Goal: Task Accomplishment & Management: Use online tool/utility

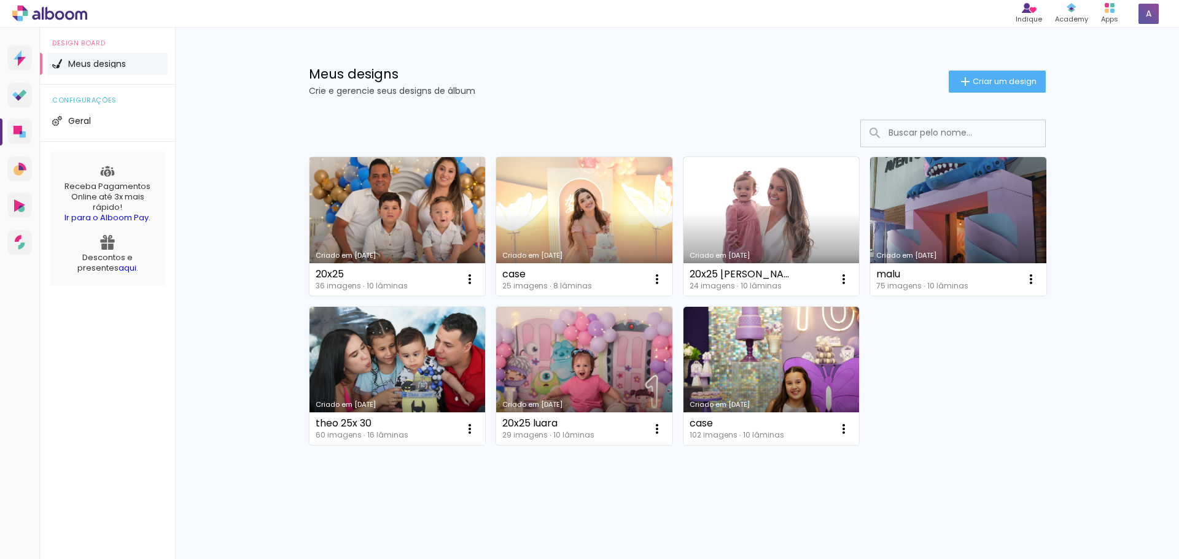
click at [413, 236] on link "Criado em [DATE]" at bounding box center [397, 226] width 176 height 139
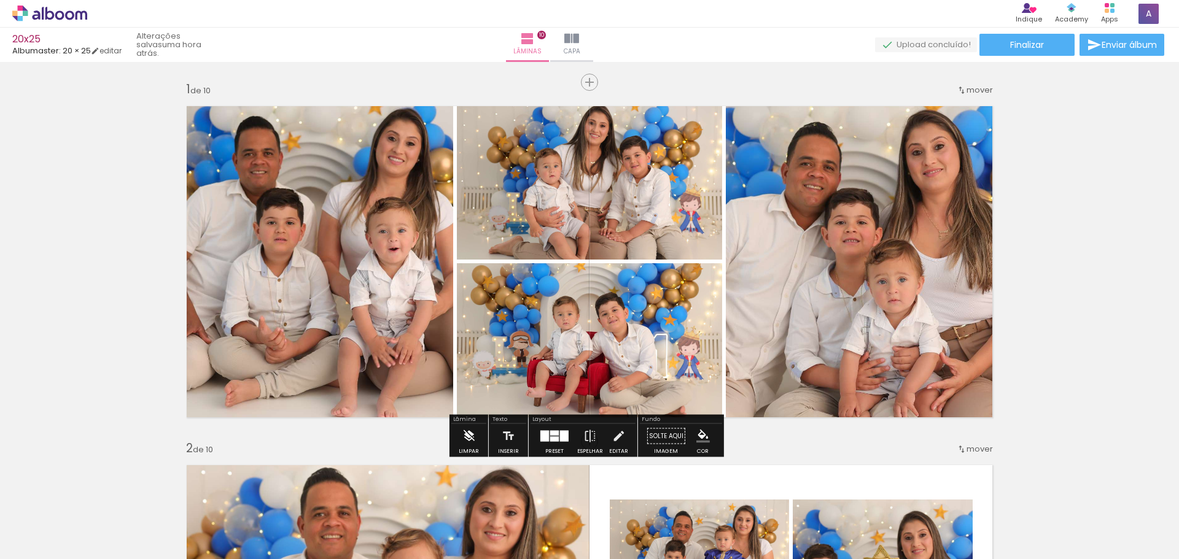
click at [462, 442] on iron-icon at bounding box center [469, 436] width 14 height 25
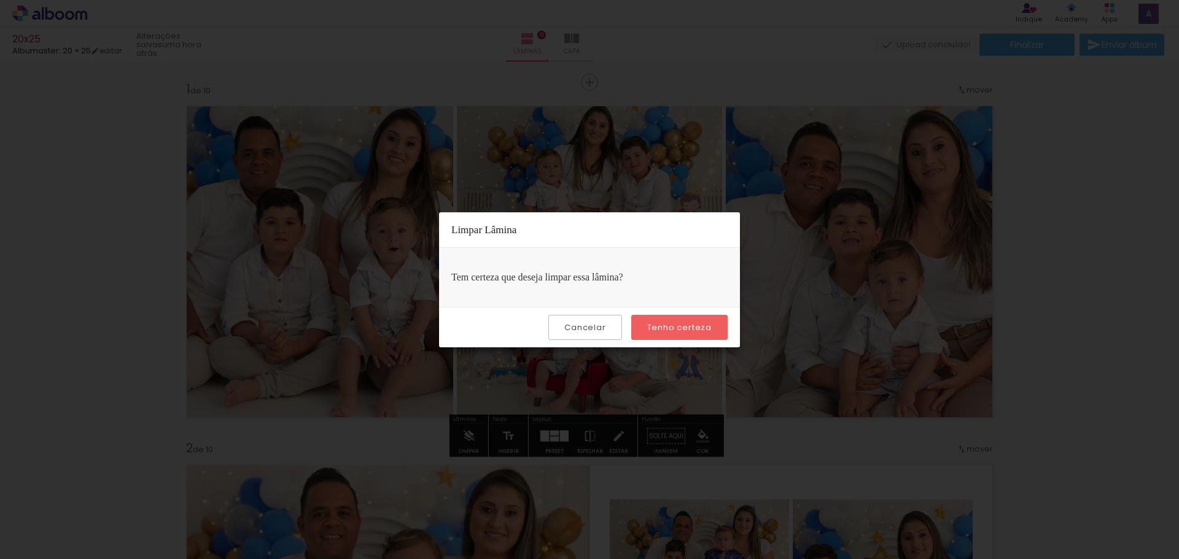
click at [0, 0] on slot "Tenho certeza" at bounding box center [0, 0] width 0 height 0
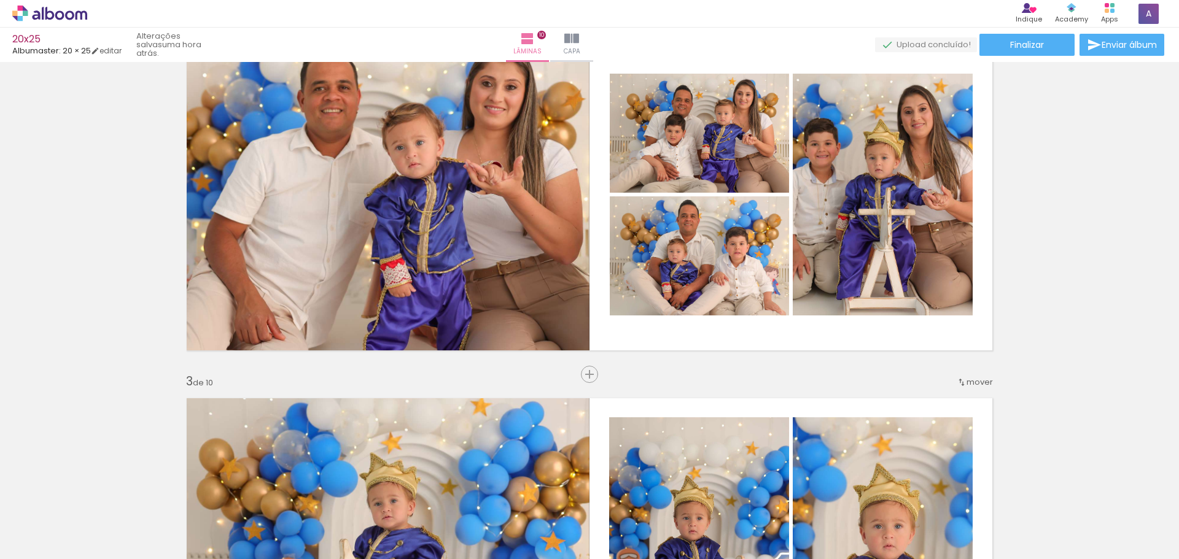
scroll to position [473, 0]
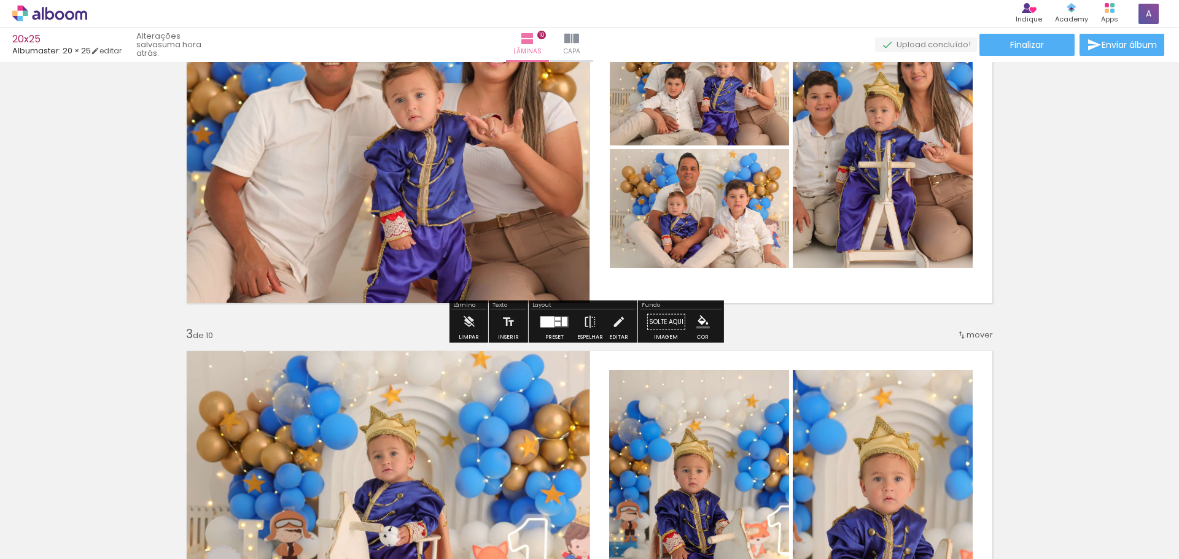
drag, startPoint x: 470, startPoint y: 341, endPoint x: 467, endPoint y: 329, distance: 12.7
click at [470, 341] on div "Lâmina Limpar" at bounding box center [468, 322] width 39 height 42
click at [467, 329] on iron-icon at bounding box center [469, 322] width 14 height 25
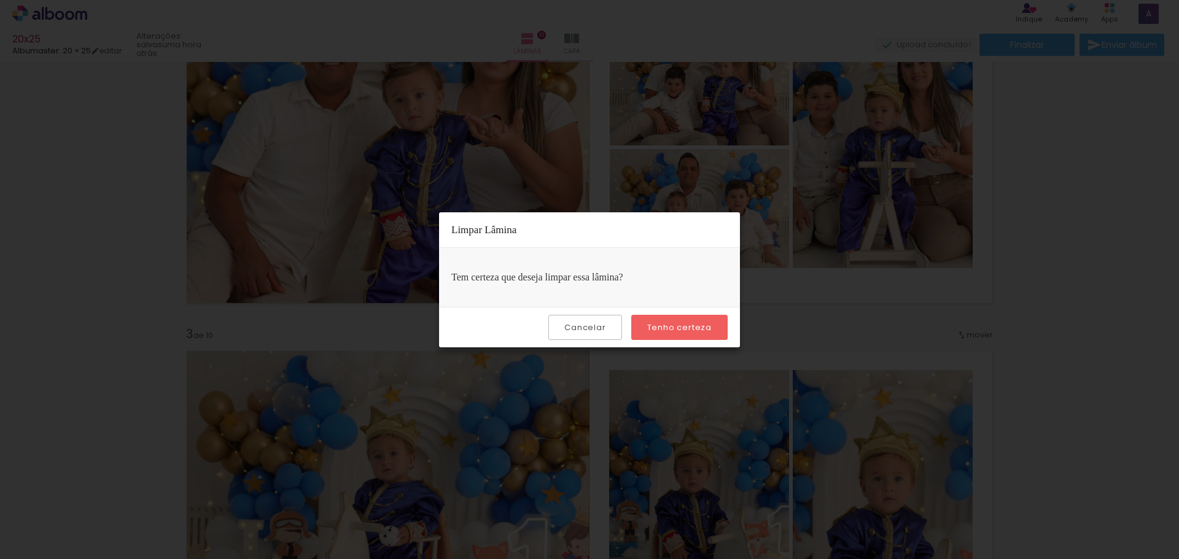
click at [0, 0] on slot "Tenho certeza" at bounding box center [0, 0] width 0 height 0
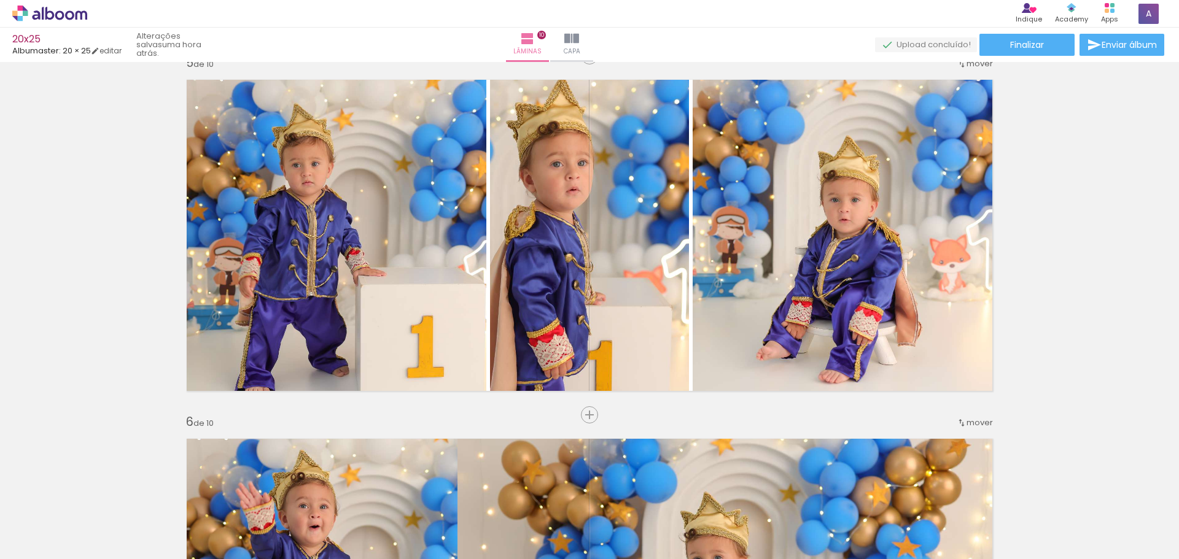
scroll to position [1489, 0]
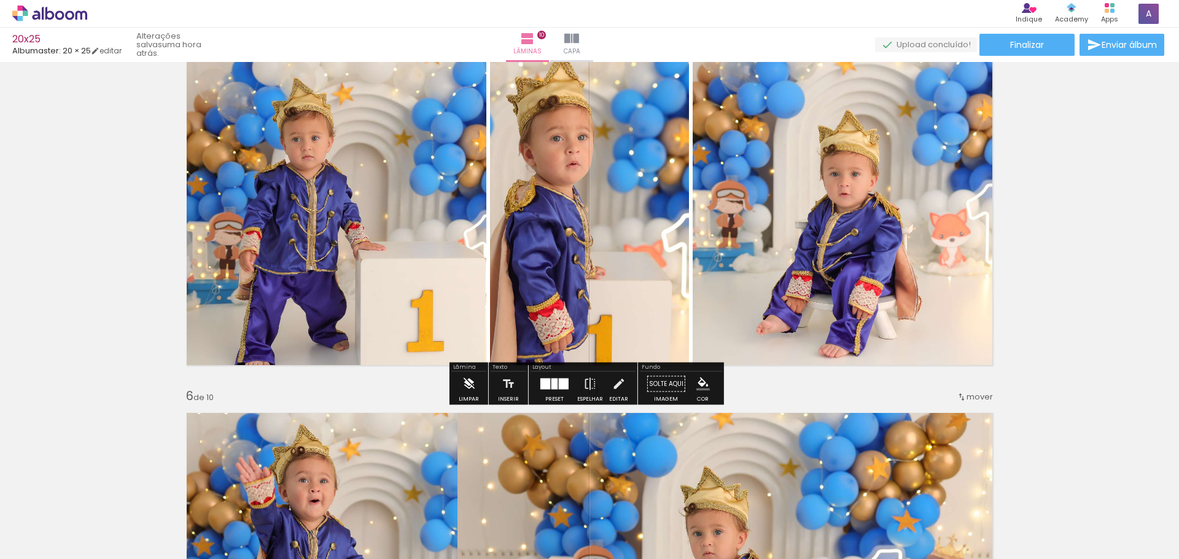
click at [475, 386] on paper-button "Limpar" at bounding box center [469, 387] width 26 height 31
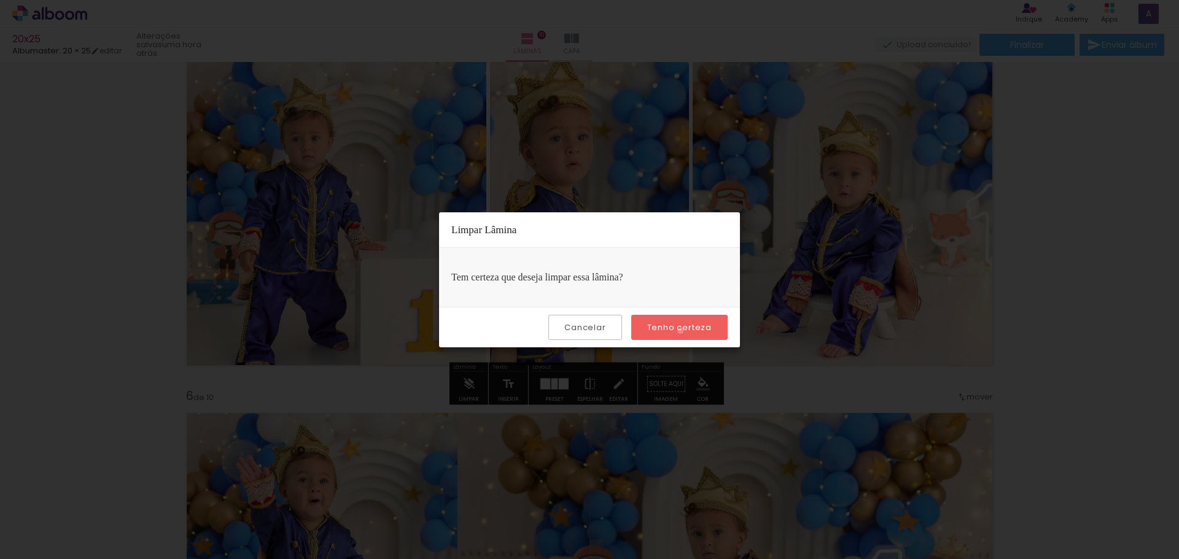
click at [0, 0] on slot "Tenho certeza" at bounding box center [0, 0] width 0 height 0
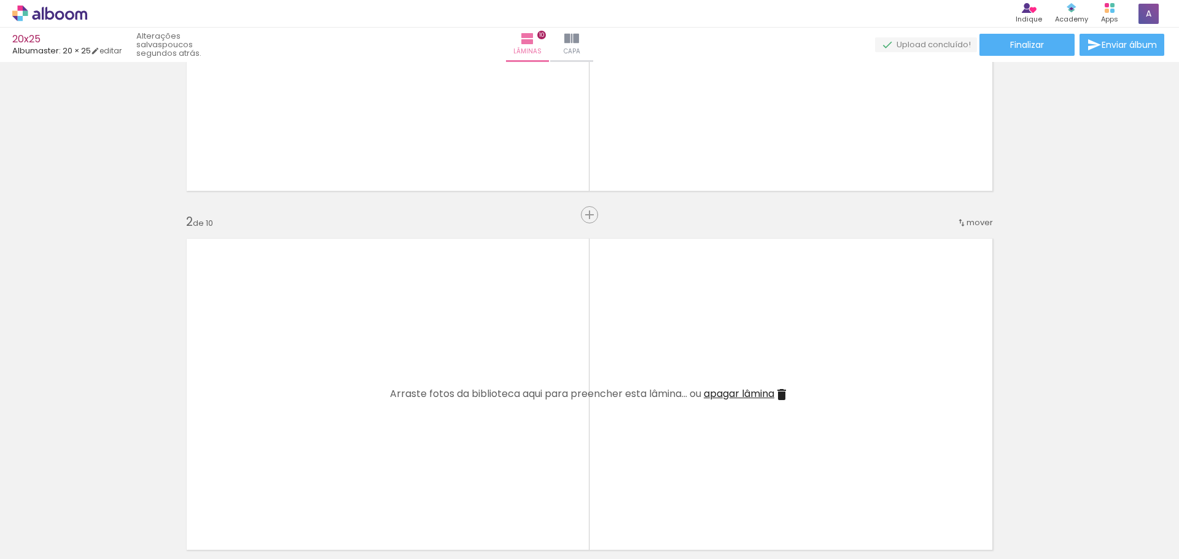
scroll to position [0, 0]
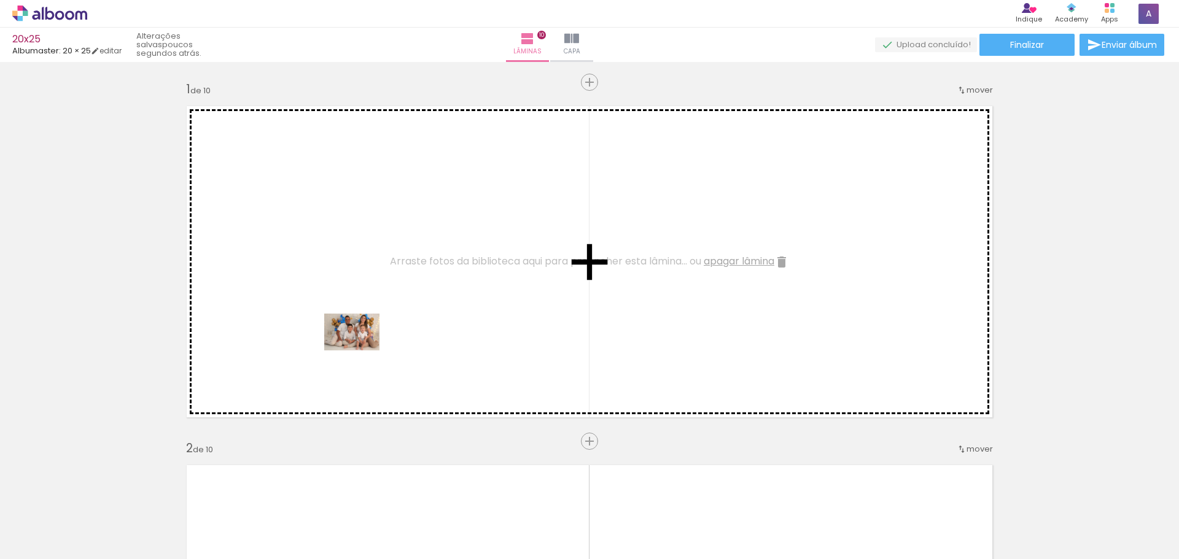
drag, startPoint x: 150, startPoint y: 532, endPoint x: 361, endPoint y: 351, distance: 278.7
click at [361, 351] on quentale-workspace at bounding box center [589, 279] width 1179 height 559
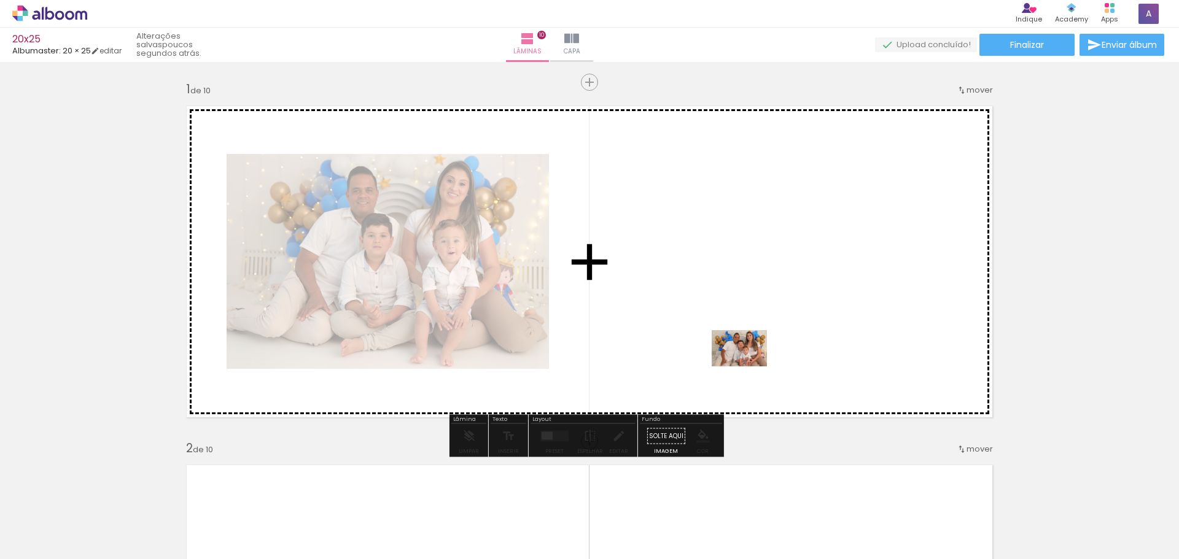
drag, startPoint x: 548, startPoint y: 448, endPoint x: 749, endPoint y: 367, distance: 216.3
click at [749, 367] on quentale-workspace at bounding box center [589, 279] width 1179 height 559
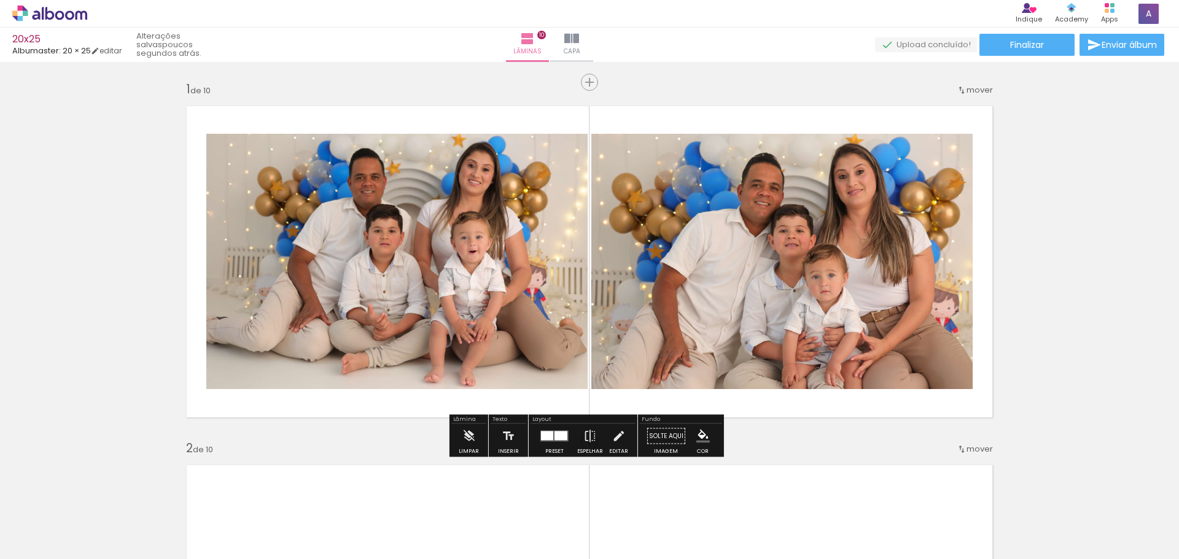
click at [547, 442] on div at bounding box center [554, 436] width 33 height 25
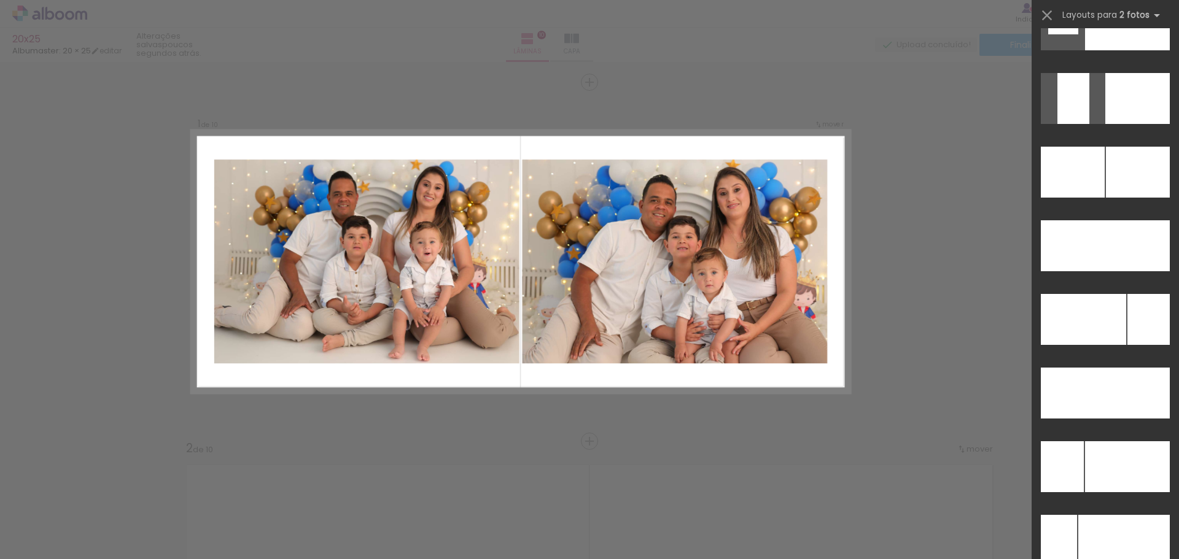
scroll to position [5278, 0]
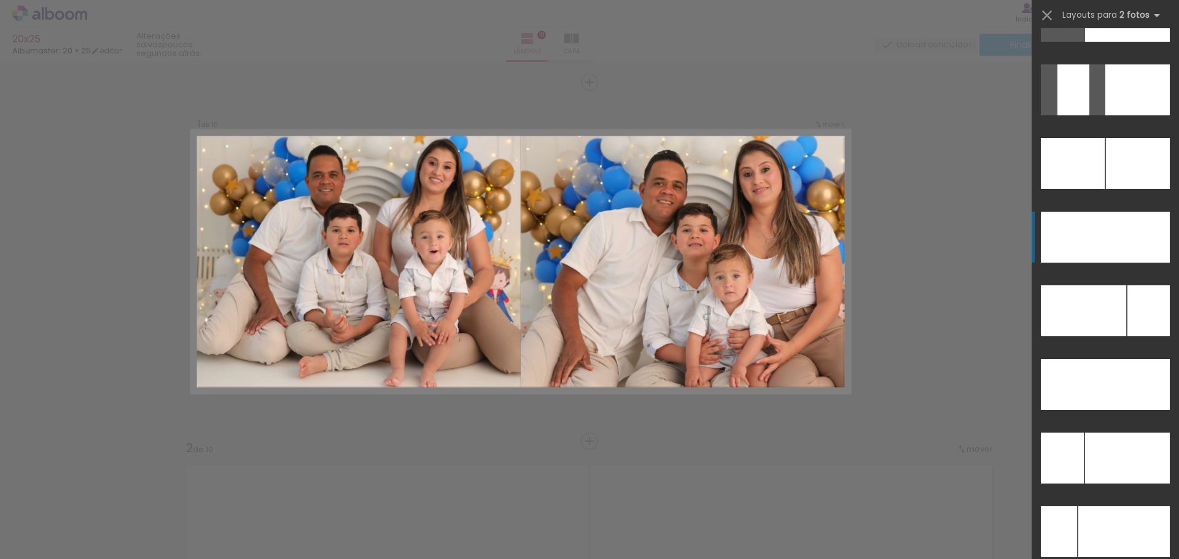
click at [1116, 189] on div at bounding box center [1138, 163] width 64 height 51
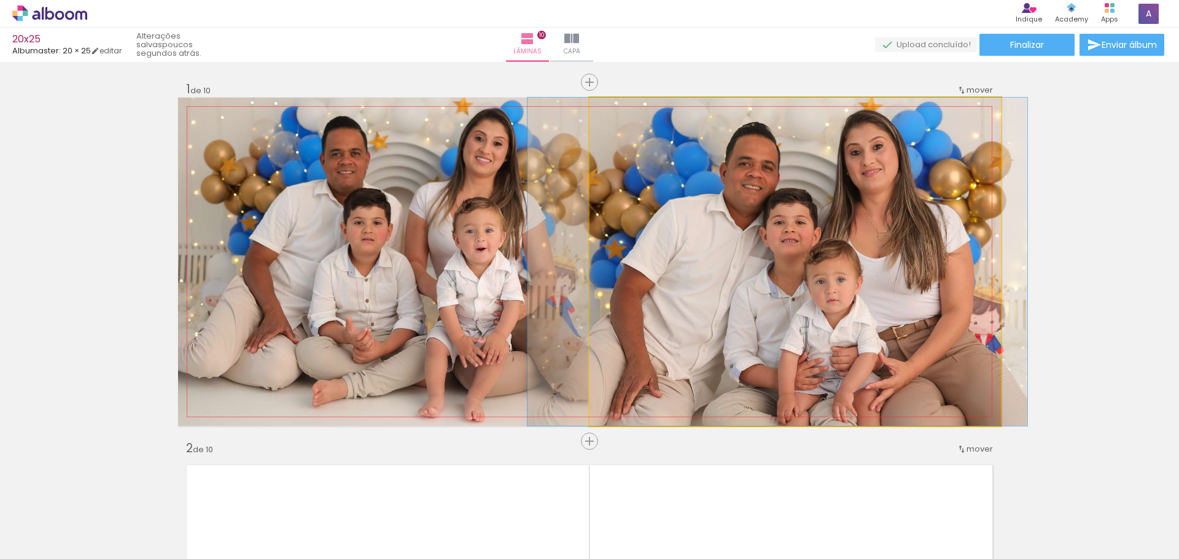
drag, startPoint x: 860, startPoint y: 317, endPoint x: 842, endPoint y: 316, distance: 17.8
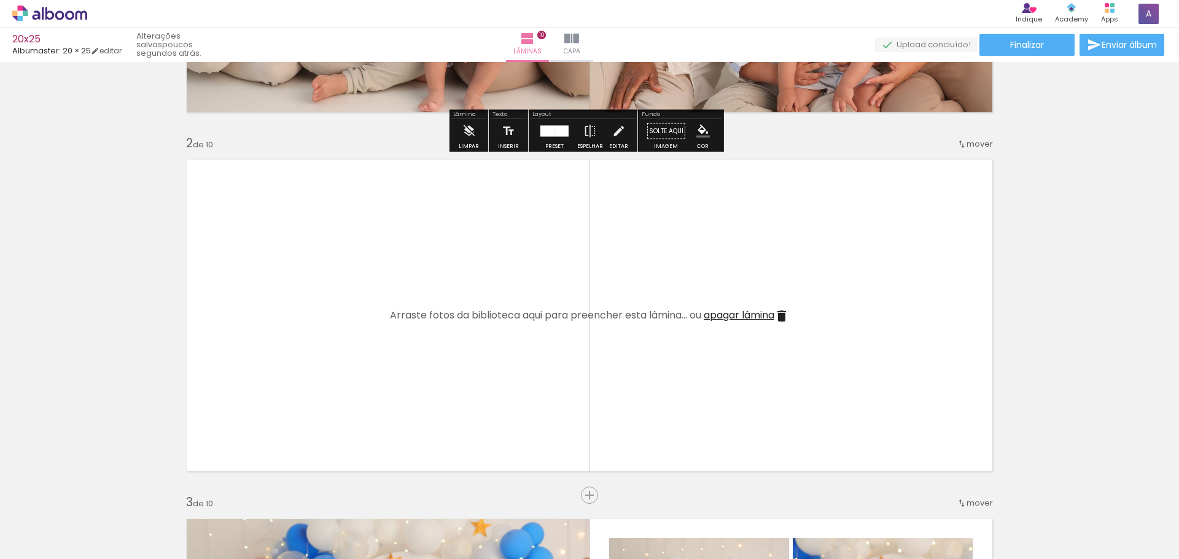
scroll to position [321, 0]
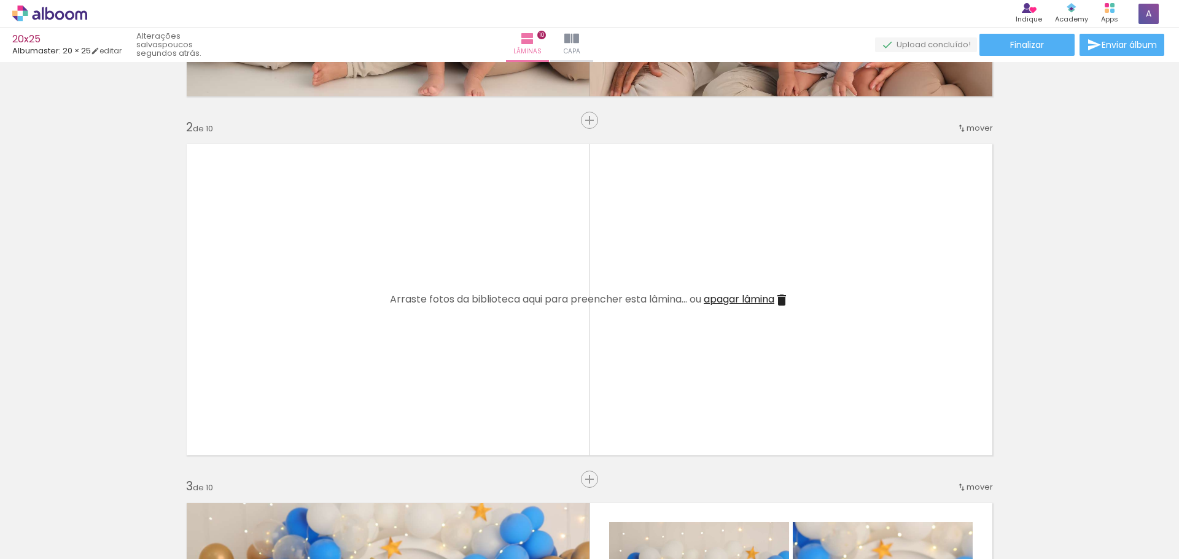
drag, startPoint x: 271, startPoint y: 521, endPoint x: 223, endPoint y: 465, distance: 74.0
click at [311, 352] on quentale-workspace at bounding box center [589, 279] width 1179 height 559
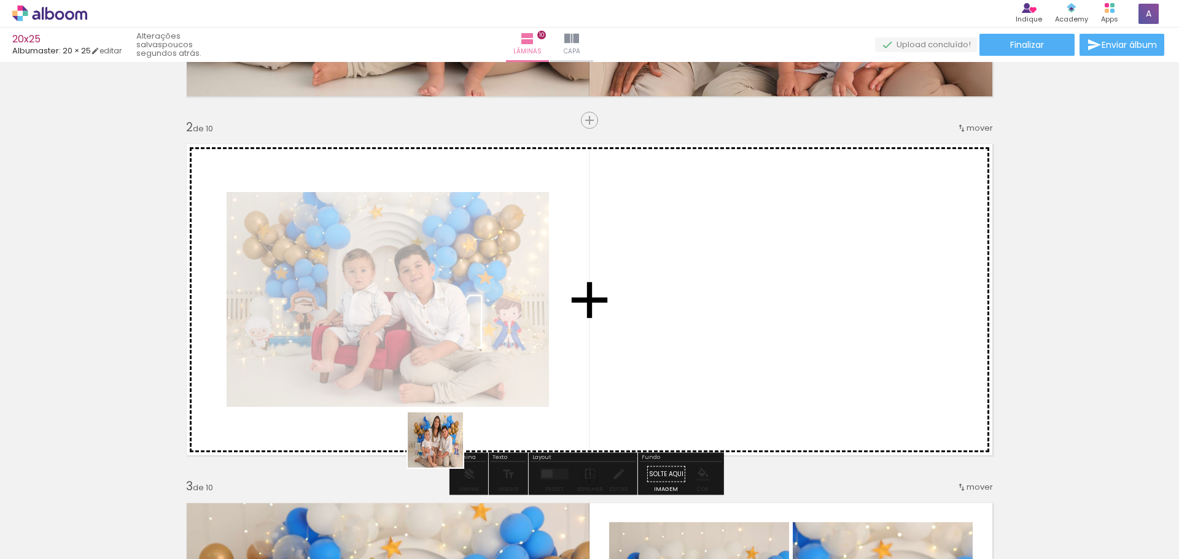
drag, startPoint x: 204, startPoint y: 516, endPoint x: 820, endPoint y: 370, distance: 632.4
click at [820, 370] on quentale-workspace at bounding box center [589, 279] width 1179 height 559
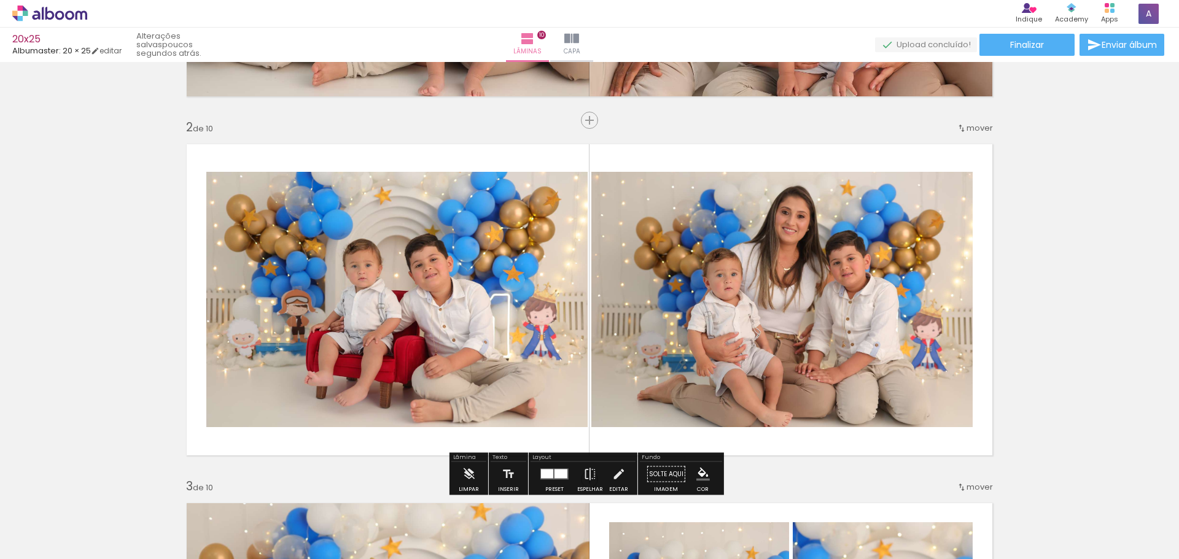
click at [545, 475] on div at bounding box center [547, 474] width 12 height 9
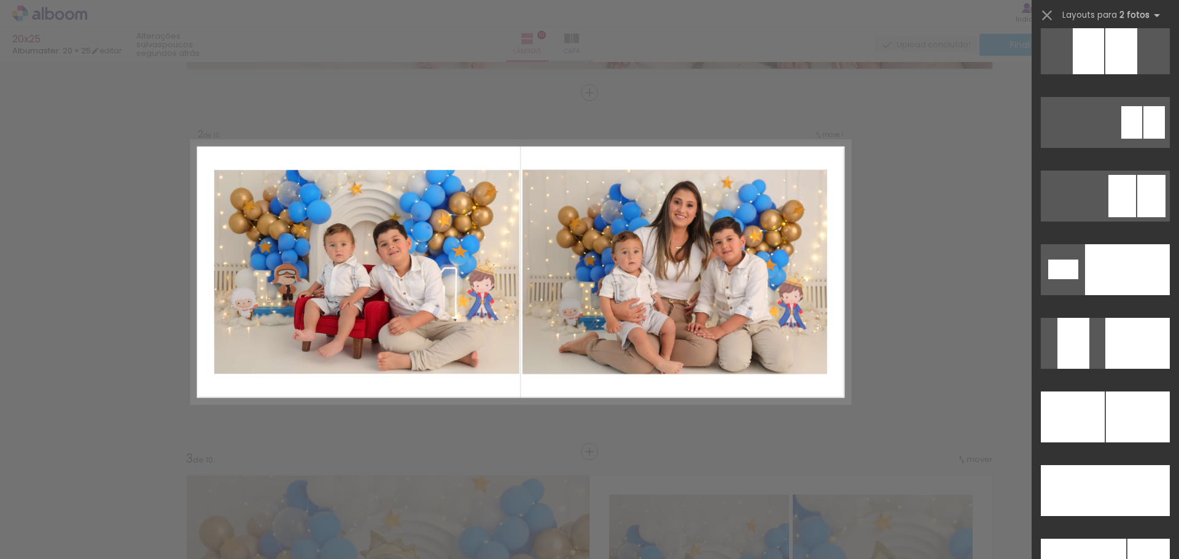
scroll to position [5092, 0]
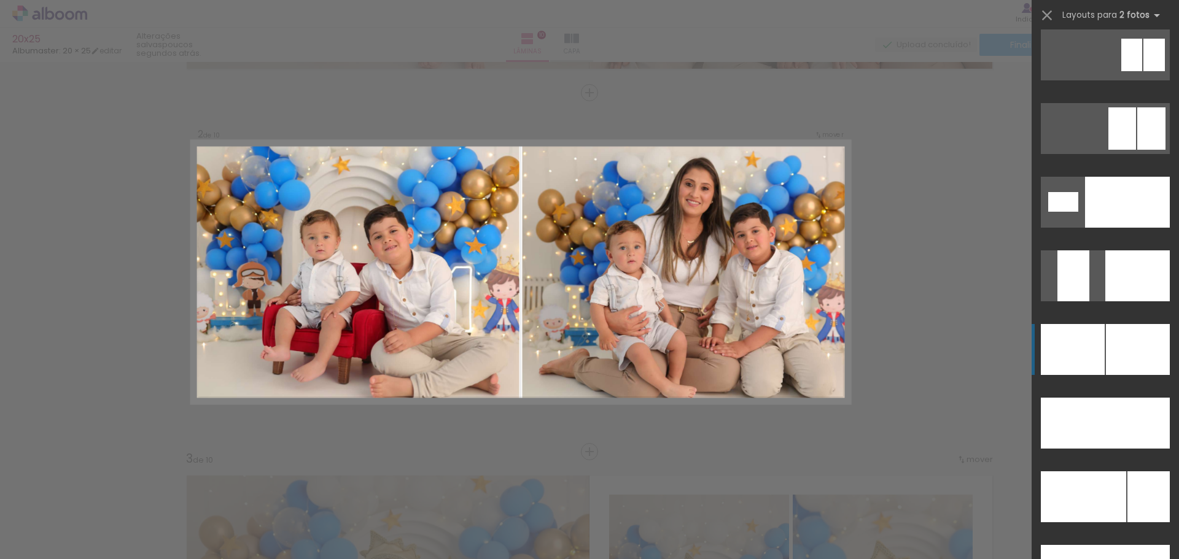
click at [1135, 354] on div at bounding box center [1138, 349] width 64 height 51
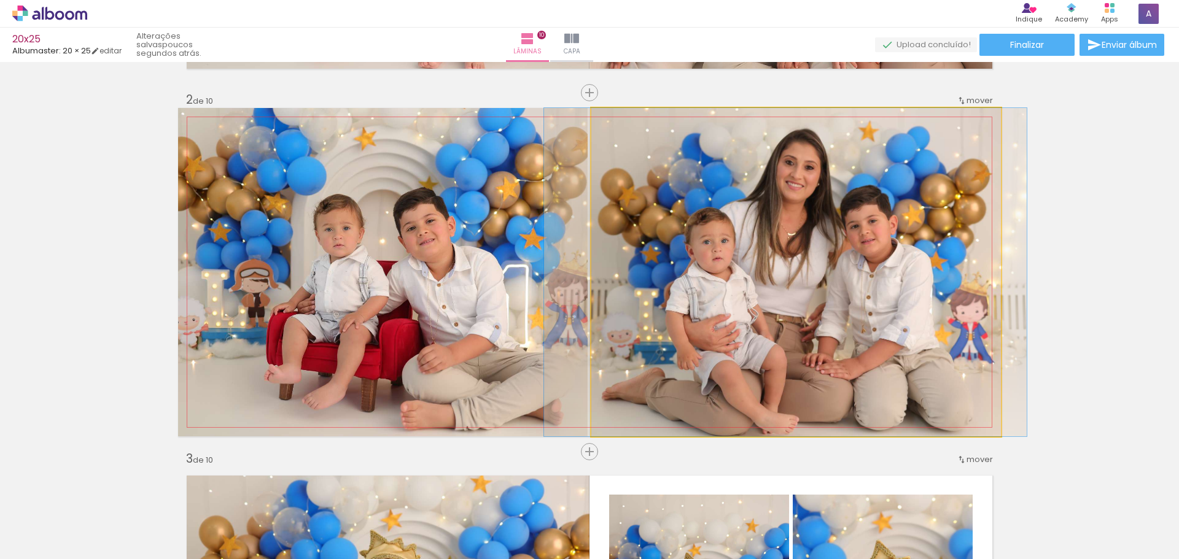
drag, startPoint x: 745, startPoint y: 310, endPoint x: 735, endPoint y: 308, distance: 10.7
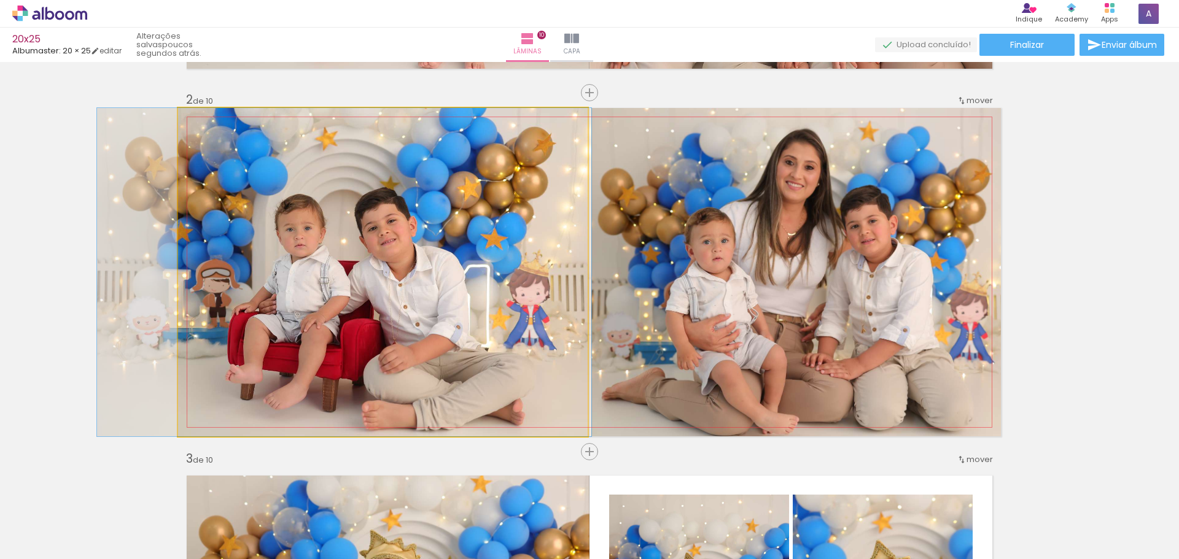
drag, startPoint x: 391, startPoint y: 301, endPoint x: 352, endPoint y: 292, distance: 39.8
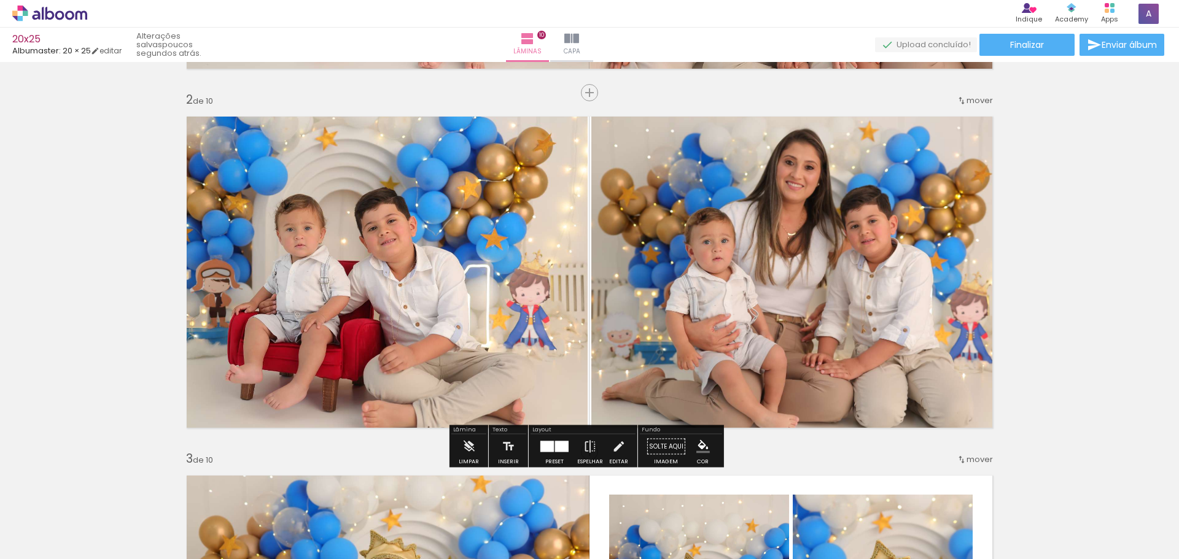
click at [559, 446] on div at bounding box center [562, 447] width 14 height 11
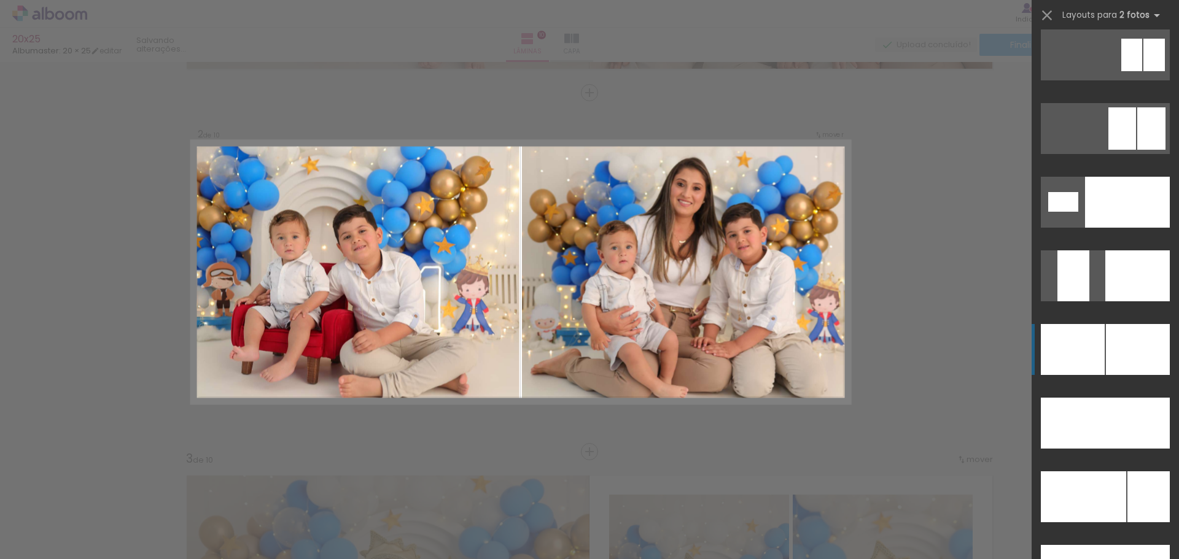
scroll to position [5379, 0]
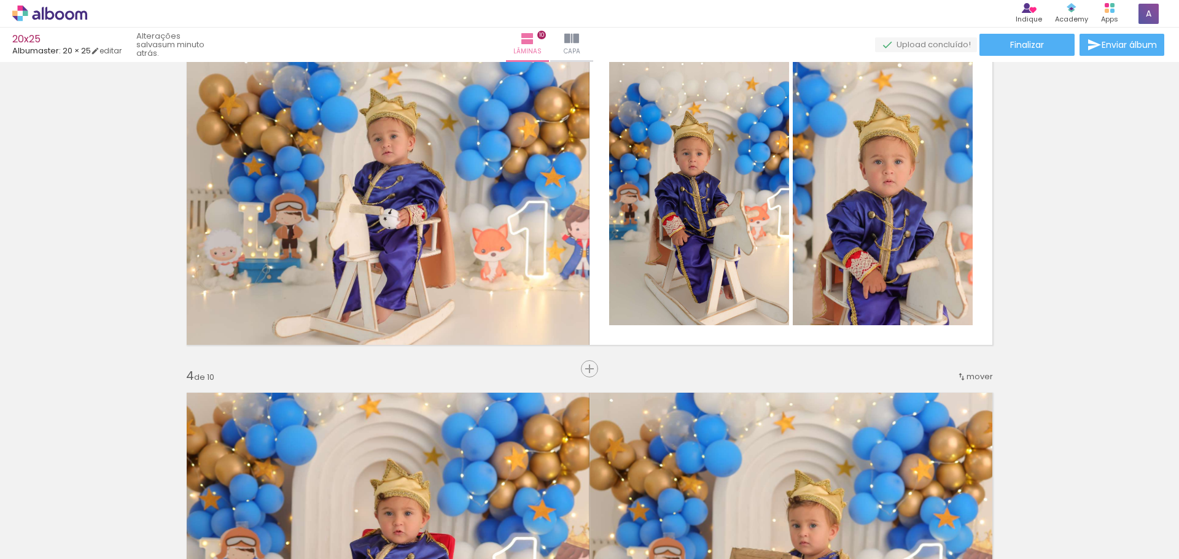
scroll to position [5379, 0]
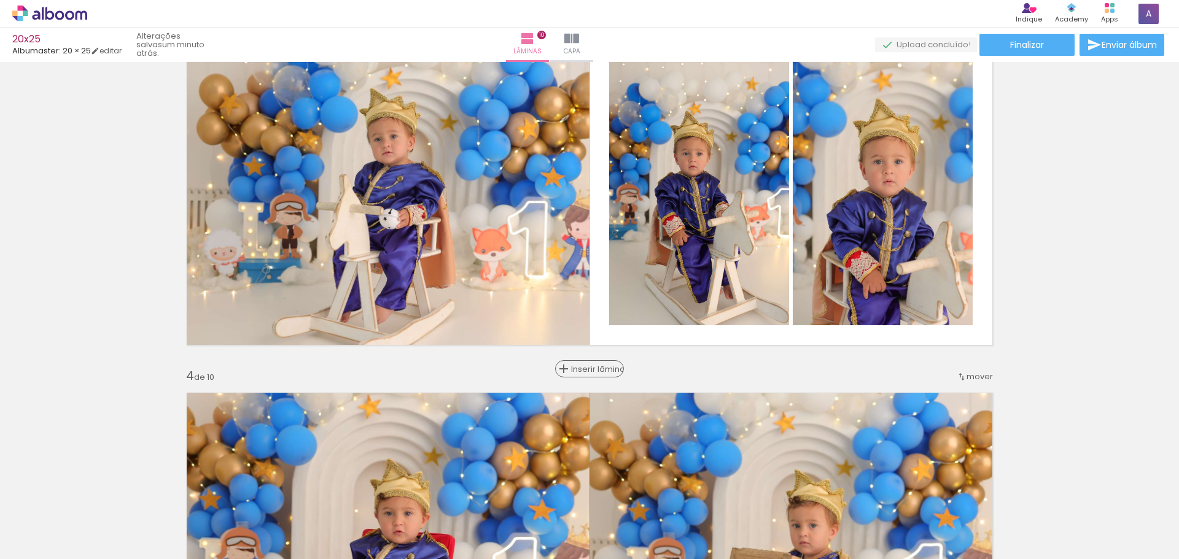
click at [585, 372] on span "Inserir lâmina" at bounding box center [595, 369] width 48 height 8
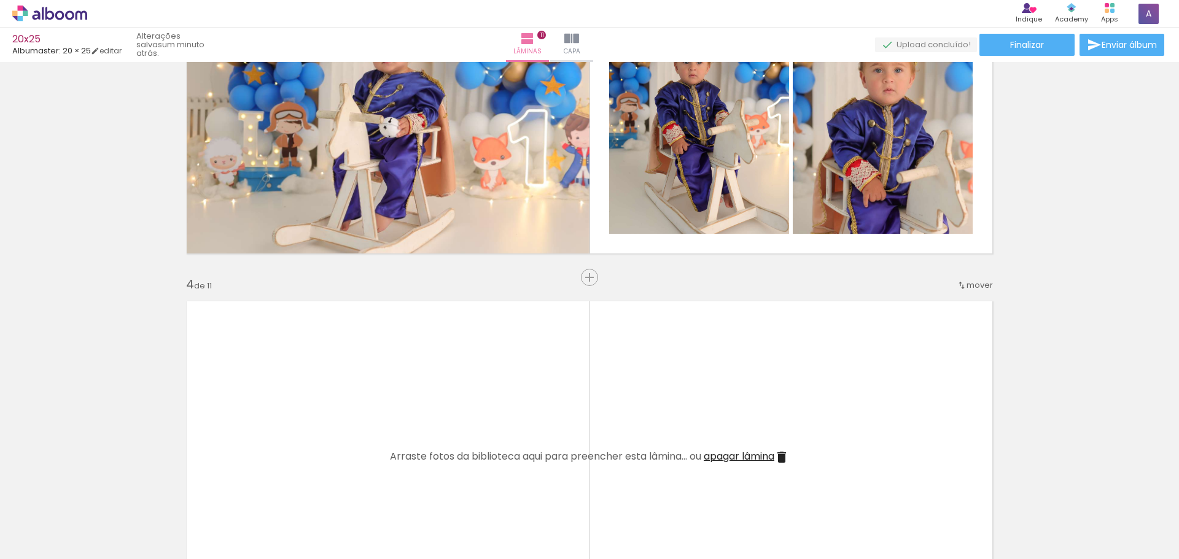
scroll to position [946, 0]
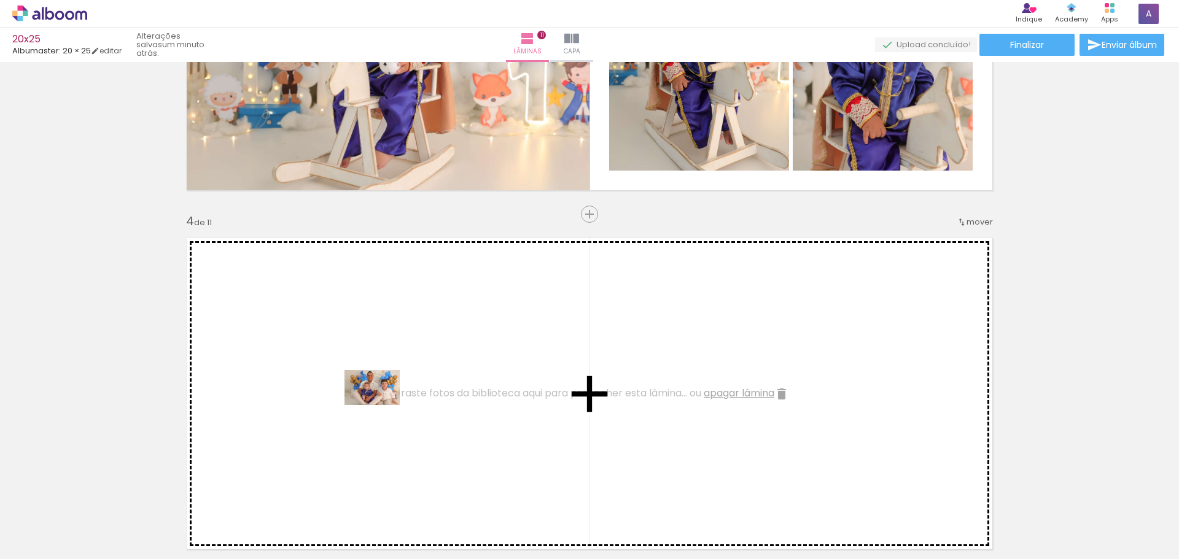
drag, startPoint x: 418, startPoint y: 521, endPoint x: 381, endPoint y: 407, distance: 120.0
click at [381, 407] on quentale-workspace at bounding box center [589, 279] width 1179 height 559
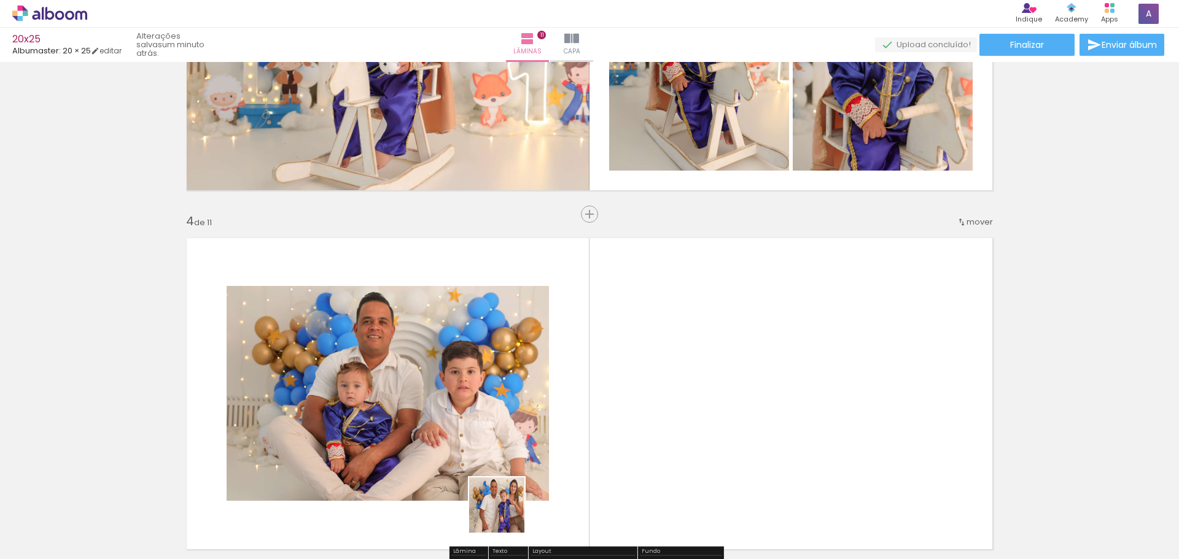
drag, startPoint x: 506, startPoint y: 515, endPoint x: 644, endPoint y: 413, distance: 171.3
click at [644, 413] on quentale-workspace at bounding box center [589, 279] width 1179 height 559
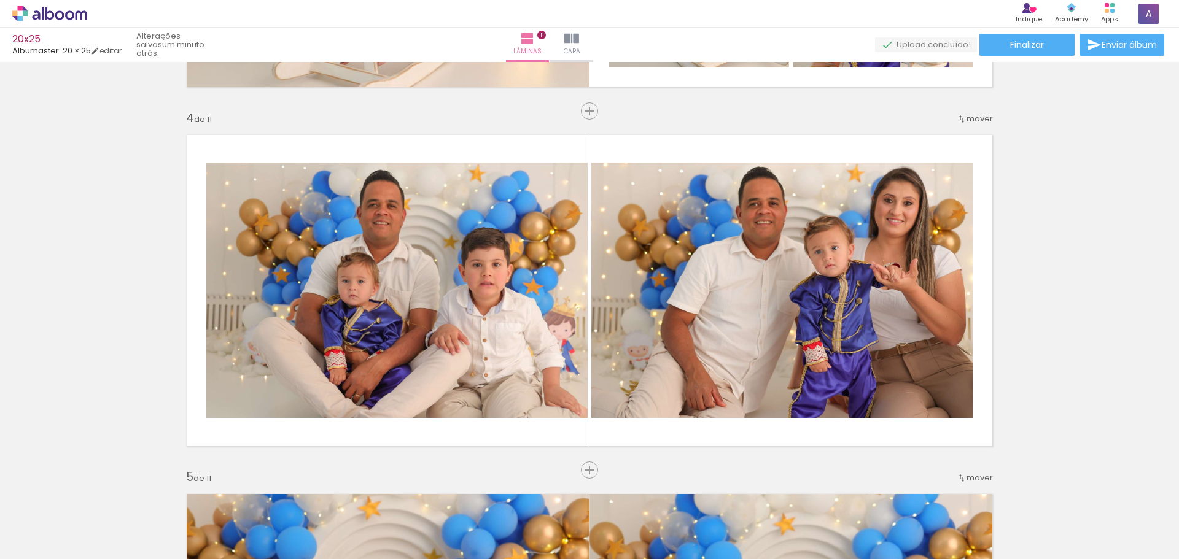
scroll to position [1066, 0]
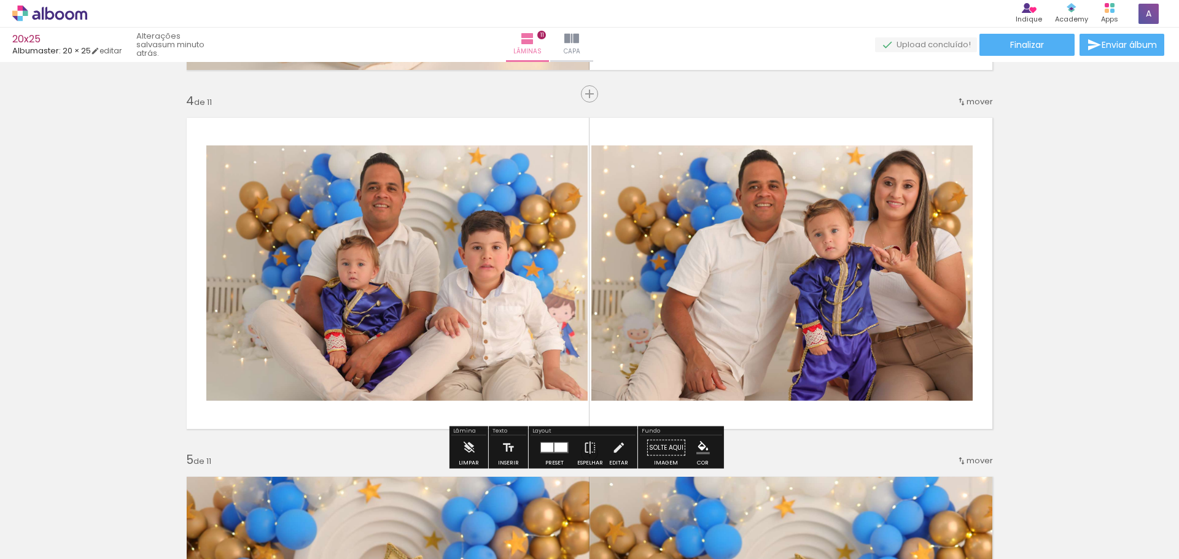
click at [540, 456] on div at bounding box center [554, 448] width 33 height 25
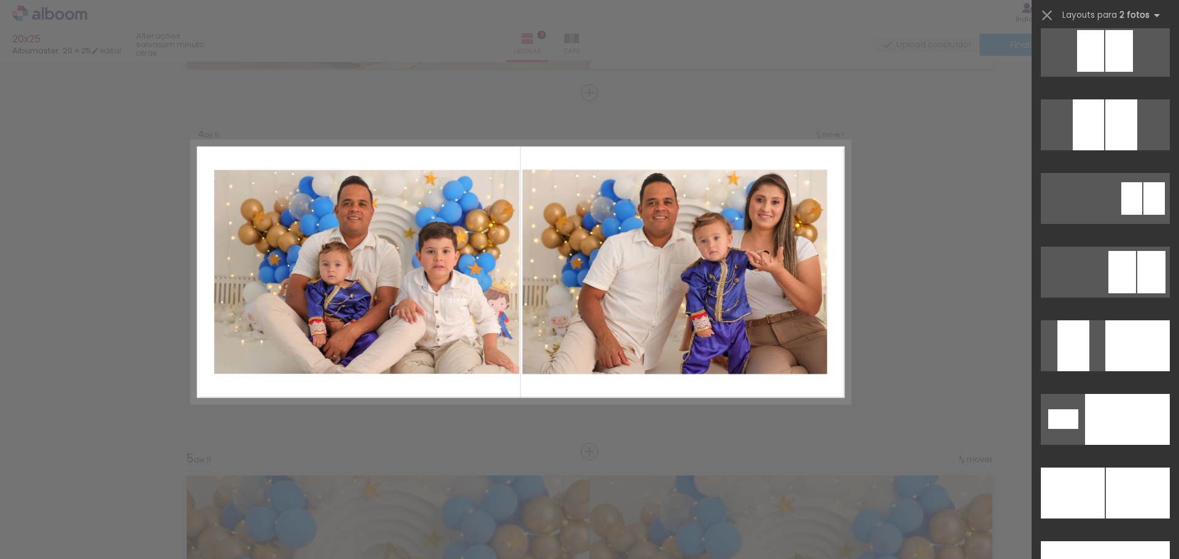
scroll to position [4974, 0]
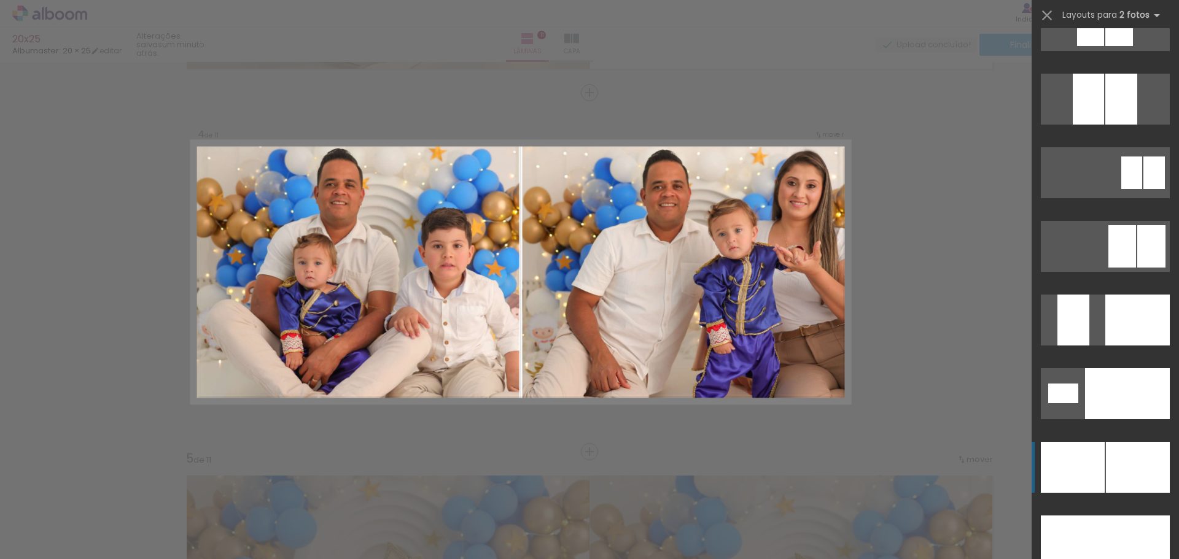
click at [1128, 461] on div at bounding box center [1138, 467] width 64 height 51
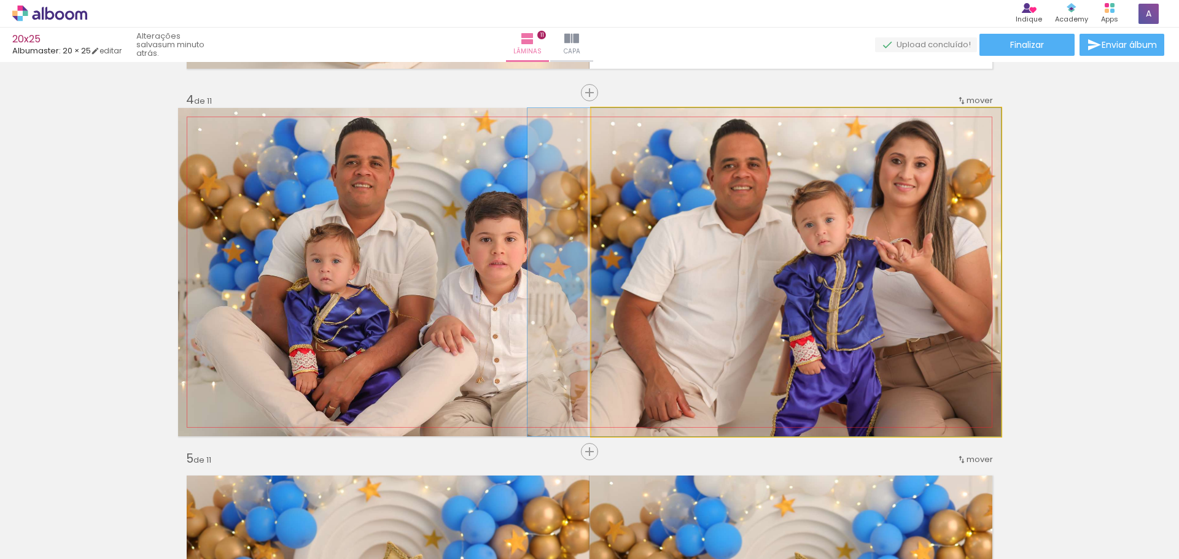
drag, startPoint x: 928, startPoint y: 367, endPoint x: 882, endPoint y: 368, distance: 46.7
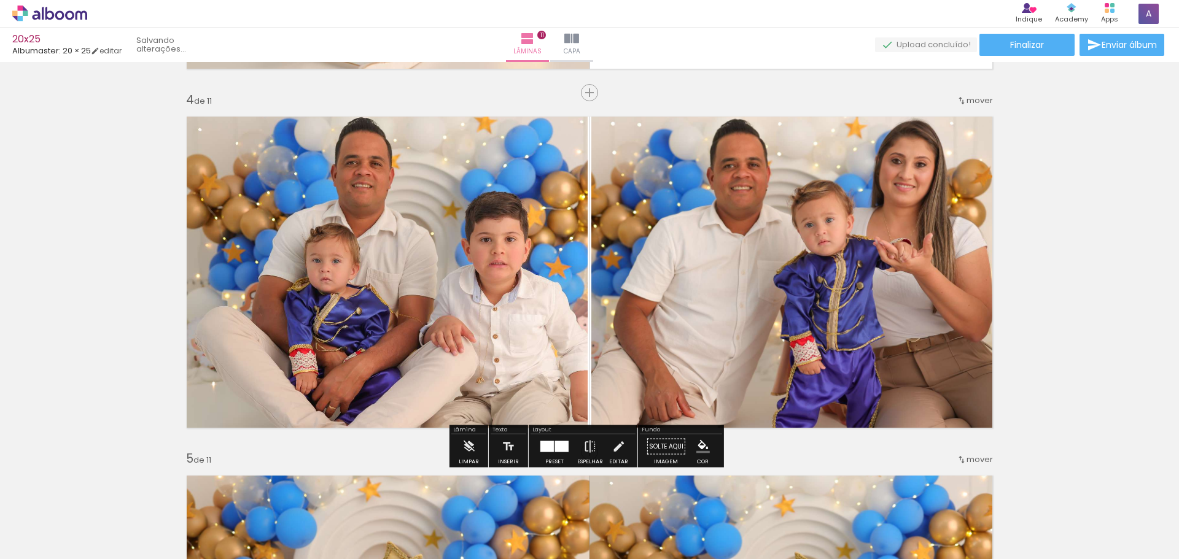
click at [545, 447] on div at bounding box center [547, 447] width 14 height 11
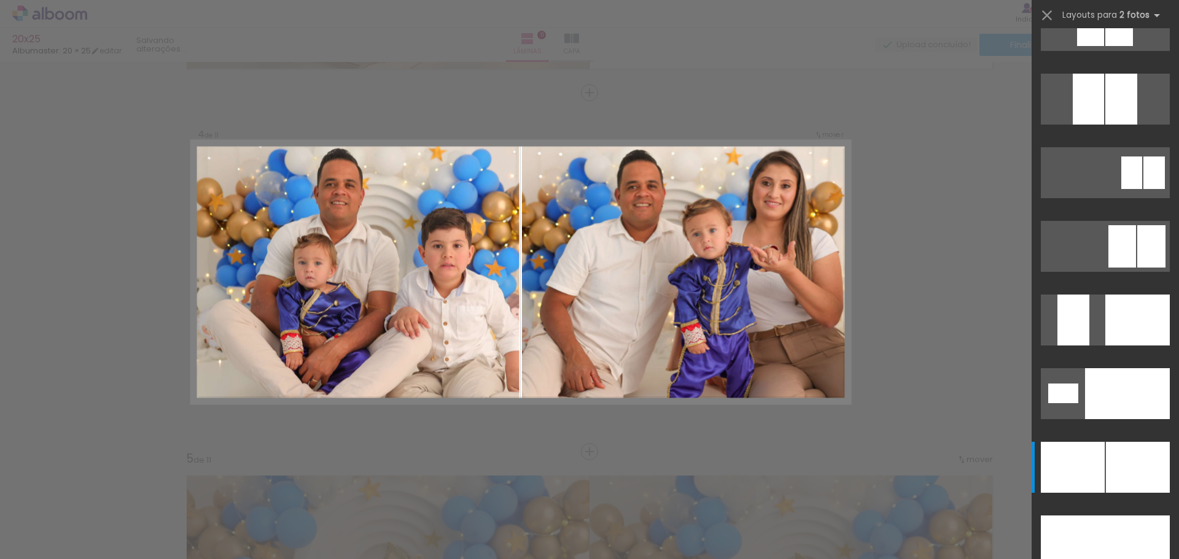
scroll to position [5379, 0]
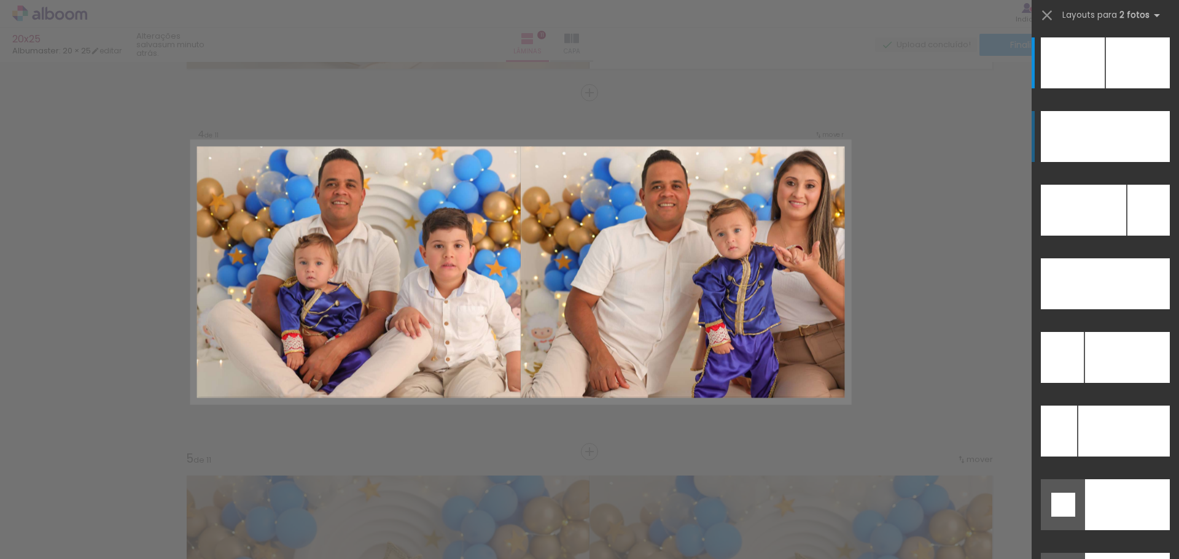
drag, startPoint x: 1126, startPoint y: 136, endPoint x: 877, endPoint y: 211, distance: 260.1
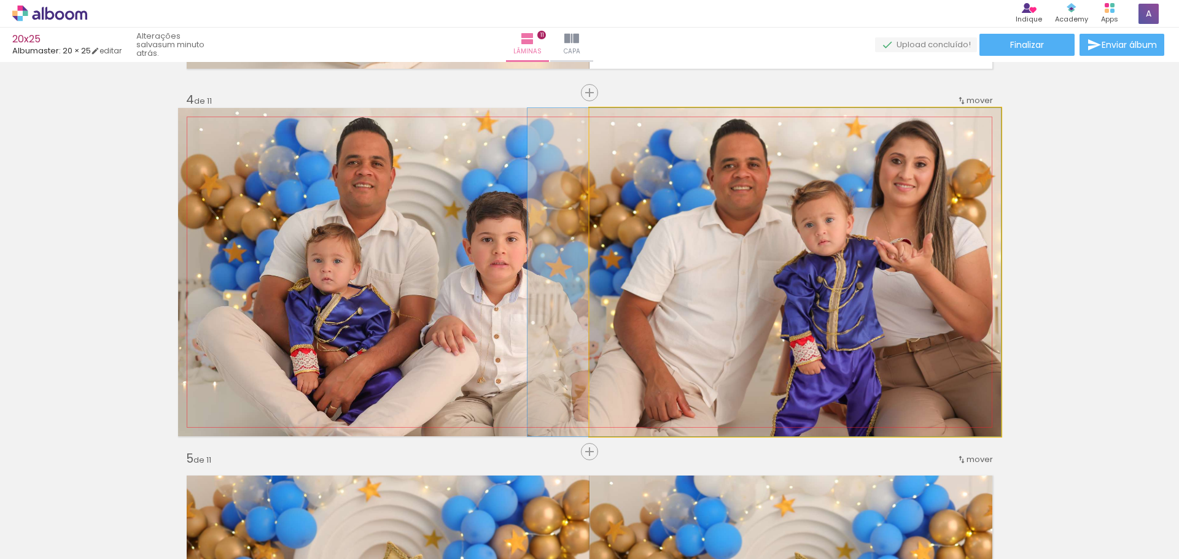
drag, startPoint x: 784, startPoint y: 266, endPoint x: 743, endPoint y: 260, distance: 41.1
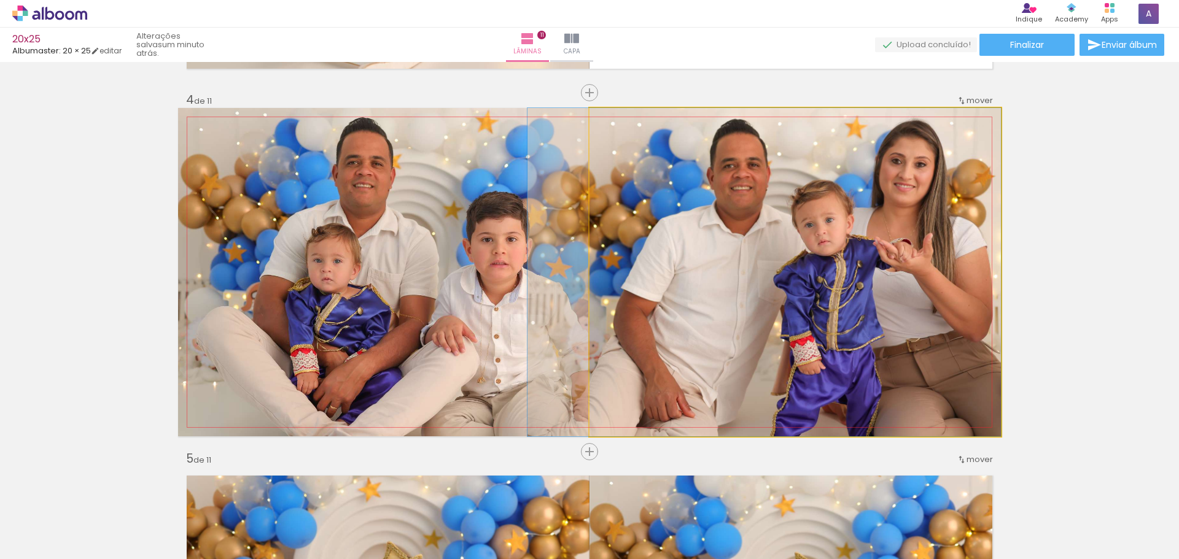
drag, startPoint x: 805, startPoint y: 319, endPoint x: 783, endPoint y: 317, distance: 22.2
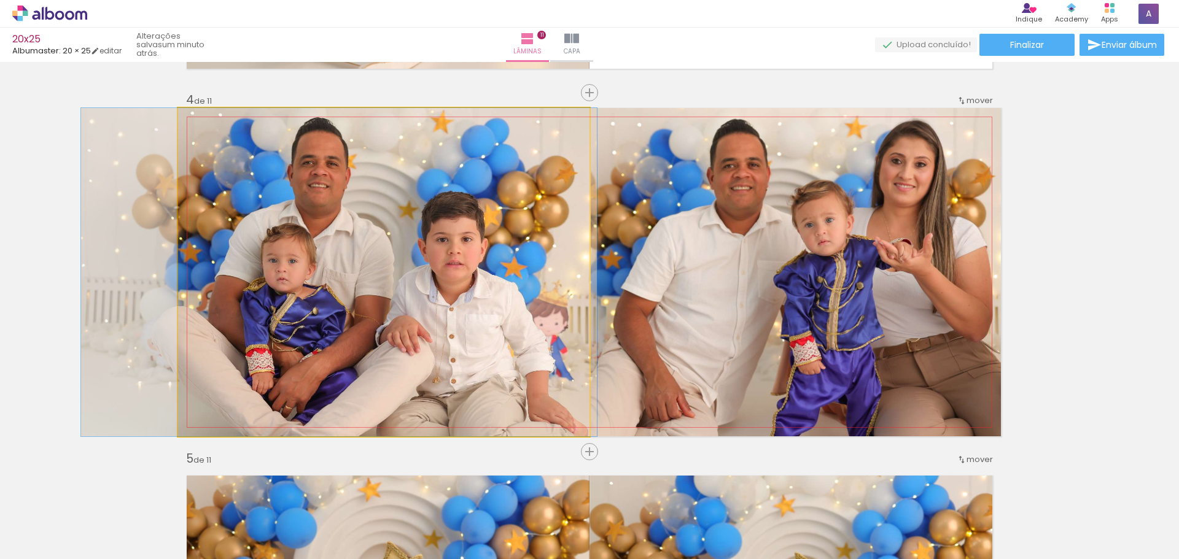
drag, startPoint x: 476, startPoint y: 266, endPoint x: 431, endPoint y: 259, distance: 45.5
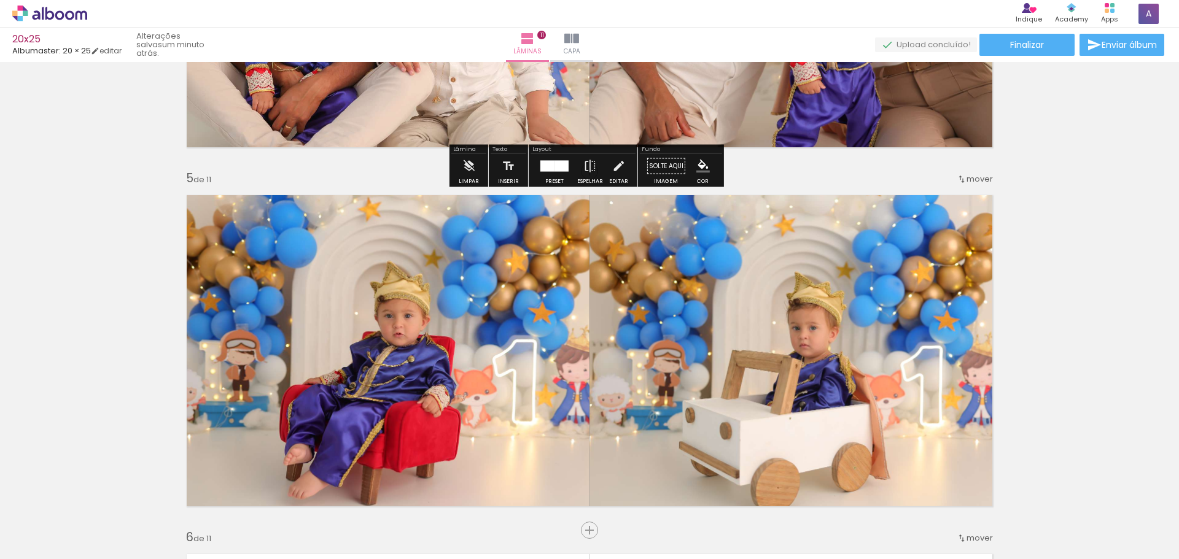
scroll to position [1417, 0]
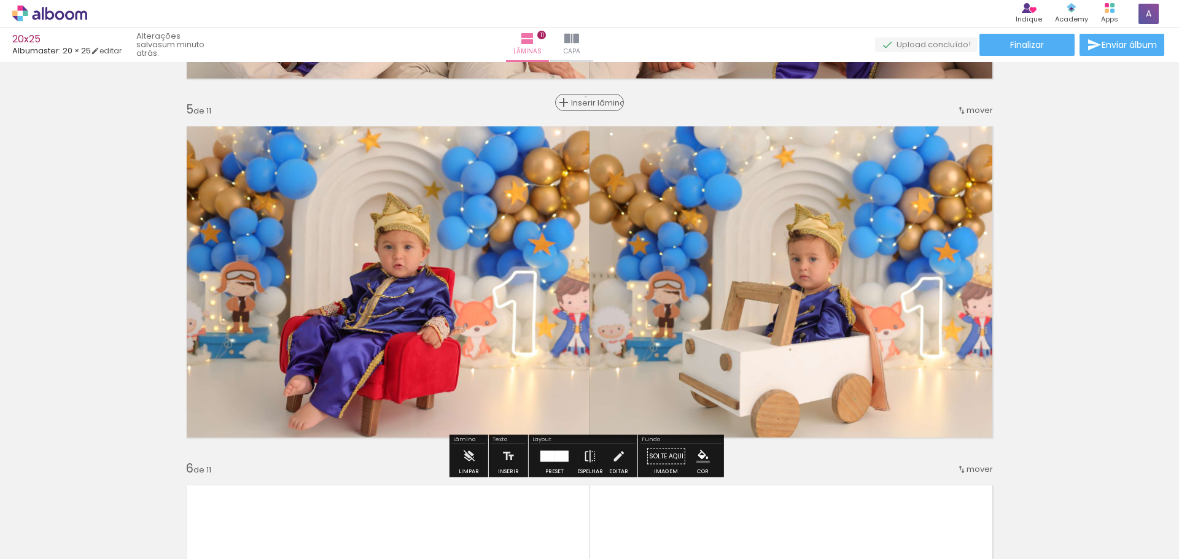
click at [585, 96] on div "Inserir lâmina" at bounding box center [589, 102] width 66 height 15
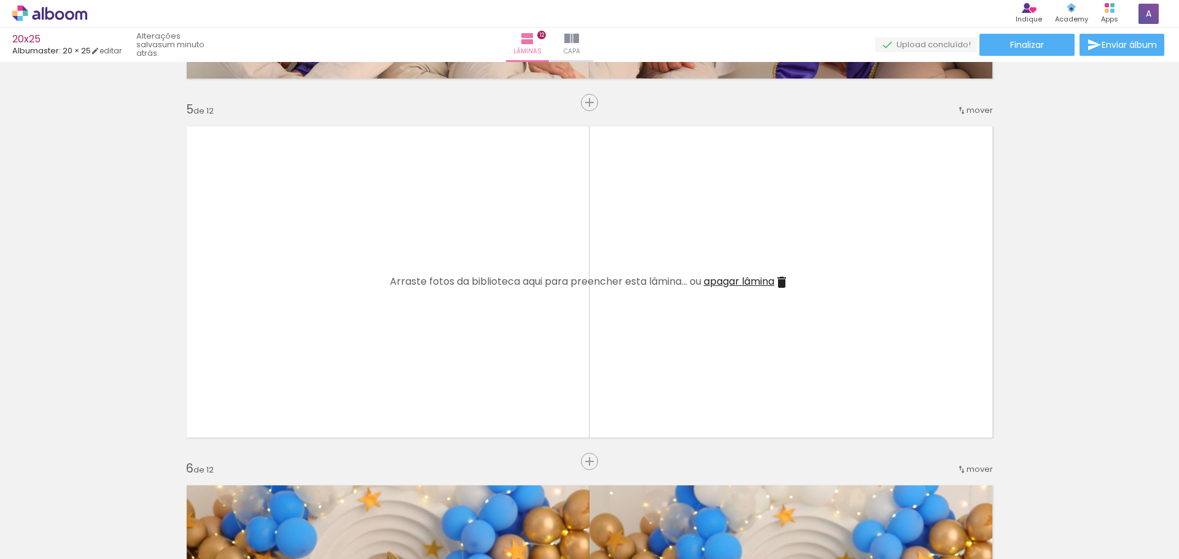
drag, startPoint x: 536, startPoint y: 494, endPoint x: 583, endPoint y: 462, distance: 56.9
click at [450, 365] on quentale-workspace at bounding box center [589, 279] width 1179 height 559
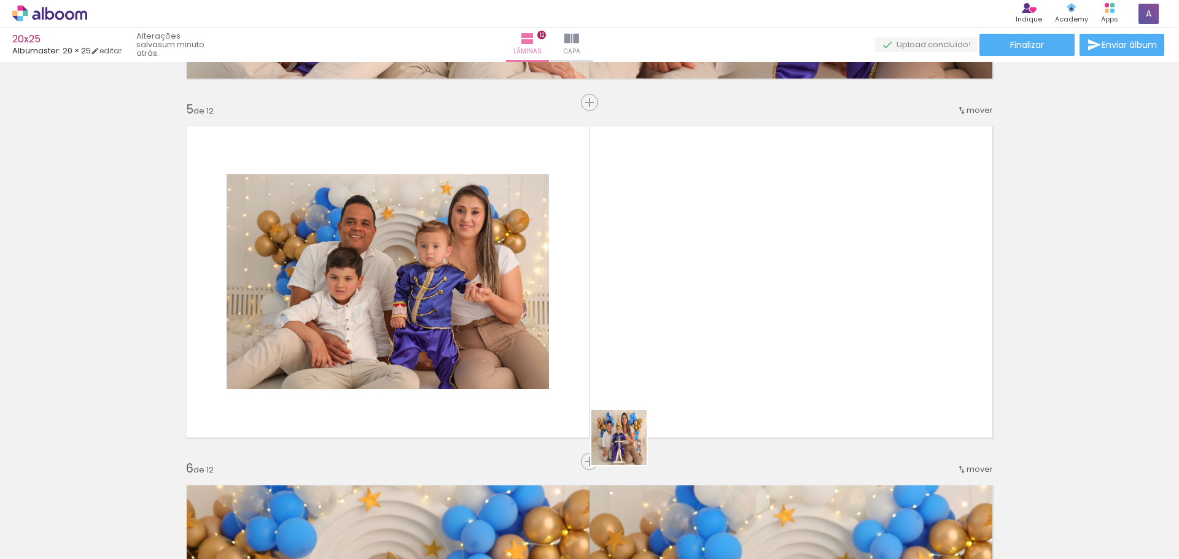
drag, startPoint x: 628, startPoint y: 447, endPoint x: 666, endPoint y: 316, distance: 136.8
click at [666, 316] on quentale-workspace at bounding box center [589, 279] width 1179 height 559
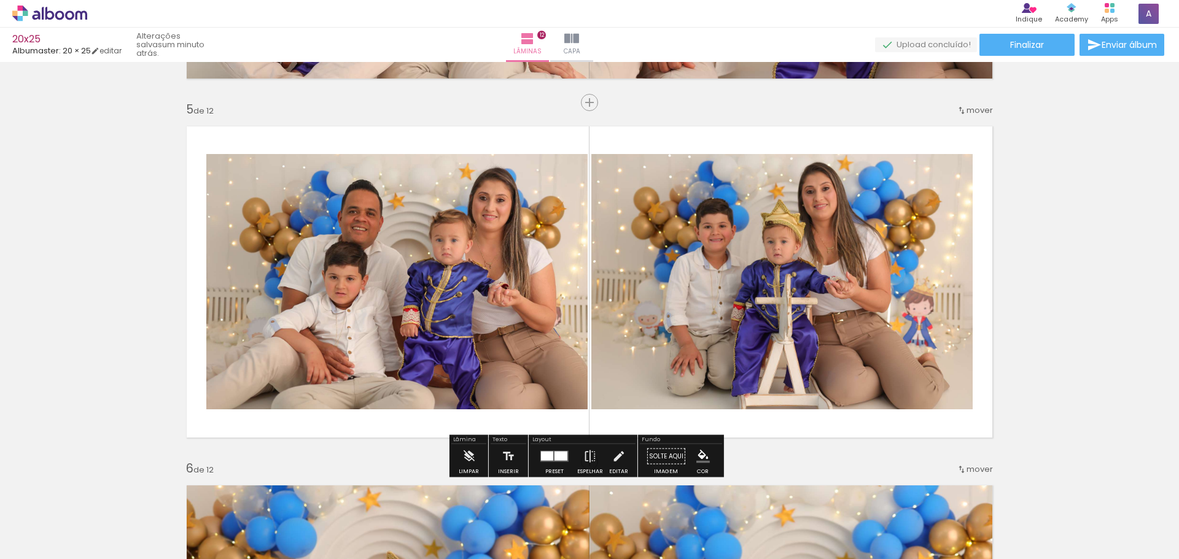
click at [549, 465] on div at bounding box center [554, 457] width 33 height 25
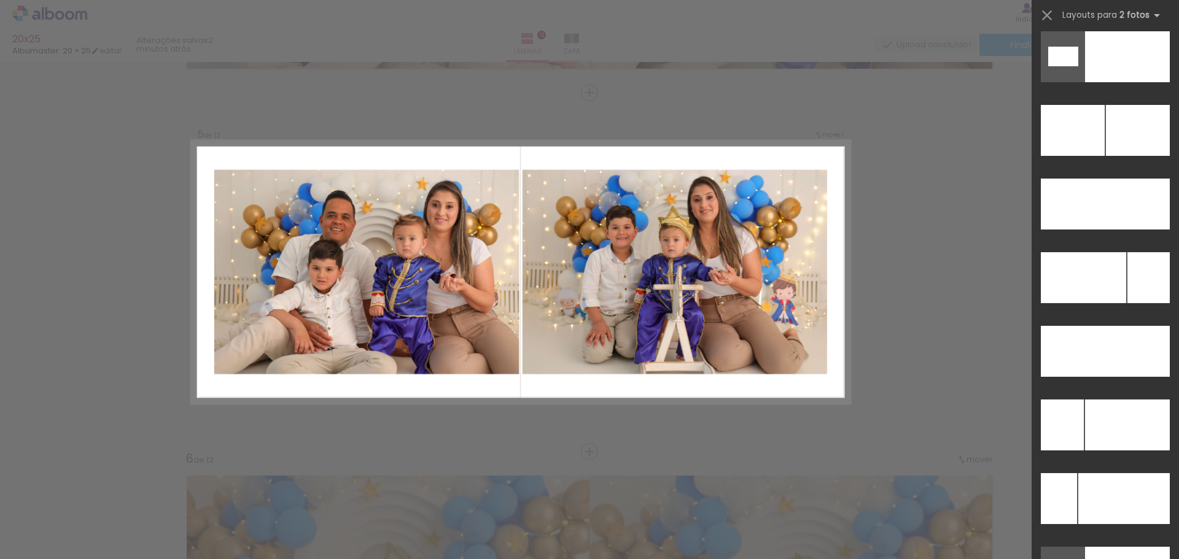
scroll to position [5329, 0]
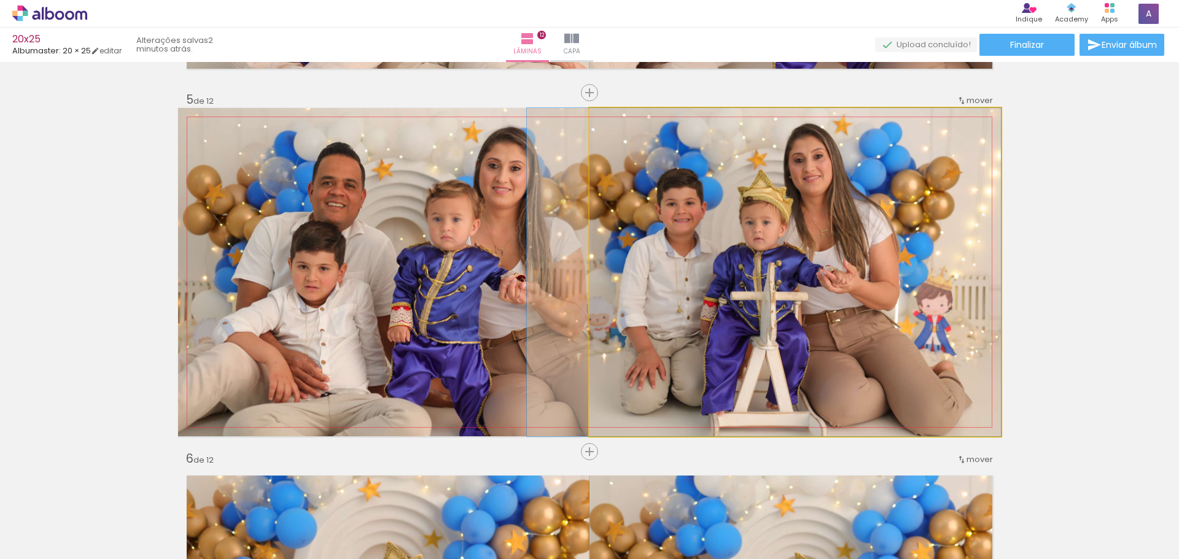
drag, startPoint x: 836, startPoint y: 370, endPoint x: 802, endPoint y: 368, distance: 34.4
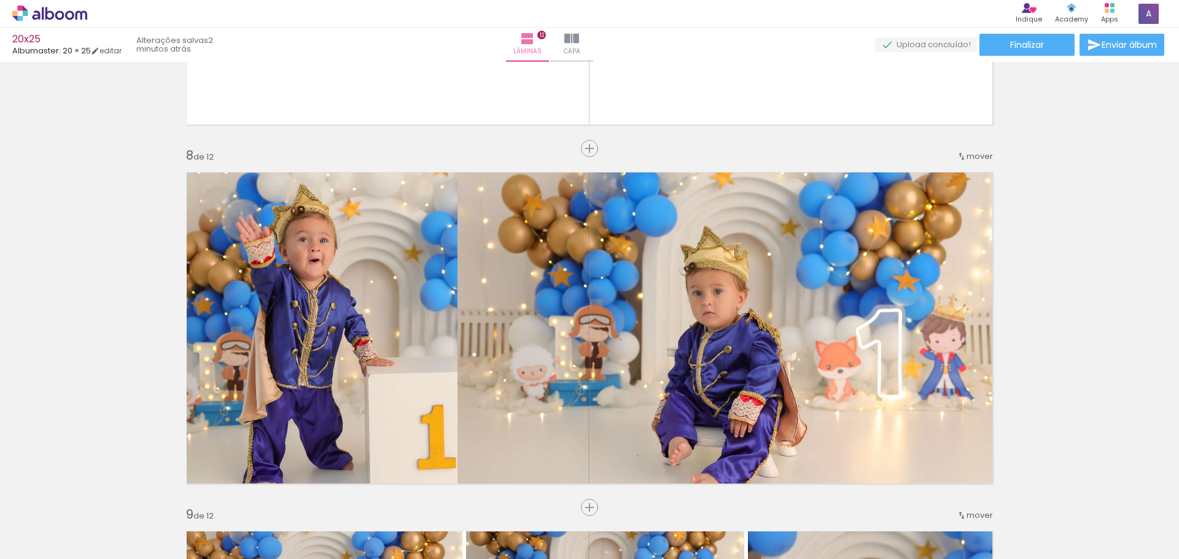
scroll to position [2479, 0]
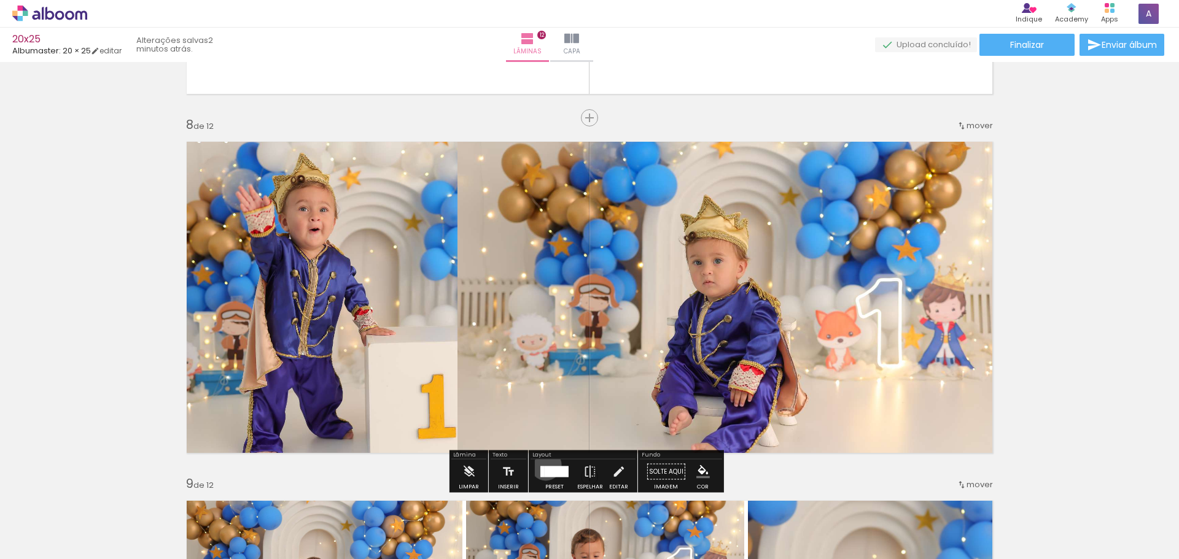
click at [543, 465] on div at bounding box center [554, 472] width 33 height 25
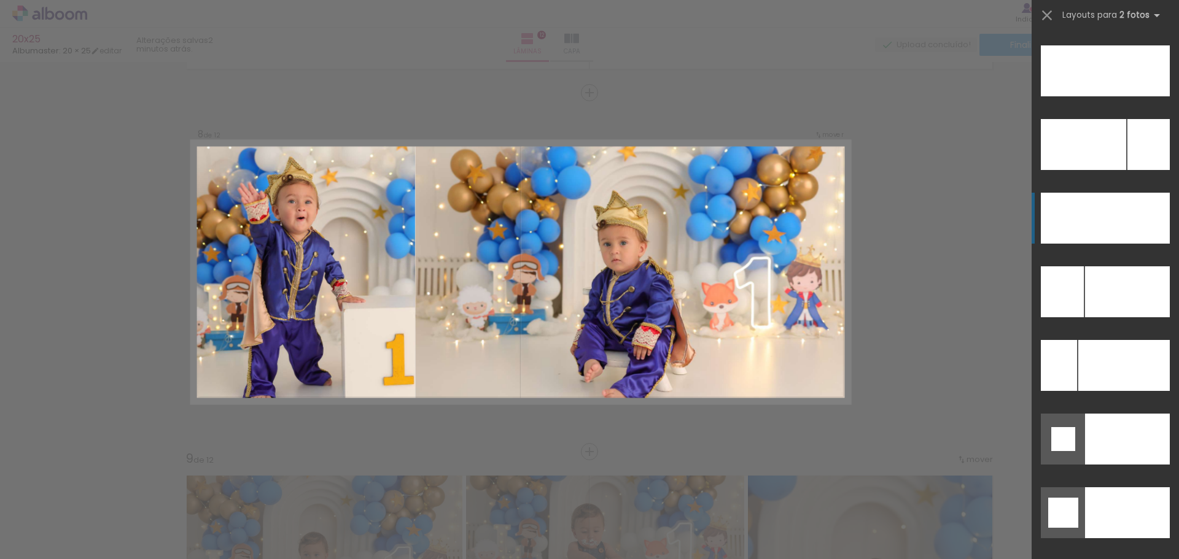
scroll to position [5404, 0]
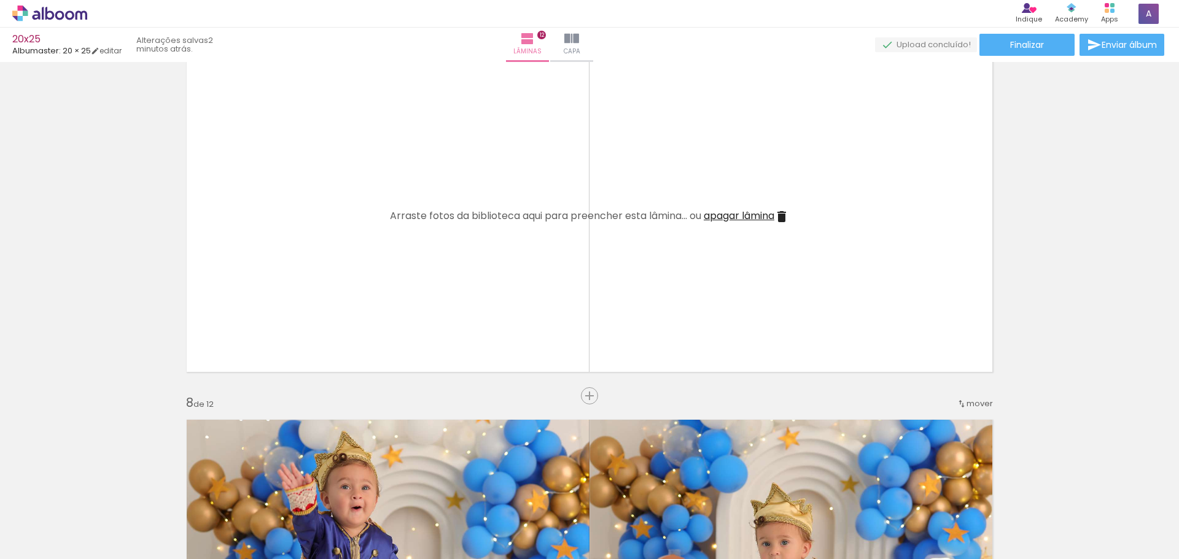
scroll to position [2220, 0]
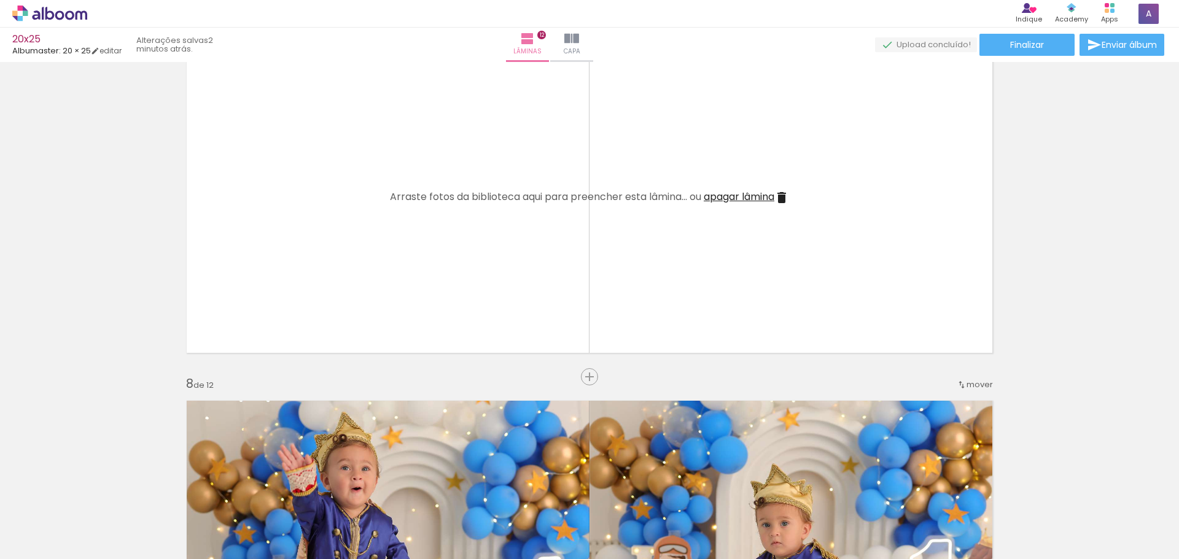
drag, startPoint x: 715, startPoint y: 190, endPoint x: 1018, endPoint y: 265, distance: 311.9
click at [715, 190] on span "apagar lâmina" at bounding box center [739, 197] width 71 height 14
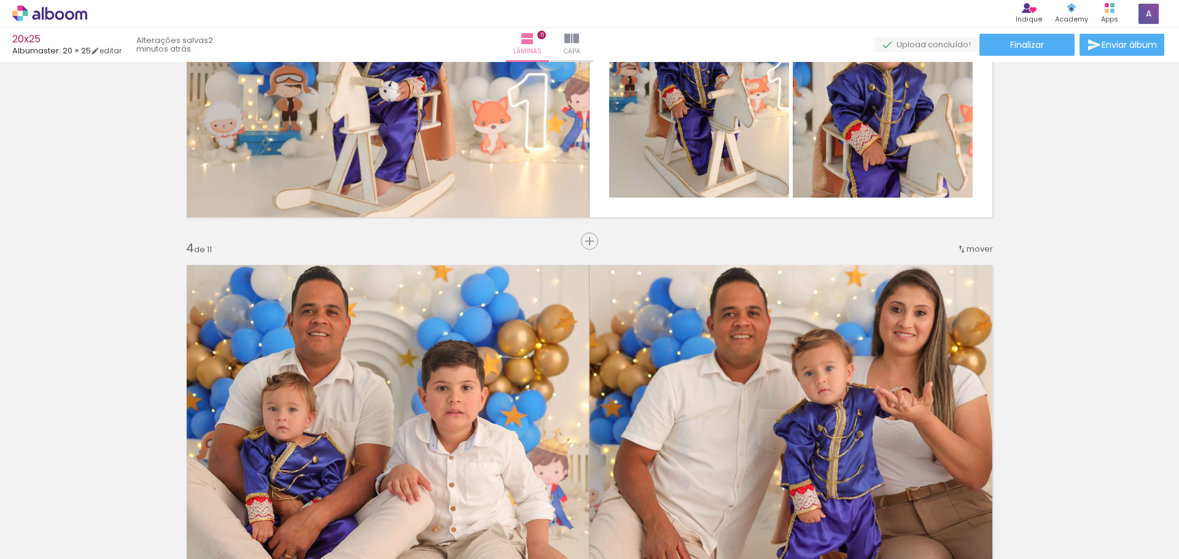
scroll to position [941, 0]
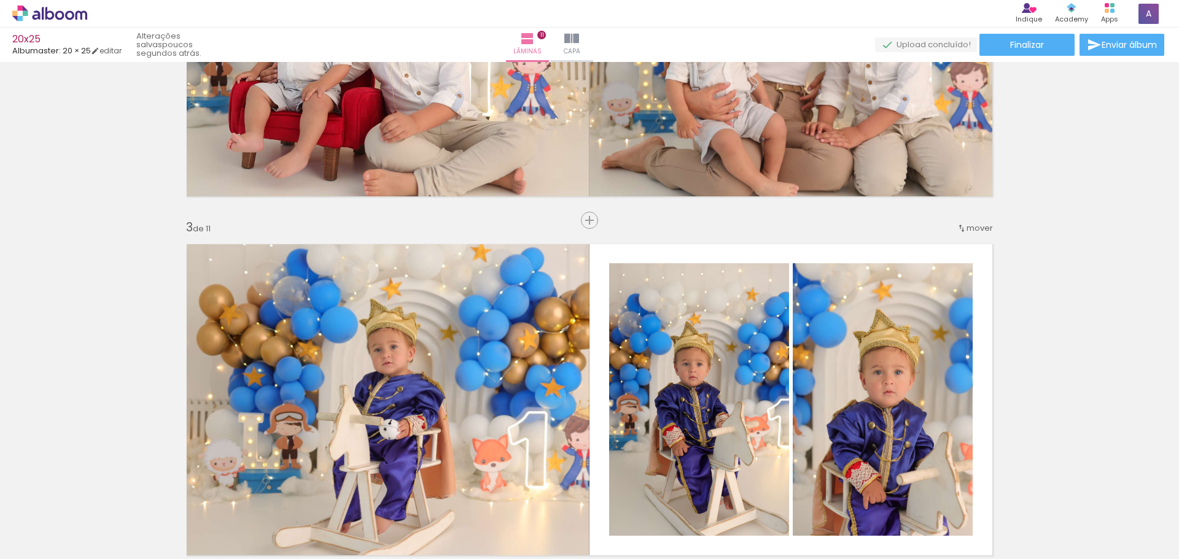
scroll to position [752, 0]
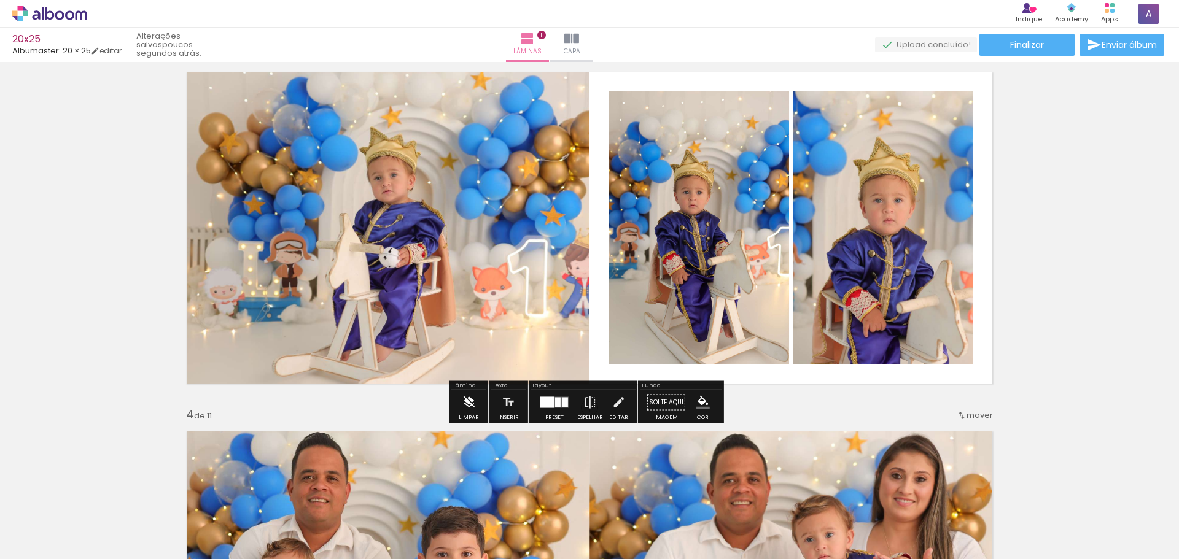
click at [469, 405] on iron-icon at bounding box center [469, 403] width 14 height 25
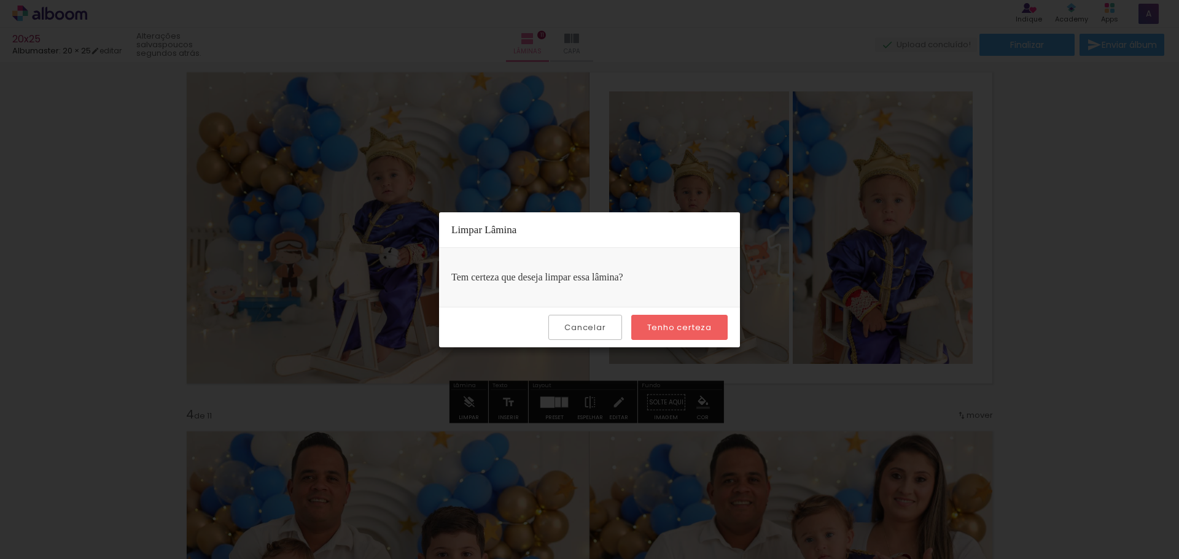
click at [0, 0] on slot "Tenho certeza" at bounding box center [0, 0] width 0 height 0
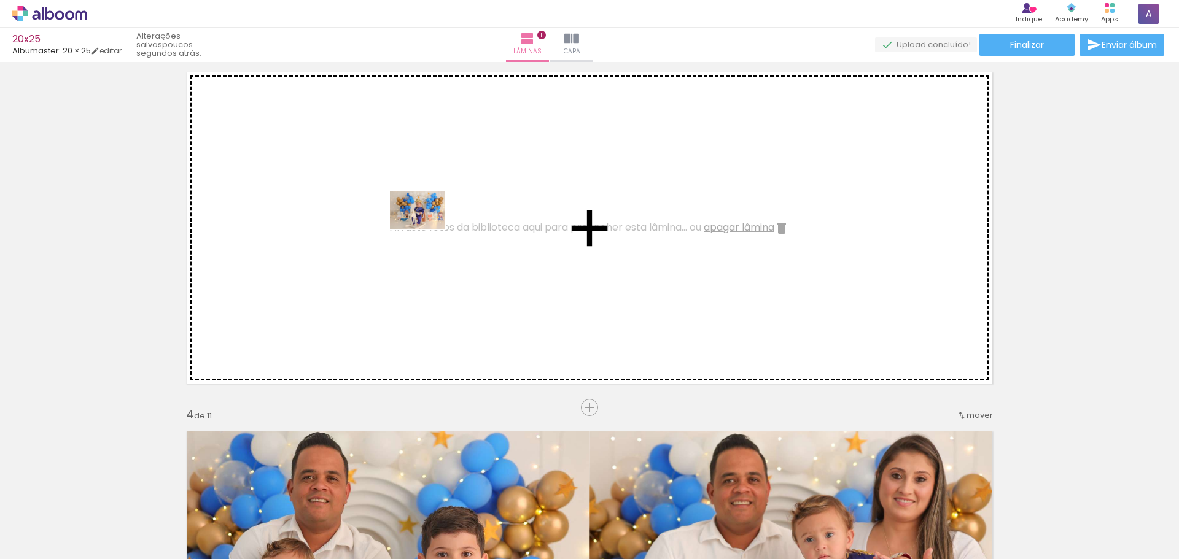
drag, startPoint x: 491, startPoint y: 424, endPoint x: 427, endPoint y: 228, distance: 206.2
click at [427, 228] on quentale-workspace at bounding box center [589, 279] width 1179 height 559
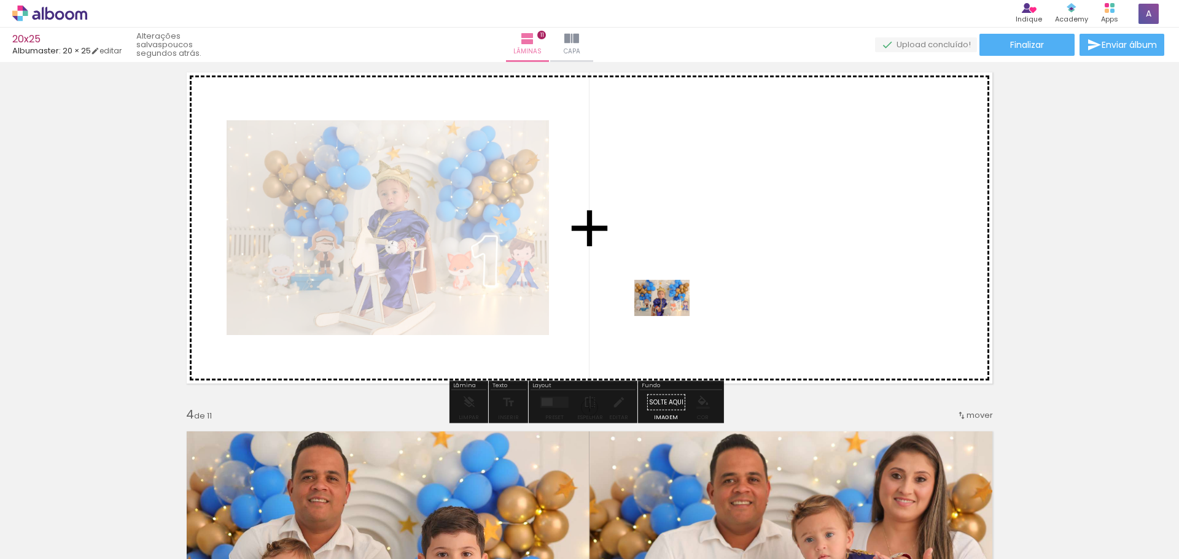
drag, startPoint x: 590, startPoint y: 519, endPoint x: 671, endPoint y: 317, distance: 218.2
click at [671, 317] on quentale-workspace at bounding box center [589, 279] width 1179 height 559
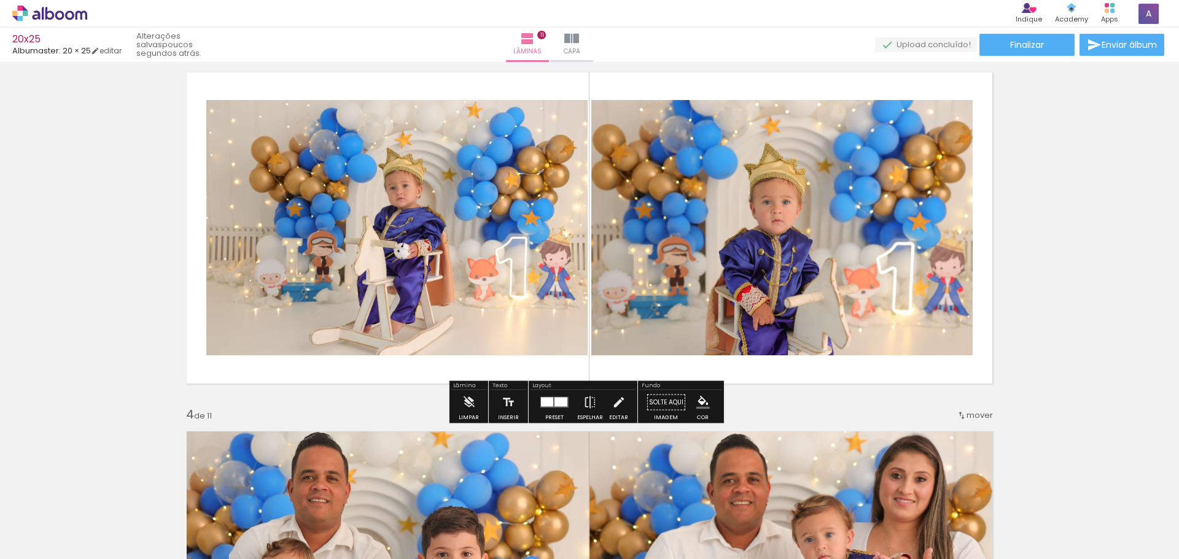
drag, startPoint x: 556, startPoint y: 400, endPoint x: 871, endPoint y: 273, distance: 339.9
click at [556, 401] on div at bounding box center [560, 402] width 13 height 9
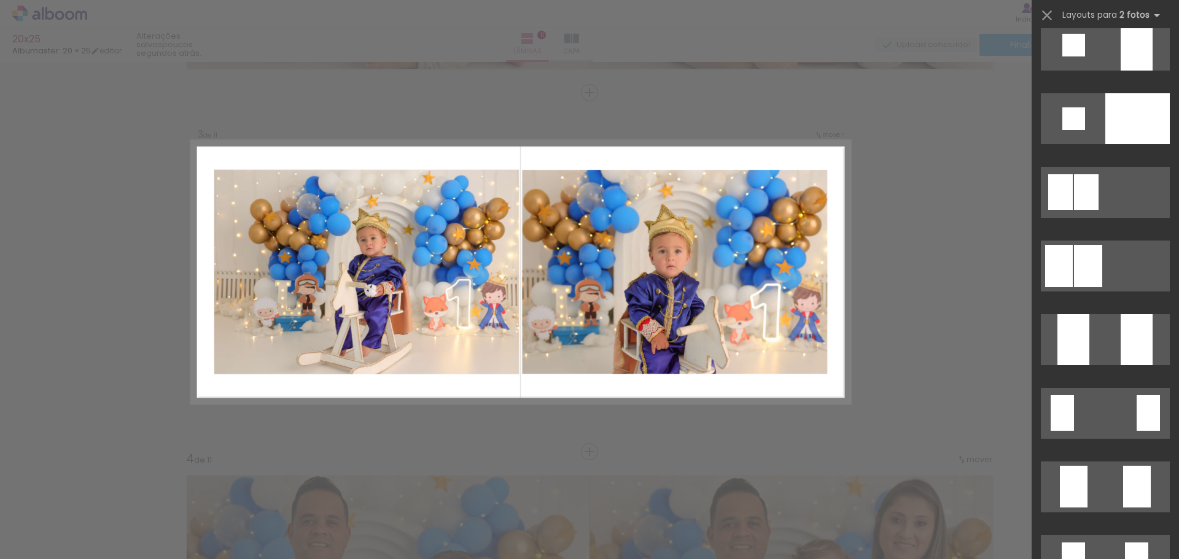
scroll to position [5270, 0]
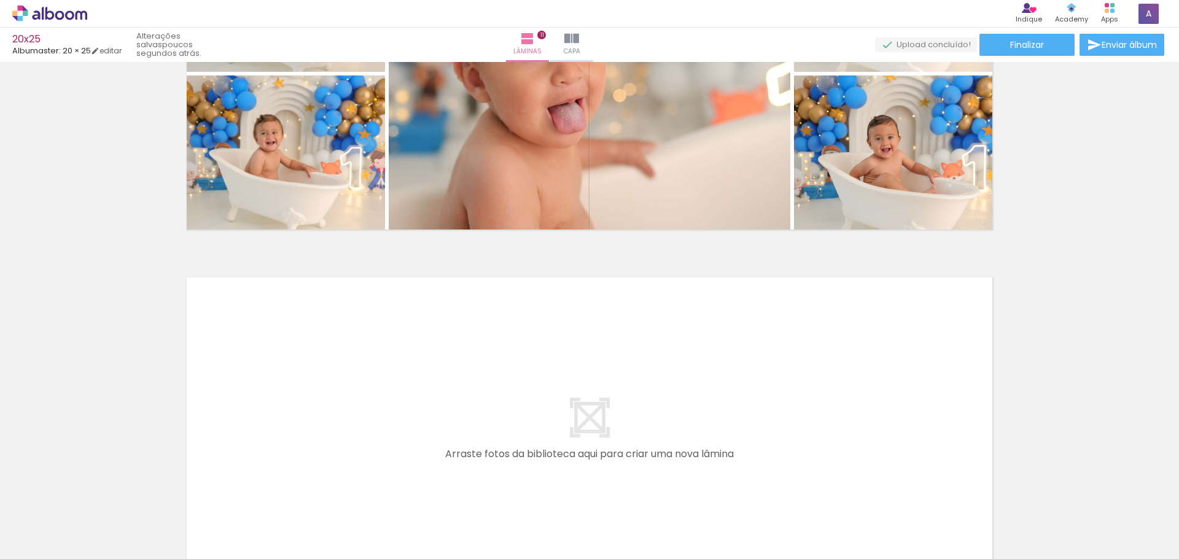
scroll to position [3763, 0]
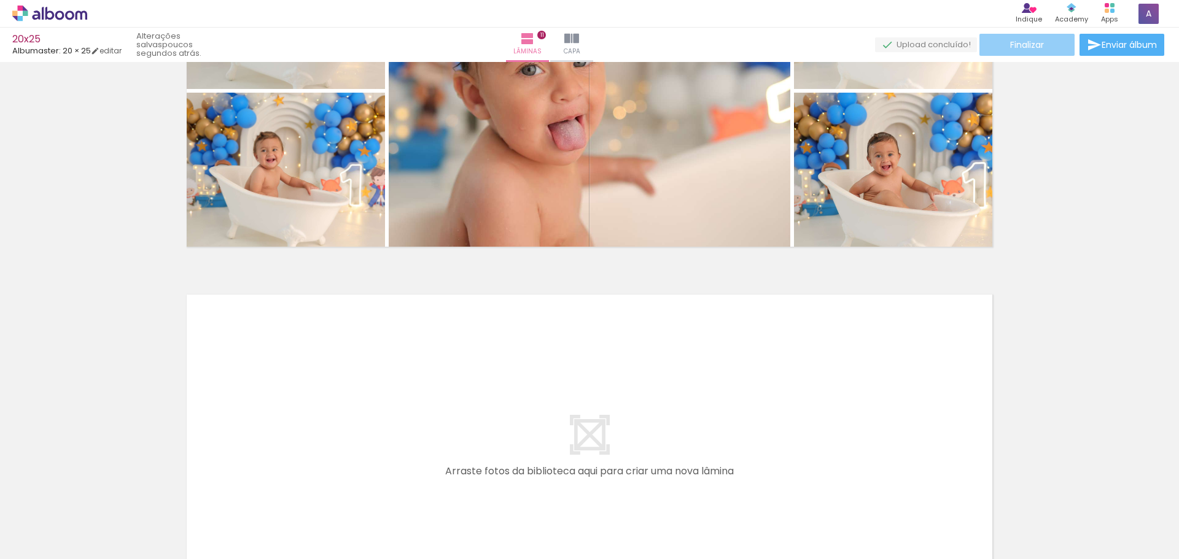
click at [1054, 42] on paper-button "Finalizar" at bounding box center [1026, 45] width 95 height 22
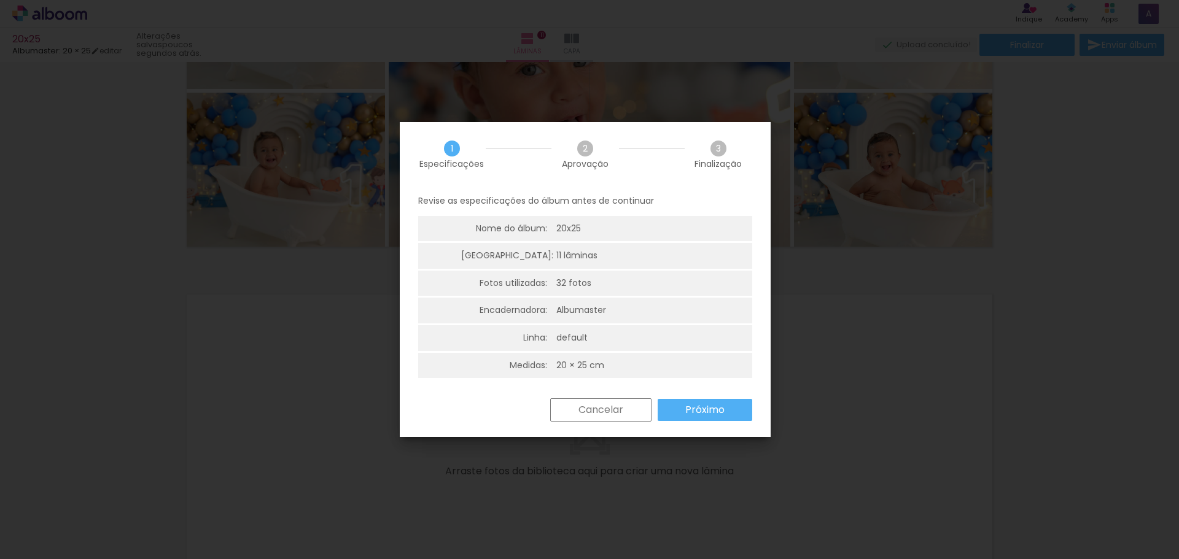
click at [673, 408] on paper-button "Próximo" at bounding box center [705, 410] width 95 height 22
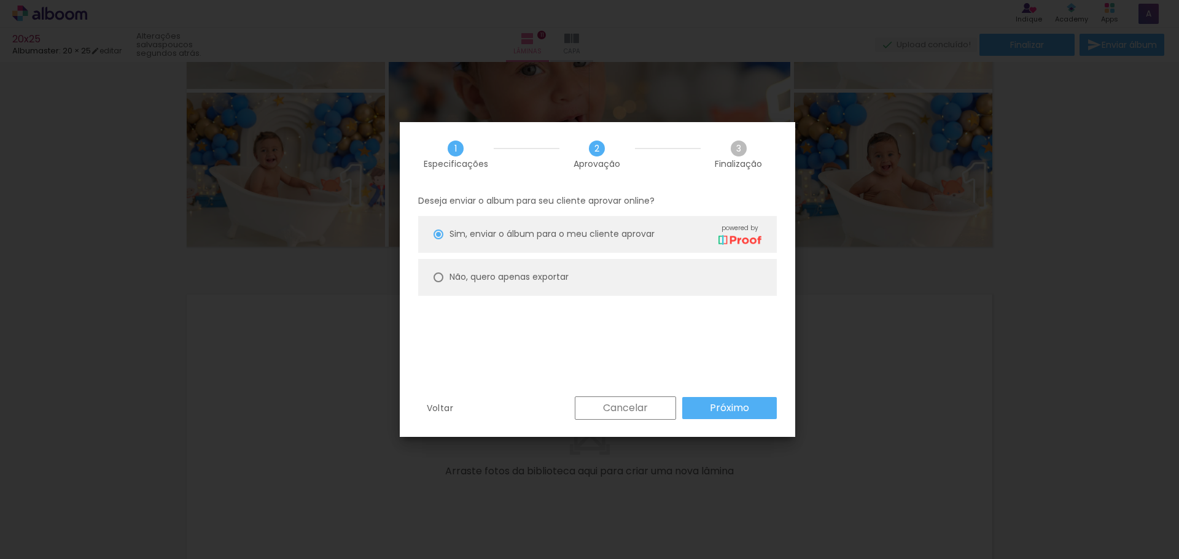
click at [0, 0] on slot "Não, quero apenas exportar" at bounding box center [0, 0] width 0 height 0
type paper-radio-button "on"
click at [731, 429] on div "Voltar Cancelar Próximo" at bounding box center [597, 418] width 395 height 42
click at [0, 0] on slot "Próximo" at bounding box center [0, 0] width 0 height 0
type input "Alta, 300 DPI"
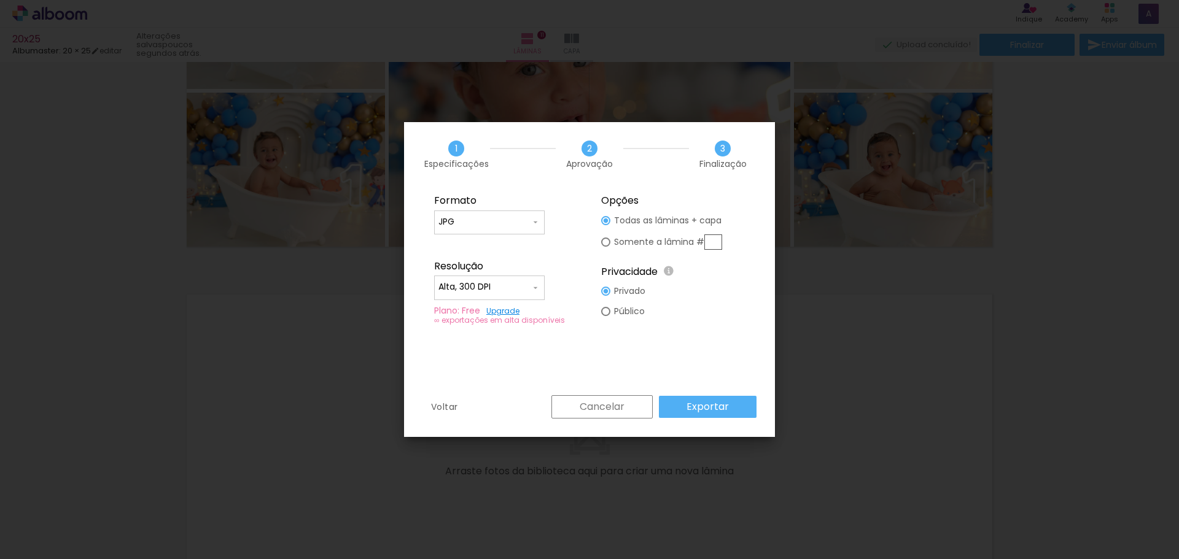
click at [0, 0] on slot "Exportar" at bounding box center [0, 0] width 0 height 0
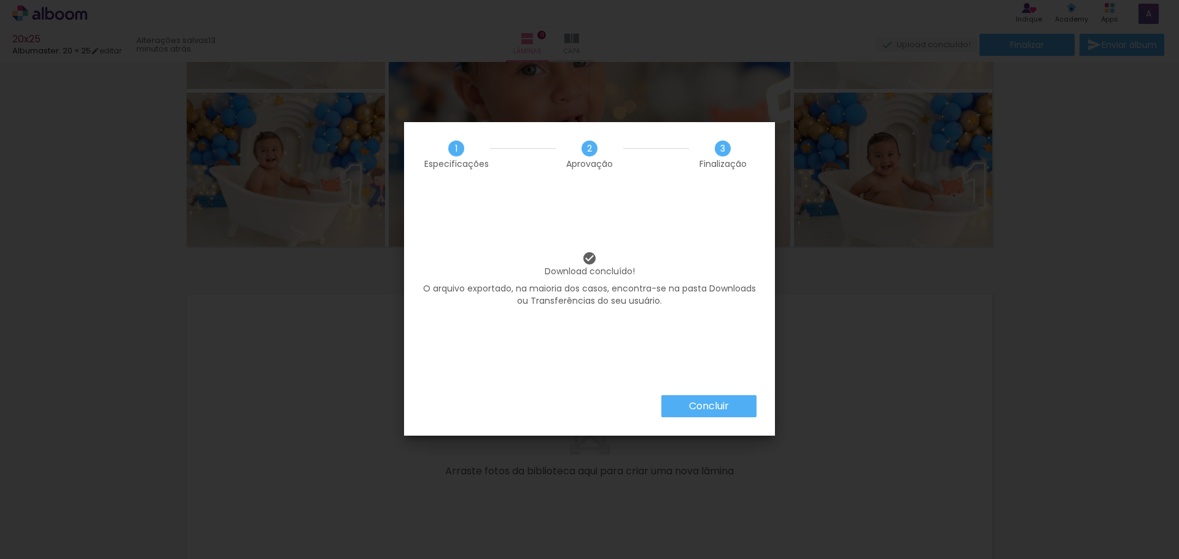
scroll to position [0, 1401]
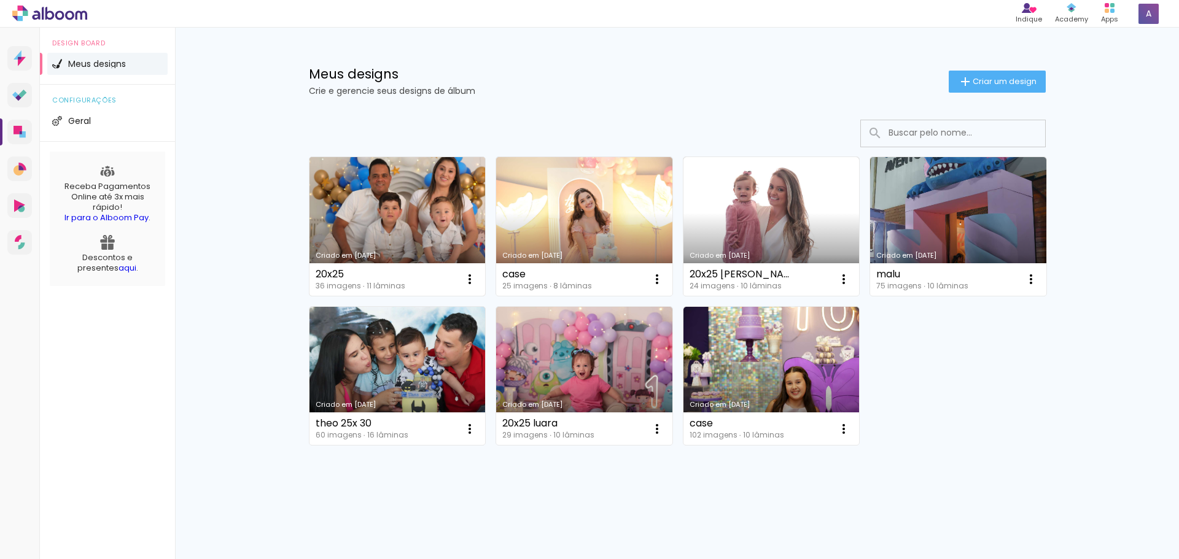
click at [413, 200] on link "Criado em [DATE]" at bounding box center [397, 226] width 176 height 139
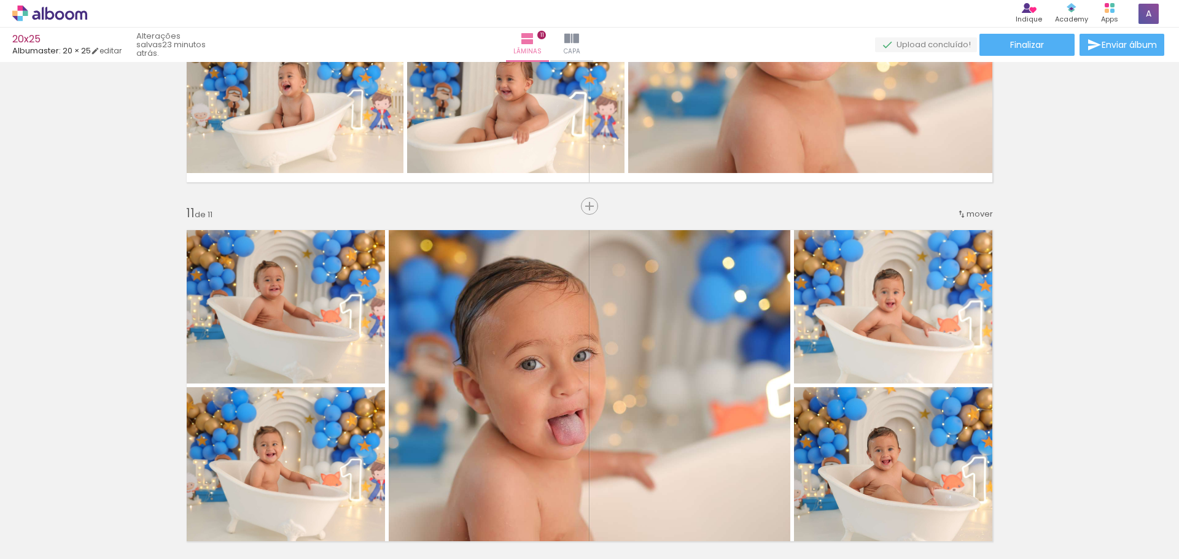
scroll to position [3565, 0]
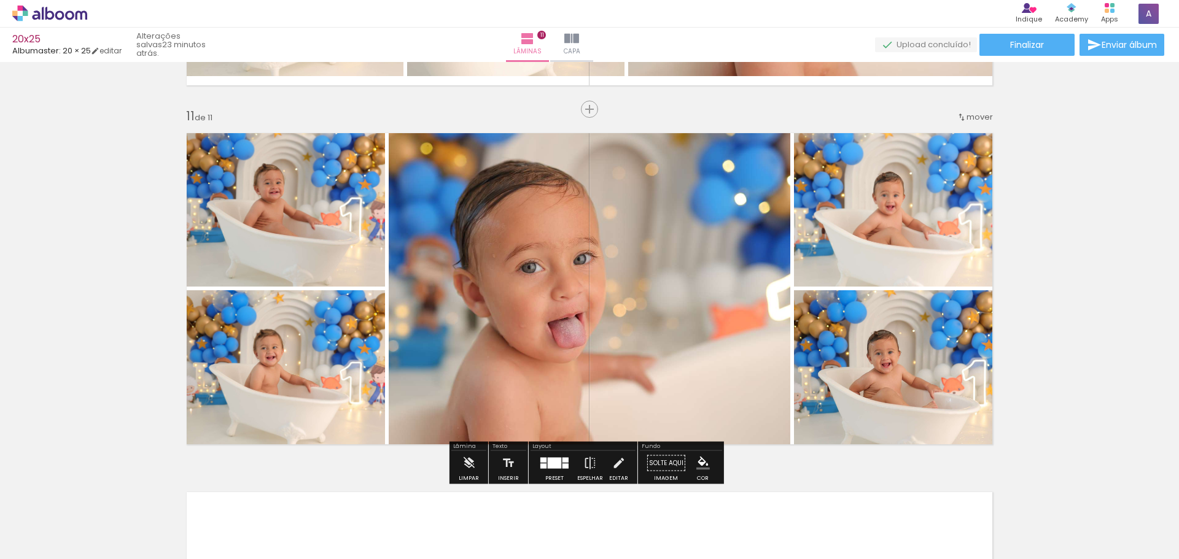
click at [482, 465] on div "Limpar" at bounding box center [468, 466] width 35 height 31
click at [469, 472] on iron-icon at bounding box center [469, 463] width 14 height 25
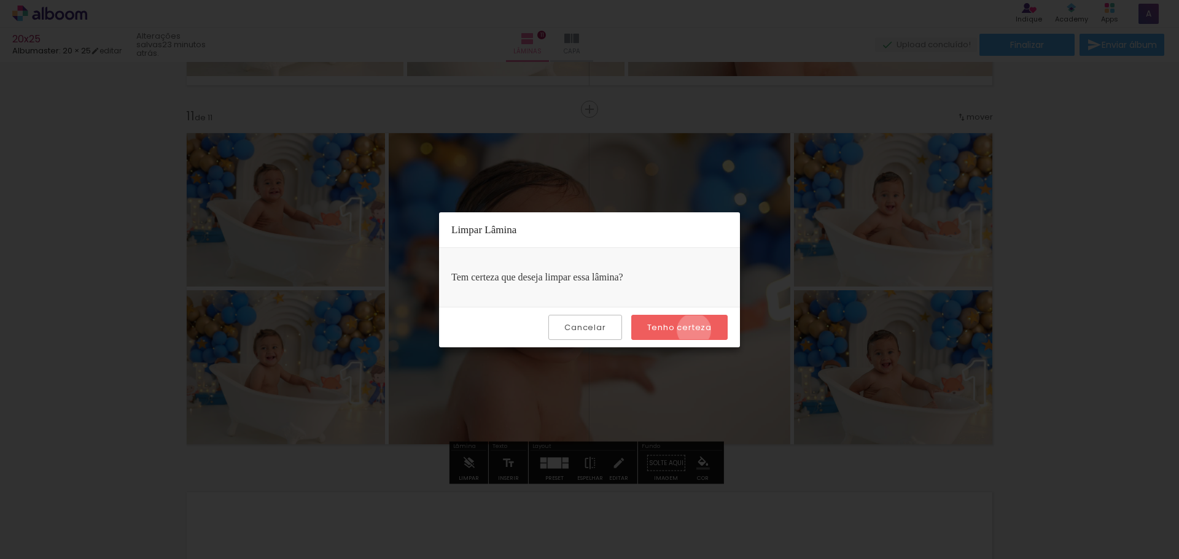
click at [0, 0] on slot "Tenho certeza" at bounding box center [0, 0] width 0 height 0
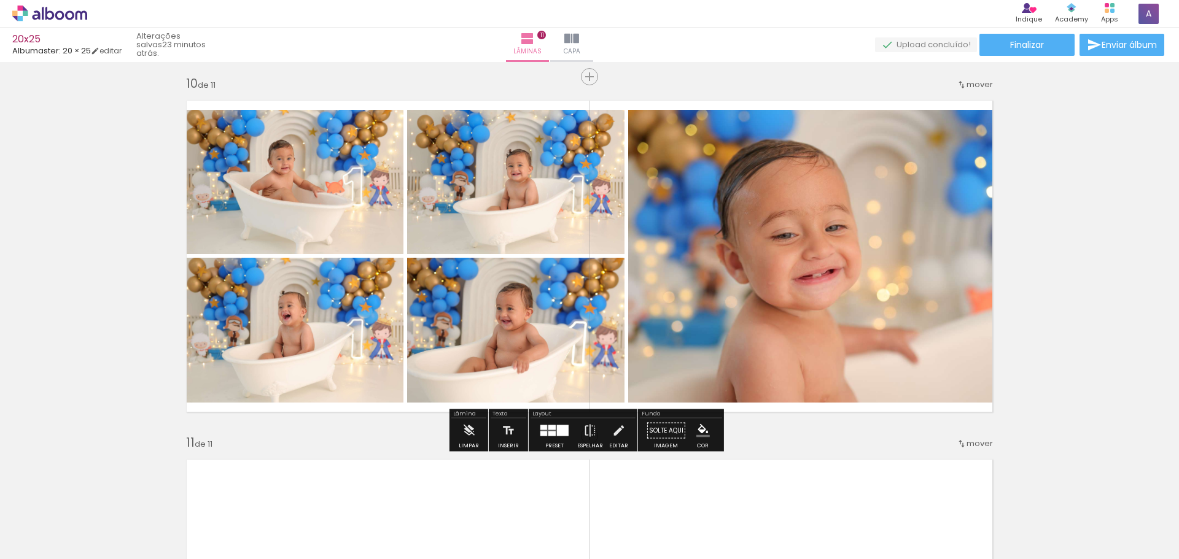
scroll to position [3244, 0]
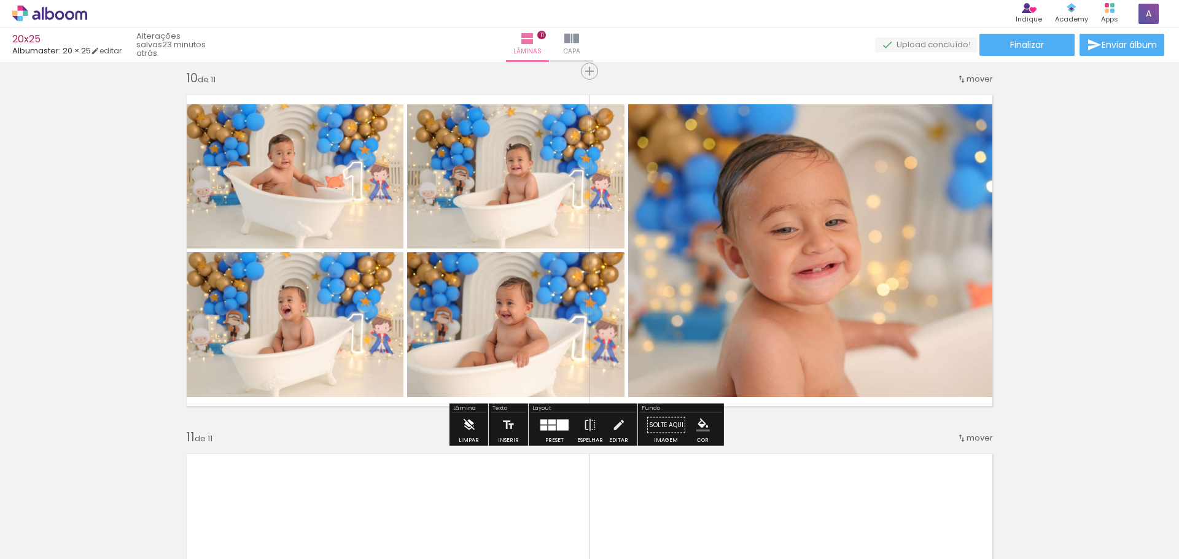
click at [475, 434] on paper-button "Limpar" at bounding box center [469, 428] width 26 height 31
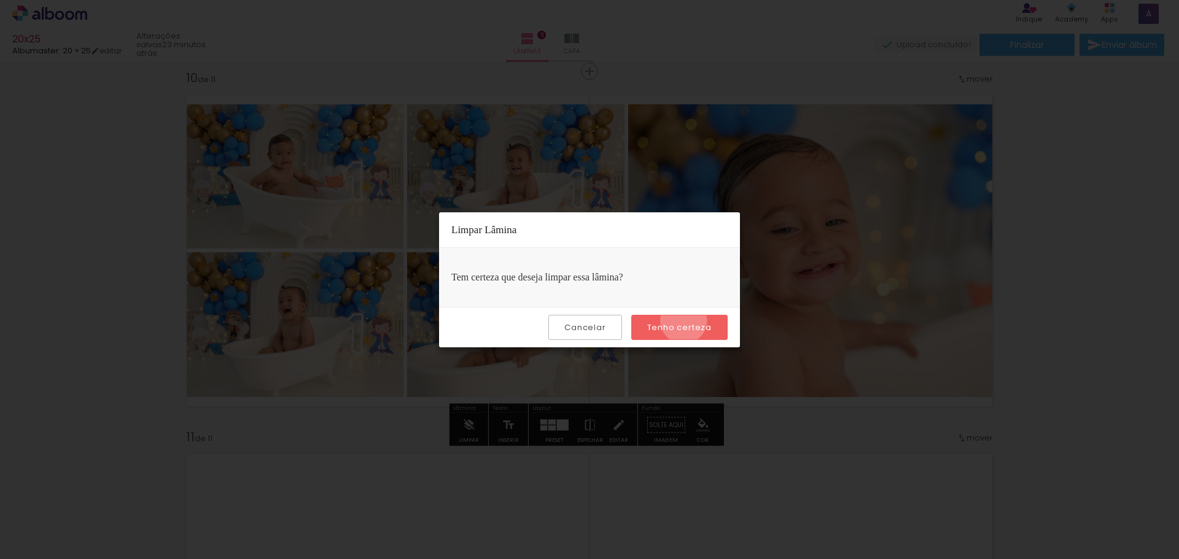
click at [685, 321] on paper-button "Tenho certeza" at bounding box center [679, 327] width 96 height 25
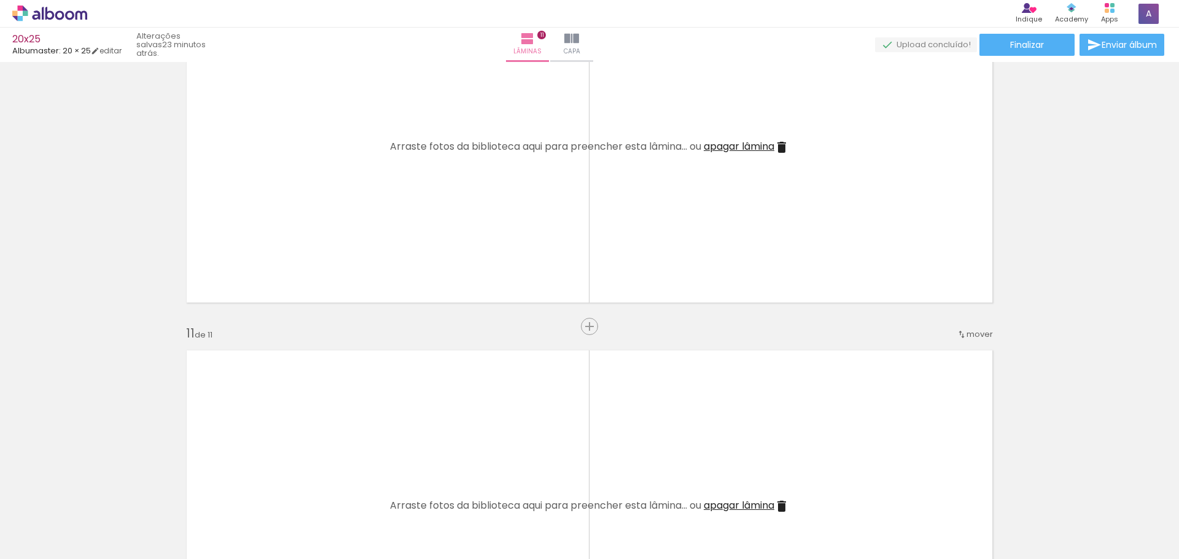
scroll to position [3353, 0]
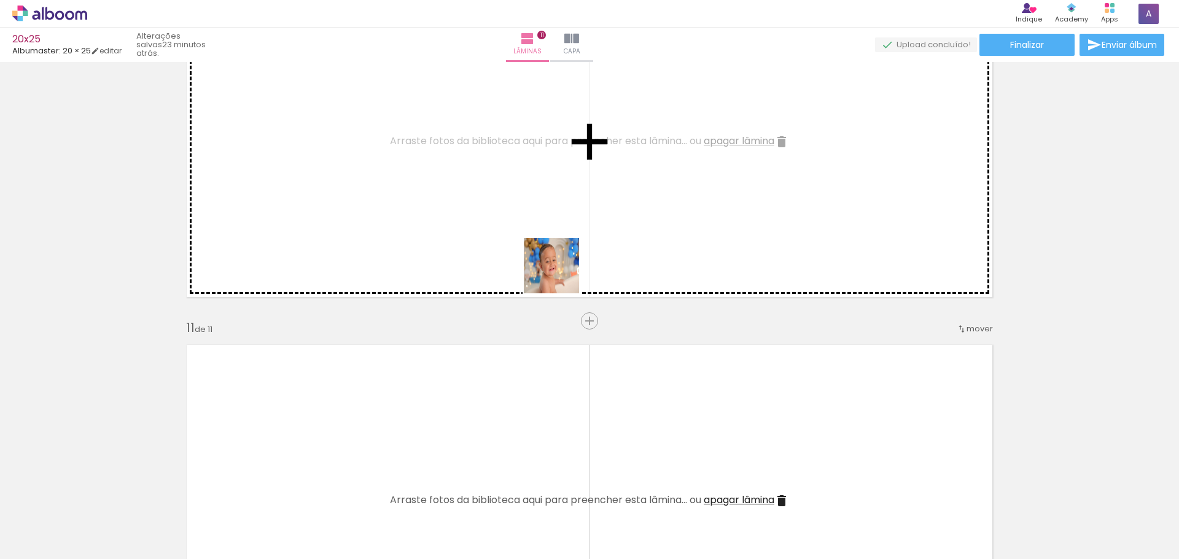
drag, startPoint x: 629, startPoint y: 314, endPoint x: 908, endPoint y: 491, distance: 330.7
click at [444, 206] on quentale-workspace at bounding box center [589, 279] width 1179 height 559
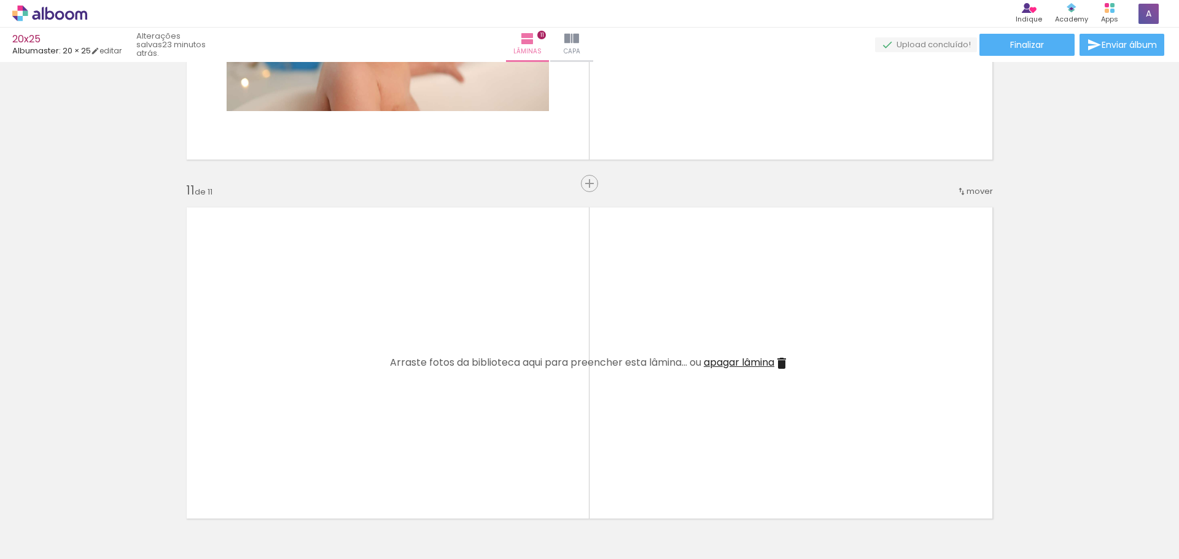
scroll to position [3496, 0]
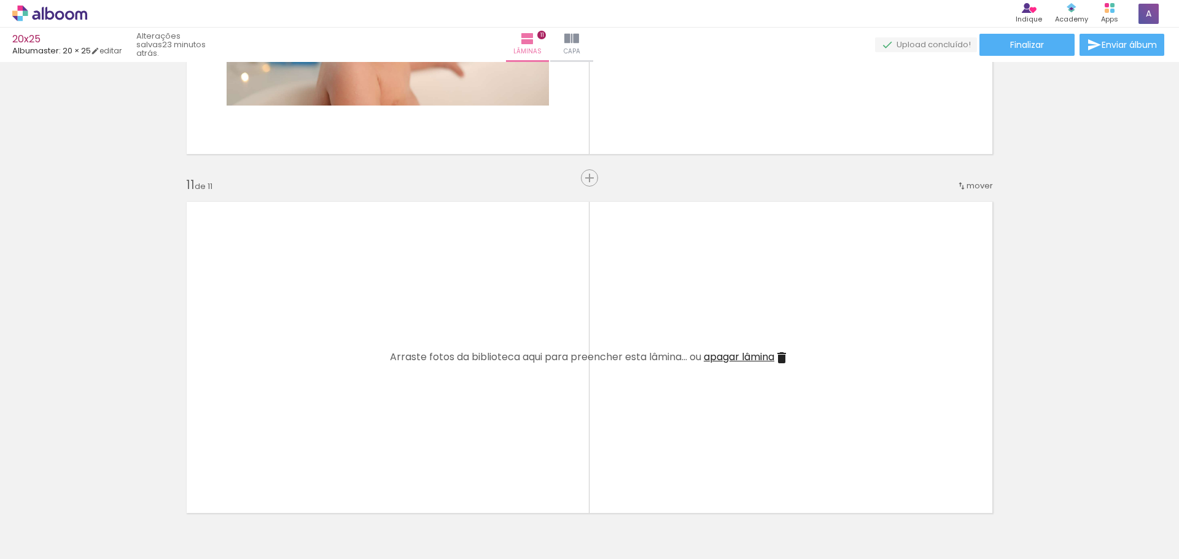
drag, startPoint x: 750, startPoint y: 360, endPoint x: 780, endPoint y: 378, distance: 35.2
click at [750, 360] on span "apagar lâmina" at bounding box center [739, 357] width 71 height 14
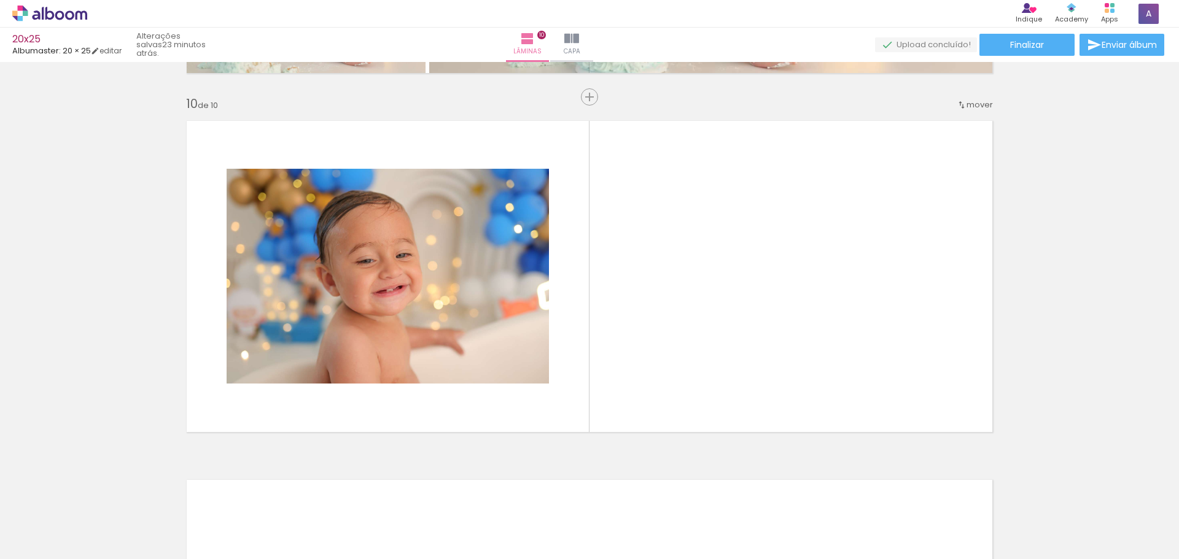
scroll to position [3161, 0]
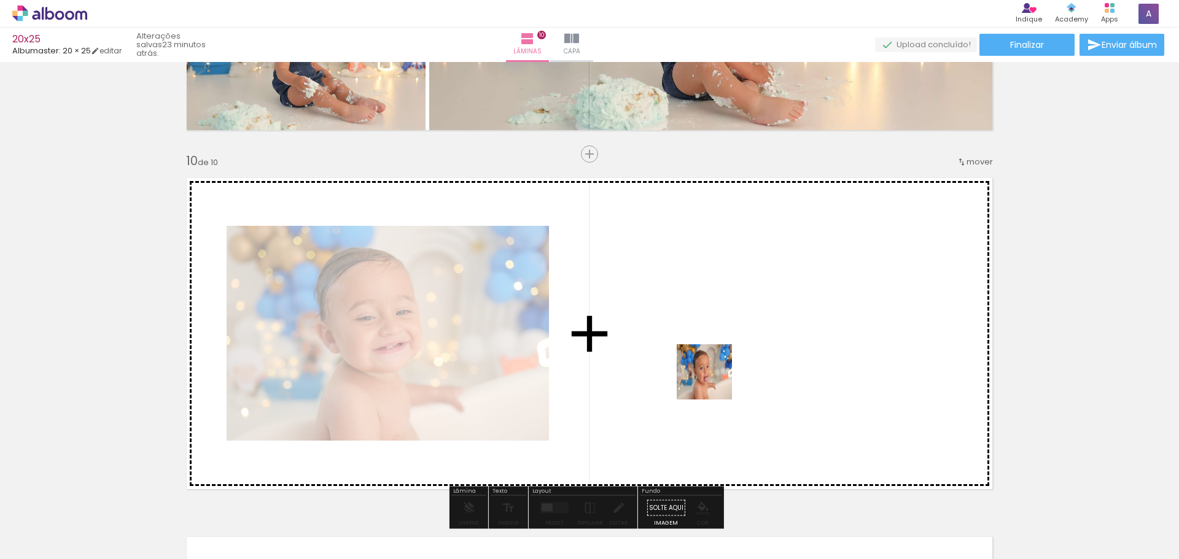
drag, startPoint x: 1024, startPoint y: 524, endPoint x: 683, endPoint y: 357, distance: 379.5
click at [683, 357] on quentale-workspace at bounding box center [589, 279] width 1179 height 559
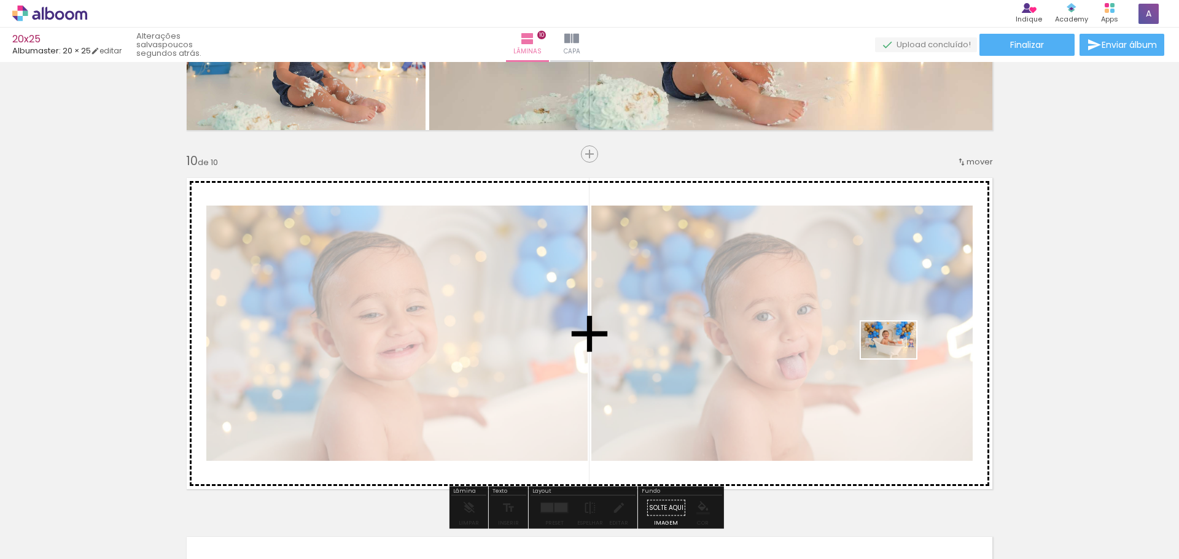
drag, startPoint x: 1087, startPoint y: 532, endPoint x: 999, endPoint y: 462, distance: 112.3
click at [892, 359] on quentale-workspace at bounding box center [589, 279] width 1179 height 559
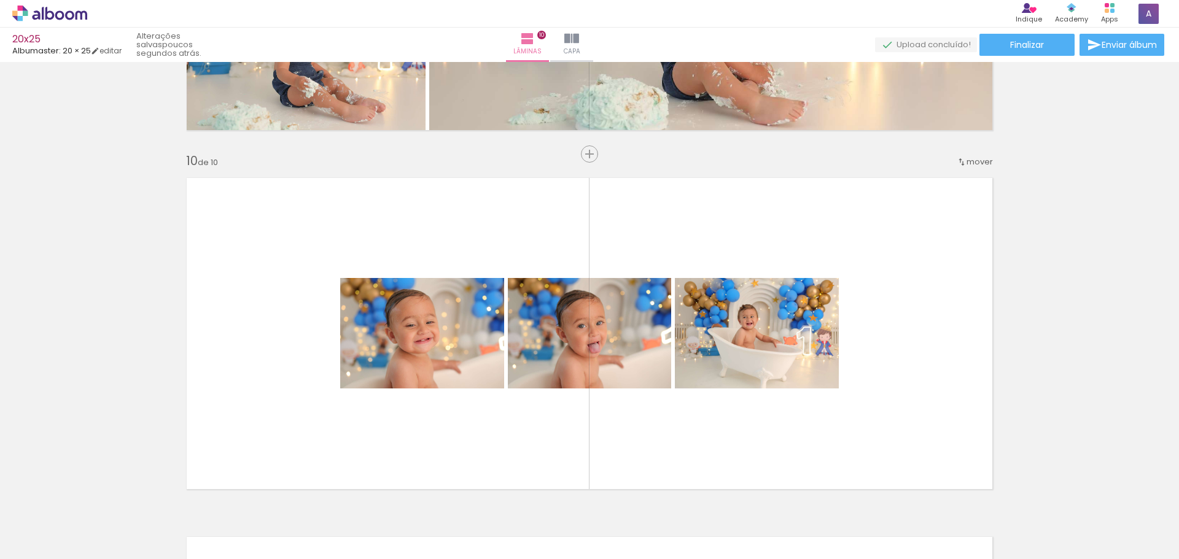
scroll to position [0, 582]
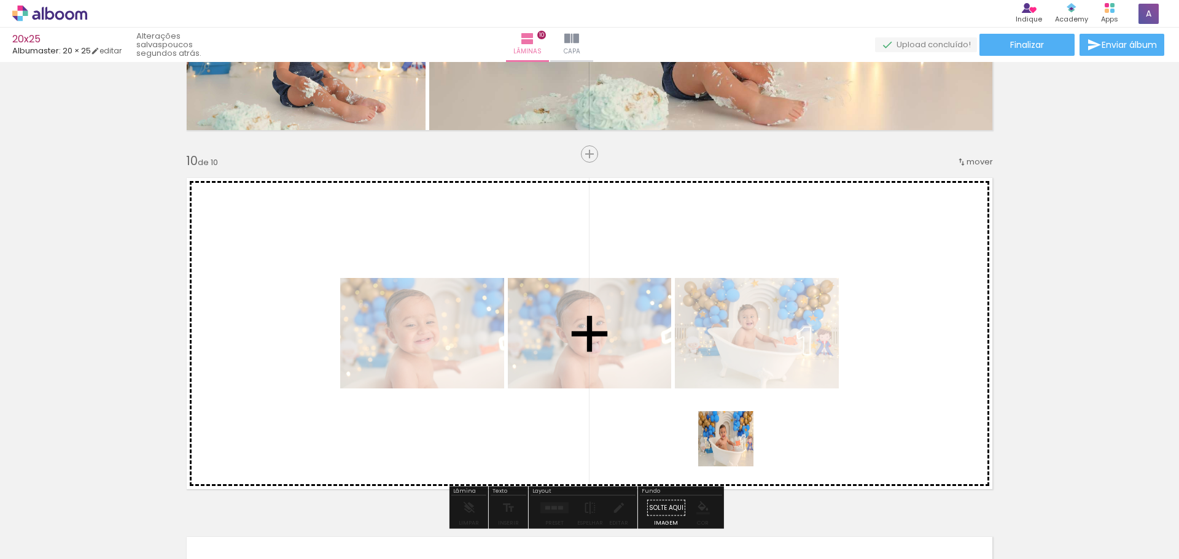
drag, startPoint x: 720, startPoint y: 519, endPoint x: 744, endPoint y: 366, distance: 154.8
click at [744, 366] on quentale-workspace at bounding box center [589, 279] width 1179 height 559
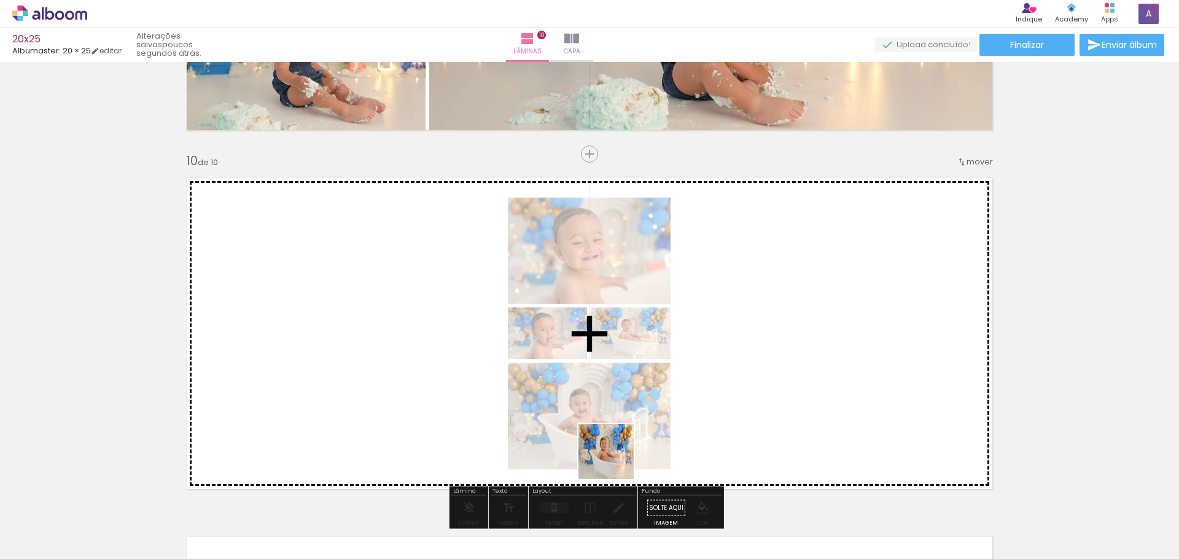
drag, startPoint x: 588, startPoint y: 522, endPoint x: 699, endPoint y: 499, distance: 113.4
click at [663, 381] on quentale-workspace at bounding box center [589, 279] width 1179 height 559
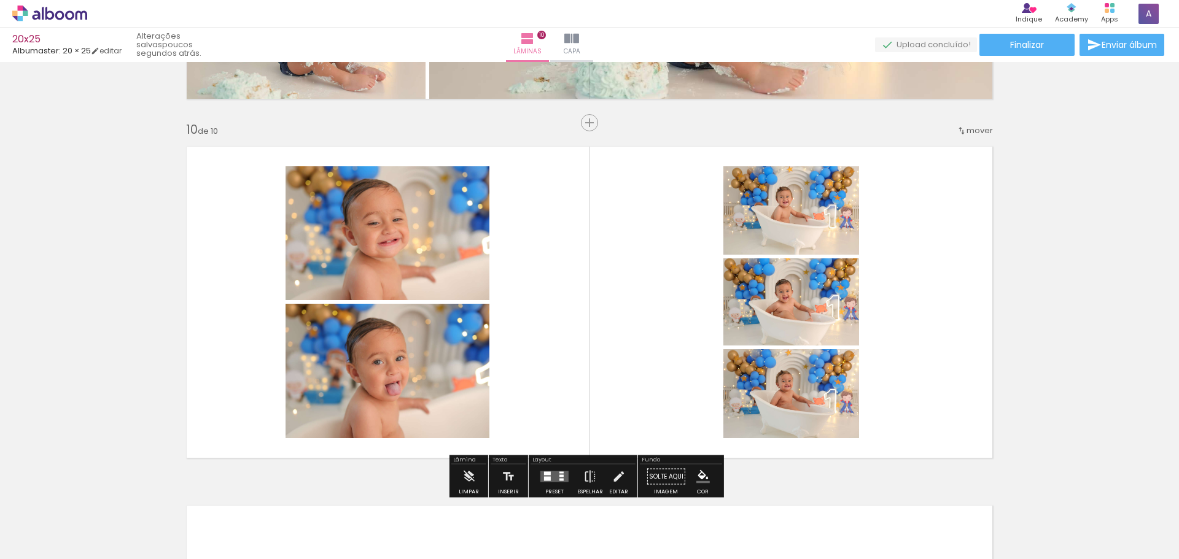
scroll to position [3256, 0]
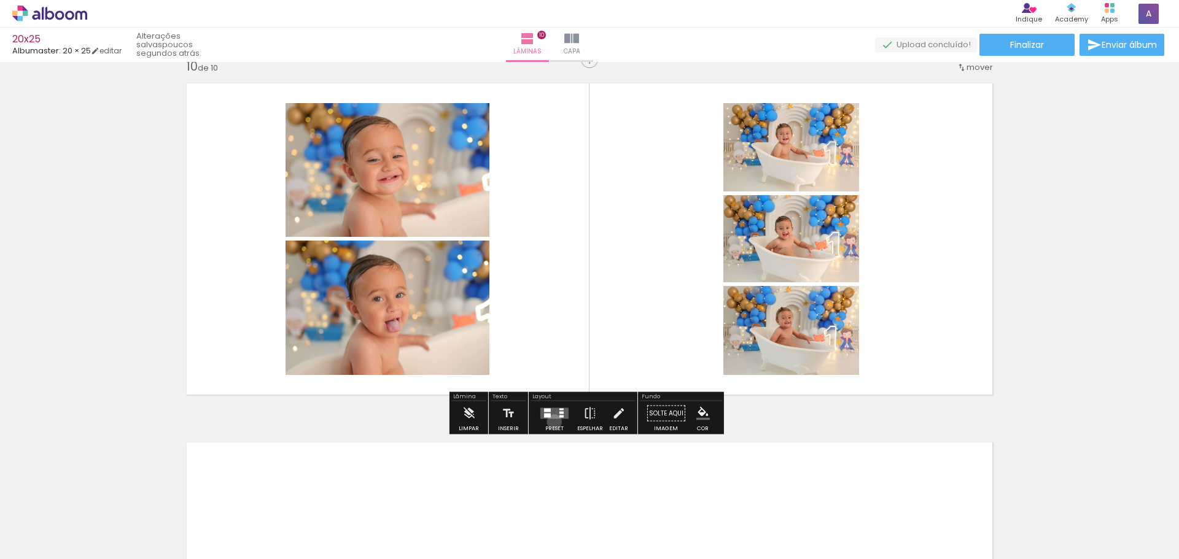
click at [551, 422] on div at bounding box center [554, 414] width 33 height 25
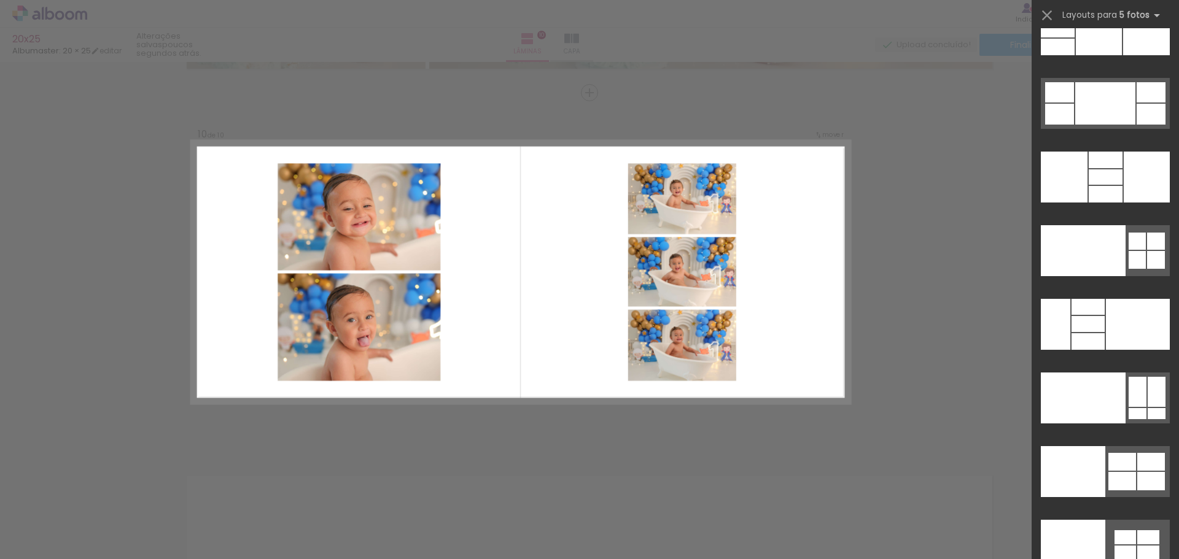
scroll to position [33099, 0]
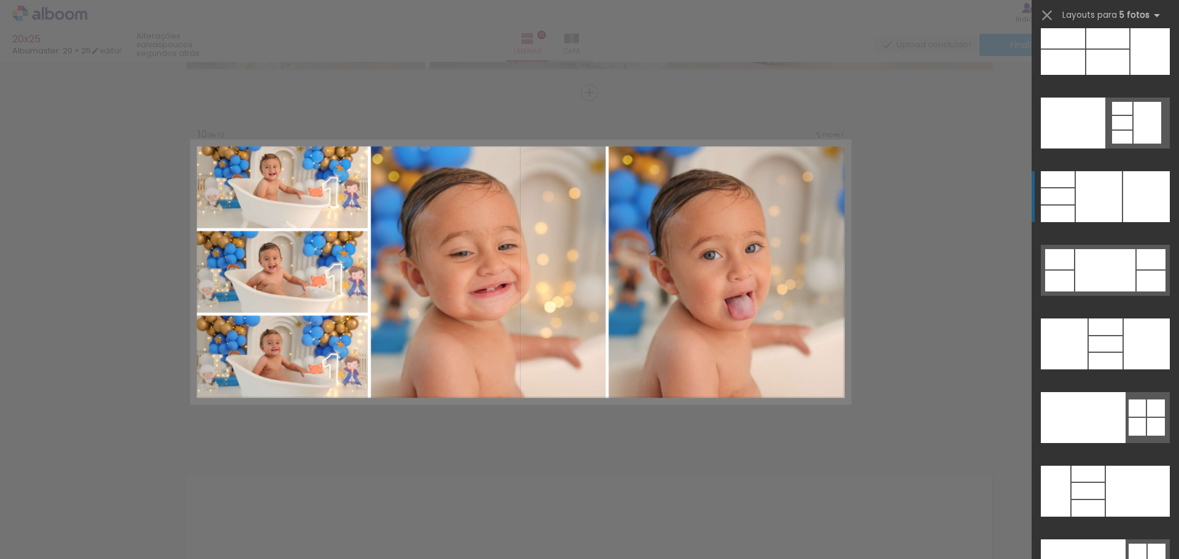
click at [1116, 205] on div at bounding box center [1099, 196] width 46 height 51
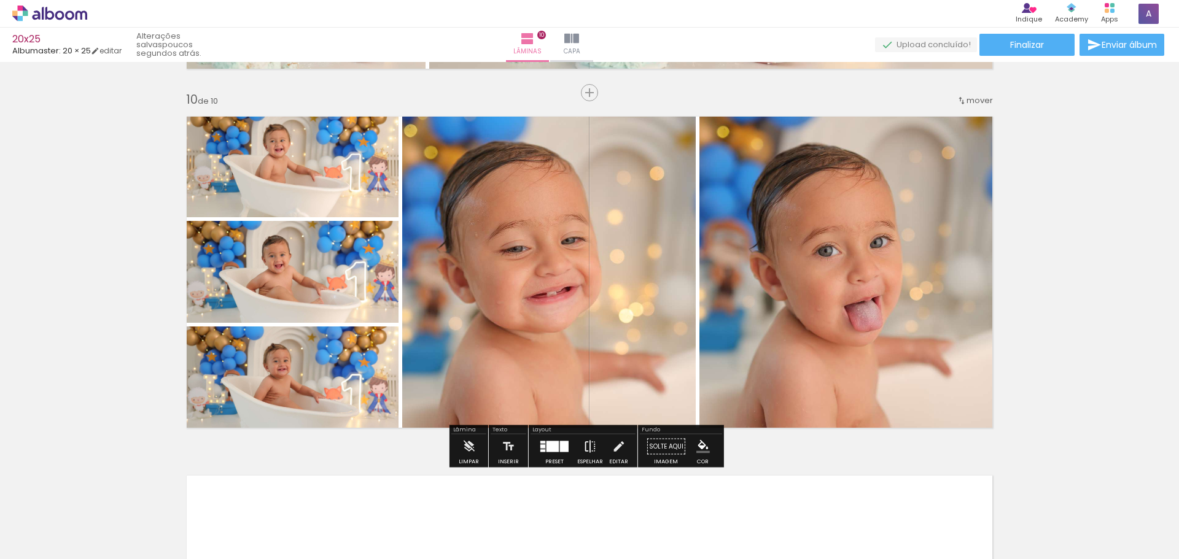
click at [587, 449] on iron-icon at bounding box center [590, 447] width 14 height 25
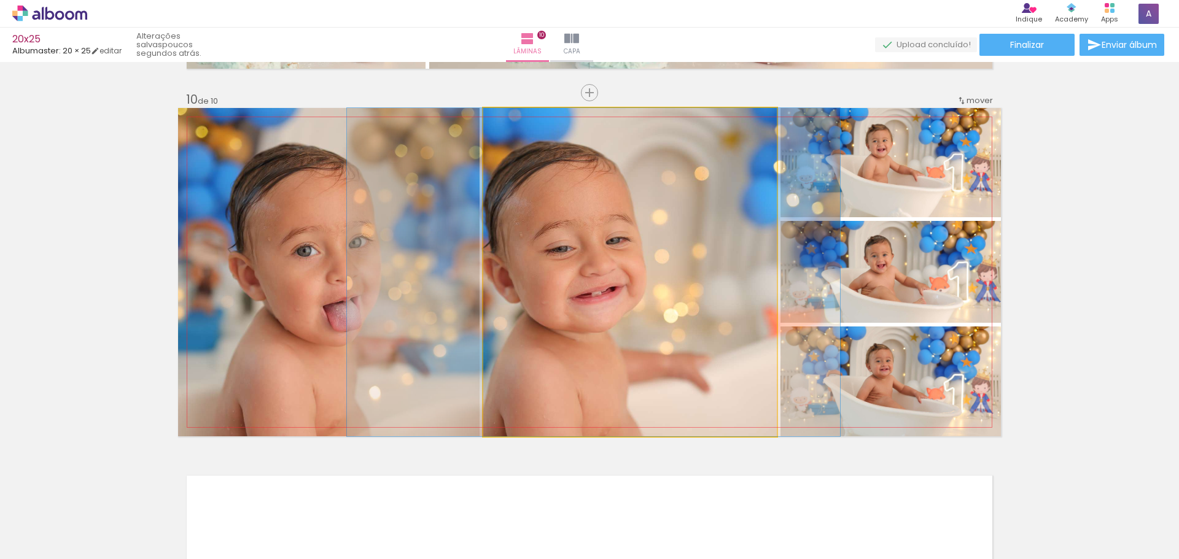
drag, startPoint x: 682, startPoint y: 313, endPoint x: 425, endPoint y: 303, distance: 257.5
click at [0, 0] on slot at bounding box center [0, 0] width 0 height 0
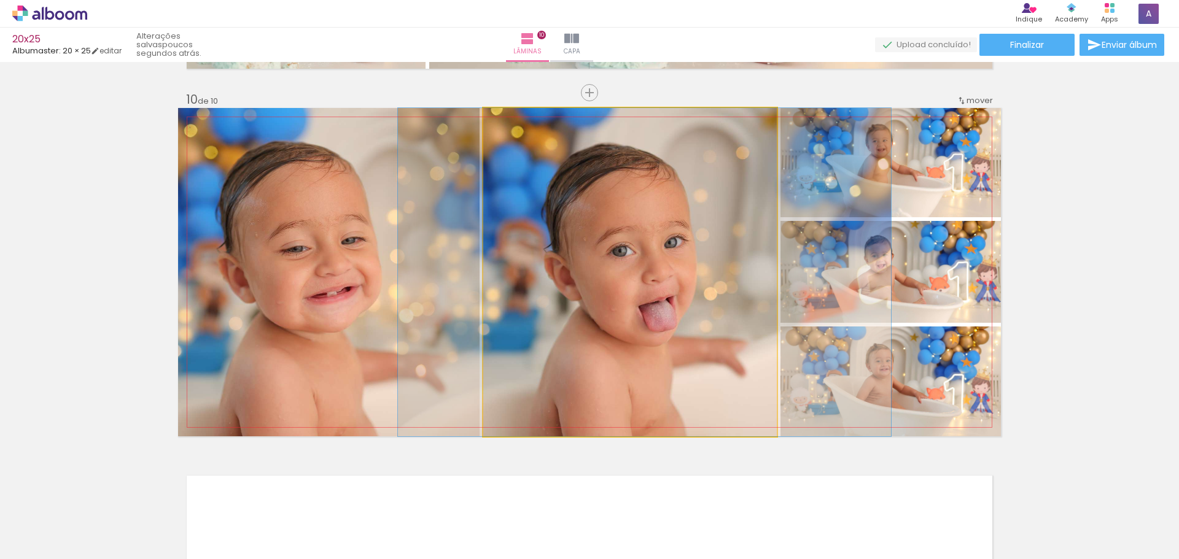
drag, startPoint x: 668, startPoint y: 311, endPoint x: 683, endPoint y: 313, distance: 14.9
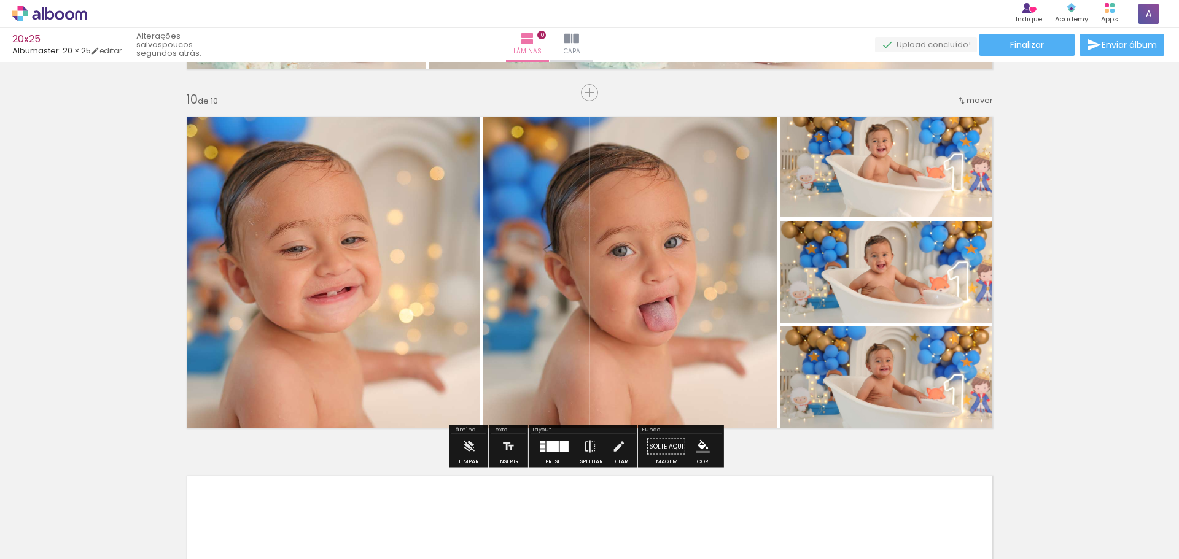
drag, startPoint x: 1086, startPoint y: 294, endPoint x: 1081, endPoint y: 287, distance: 9.2
click at [562, 453] on div at bounding box center [554, 447] width 33 height 25
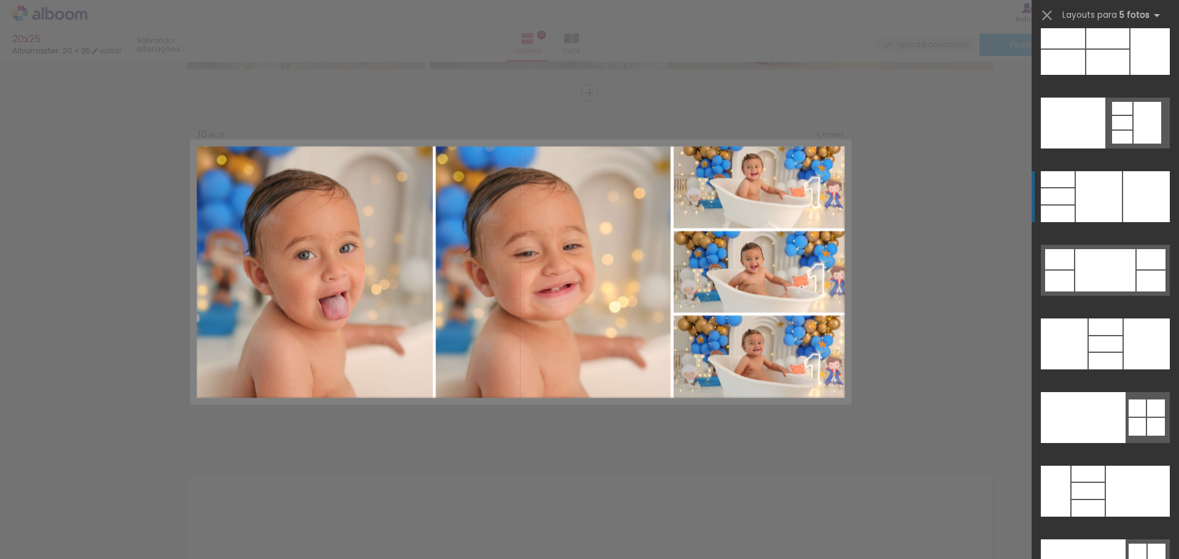
scroll to position [33233, 0]
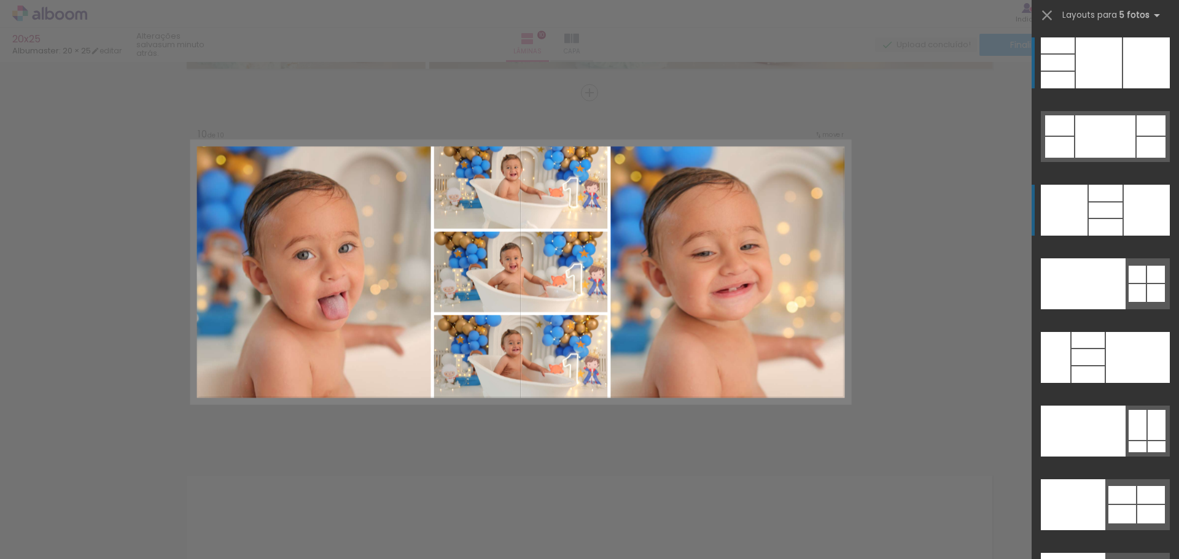
click at [1132, 332] on div at bounding box center [1138, 357] width 64 height 51
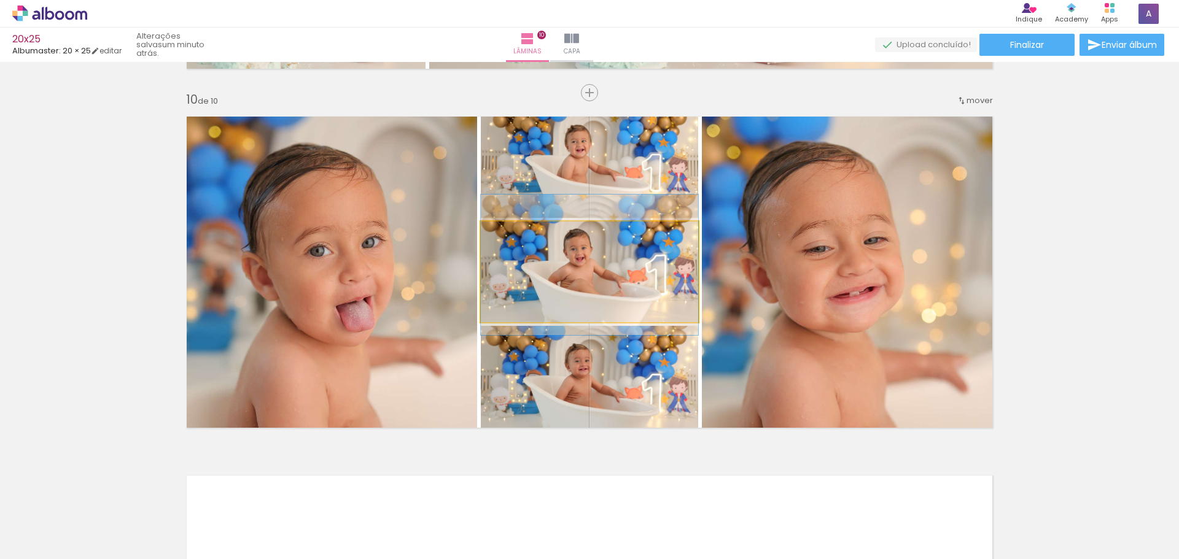
drag, startPoint x: 646, startPoint y: 283, endPoint x: 648, endPoint y: 276, distance: 7.0
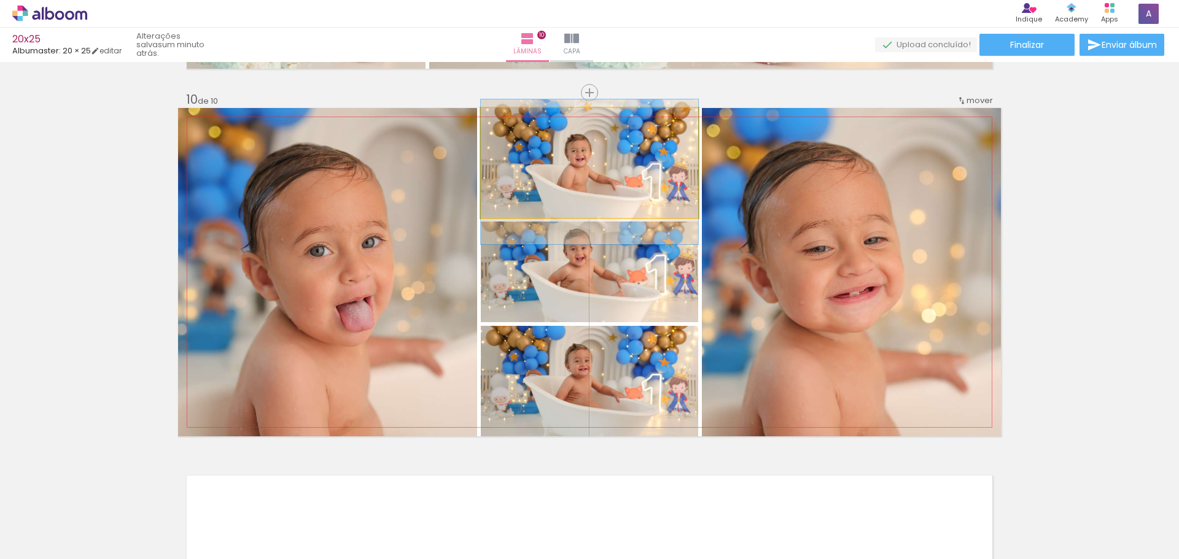
drag, startPoint x: 655, startPoint y: 164, endPoint x: 655, endPoint y: 173, distance: 9.2
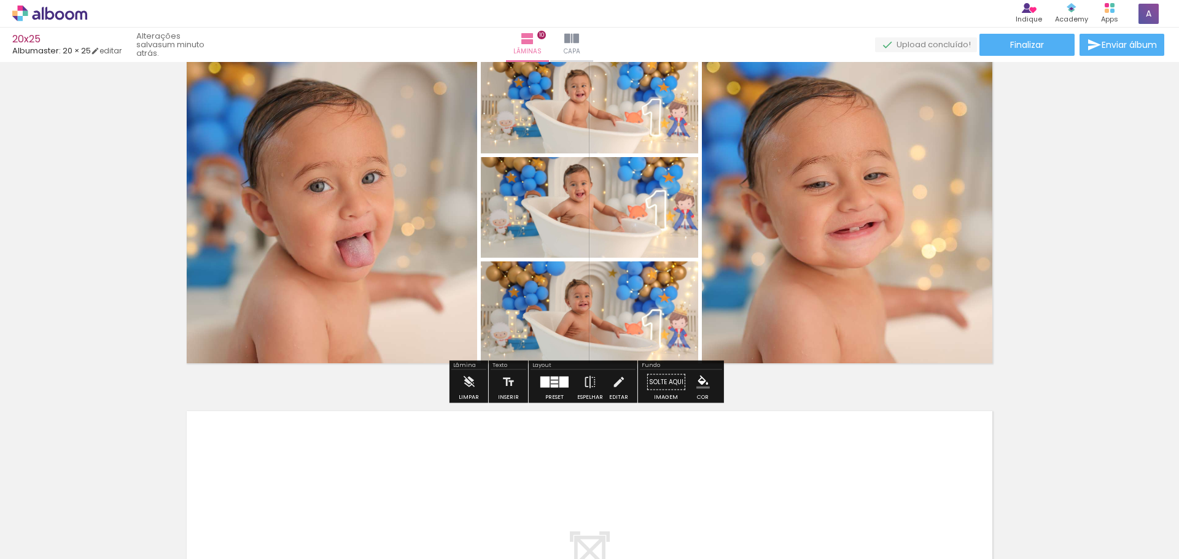
scroll to position [3297, 0]
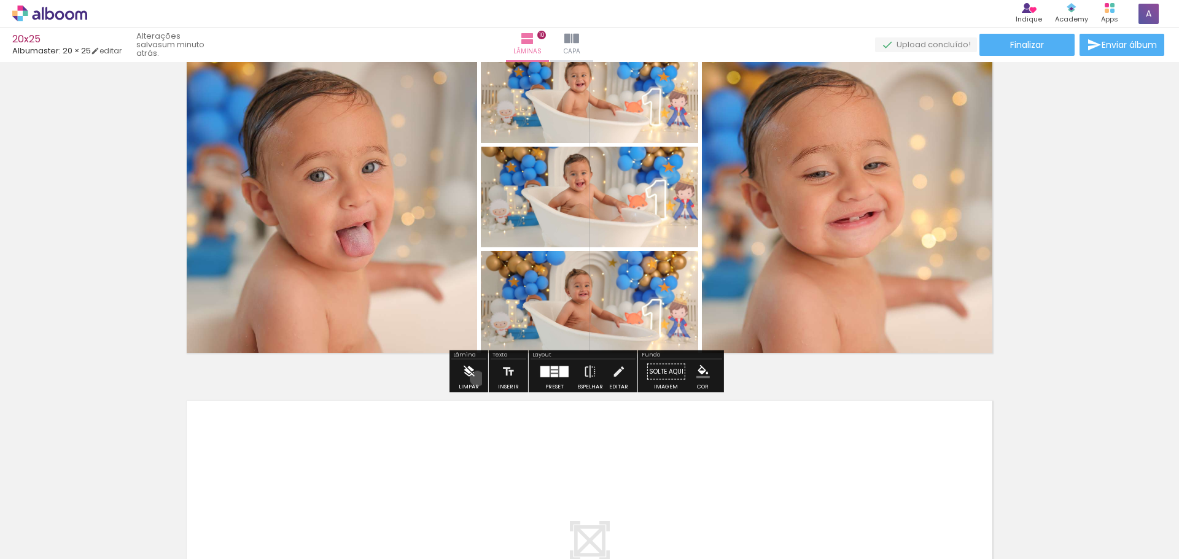
click at [477, 379] on paper-button "Limpar" at bounding box center [469, 375] width 26 height 31
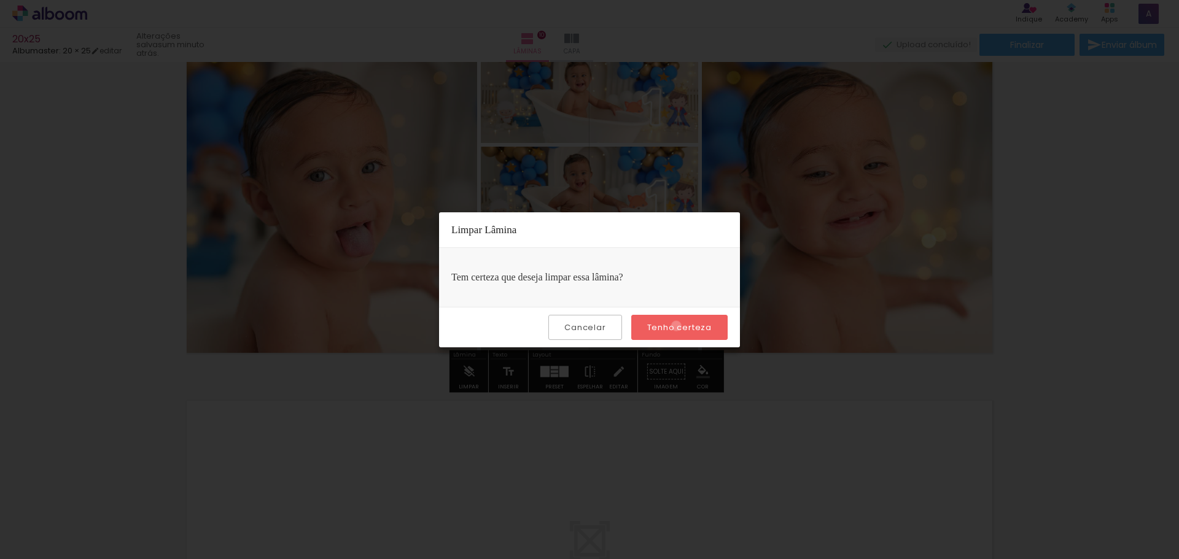
click at [0, 0] on slot "Tenho certeza" at bounding box center [0, 0] width 0 height 0
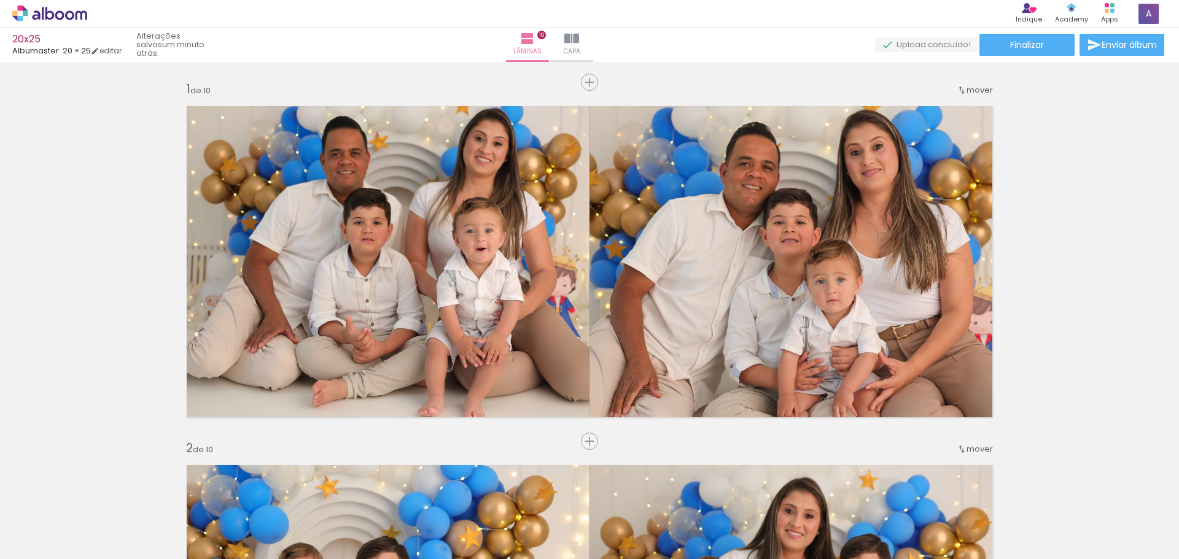
scroll to position [9, 0]
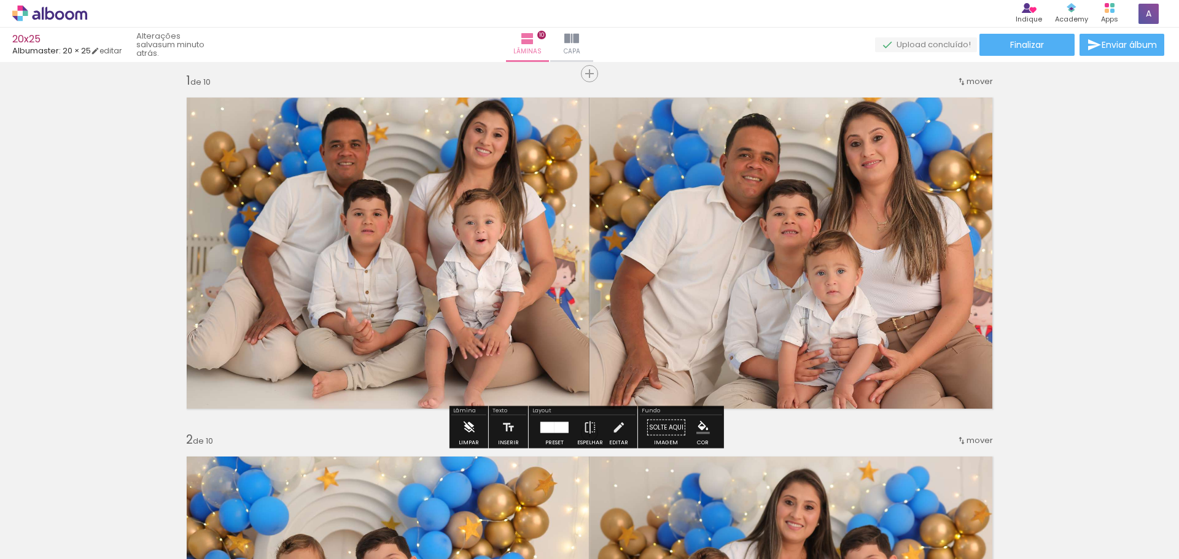
click at [467, 436] on iron-icon at bounding box center [469, 428] width 14 height 25
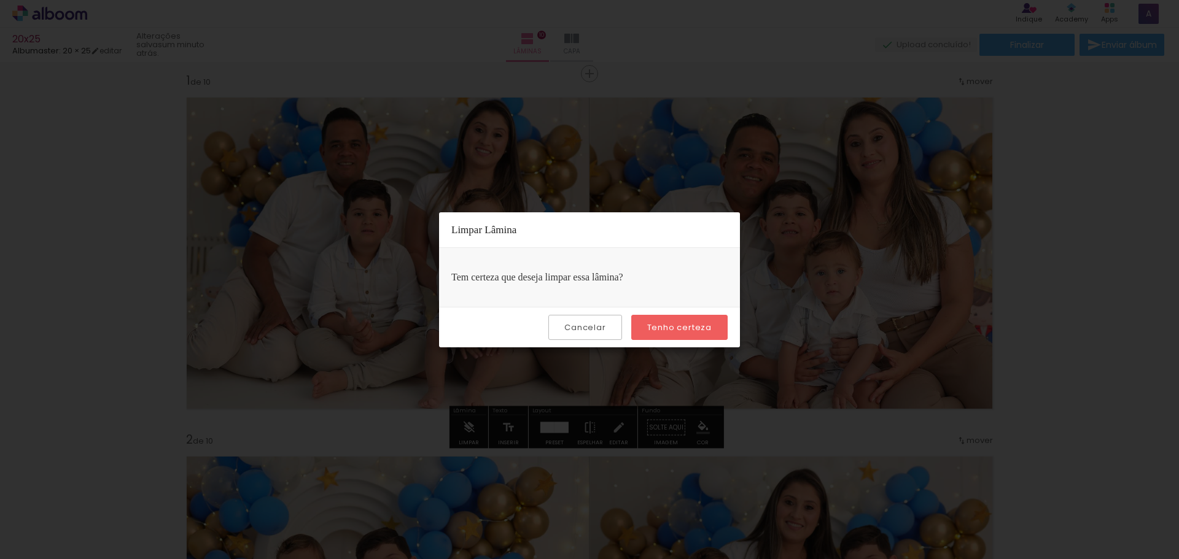
click at [0, 0] on slot "Tenho certeza" at bounding box center [0, 0] width 0 height 0
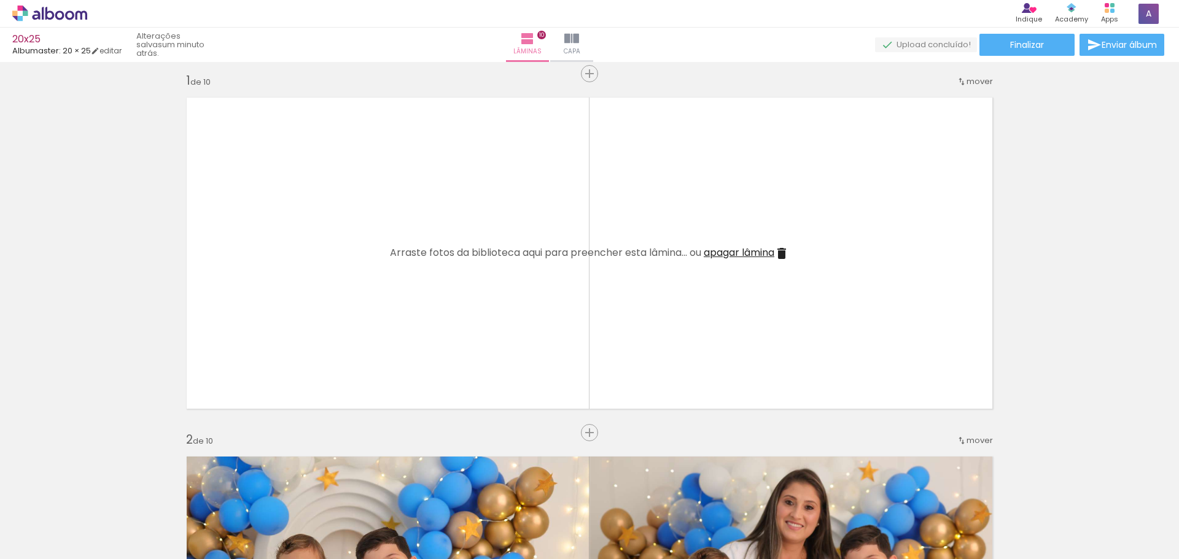
click at [750, 250] on span "apagar lâmina" at bounding box center [739, 253] width 71 height 14
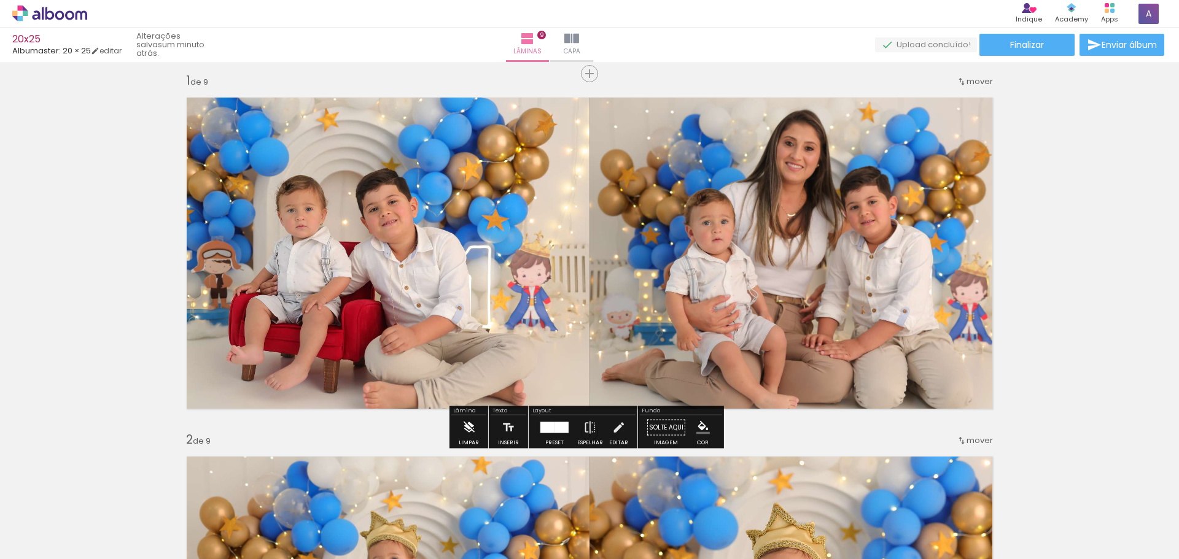
click at [469, 437] on iron-icon at bounding box center [469, 428] width 14 height 25
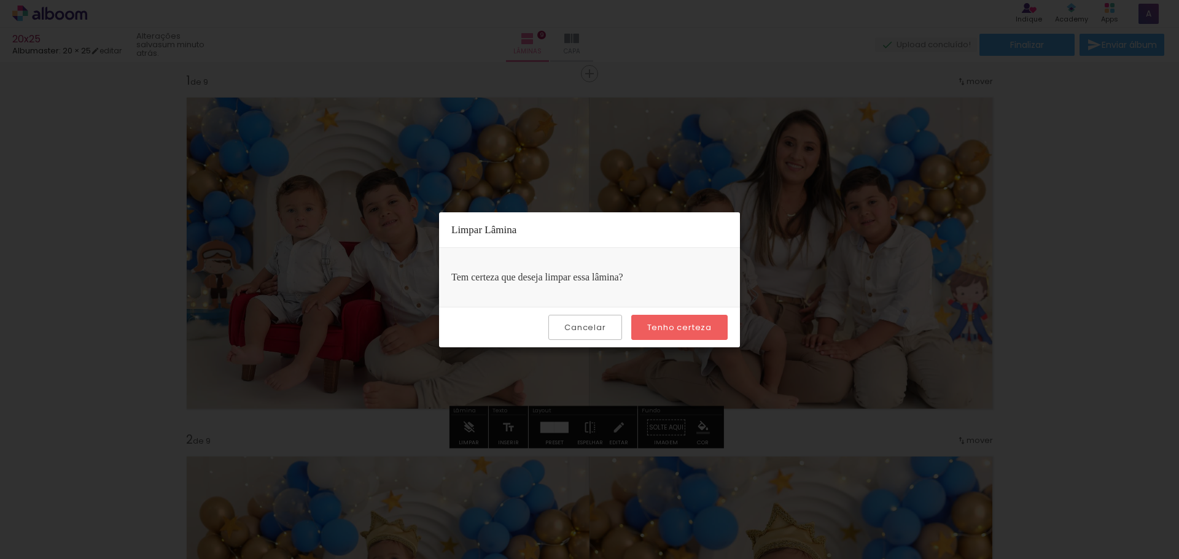
click at [0, 0] on slot "Tenho certeza" at bounding box center [0, 0] width 0 height 0
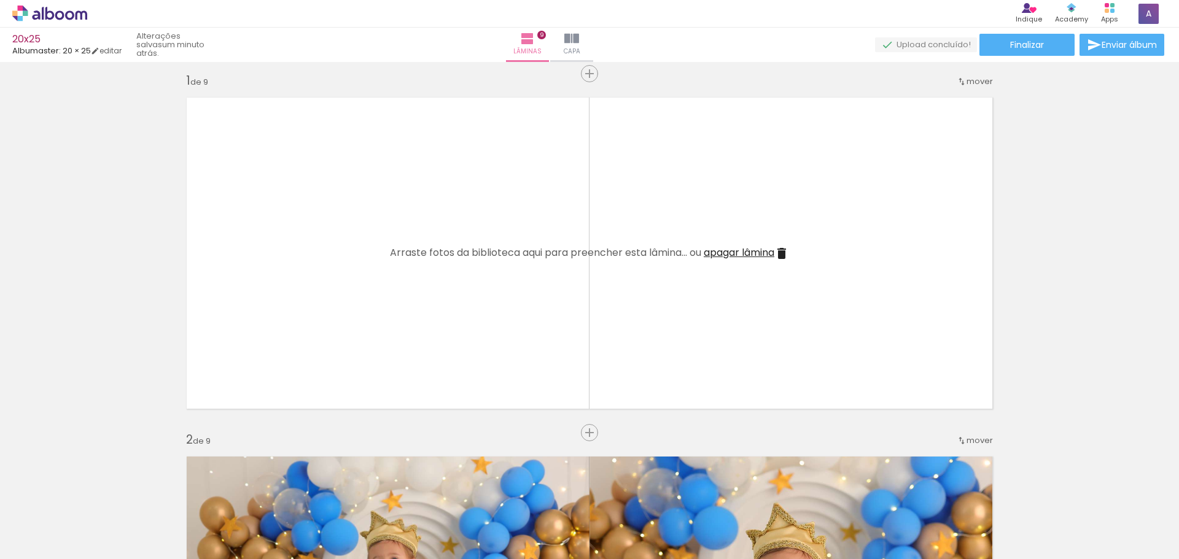
scroll to position [0, 0]
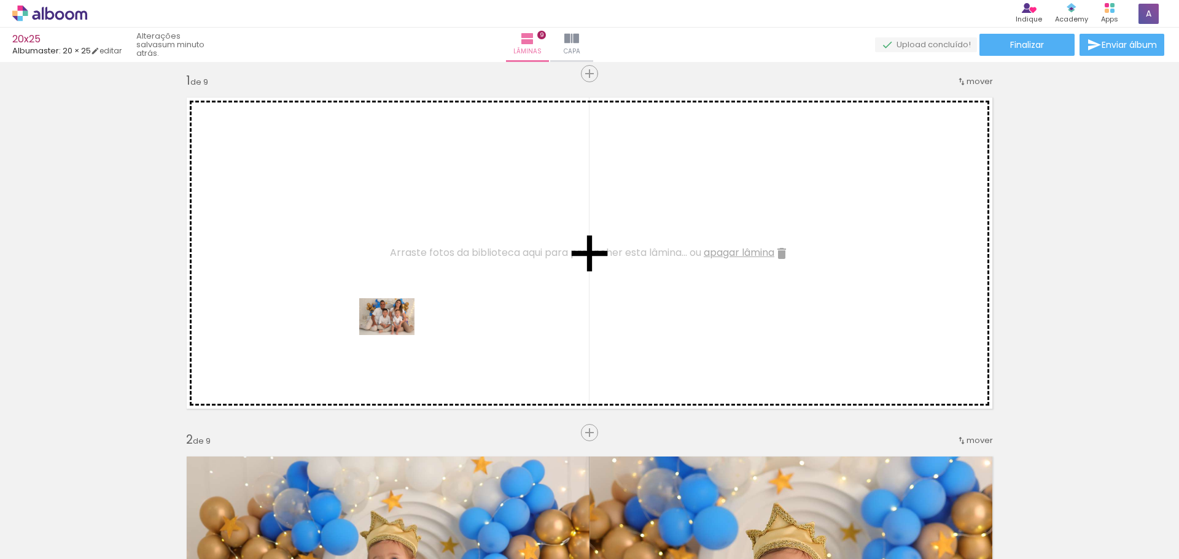
drag, startPoint x: 146, startPoint y: 527, endPoint x: 396, endPoint y: 335, distance: 315.4
click at [396, 335] on quentale-workspace at bounding box center [589, 279] width 1179 height 559
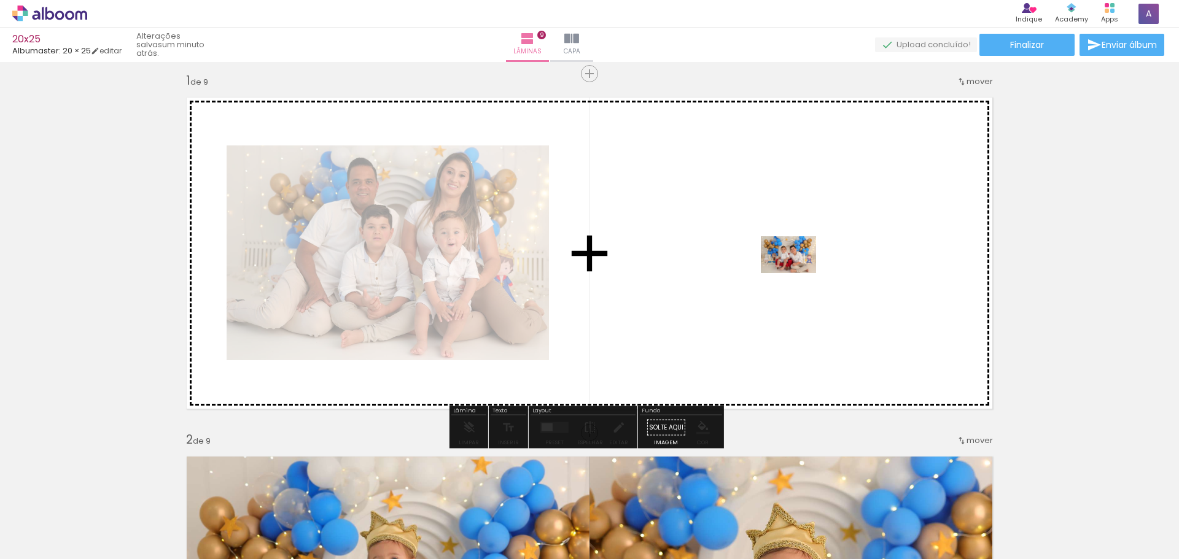
drag, startPoint x: 324, startPoint y: 499, endPoint x: 798, endPoint y: 273, distance: 524.9
click at [798, 273] on quentale-workspace at bounding box center [589, 279] width 1179 height 559
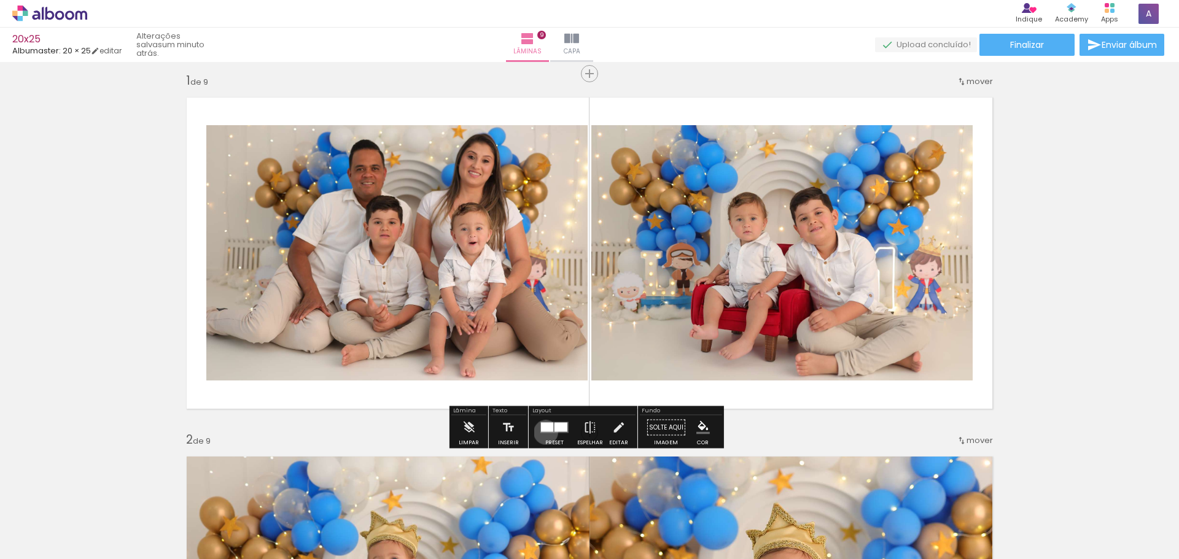
click at [543, 432] on quentale-layouter at bounding box center [554, 427] width 28 height 11
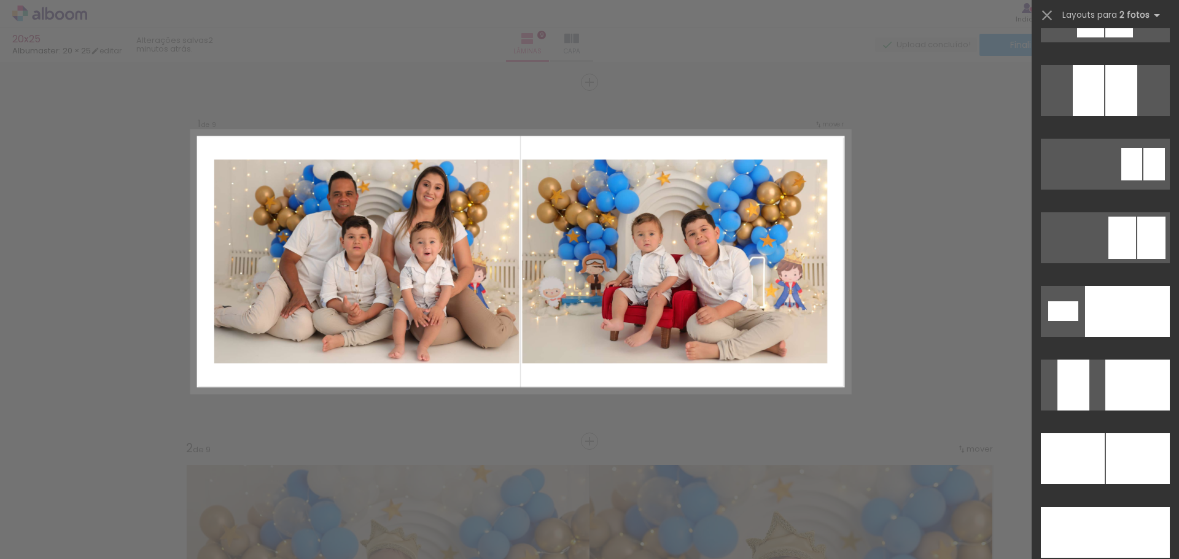
scroll to position [5388, 0]
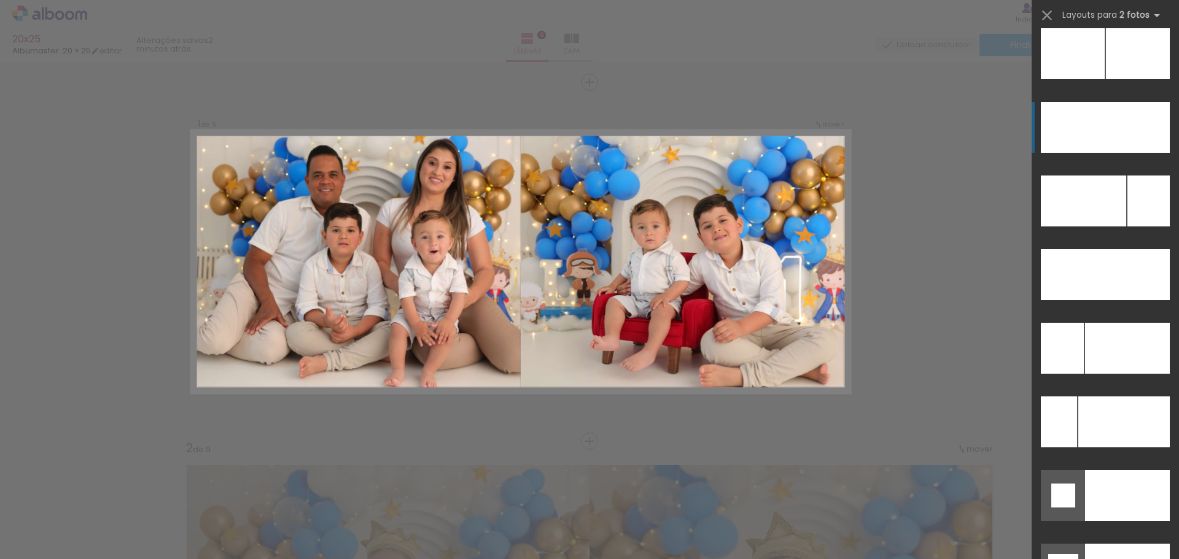
click at [1119, 79] on div at bounding box center [1138, 53] width 64 height 51
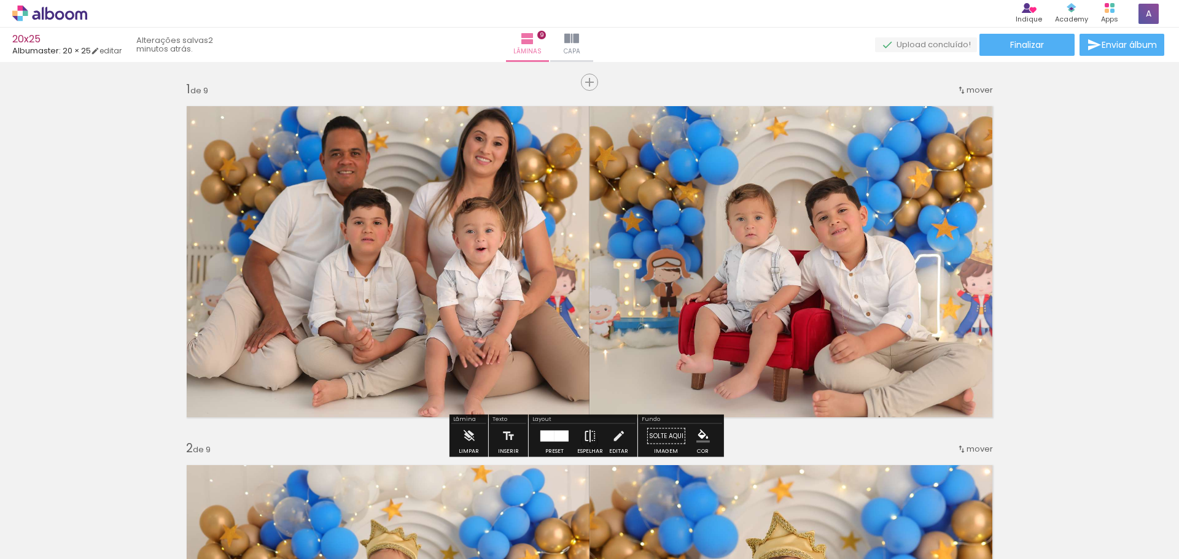
click at [578, 438] on paper-button "Espelhar" at bounding box center [590, 439] width 32 height 31
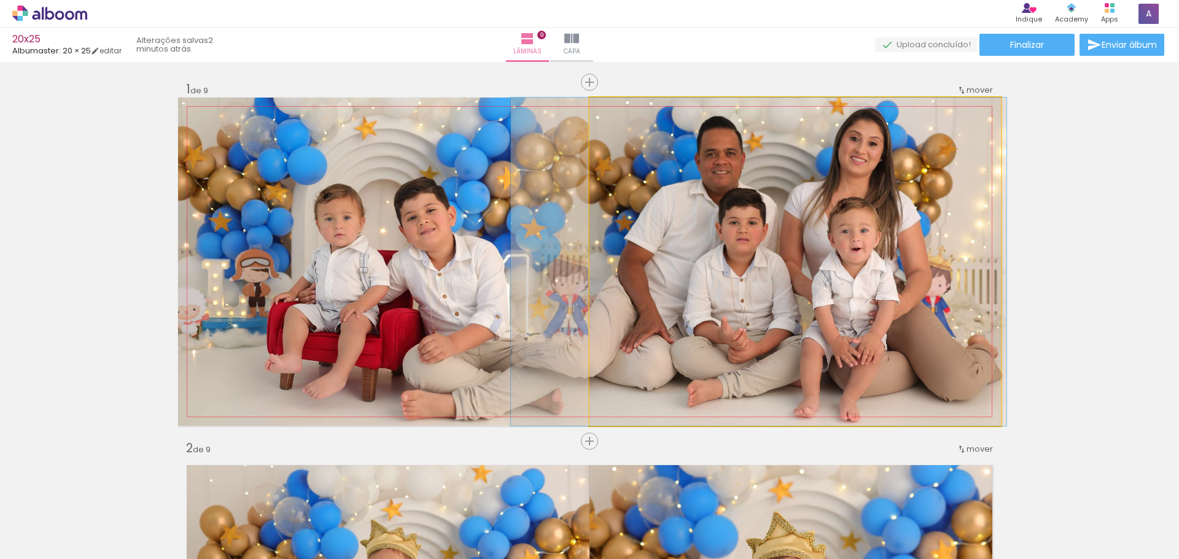
drag, startPoint x: 876, startPoint y: 332, endPoint x: 839, endPoint y: 333, distance: 36.2
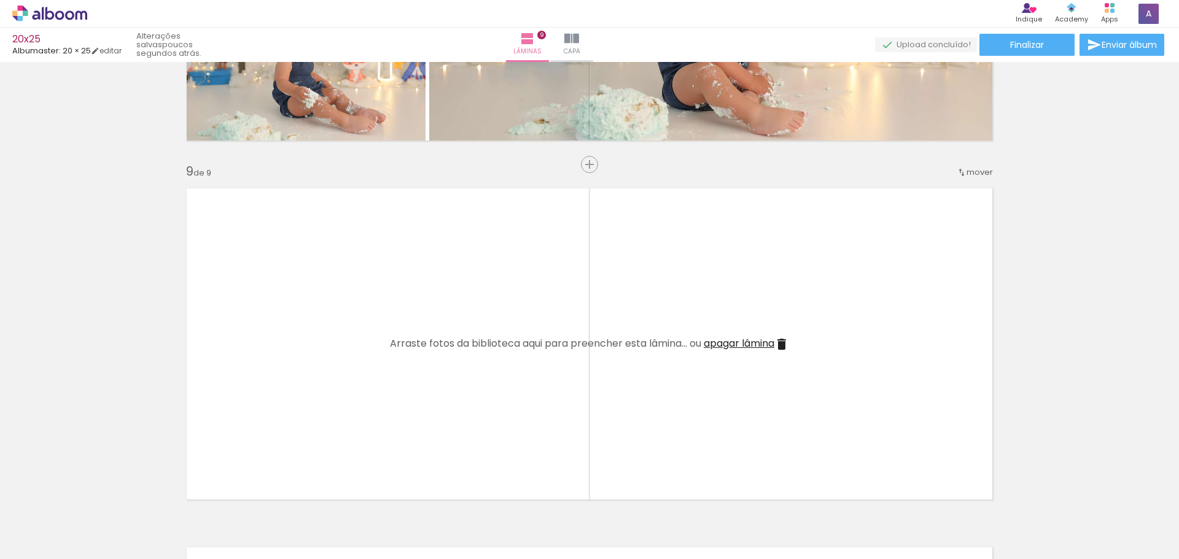
scroll to position [2854, 0]
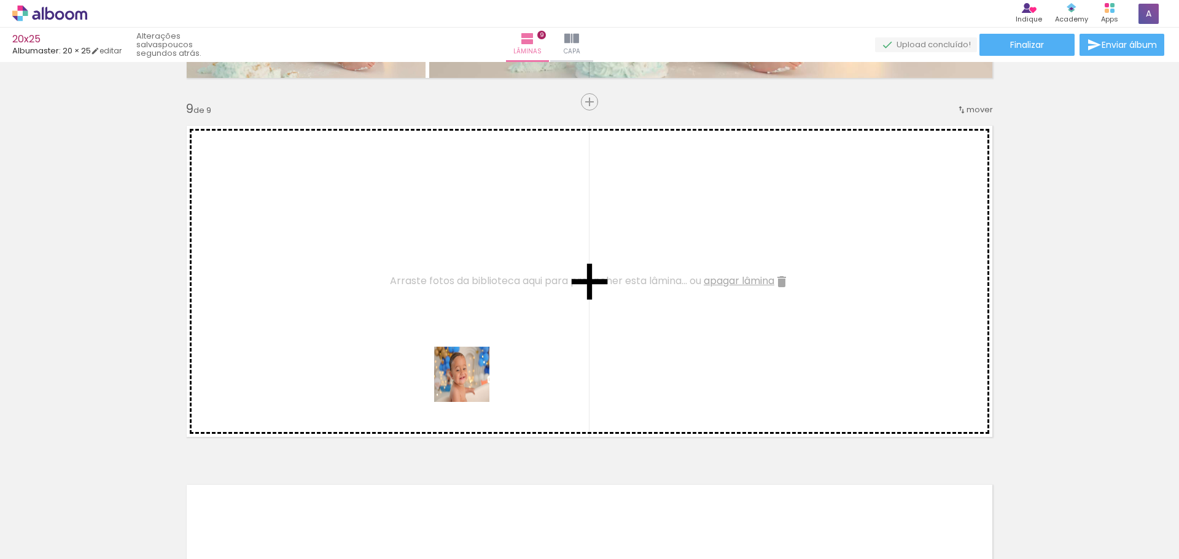
drag, startPoint x: 839, startPoint y: 466, endPoint x: 466, endPoint y: 388, distance: 381.4
click at [466, 381] on quentale-workspace at bounding box center [589, 279] width 1179 height 559
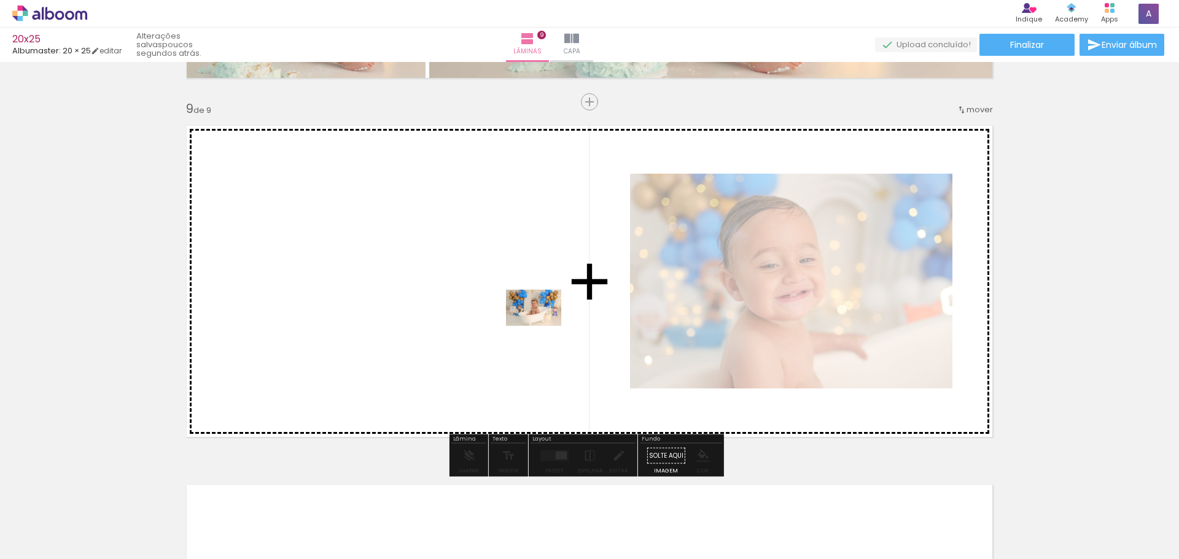
drag, startPoint x: 748, startPoint y: 527, endPoint x: 543, endPoint y: 327, distance: 287.0
click at [543, 327] on quentale-workspace at bounding box center [589, 279] width 1179 height 559
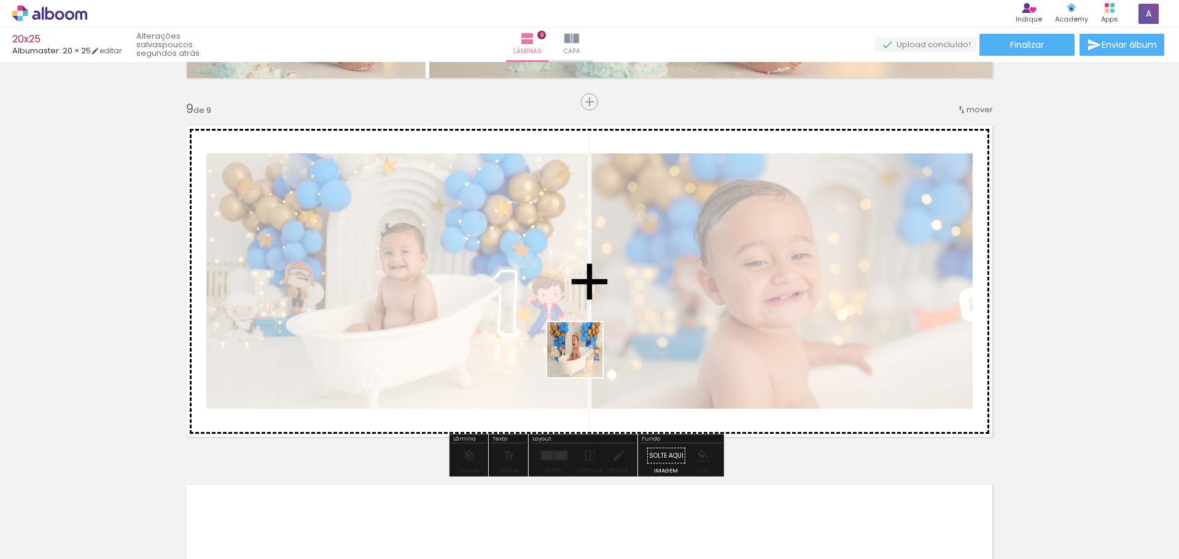
drag, startPoint x: 629, startPoint y: 387, endPoint x: 602, endPoint y: 392, distance: 26.8
click at [581, 357] on quentale-workspace at bounding box center [589, 279] width 1179 height 559
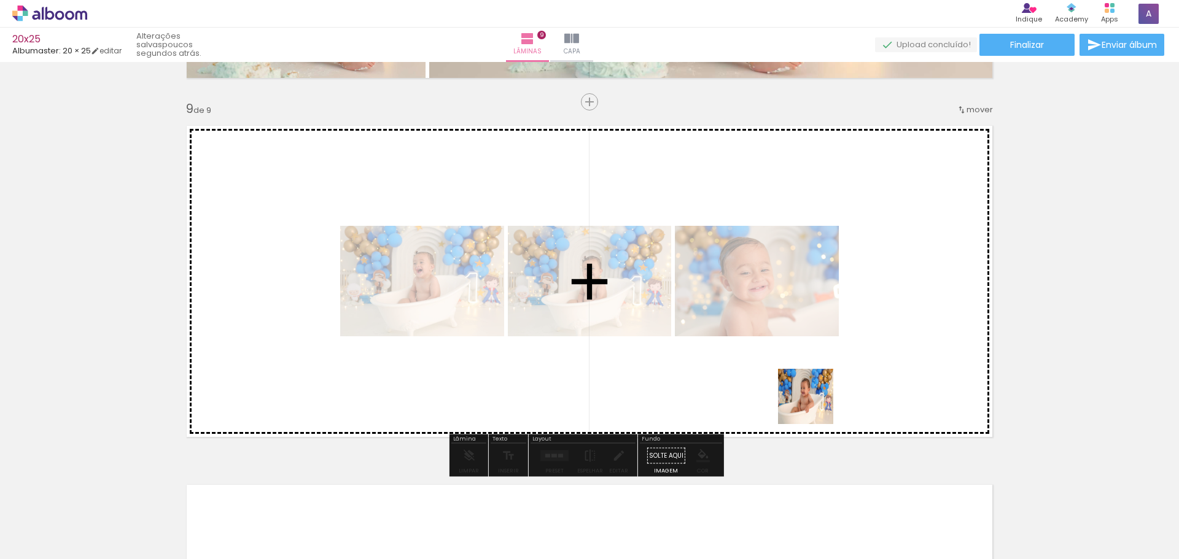
drag, startPoint x: 892, startPoint y: 526, endPoint x: 761, endPoint y: 378, distance: 197.0
click at [757, 356] on quentale-workspace at bounding box center [589, 279] width 1179 height 559
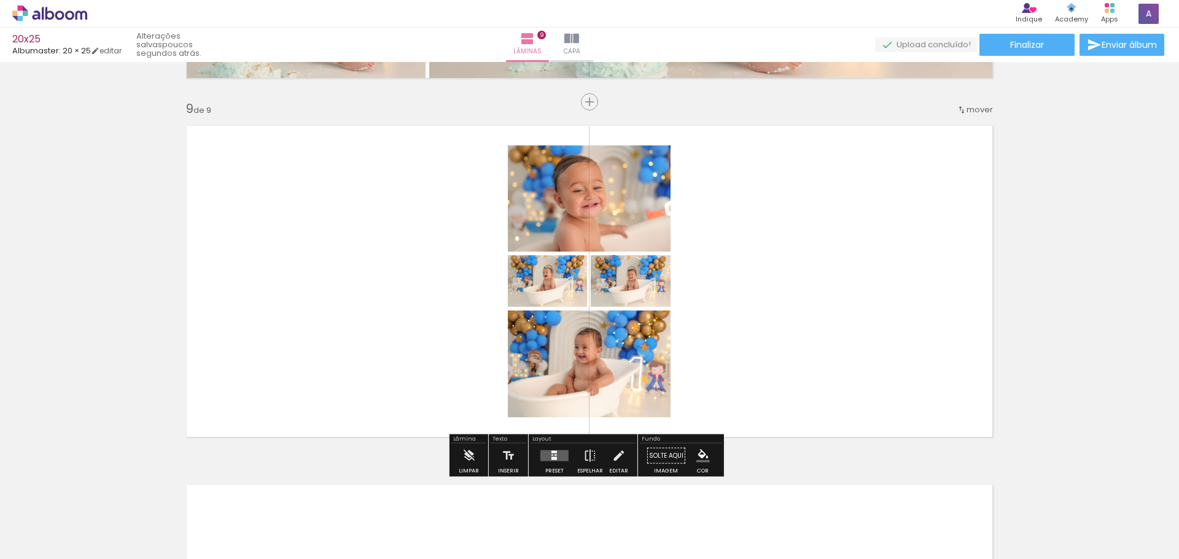
click at [550, 464] on div at bounding box center [554, 456] width 33 height 25
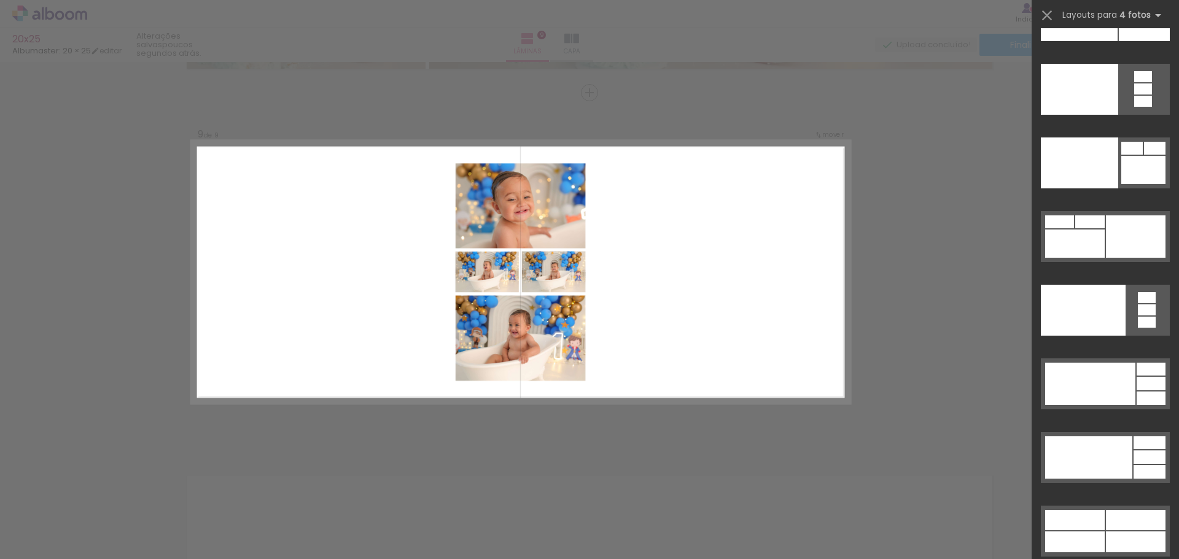
scroll to position [26423, 0]
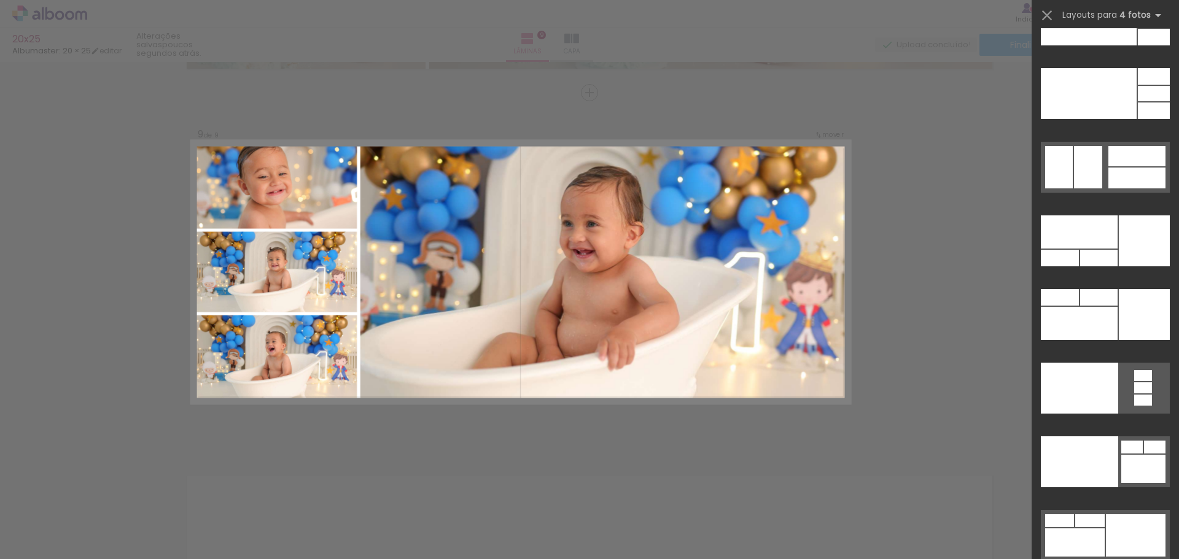
drag, startPoint x: 998, startPoint y: 203, endPoint x: 870, endPoint y: 516, distance: 338.4
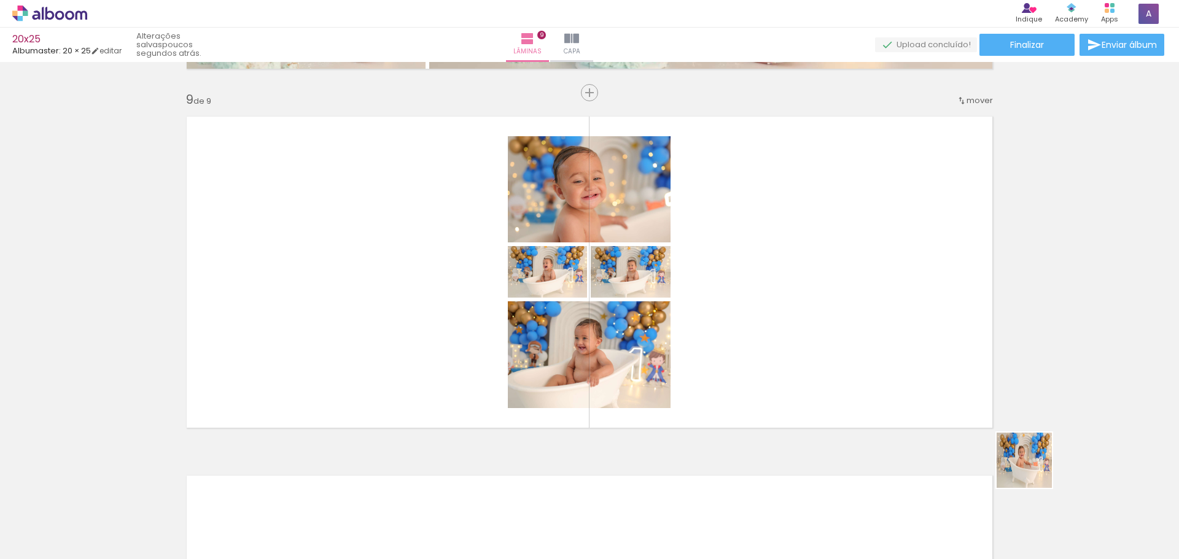
drag, startPoint x: 1102, startPoint y: 533, endPoint x: 891, endPoint y: 357, distance: 274.6
click at [891, 357] on quentale-workspace at bounding box center [589, 279] width 1179 height 559
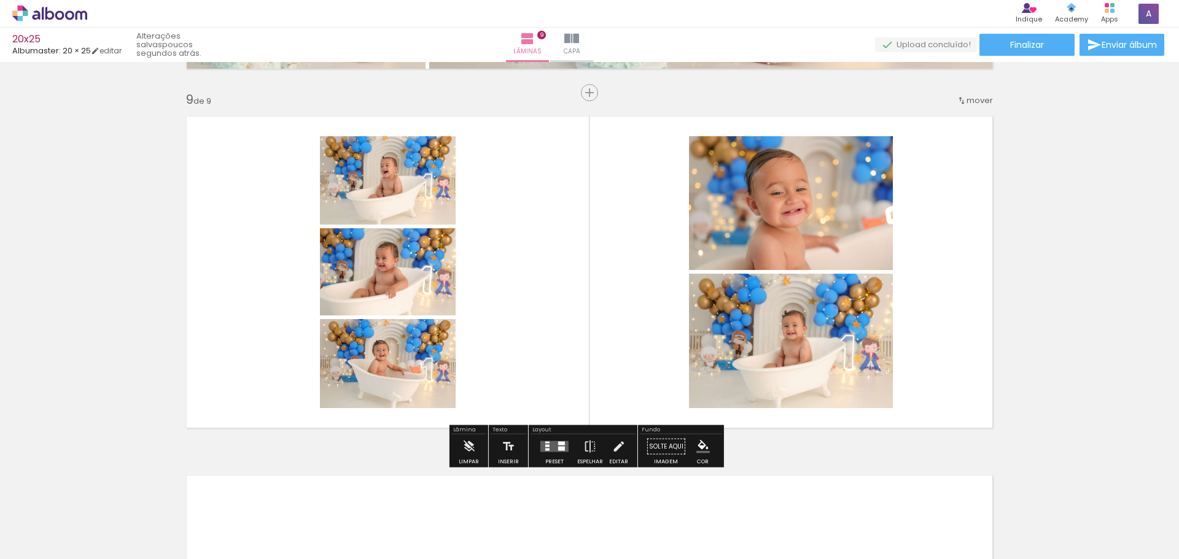
click at [555, 453] on div at bounding box center [554, 447] width 33 height 25
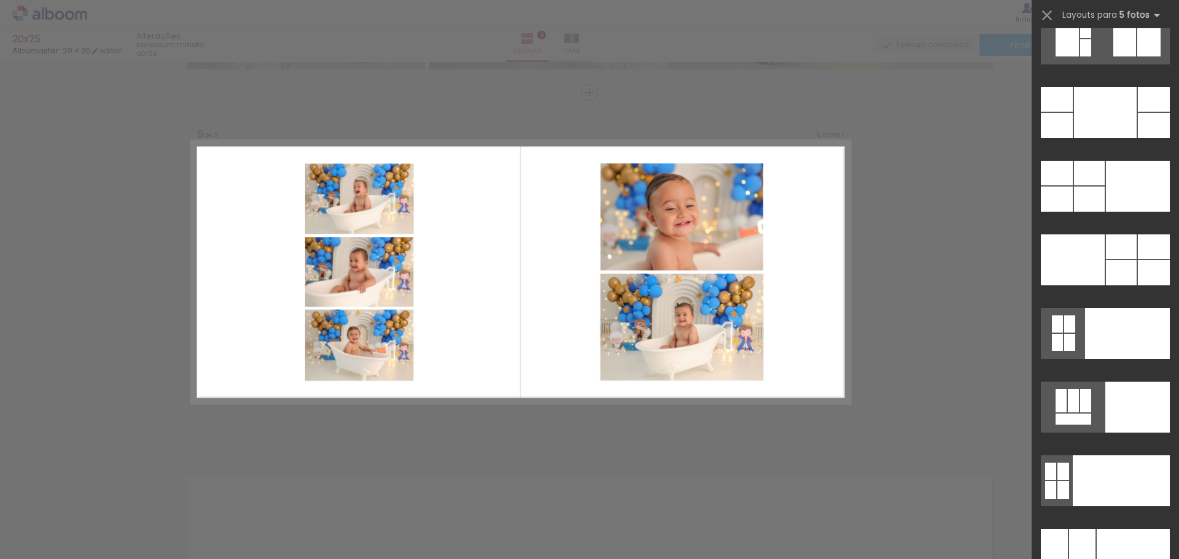
scroll to position [32141, 0]
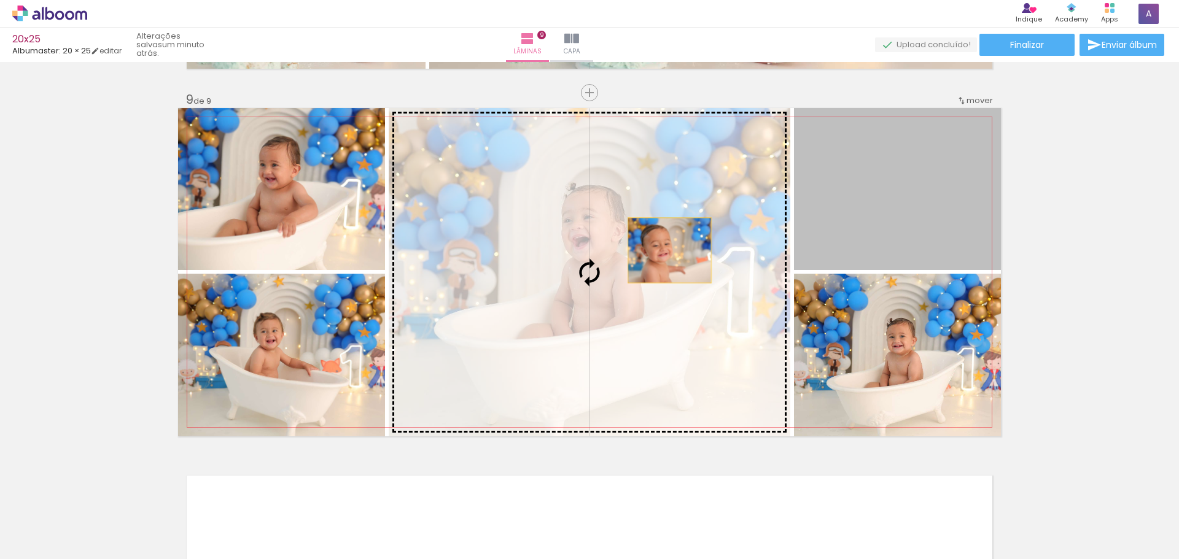
drag, startPoint x: 882, startPoint y: 212, endPoint x: 658, endPoint y: 259, distance: 228.5
click at [0, 0] on slot at bounding box center [0, 0] width 0 height 0
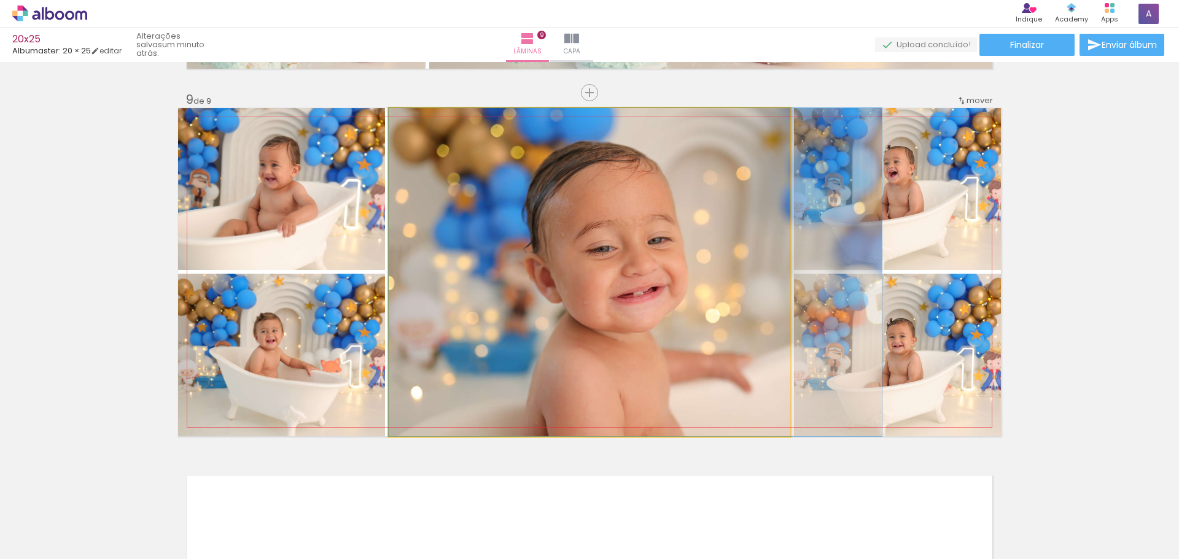
drag, startPoint x: 691, startPoint y: 294, endPoint x: 737, endPoint y: 286, distance: 46.8
drag, startPoint x: 694, startPoint y: 299, endPoint x: 717, endPoint y: 298, distance: 22.8
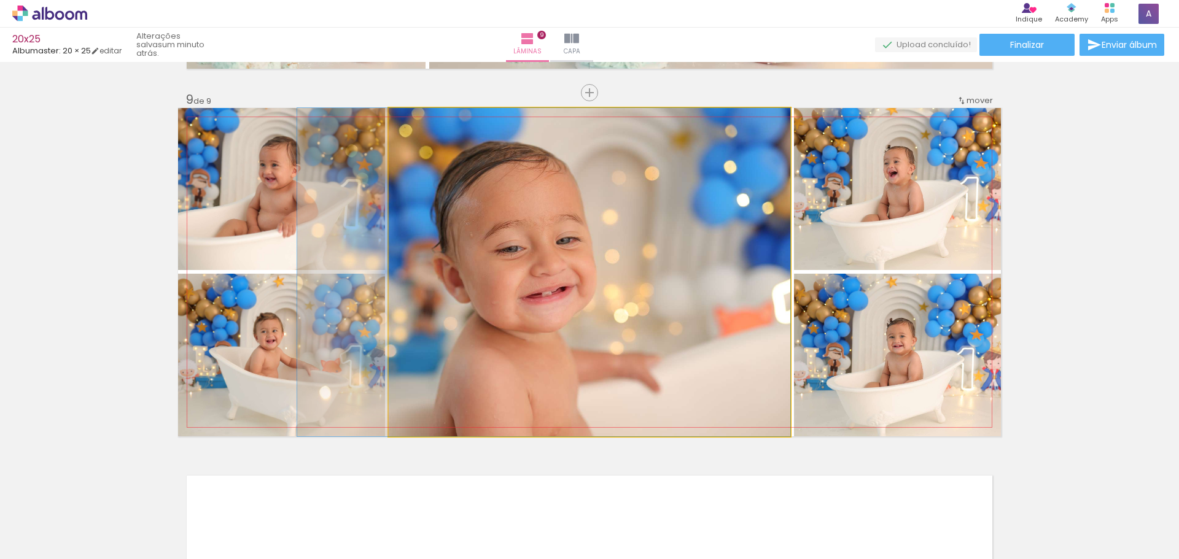
drag, startPoint x: 724, startPoint y: 309, endPoint x: 623, endPoint y: 303, distance: 101.5
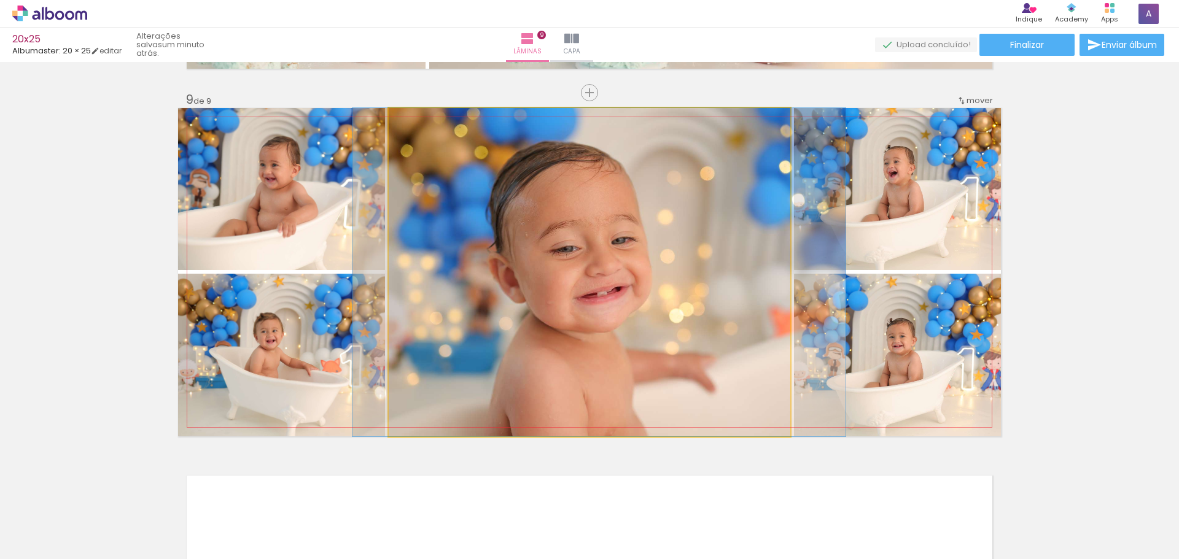
drag, startPoint x: 675, startPoint y: 354, endPoint x: 729, endPoint y: 352, distance: 54.7
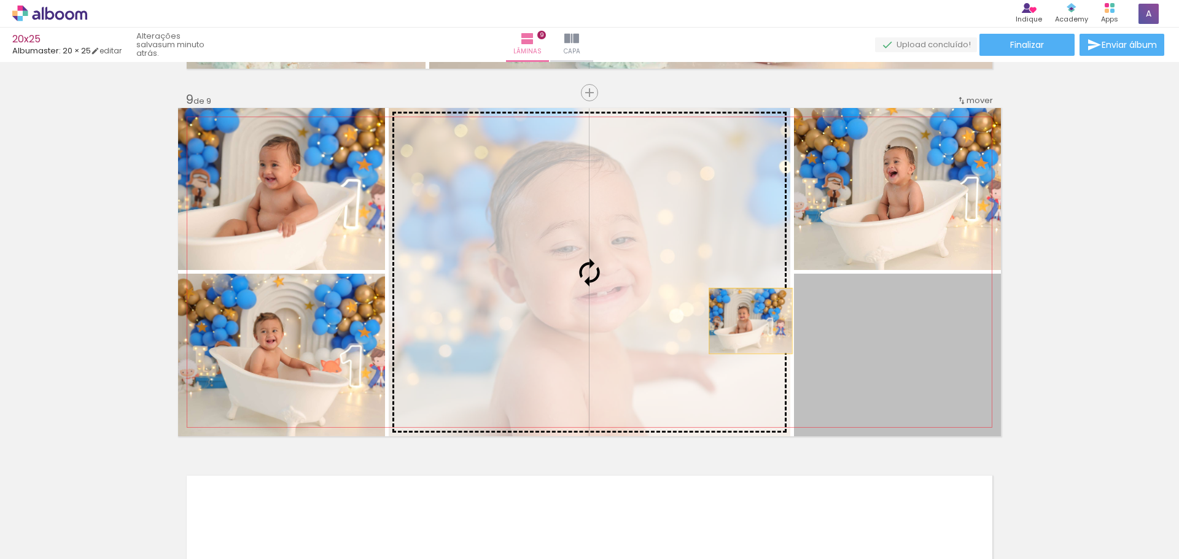
drag, startPoint x: 900, startPoint y: 354, endPoint x: 687, endPoint y: 314, distance: 216.9
click at [0, 0] on slot at bounding box center [0, 0] width 0 height 0
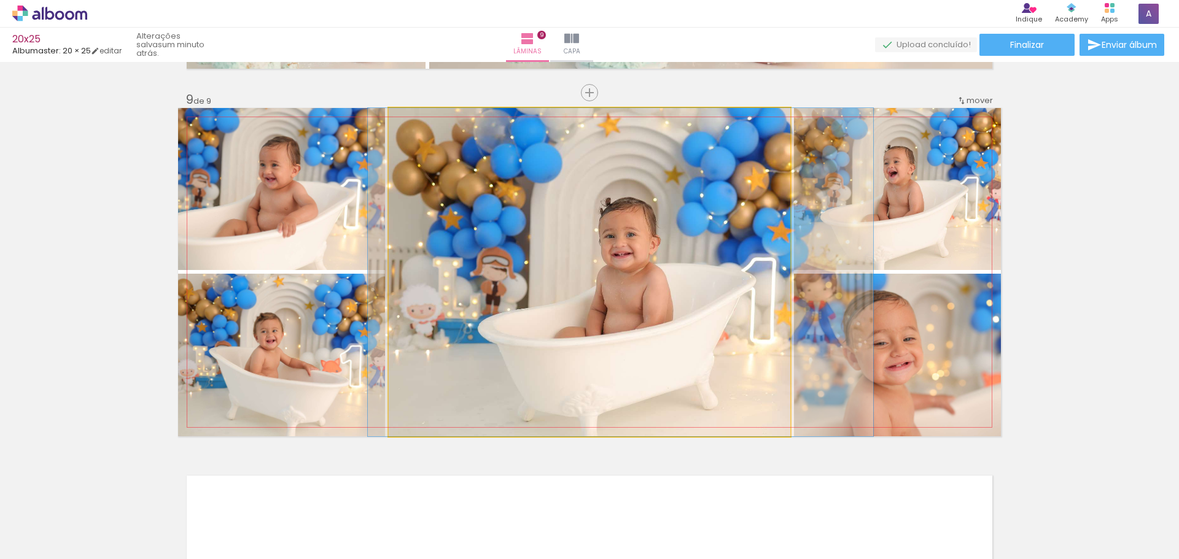
drag, startPoint x: 693, startPoint y: 349, endPoint x: 725, endPoint y: 347, distance: 32.6
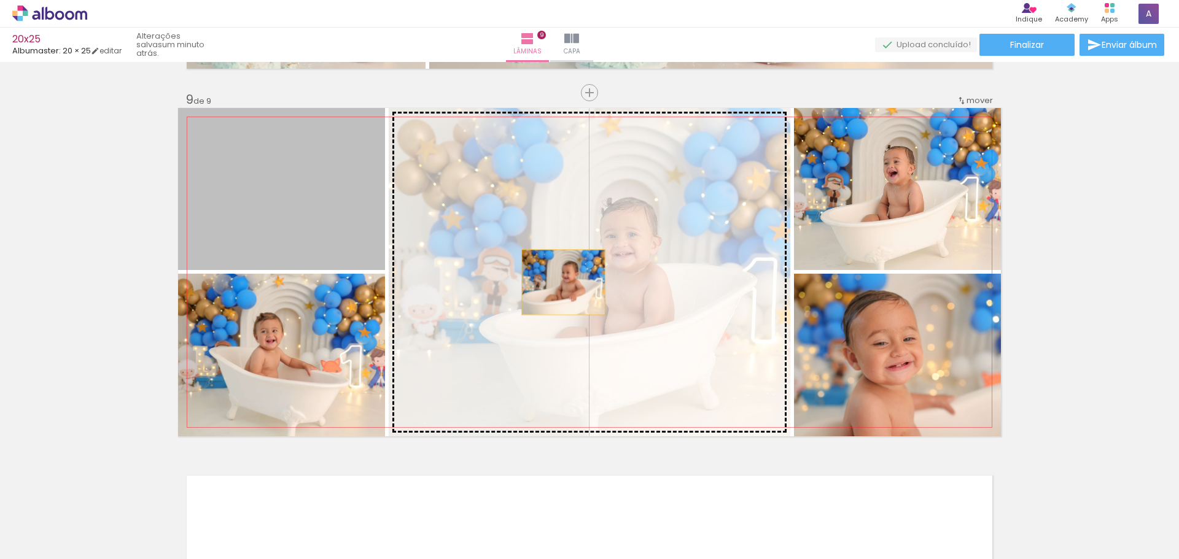
drag, startPoint x: 328, startPoint y: 245, endPoint x: 559, endPoint y: 282, distance: 233.9
click at [0, 0] on slot at bounding box center [0, 0] width 0 height 0
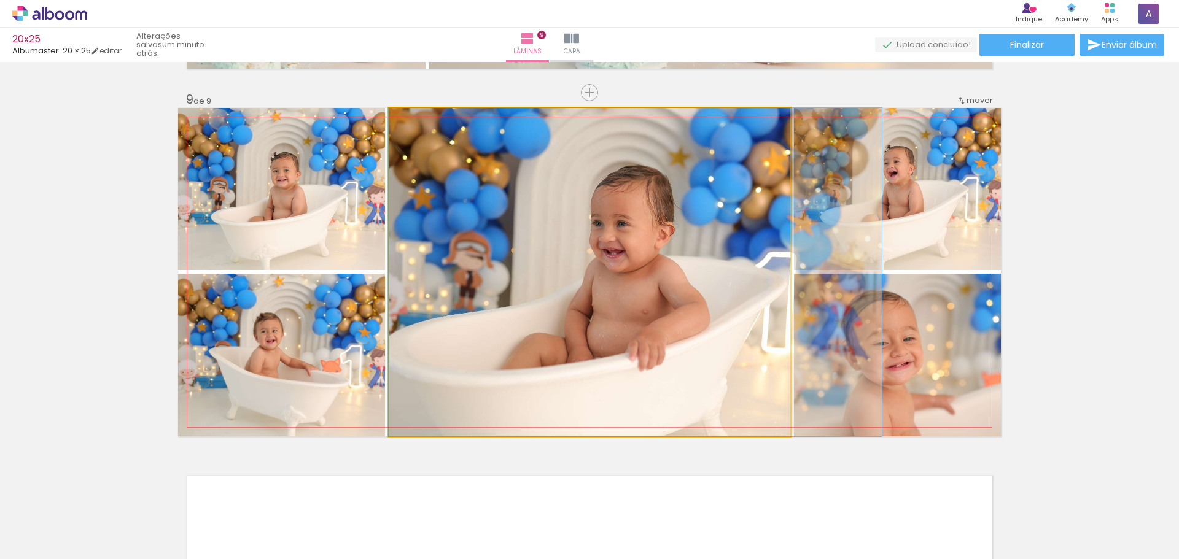
drag, startPoint x: 659, startPoint y: 314, endPoint x: 727, endPoint y: 312, distance: 68.2
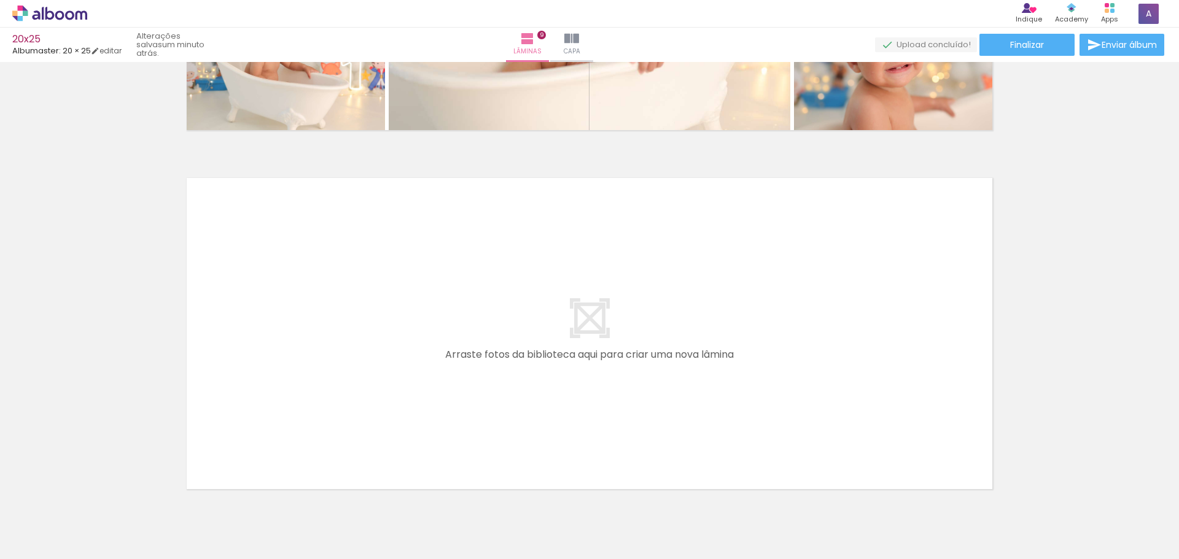
scroll to position [3219, 0]
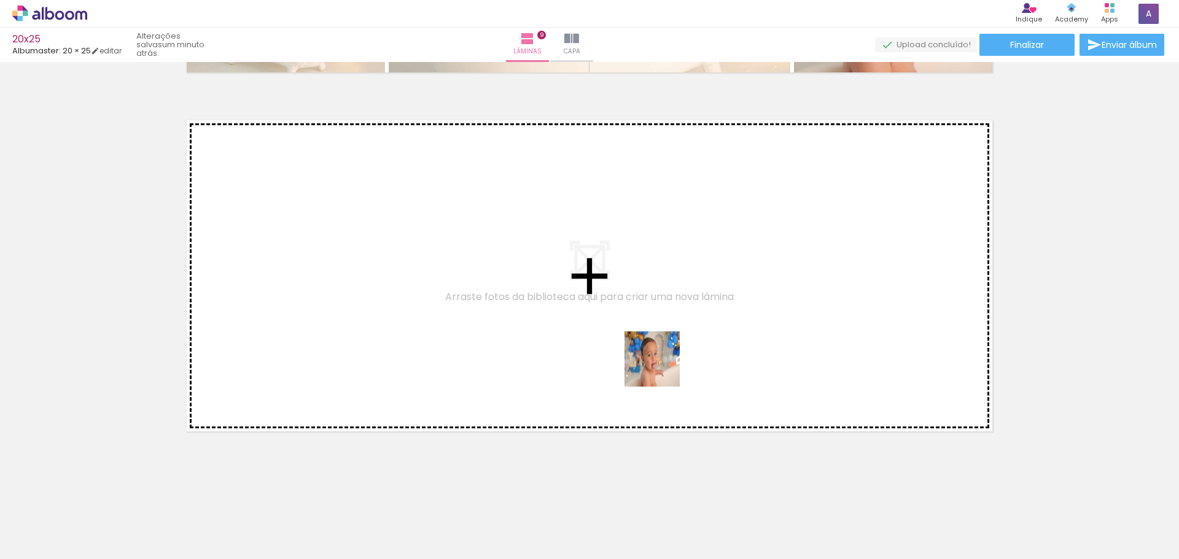
drag, startPoint x: 710, startPoint y: 387, endPoint x: 661, endPoint y: 368, distance: 51.9
click at [661, 368] on quentale-workspace at bounding box center [589, 279] width 1179 height 559
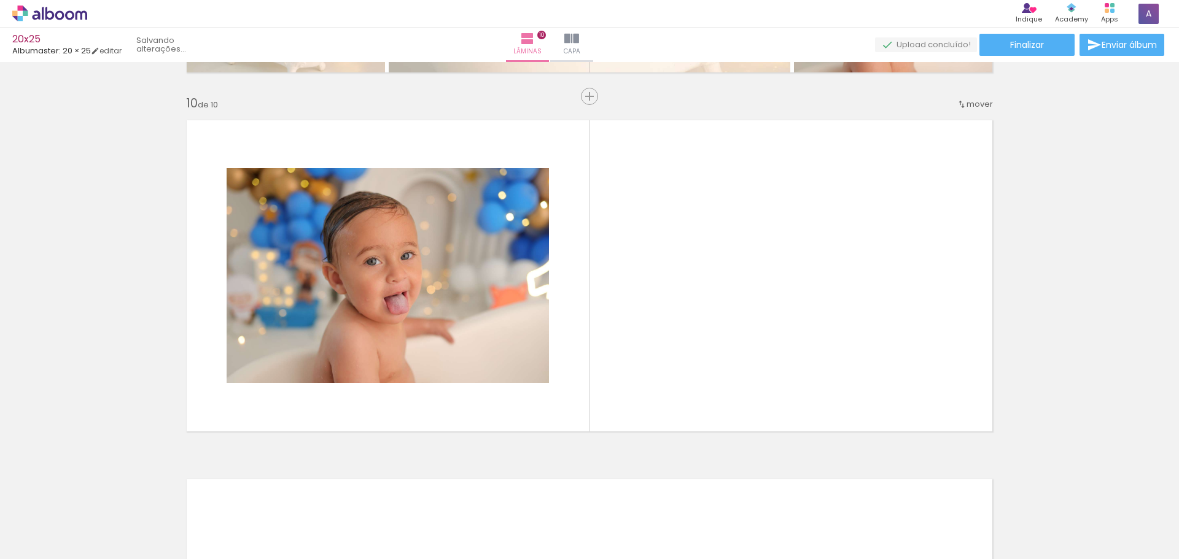
scroll to position [3223, 0]
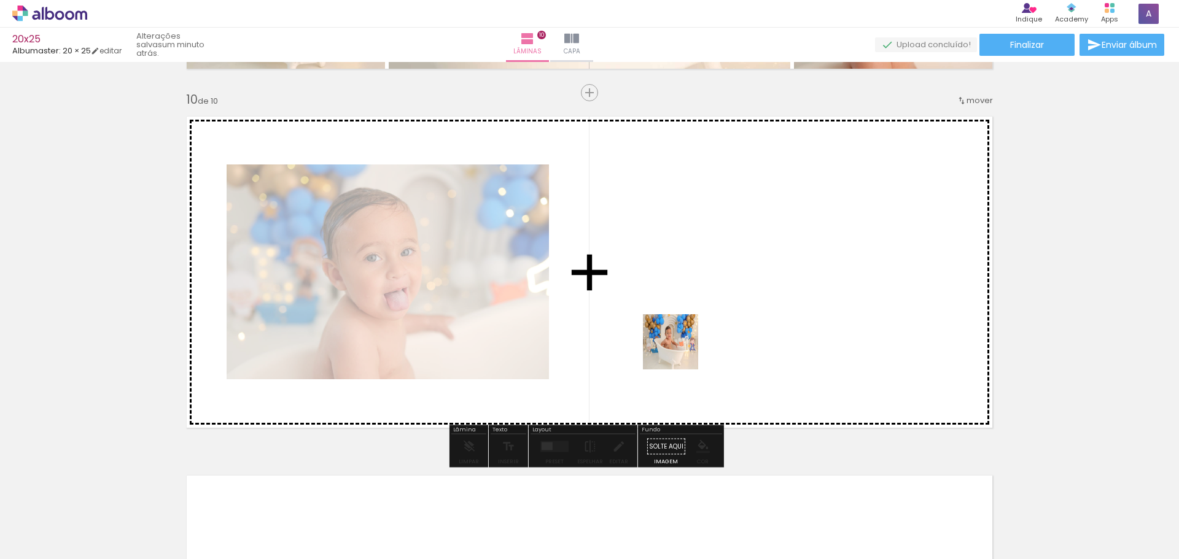
drag, startPoint x: 683, startPoint y: 525, endPoint x: 740, endPoint y: 494, distance: 64.3
click at [680, 335] on quentale-workspace at bounding box center [589, 279] width 1179 height 559
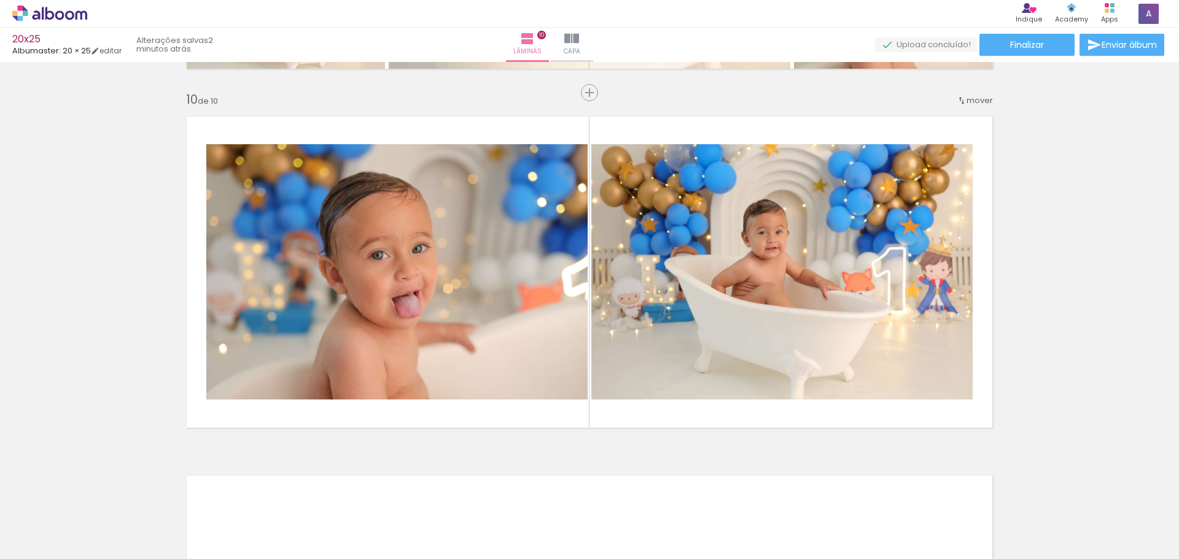
scroll to position [0, 440]
drag, startPoint x: 714, startPoint y: 517, endPoint x: 701, endPoint y: 434, distance: 84.6
click at [684, 326] on quentale-workspace at bounding box center [589, 279] width 1179 height 559
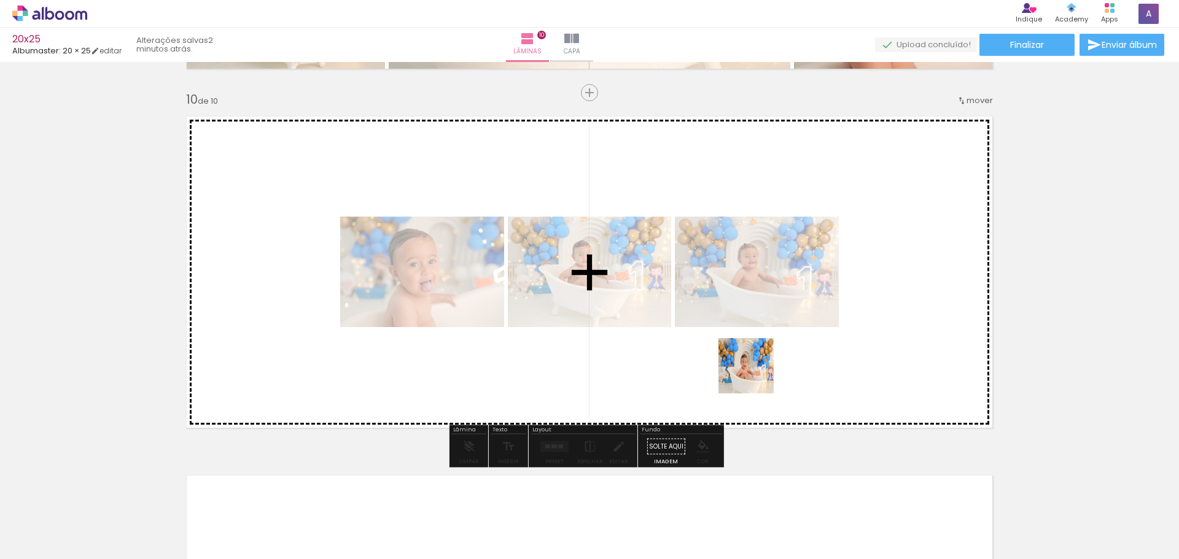
drag, startPoint x: 755, startPoint y: 375, endPoint x: 846, endPoint y: 503, distance: 156.4
click at [749, 346] on quentale-workspace at bounding box center [589, 279] width 1179 height 559
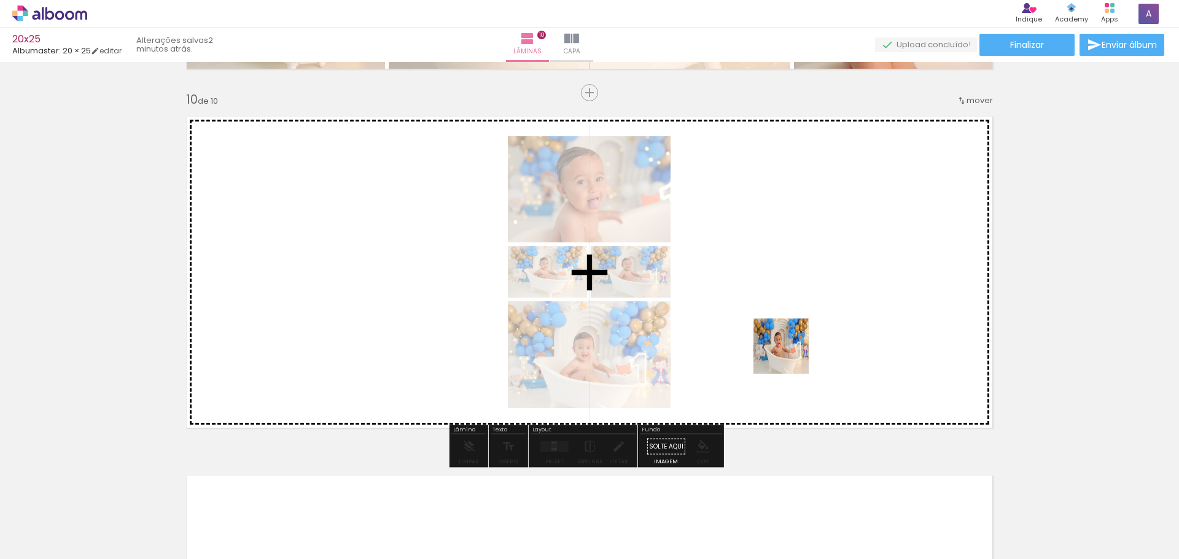
drag, startPoint x: 857, startPoint y: 519, endPoint x: 768, endPoint y: 319, distance: 219.7
click at [771, 309] on quentale-workspace at bounding box center [589, 279] width 1179 height 559
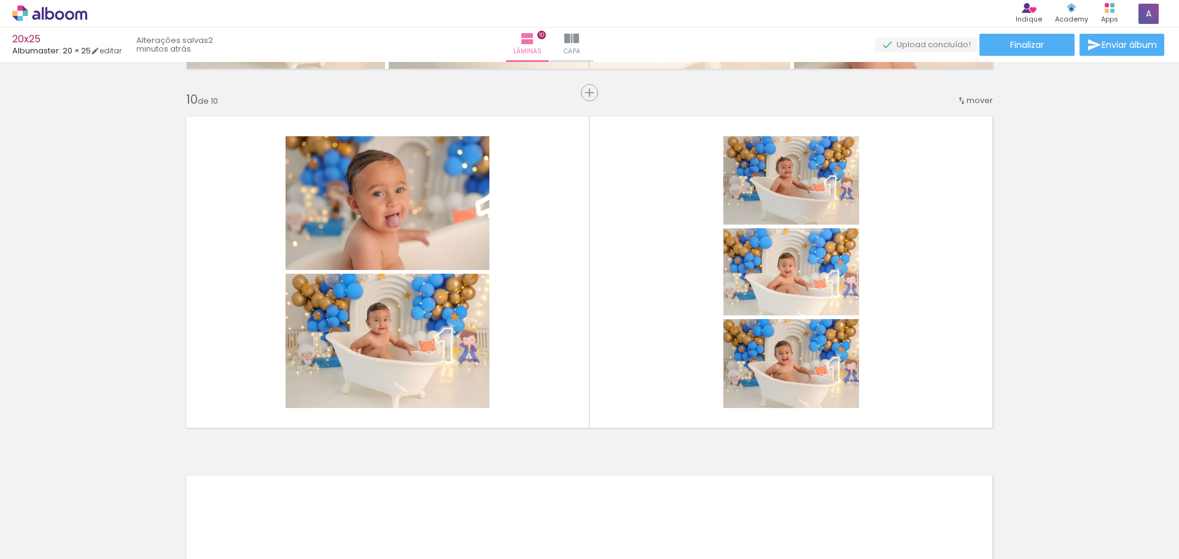
scroll to position [0, 1401]
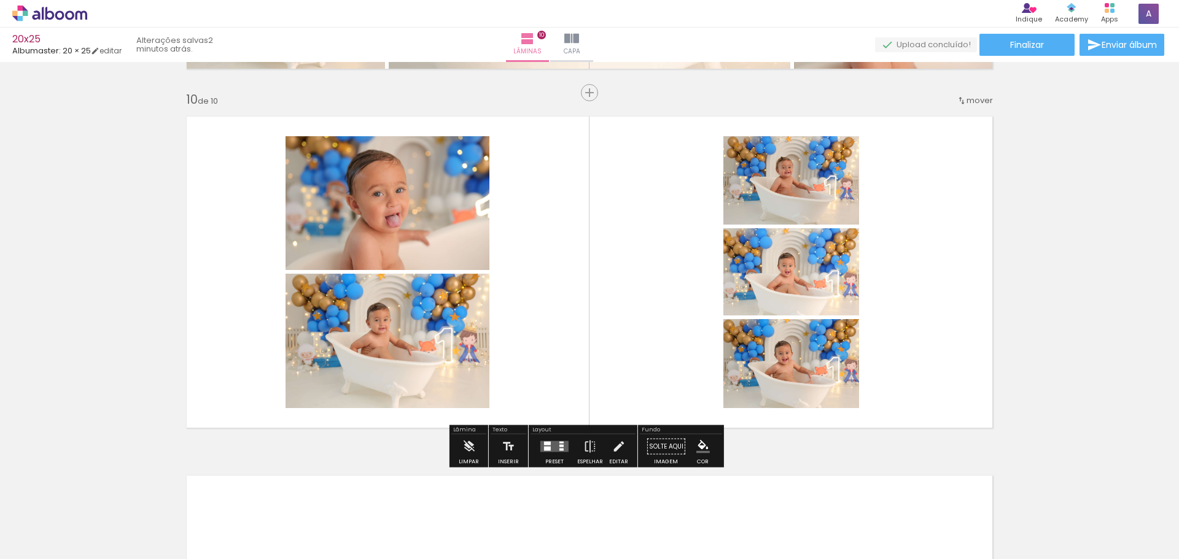
click at [555, 447] on quentale-layouter at bounding box center [554, 447] width 28 height 11
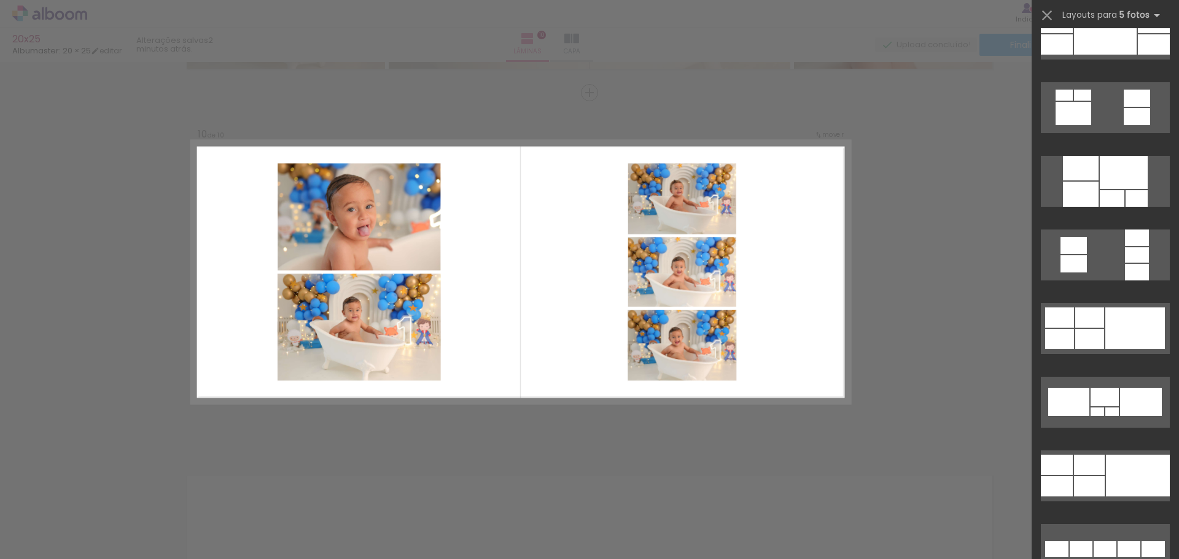
scroll to position [3868, 0]
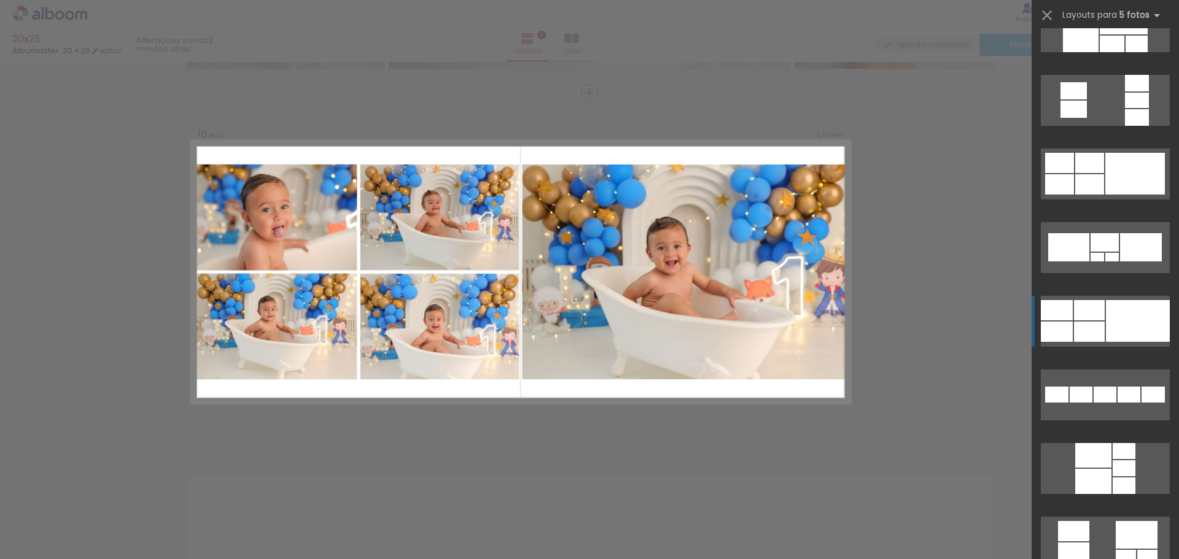
click at [1121, 312] on div at bounding box center [1138, 321] width 64 height 42
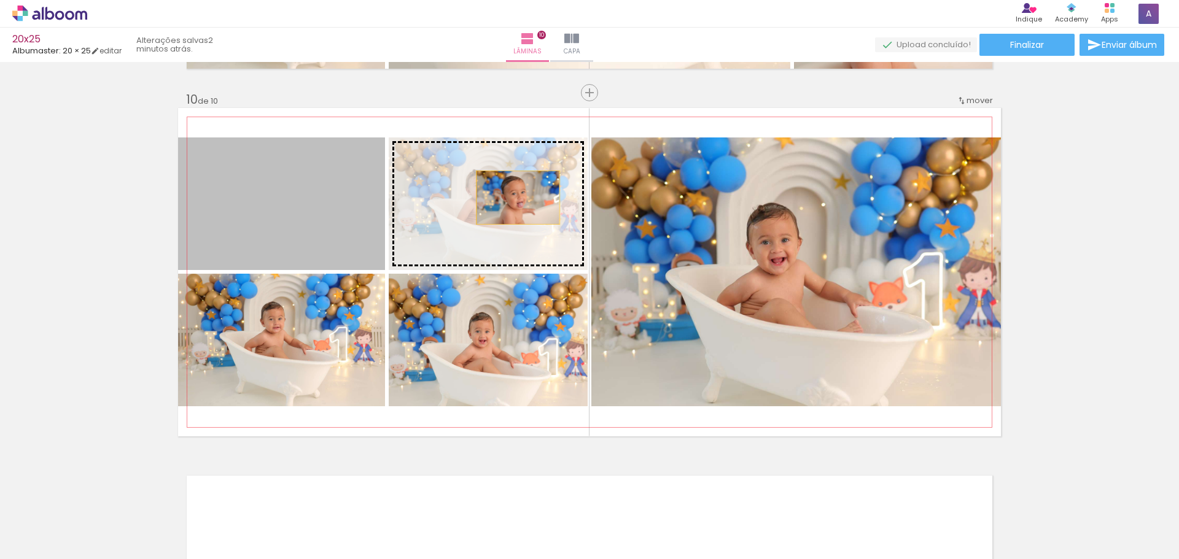
drag, startPoint x: 333, startPoint y: 205, endPoint x: 781, endPoint y: 198, distance: 448.3
click at [0, 0] on slot at bounding box center [0, 0] width 0 height 0
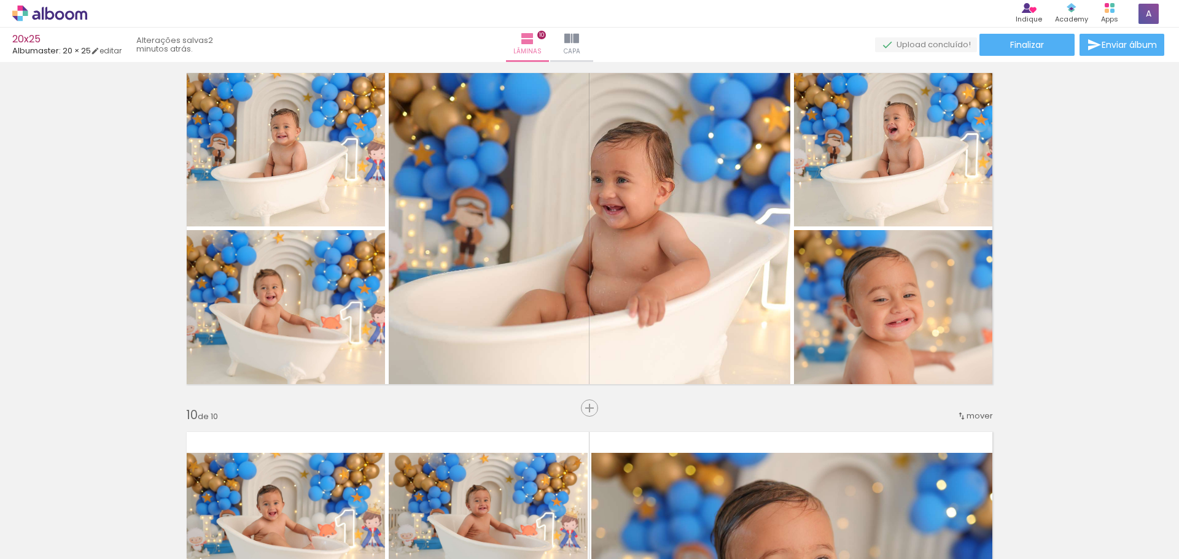
scroll to position [2881, 0]
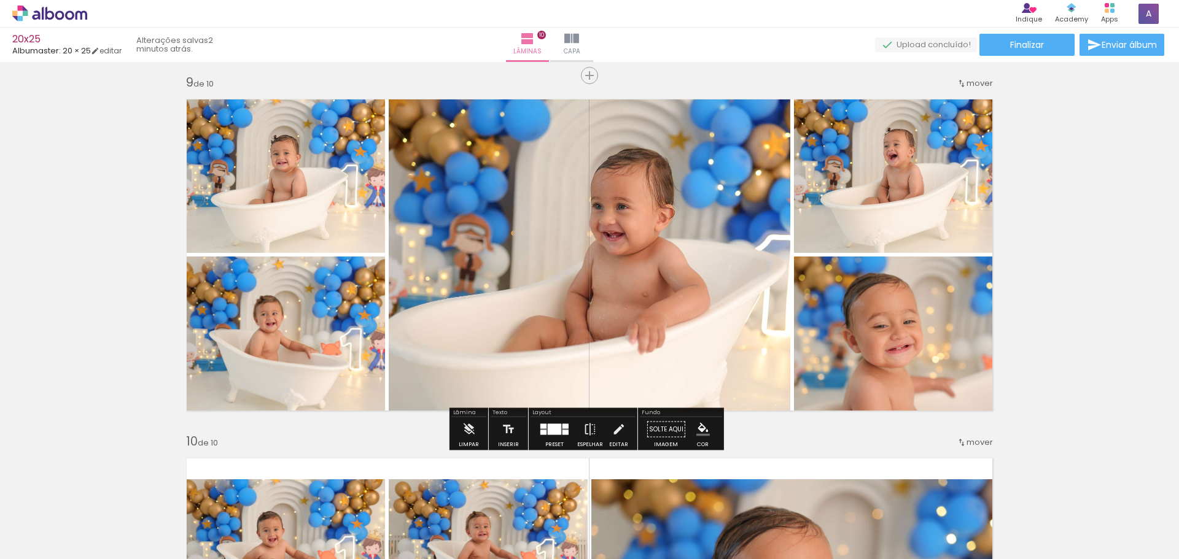
drag, startPoint x: 549, startPoint y: 432, endPoint x: 1154, endPoint y: 300, distance: 619.7
click at [549, 431] on div at bounding box center [555, 429] width 14 height 11
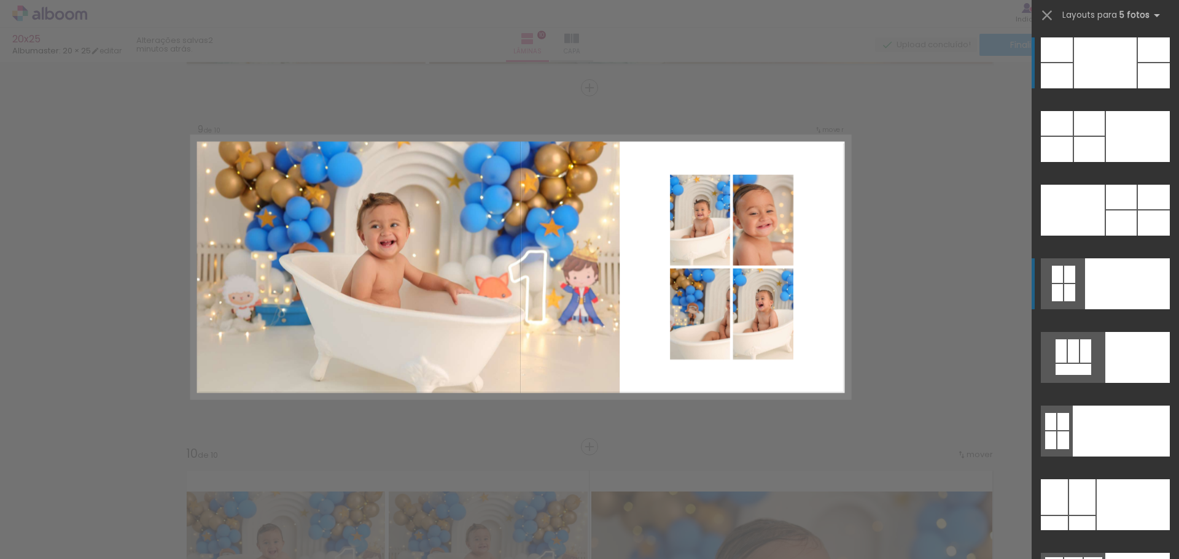
scroll to position [2863, 0]
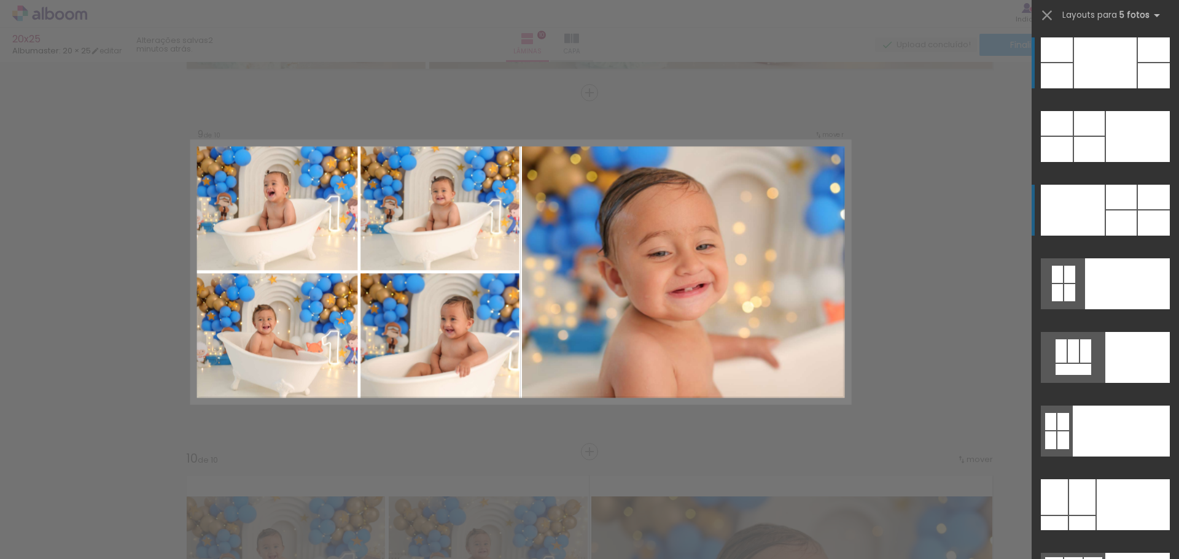
click at [1148, 88] on div at bounding box center [1154, 75] width 32 height 25
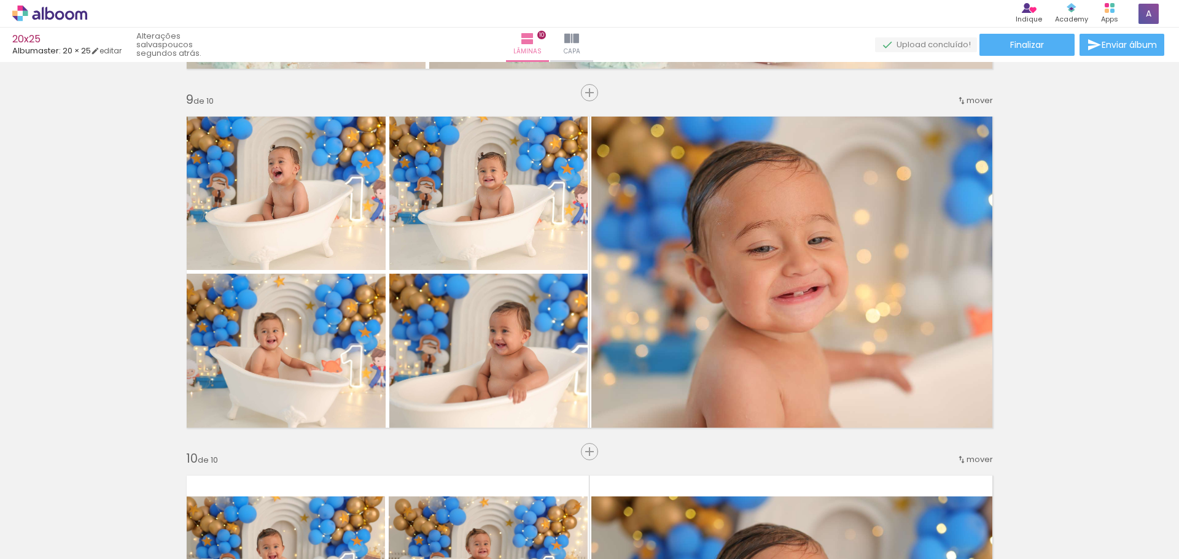
scroll to position [0, 1401]
drag, startPoint x: 1122, startPoint y: 269, endPoint x: 1143, endPoint y: 324, distance: 58.5
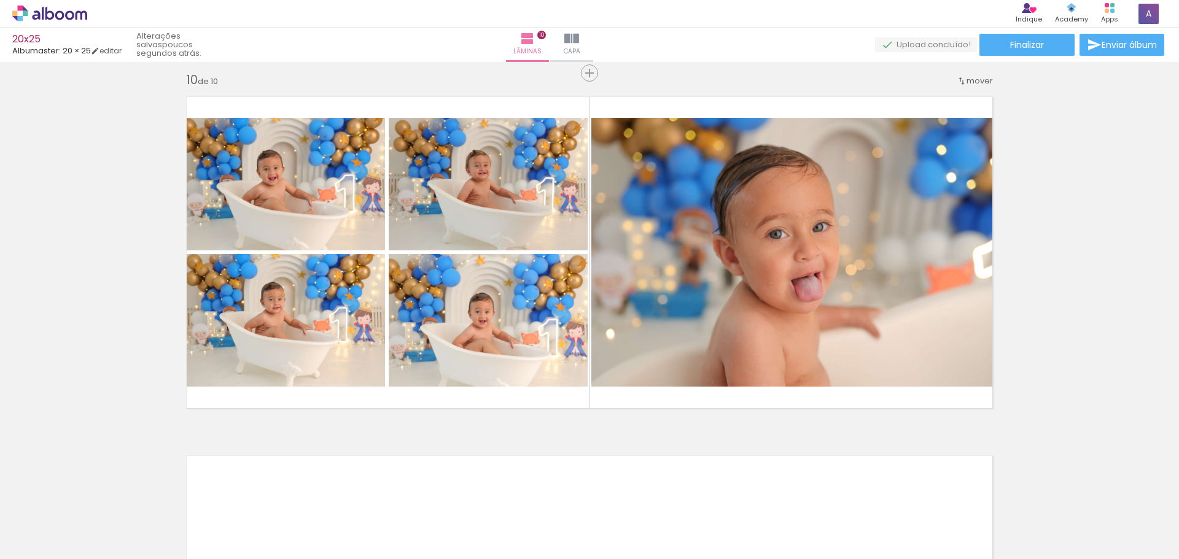
scroll to position [3237, 0]
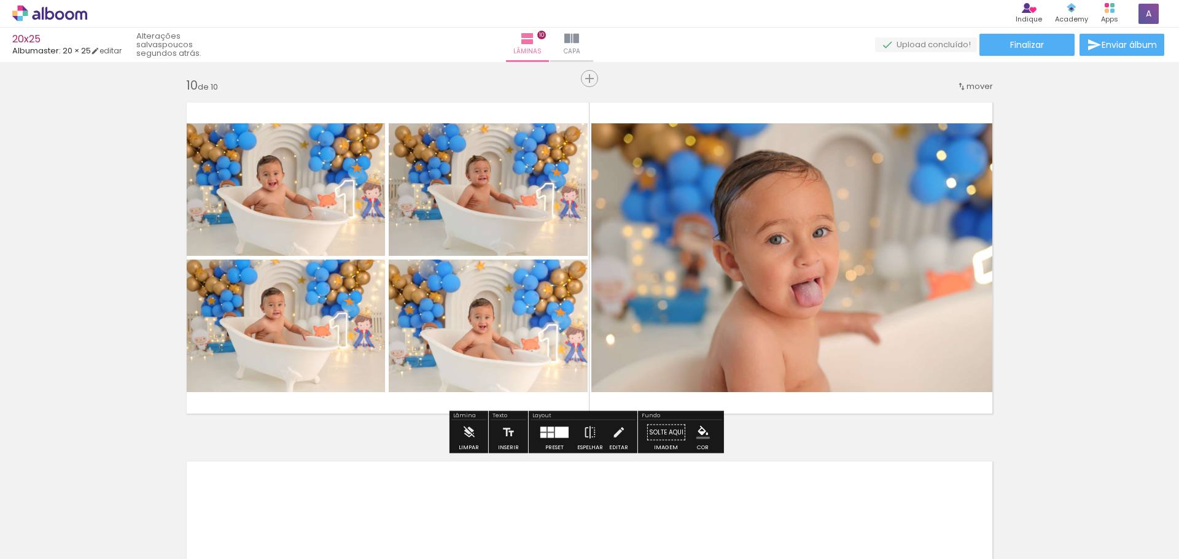
drag, startPoint x: 157, startPoint y: 93, endPoint x: 961, endPoint y: 327, distance: 837.6
click at [585, 444] on iron-icon at bounding box center [590, 433] width 14 height 25
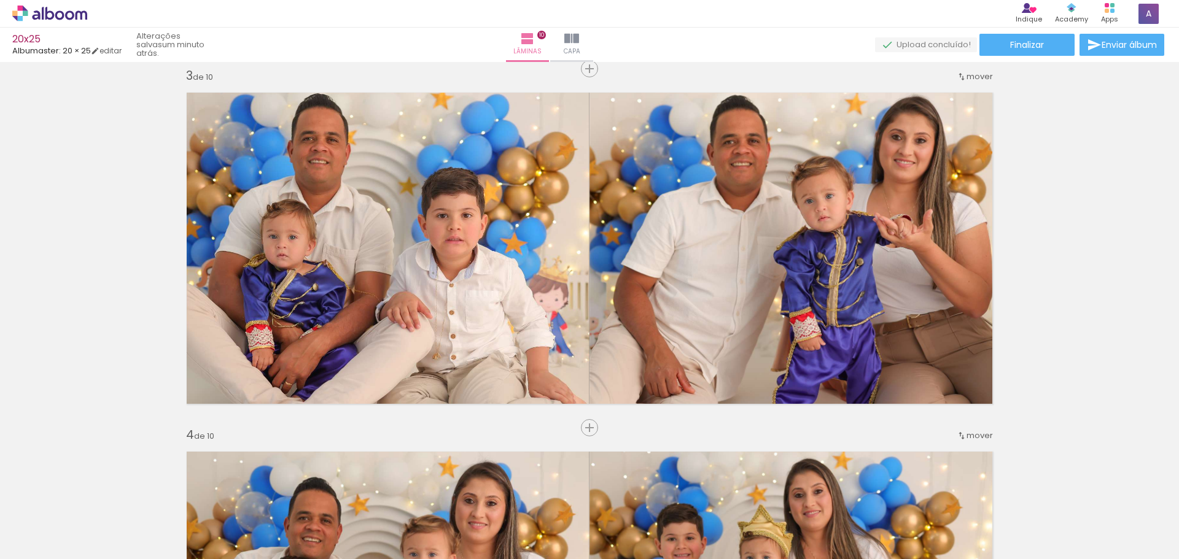
scroll to position [0, 0]
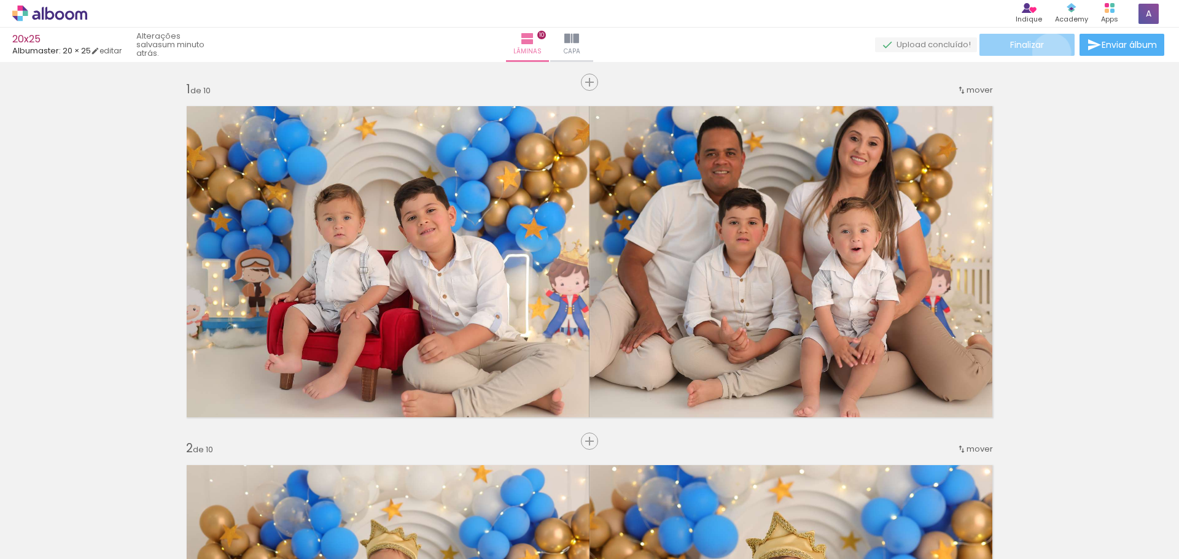
click at [1047, 52] on paper-button "Finalizar" at bounding box center [1026, 45] width 95 height 22
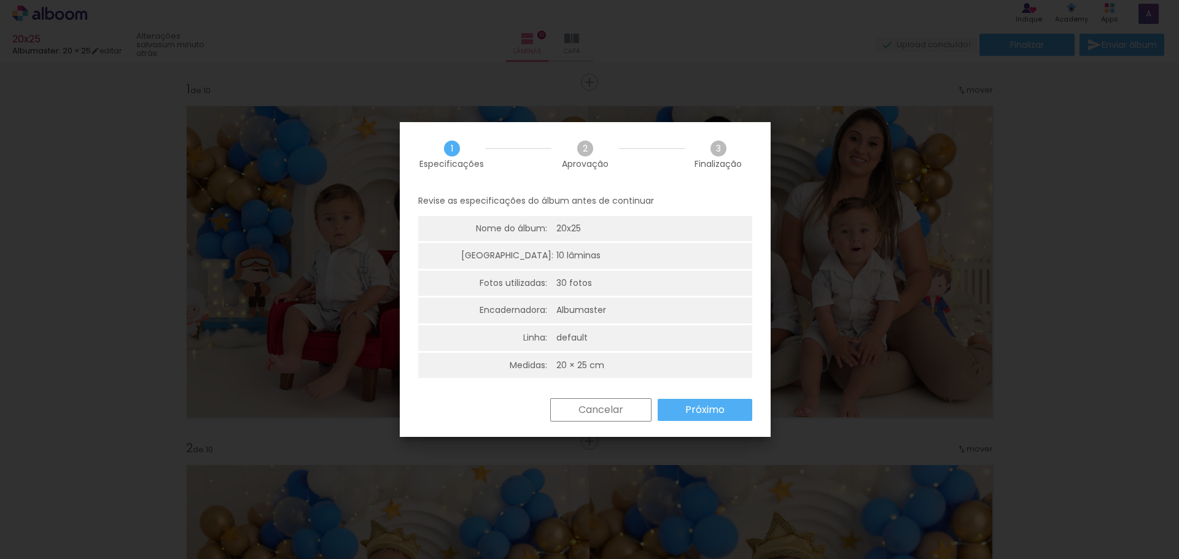
click at [0, 0] on slot "Próximo" at bounding box center [0, 0] width 0 height 0
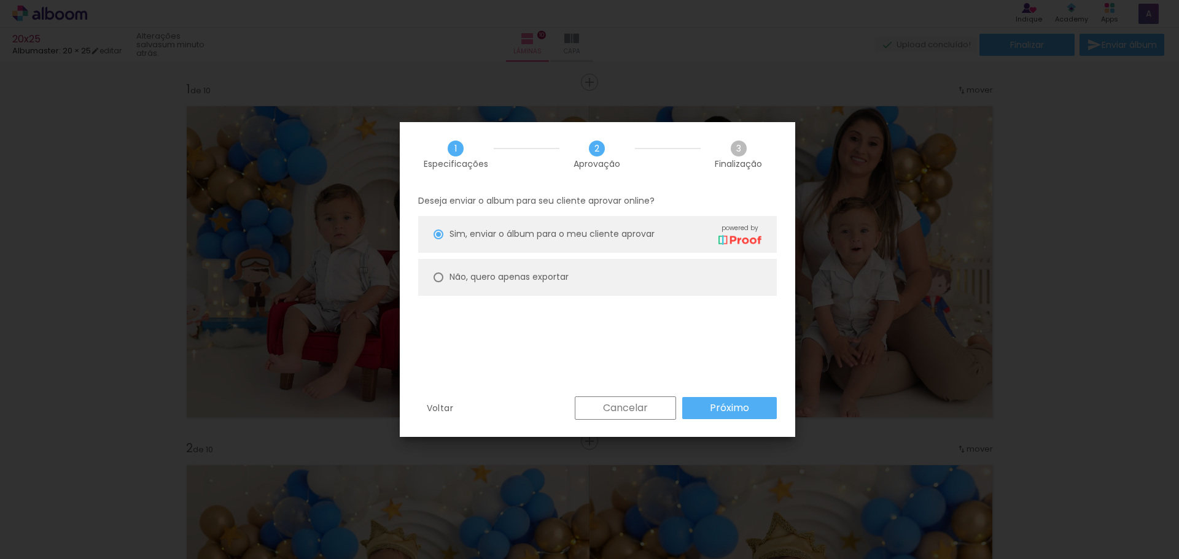
drag, startPoint x: 459, startPoint y: 261, endPoint x: 477, endPoint y: 276, distance: 24.0
click at [461, 262] on paper-radio-button "Não, quero apenas exportar" at bounding box center [597, 277] width 359 height 37
type paper-radio-button "on"
drag, startPoint x: 748, startPoint y: 400, endPoint x: 751, endPoint y: 409, distance: 9.1
click at [748, 400] on paper-button "Próximo" at bounding box center [729, 408] width 95 height 22
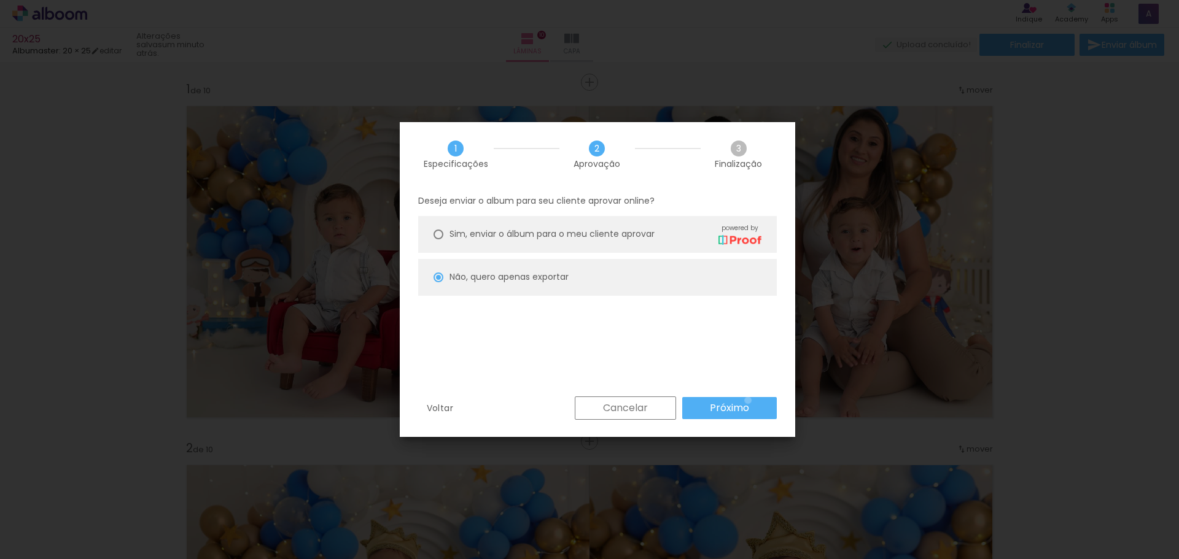
type input "Alta, 300 DPI"
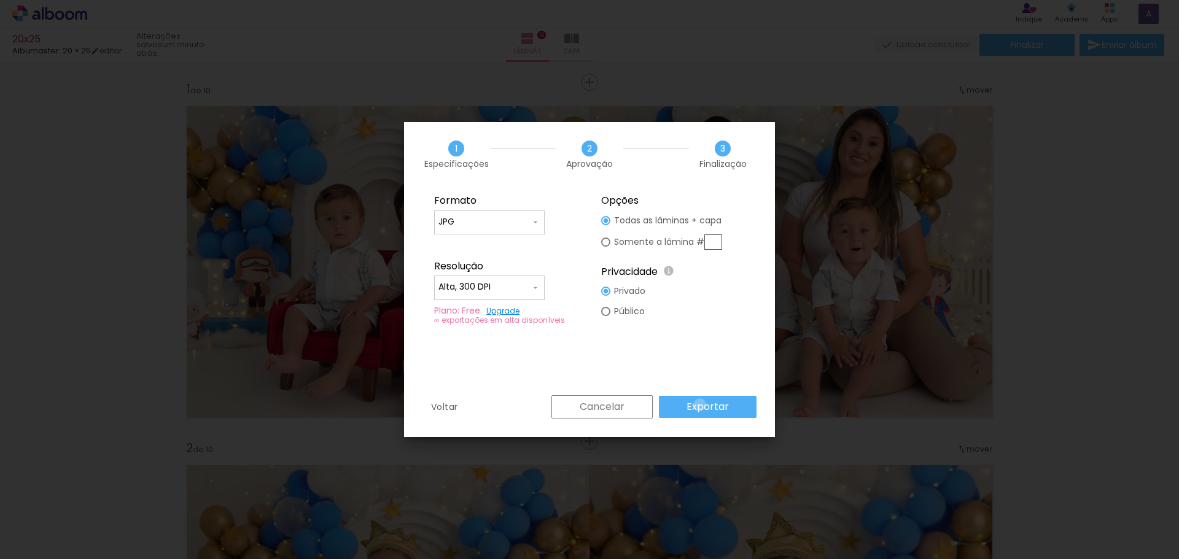
click at [0, 0] on slot "Exportar" at bounding box center [0, 0] width 0 height 0
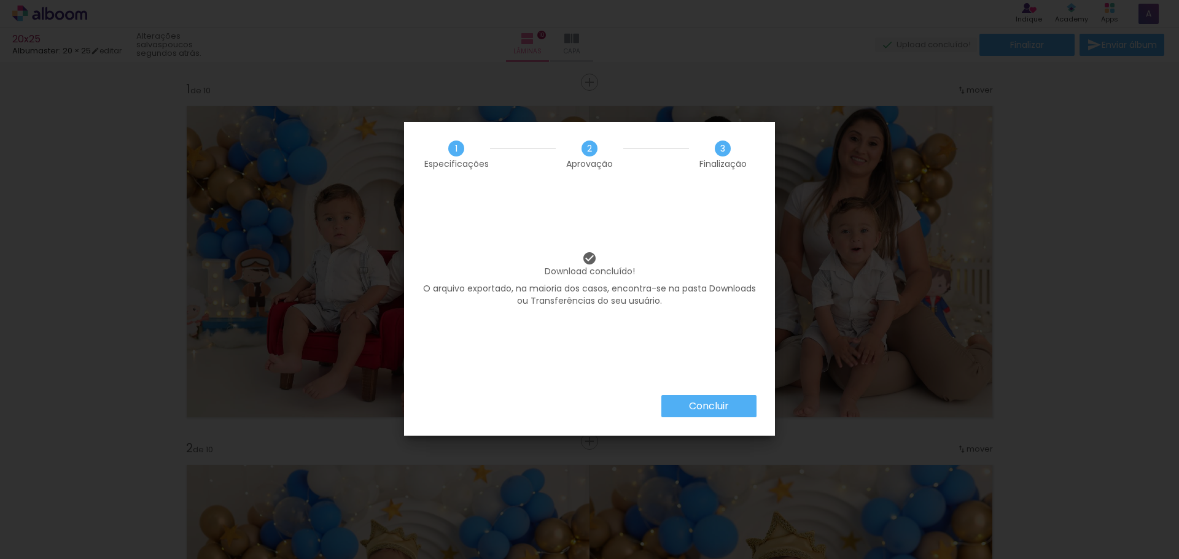
scroll to position [0, 1401]
click at [745, 402] on paper-button "Concluir" at bounding box center [708, 406] width 95 height 22
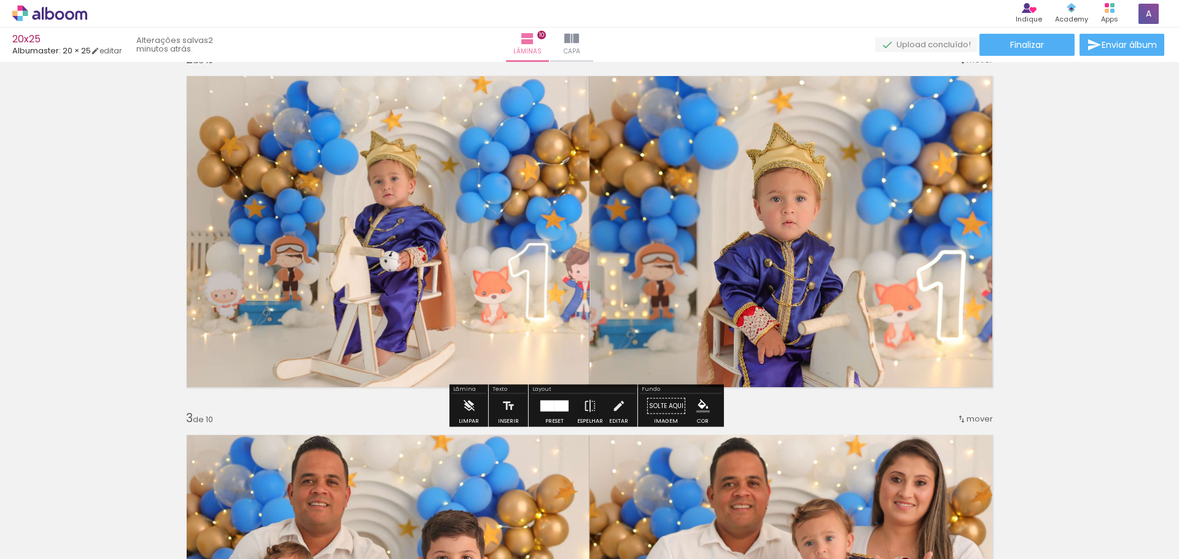
scroll to position [263, 0]
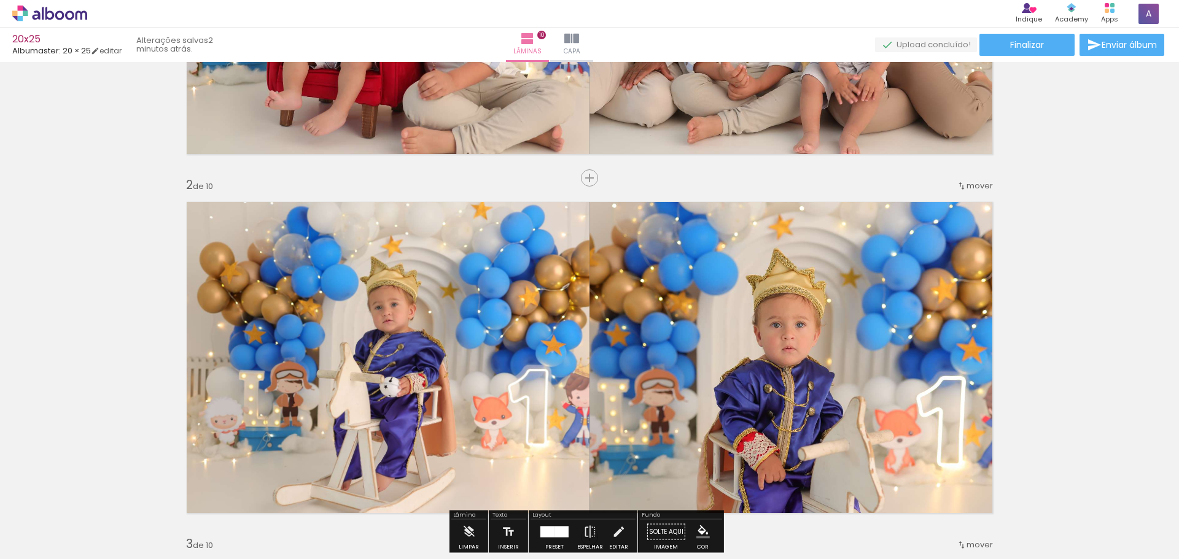
click at [985, 180] on span "mover" at bounding box center [980, 186] width 26 height 12
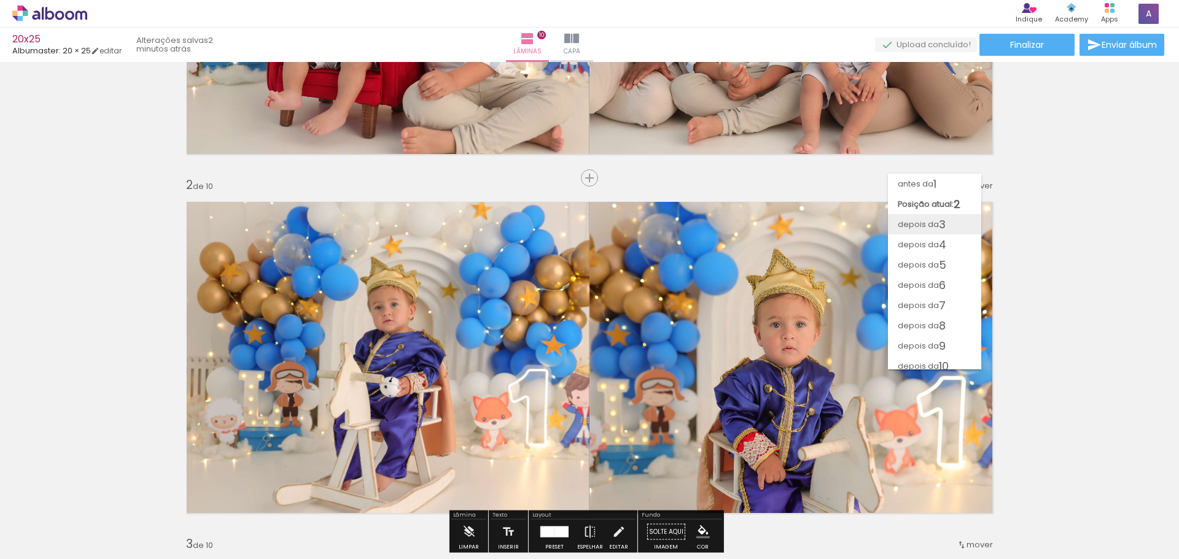
click at [951, 230] on paper-item "depois da 3" at bounding box center [934, 224] width 93 height 20
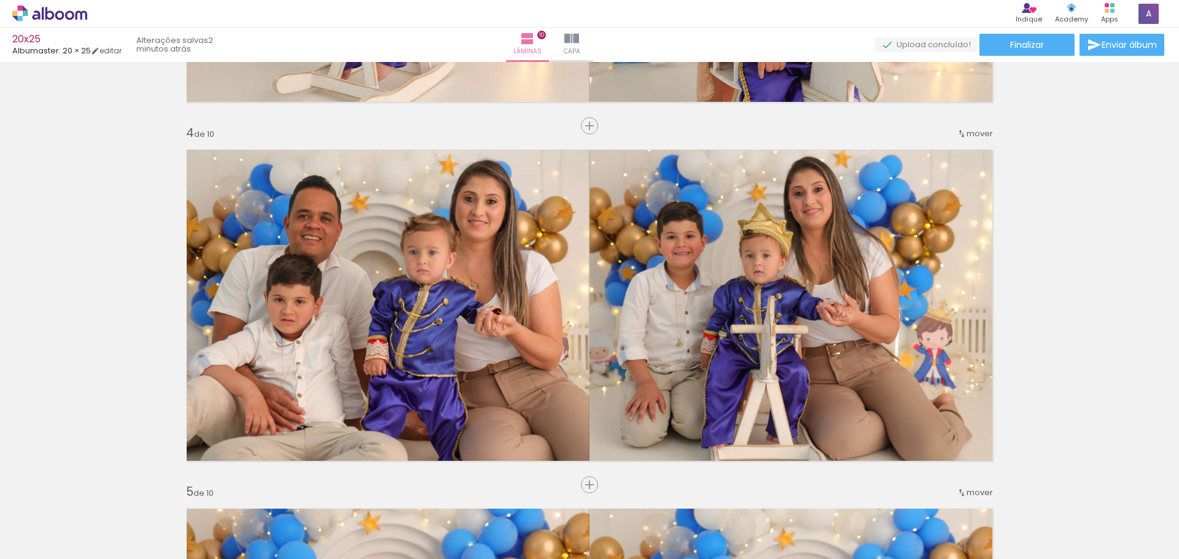
scroll to position [955, 0]
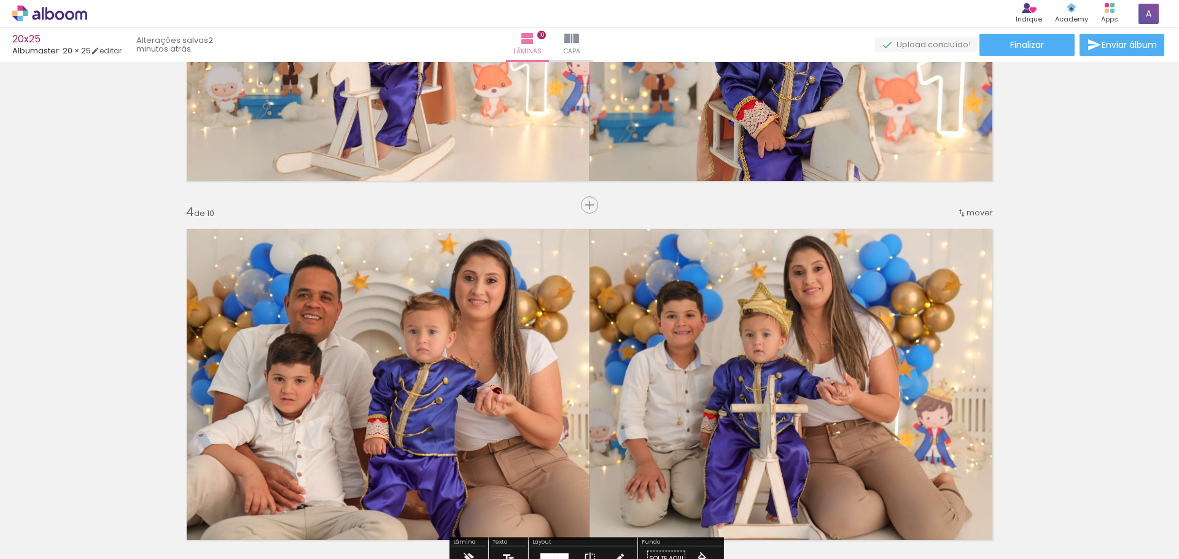
click at [979, 211] on span "mover" at bounding box center [980, 213] width 26 height 12
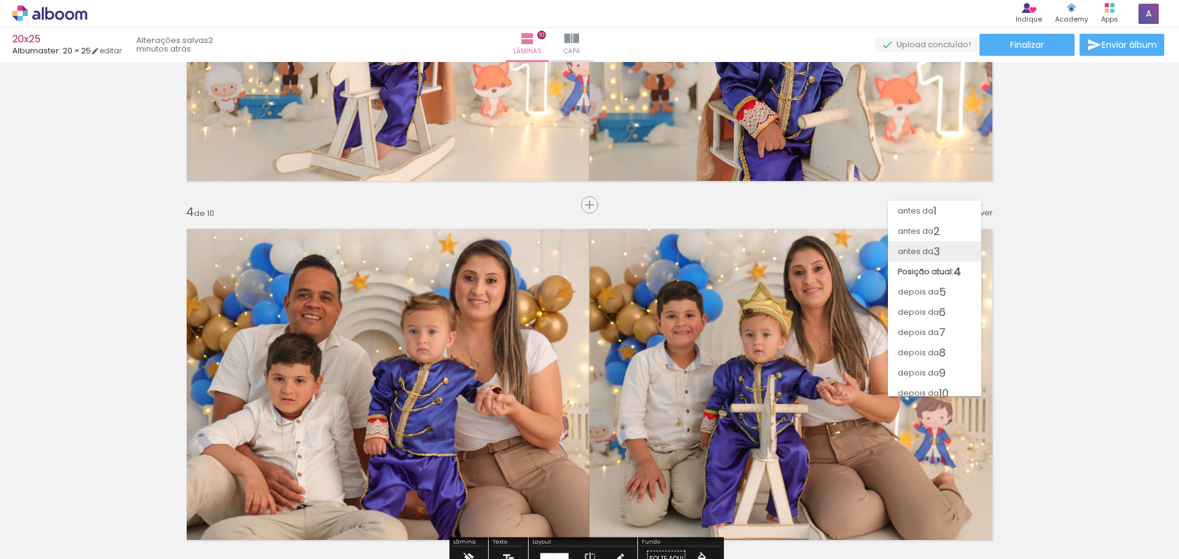
click at [956, 245] on paper-item "antes da 3" at bounding box center [934, 251] width 93 height 20
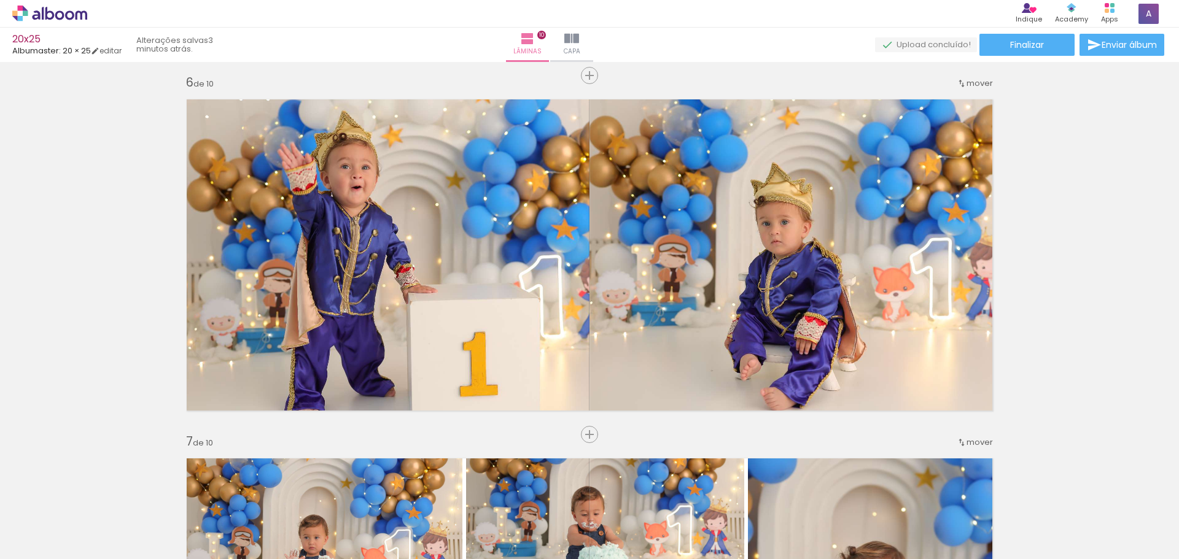
scroll to position [1813, 0]
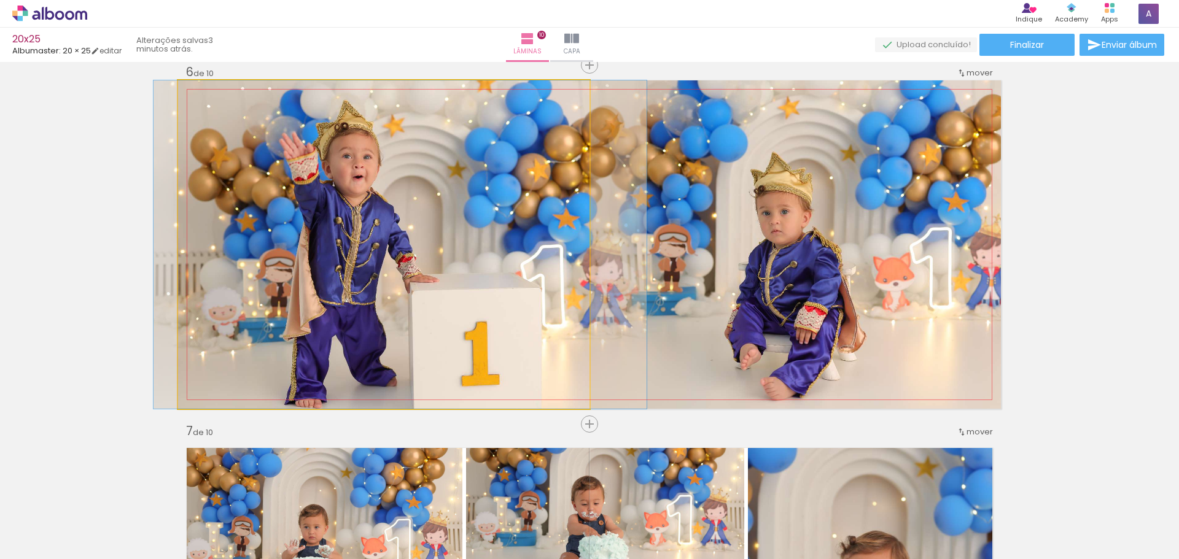
drag, startPoint x: 529, startPoint y: 308, endPoint x: 531, endPoint y: 270, distance: 37.5
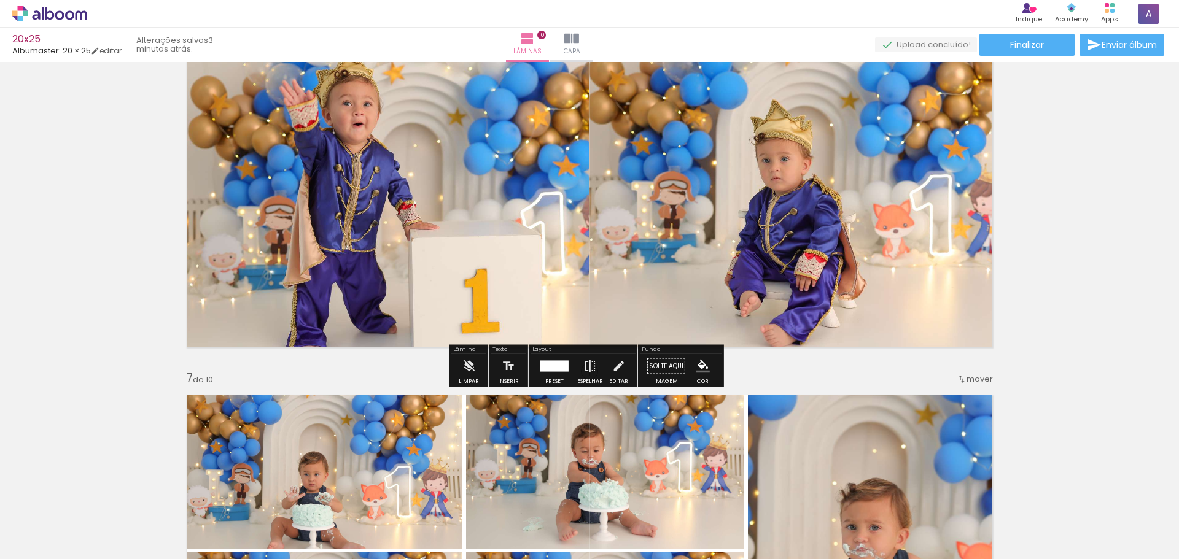
scroll to position [1919, 0]
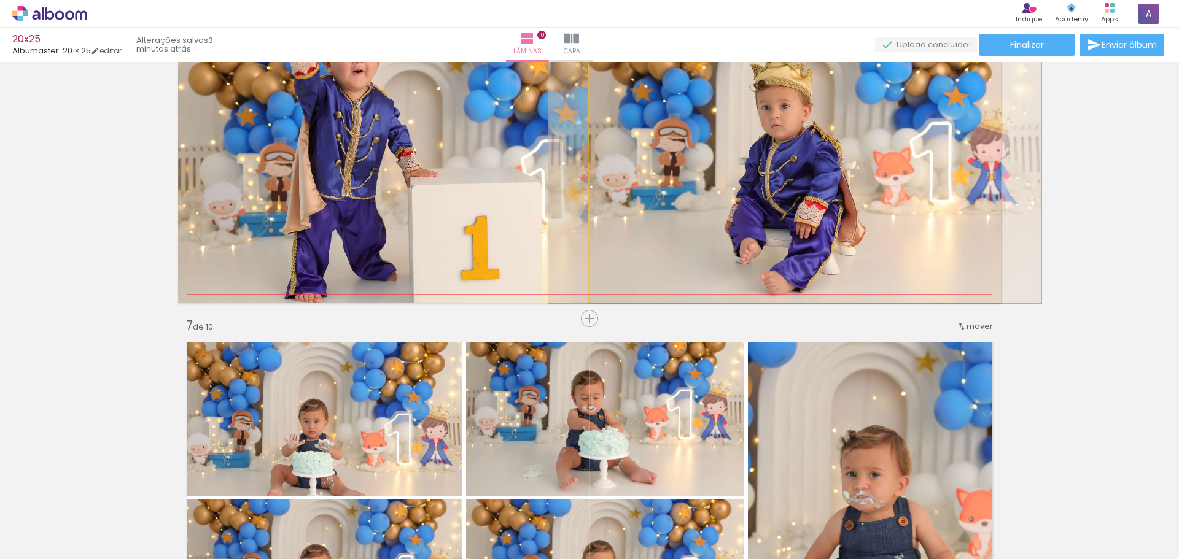
drag, startPoint x: 776, startPoint y: 250, endPoint x: 776, endPoint y: 223, distance: 27.0
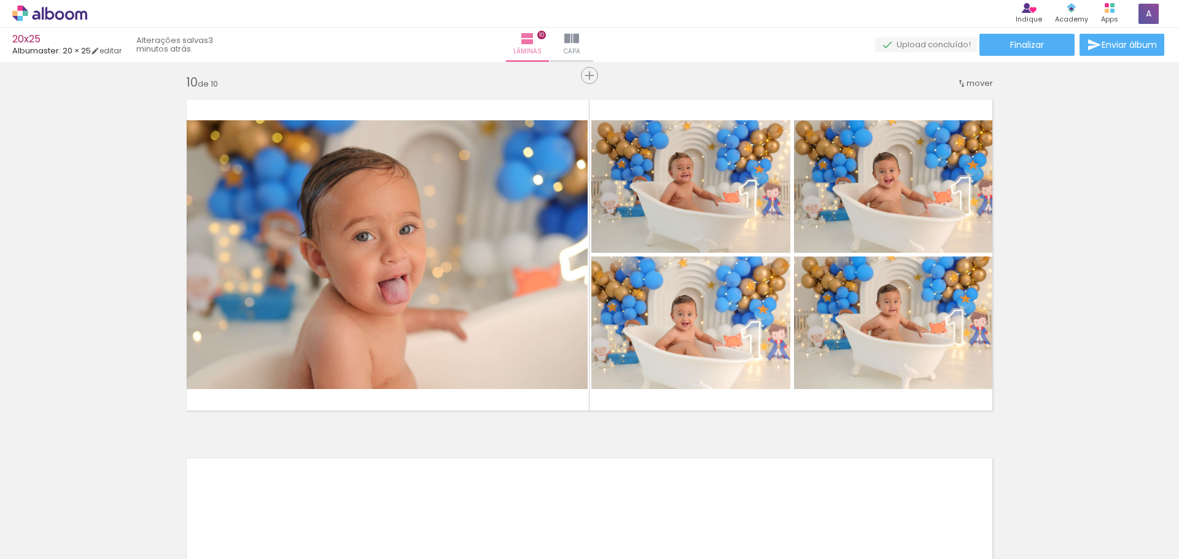
scroll to position [3261, 0]
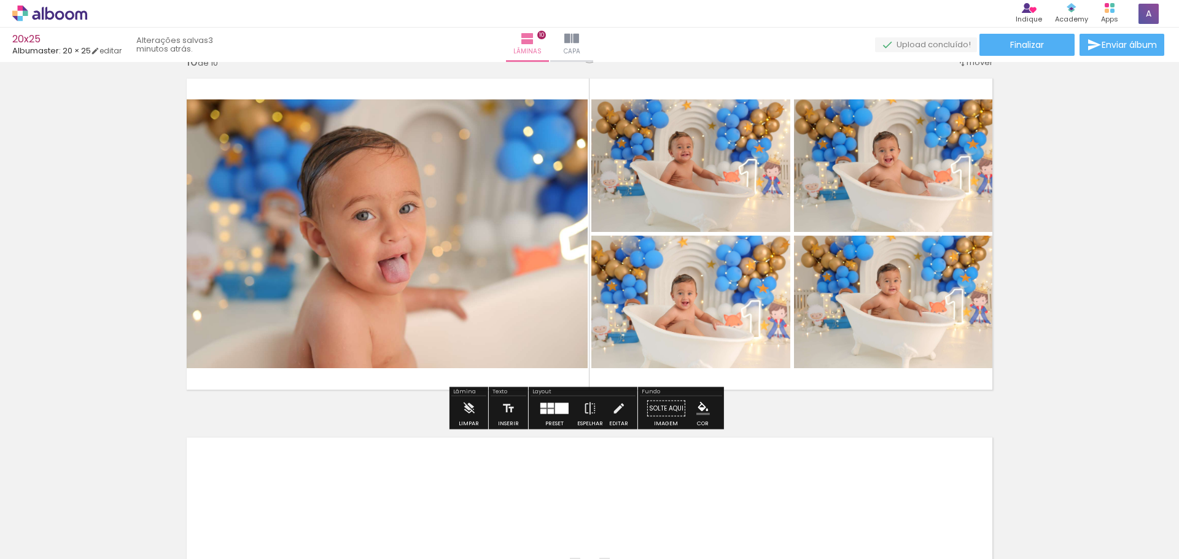
click at [547, 415] on div at bounding box center [554, 409] width 33 height 25
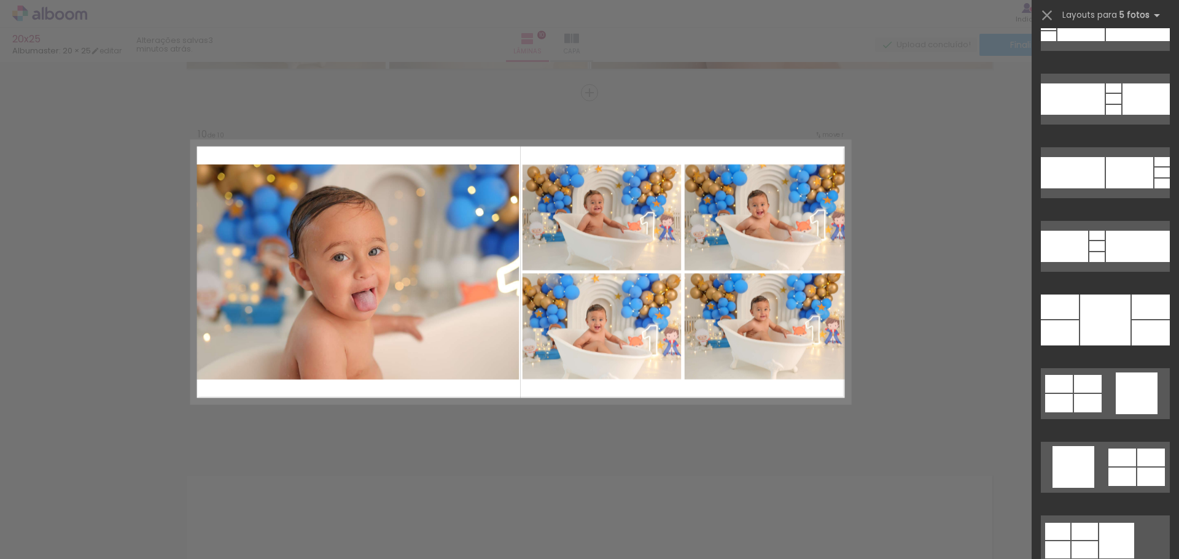
scroll to position [7457, 0]
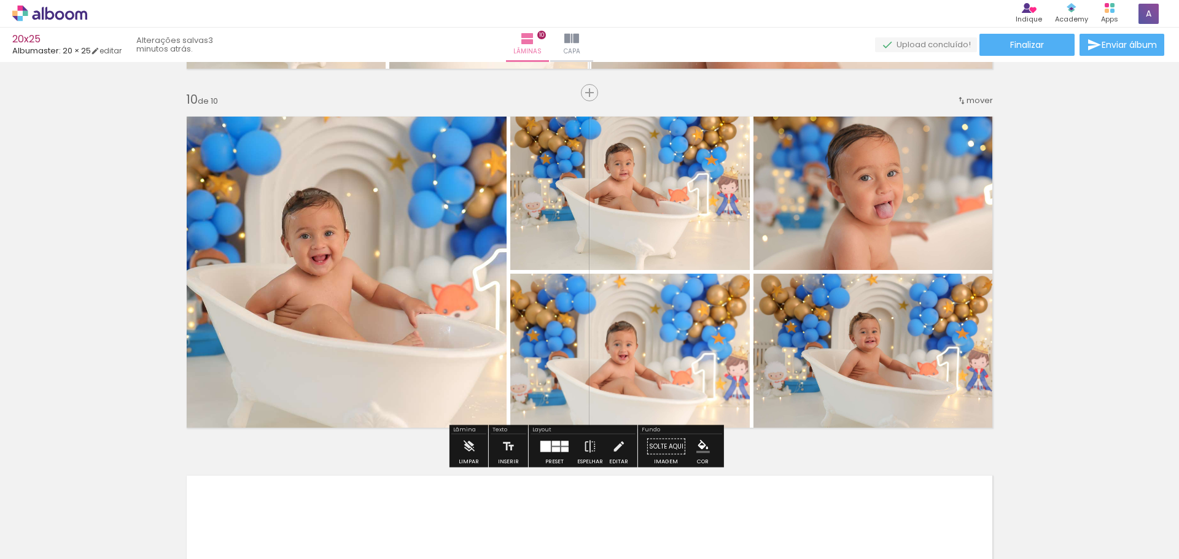
click at [1057, 46] on paper-button "Finalizar" at bounding box center [1026, 45] width 95 height 22
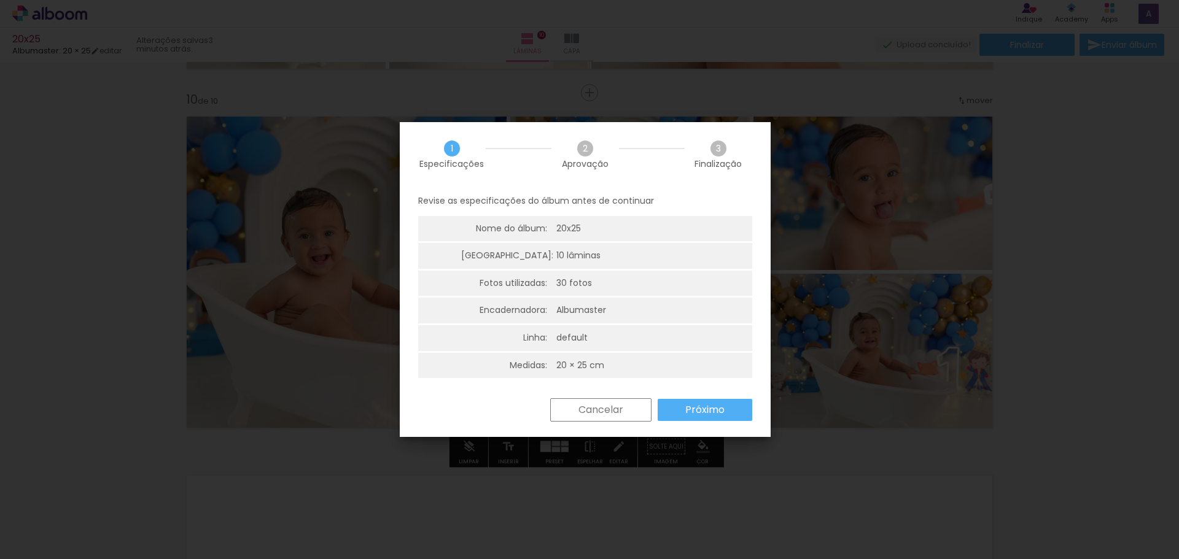
drag, startPoint x: 710, startPoint y: 399, endPoint x: 715, endPoint y: 406, distance: 8.9
click at [711, 399] on div "Cancelar Próximo" at bounding box center [648, 410] width 208 height 23
click at [0, 0] on slot "Próximo" at bounding box center [0, 0] width 0 height 0
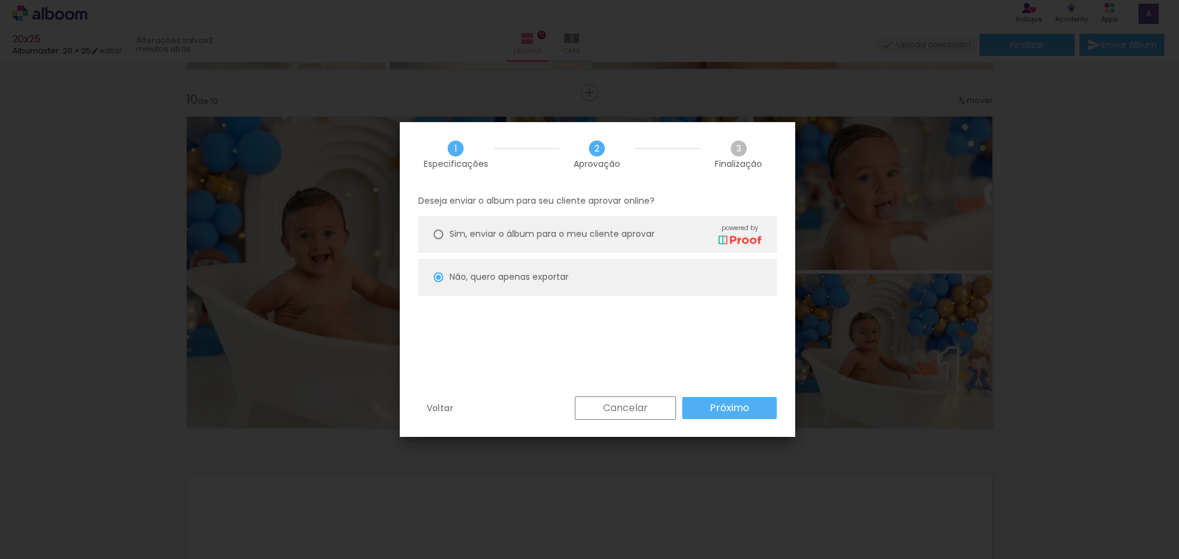
click at [0, 0] on slot "Próximo" at bounding box center [0, 0] width 0 height 0
type input "Alta, 300 DPI"
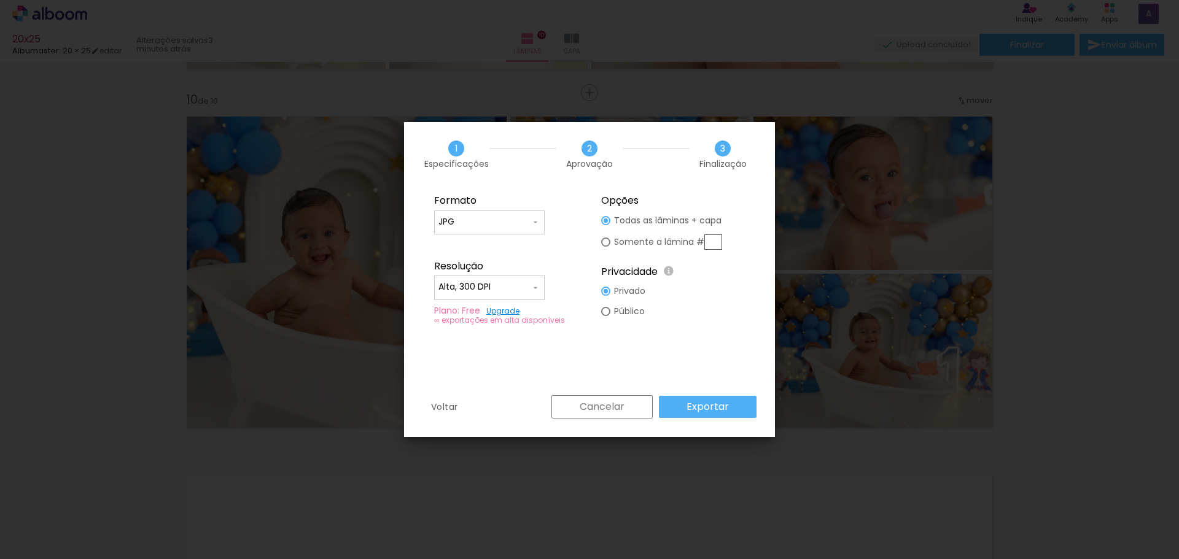
drag, startPoint x: 696, startPoint y: 405, endPoint x: 777, endPoint y: 408, distance: 80.5
click at [0, 0] on slot "Exportar" at bounding box center [0, 0] width 0 height 0
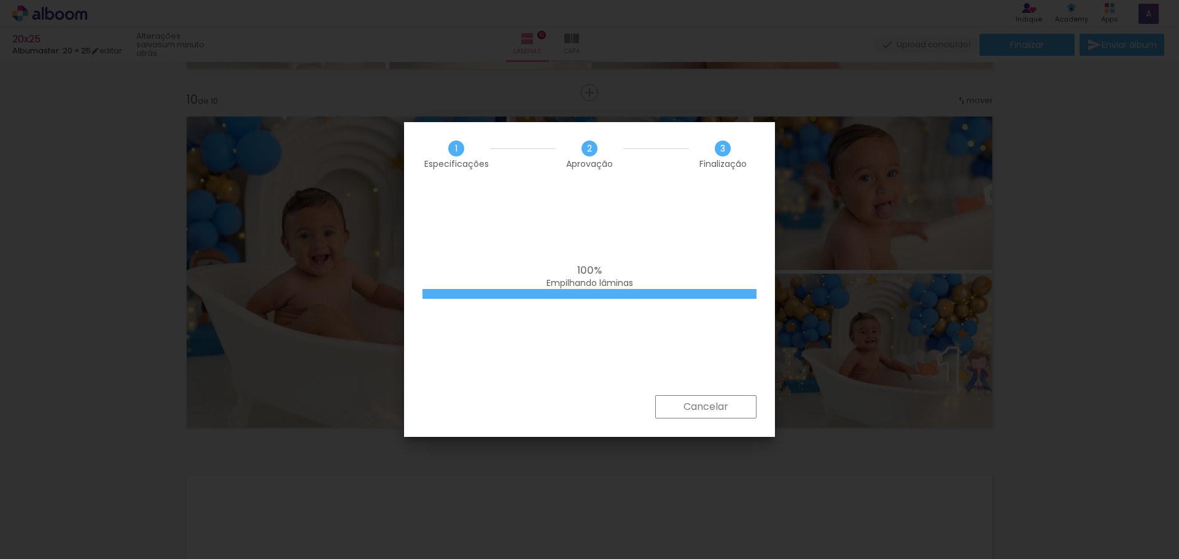
scroll to position [0, 1401]
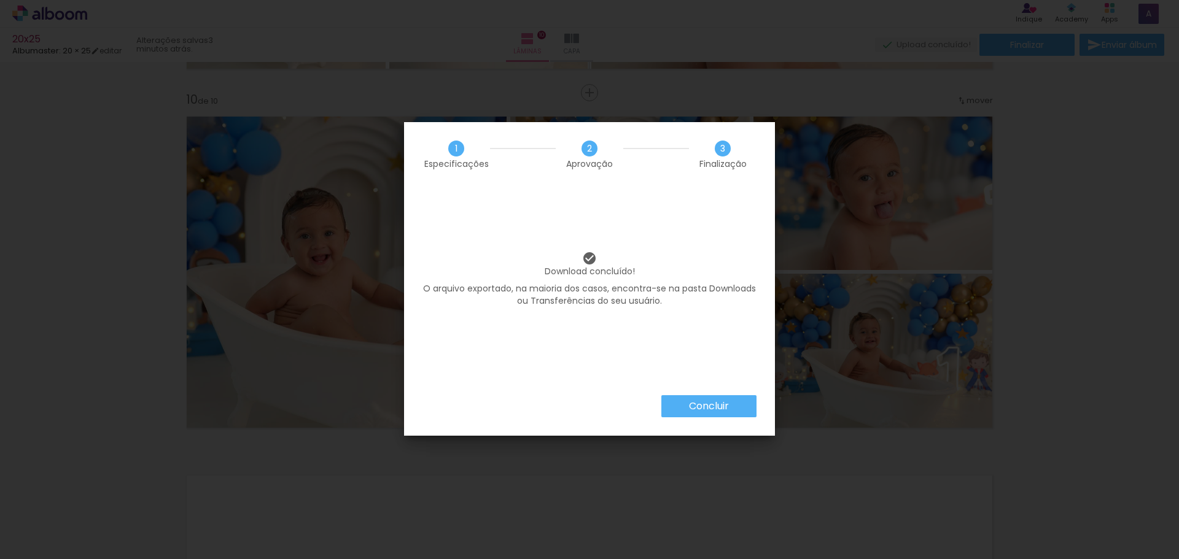
click at [0, 0] on slot "Concluir" at bounding box center [0, 0] width 0 height 0
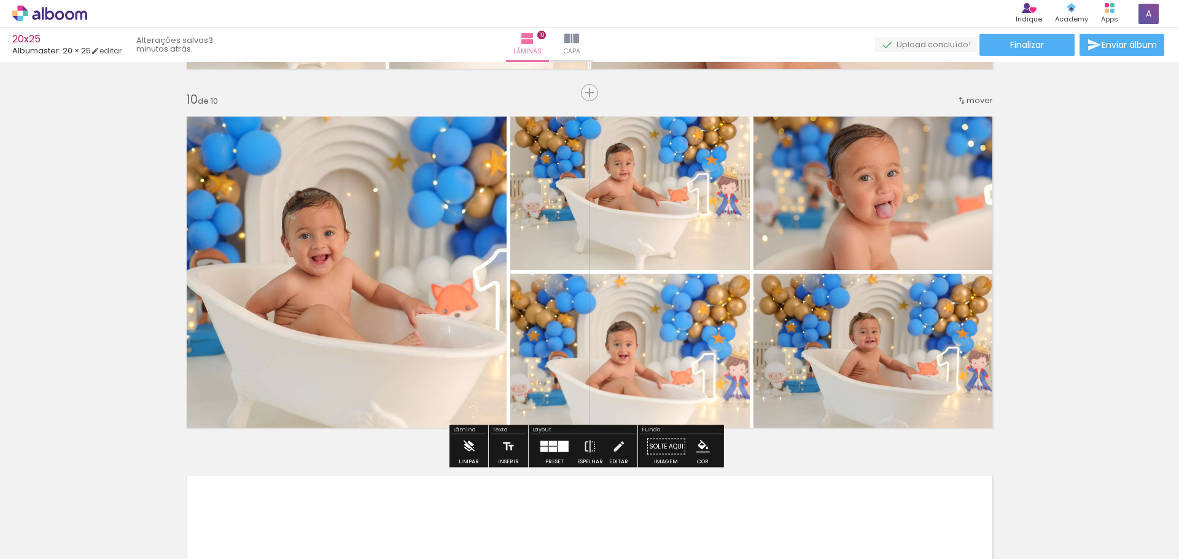
click at [475, 451] on iron-icon at bounding box center [469, 447] width 14 height 25
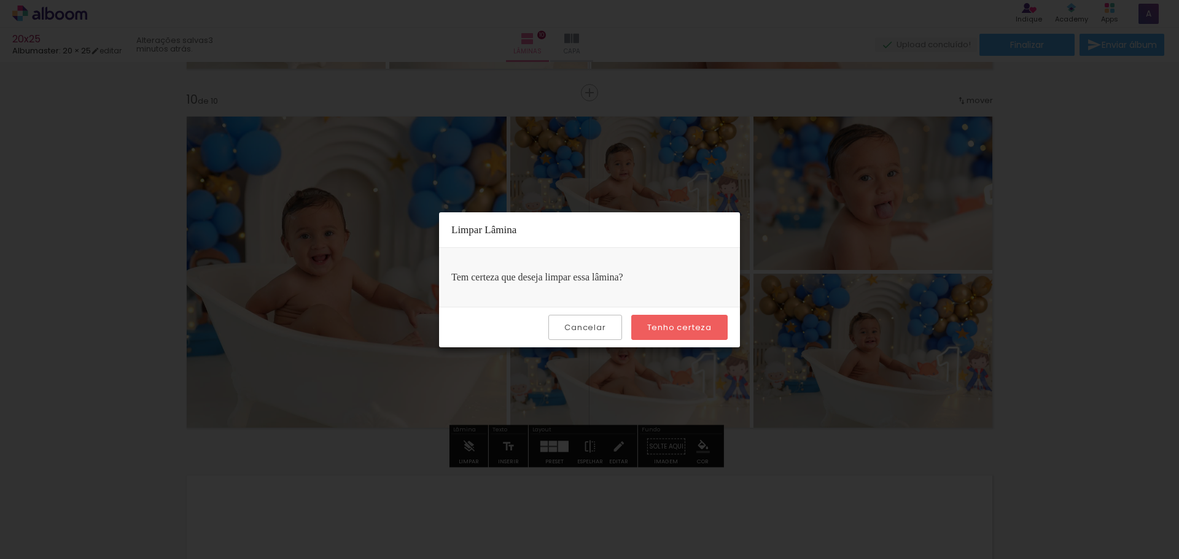
click at [0, 0] on slot "Tenho certeza" at bounding box center [0, 0] width 0 height 0
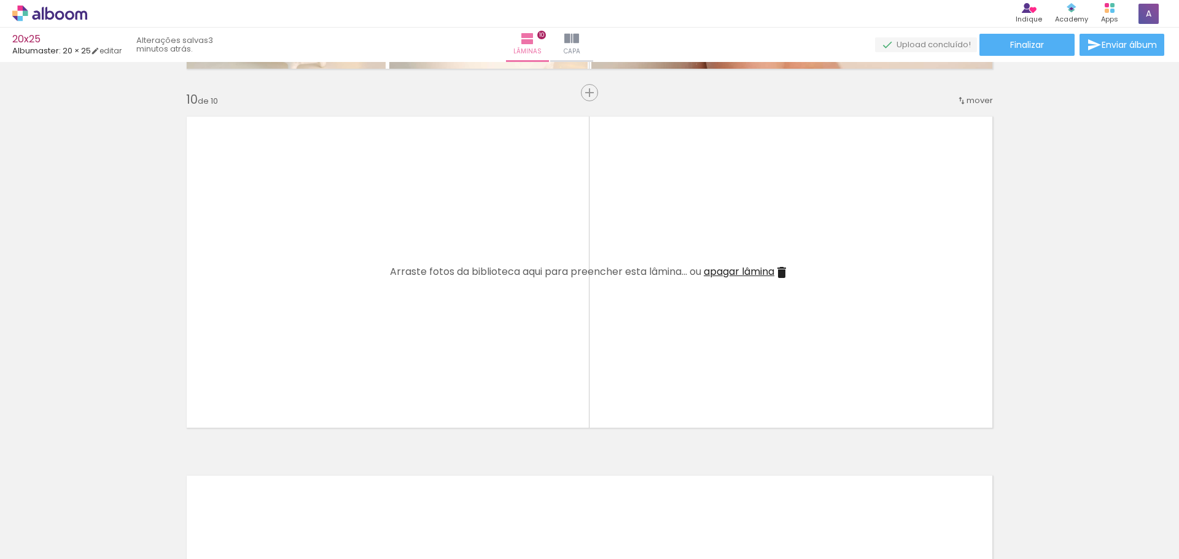
scroll to position [0, 644]
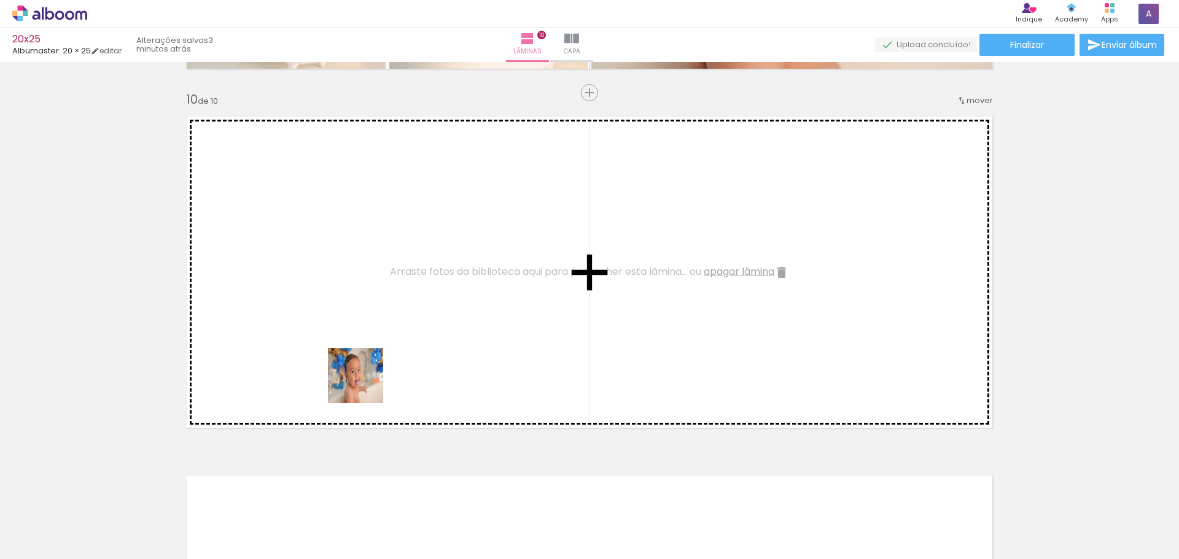
drag, startPoint x: 387, startPoint y: 532, endPoint x: 583, endPoint y: 516, distance: 196.0
click at [360, 344] on quentale-workspace at bounding box center [589, 279] width 1179 height 559
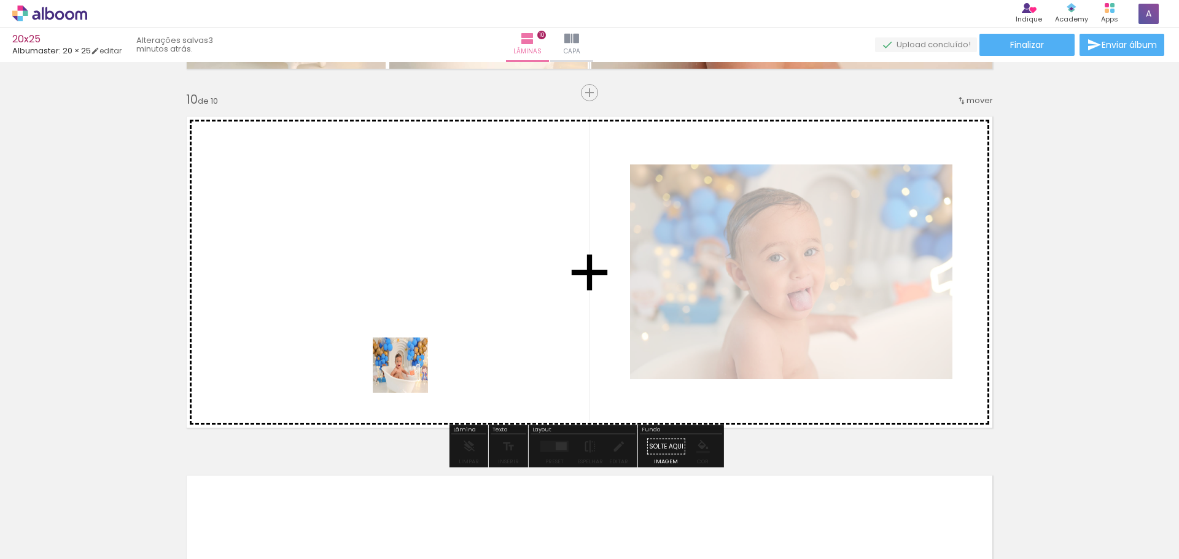
drag, startPoint x: 594, startPoint y: 535, endPoint x: 410, endPoint y: 375, distance: 244.2
click at [410, 375] on quentale-workspace at bounding box center [589, 279] width 1179 height 559
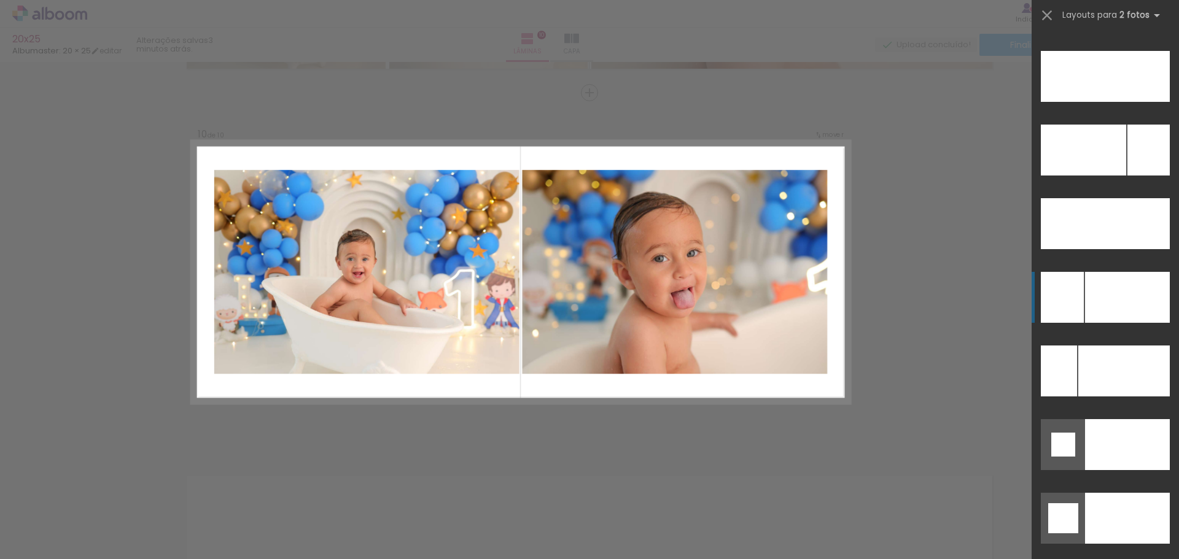
scroll to position [5422, 0]
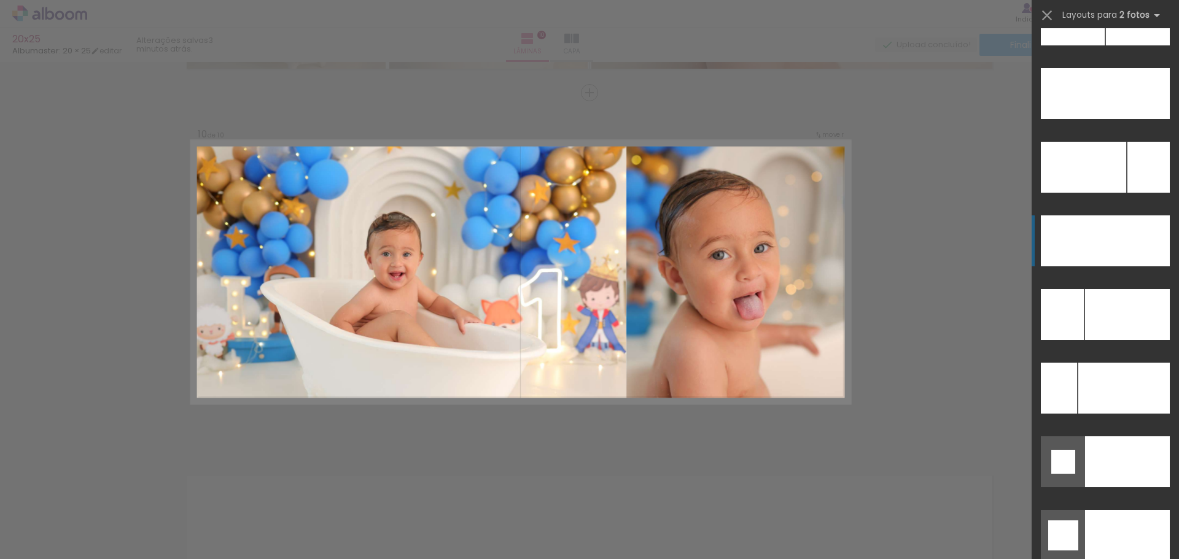
click at [1112, 227] on div at bounding box center [1127, 241] width 86 height 51
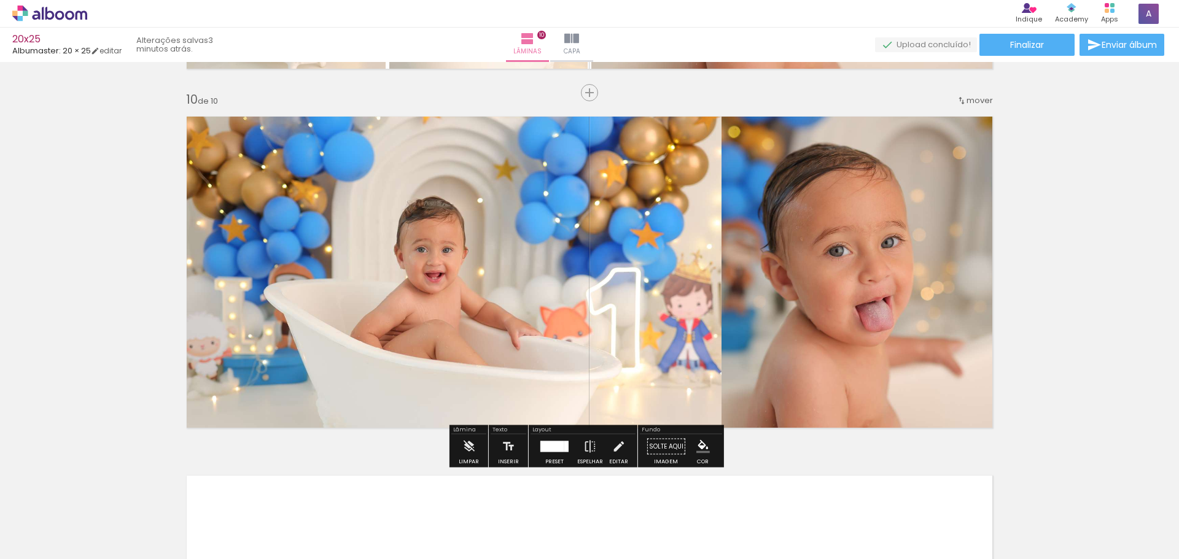
click at [543, 458] on div at bounding box center [554, 447] width 33 height 25
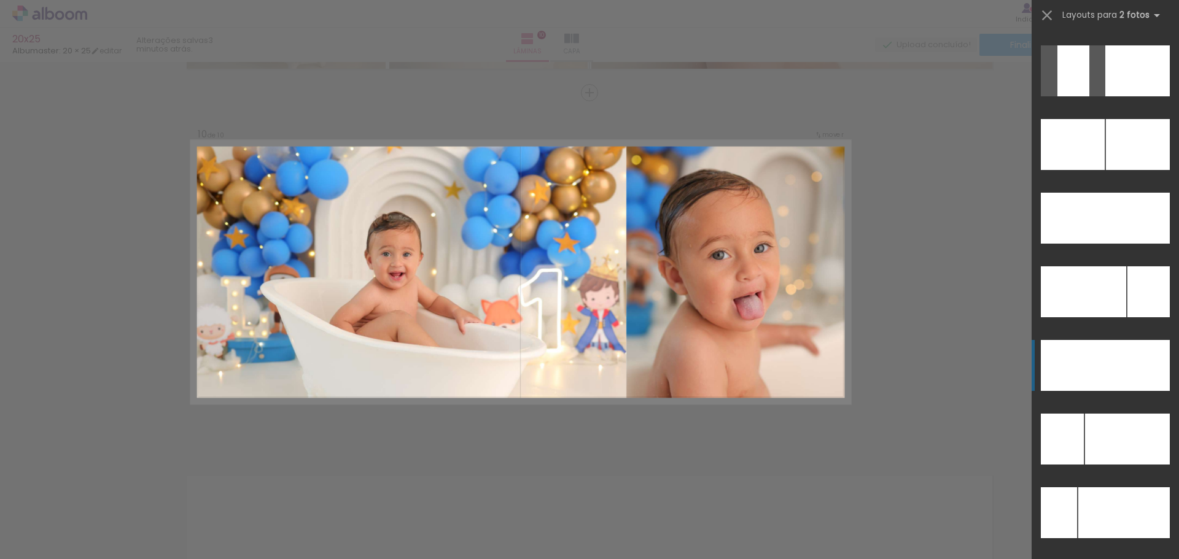
scroll to position [5224, 0]
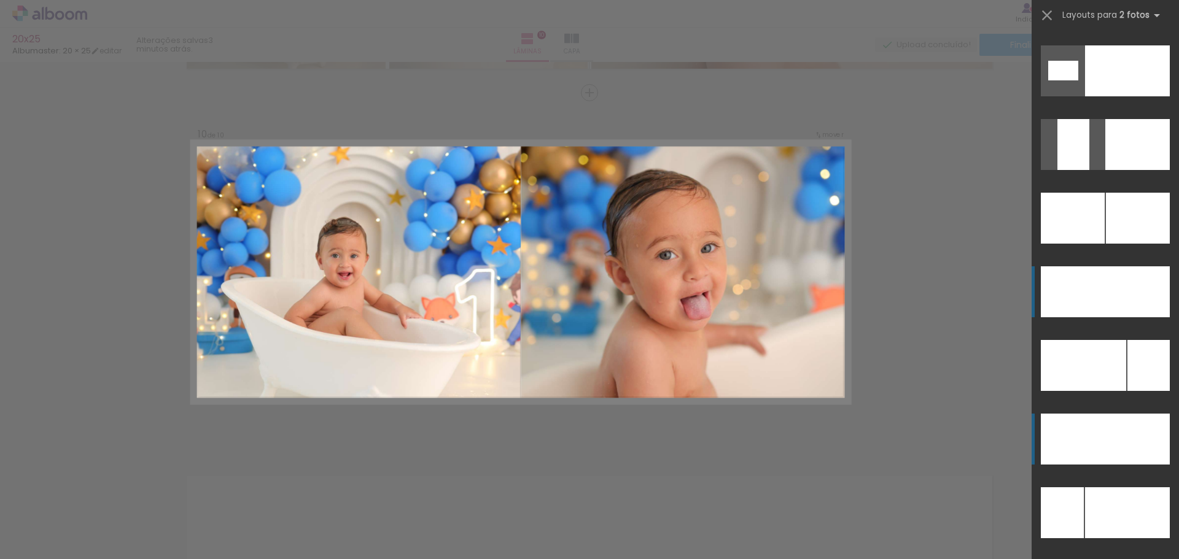
click at [1134, 305] on div at bounding box center [1137, 291] width 64 height 51
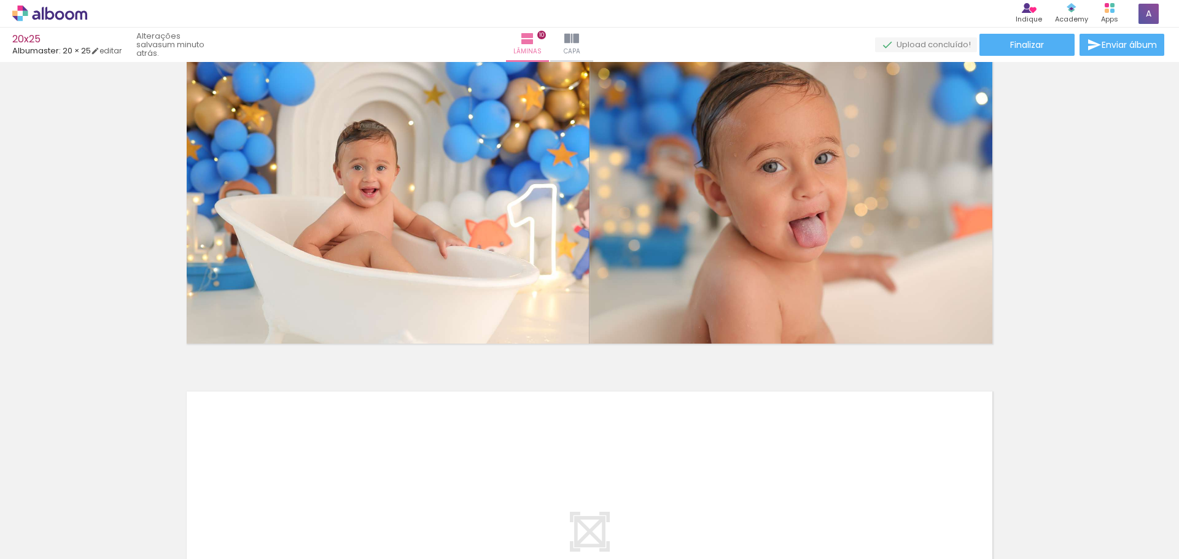
scroll to position [3249, 0]
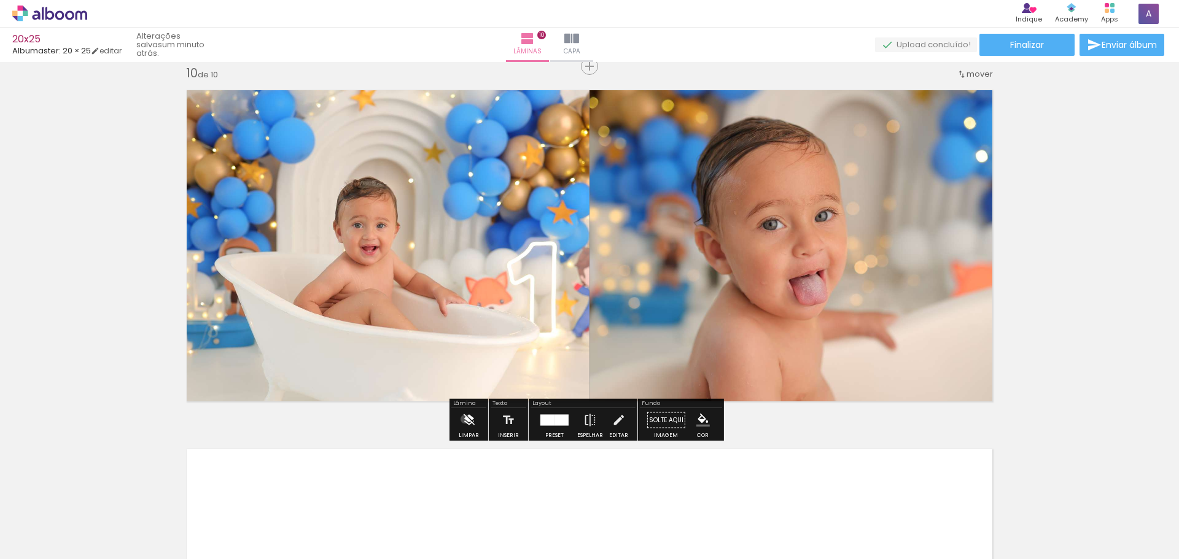
click at [465, 419] on iron-icon at bounding box center [469, 420] width 14 height 25
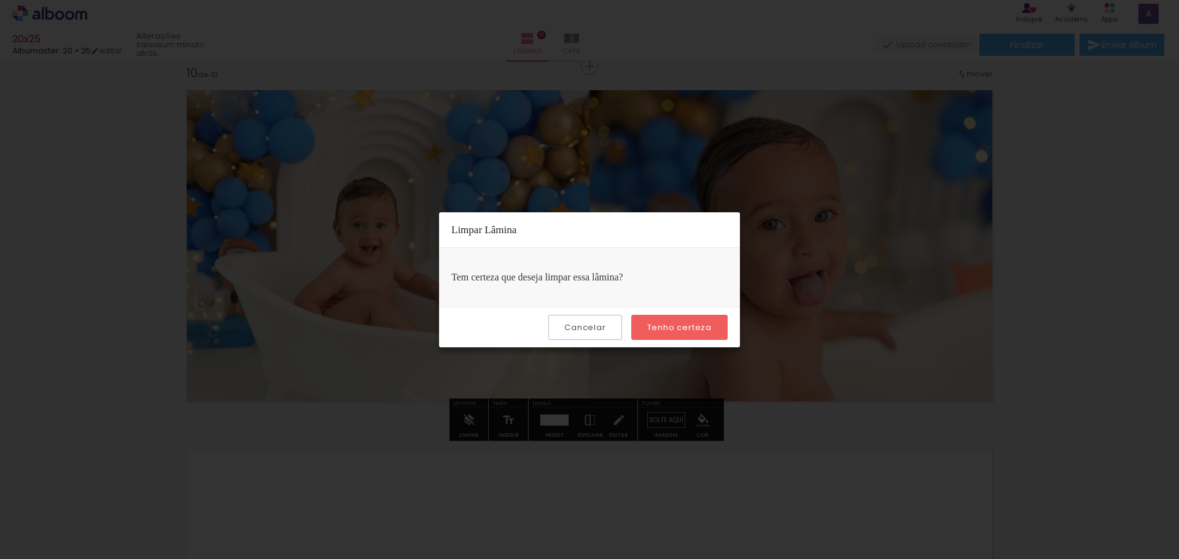
click at [0, 0] on slot "Tenho certeza" at bounding box center [0, 0] width 0 height 0
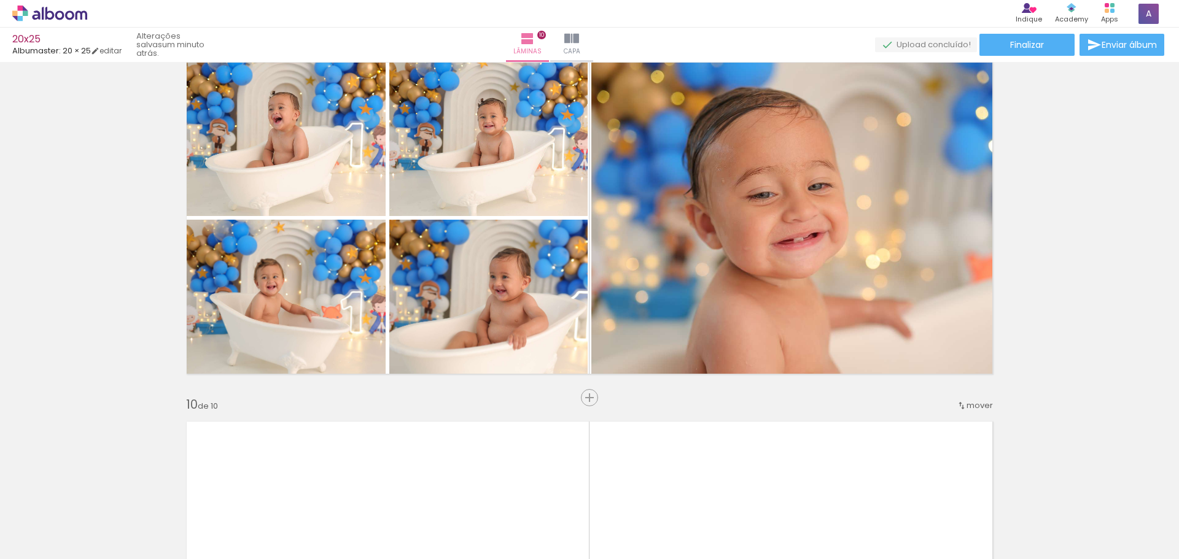
scroll to position [2860, 0]
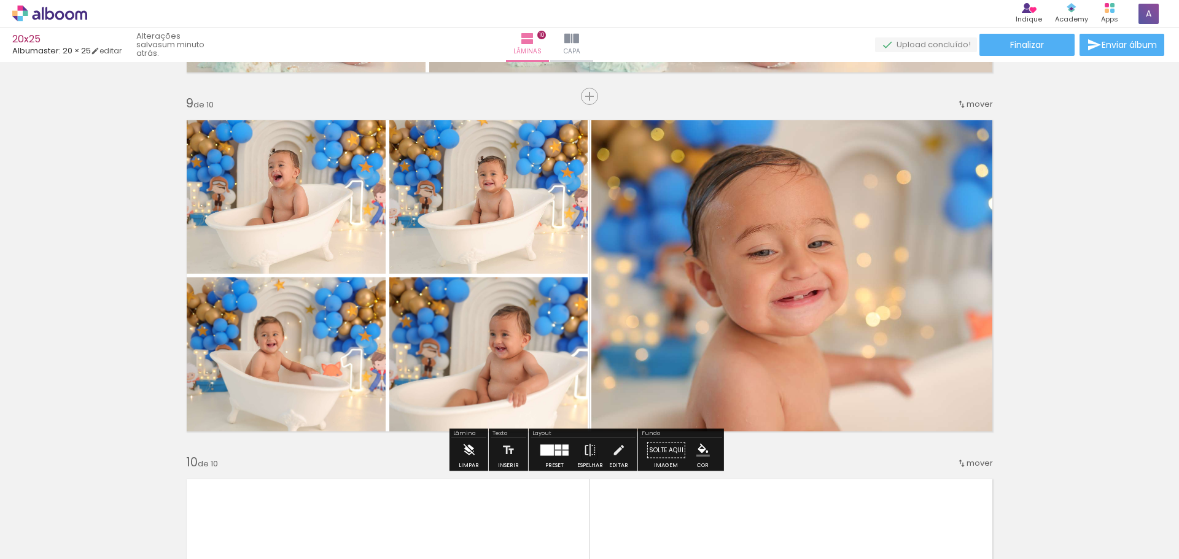
click at [469, 449] on iron-icon at bounding box center [469, 450] width 14 height 25
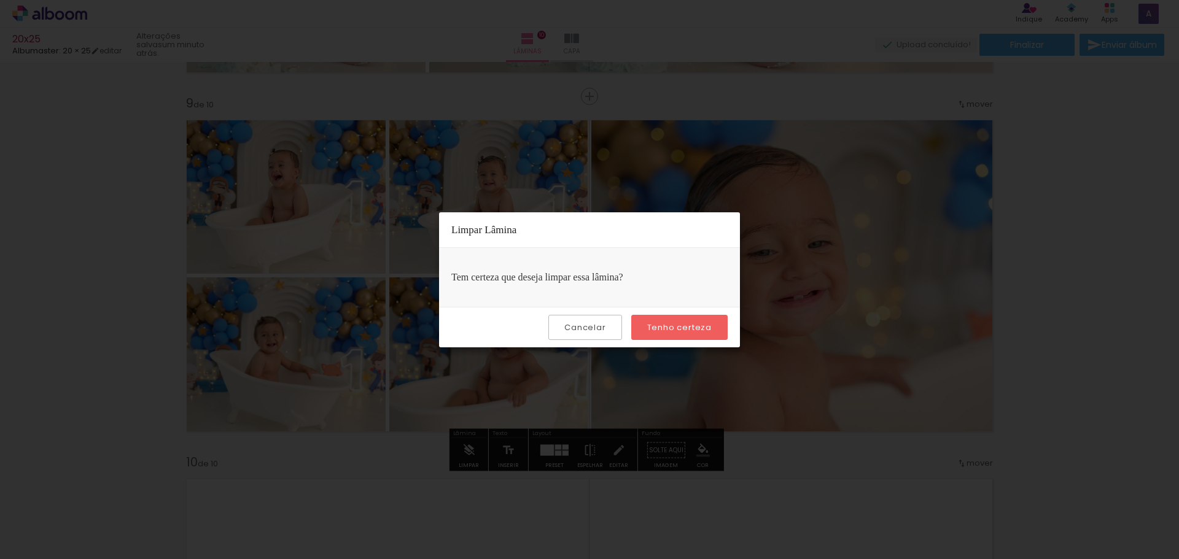
drag, startPoint x: 656, startPoint y: 329, endPoint x: 663, endPoint y: 327, distance: 6.3
click at [0, 0] on slot "Tenho certeza" at bounding box center [0, 0] width 0 height 0
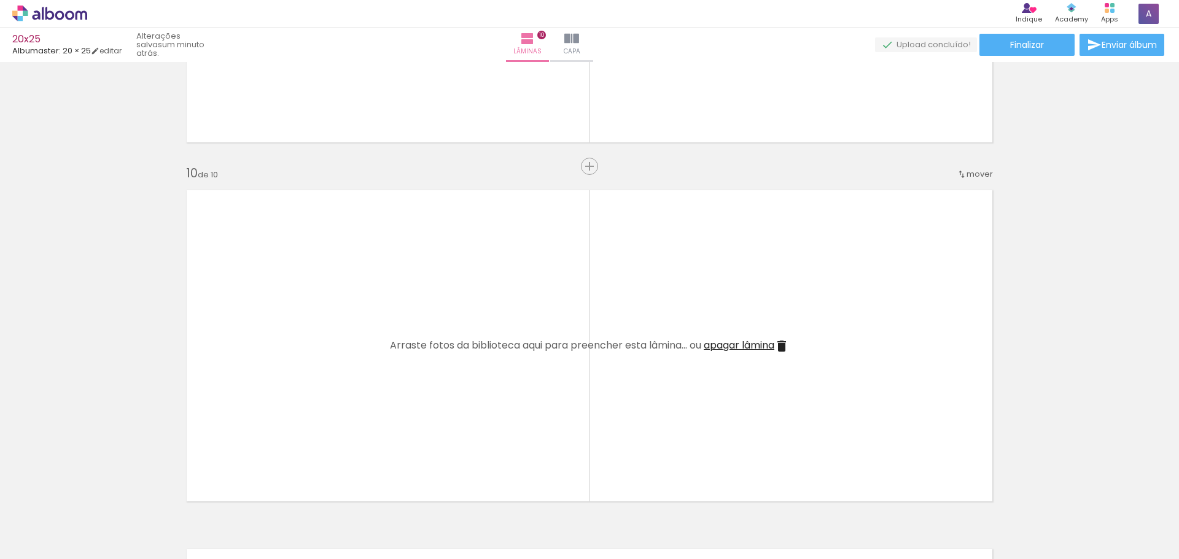
scroll to position [0, 509]
drag, startPoint x: 459, startPoint y: 527, endPoint x: 595, endPoint y: 514, distance: 136.9
click at [454, 448] on quentale-workspace at bounding box center [589, 279] width 1179 height 559
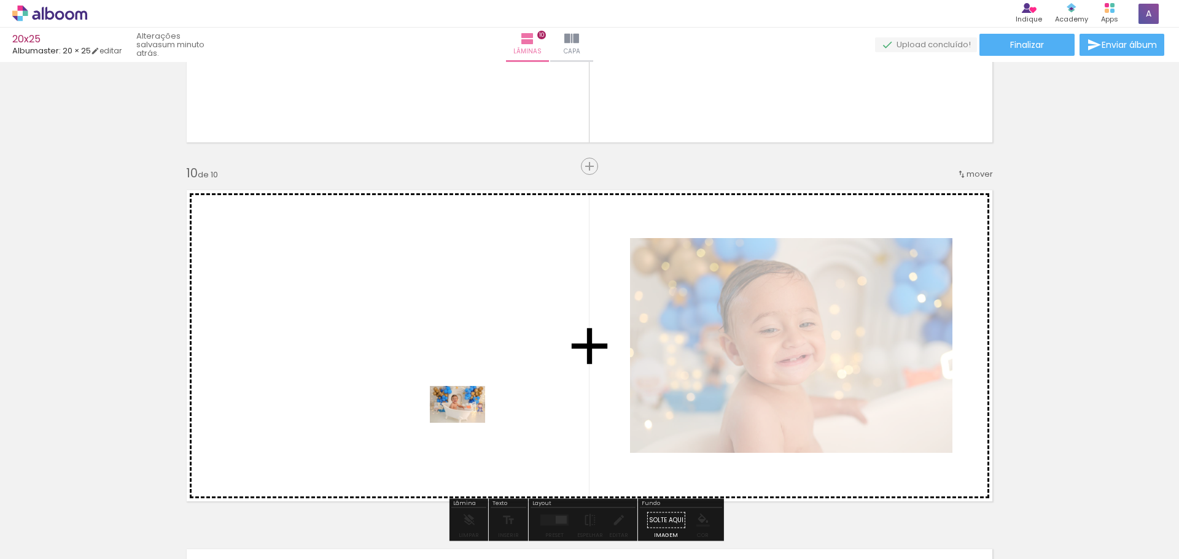
drag, startPoint x: 578, startPoint y: 516, endPoint x: 526, endPoint y: 481, distance: 62.0
click at [466, 422] on quentale-workspace at bounding box center [589, 279] width 1179 height 559
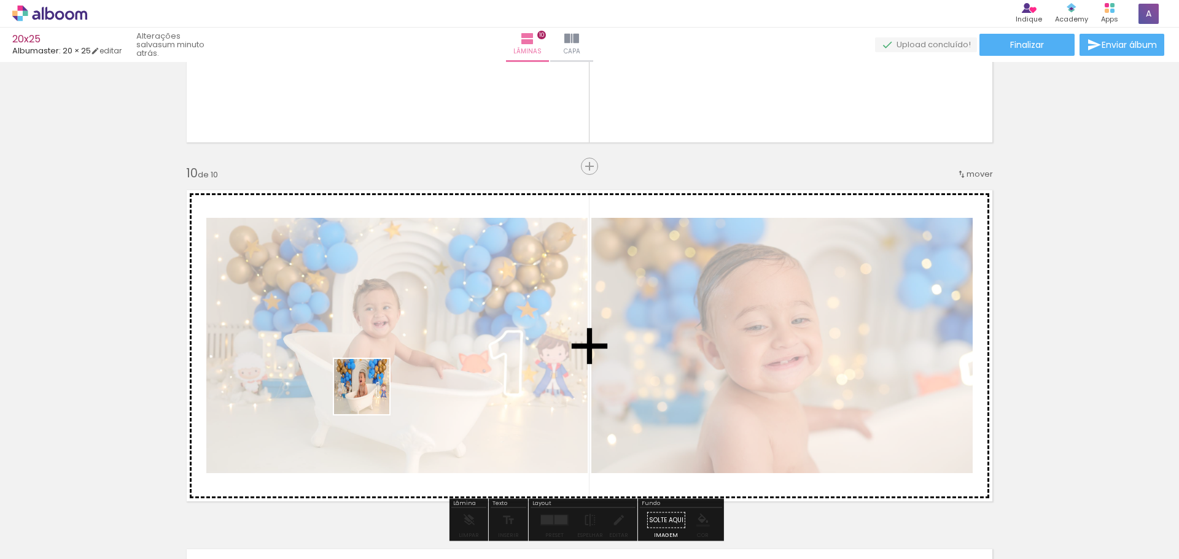
drag, startPoint x: 335, startPoint y: 453, endPoint x: 371, endPoint y: 396, distance: 67.6
click at [371, 396] on quentale-workspace at bounding box center [589, 279] width 1179 height 559
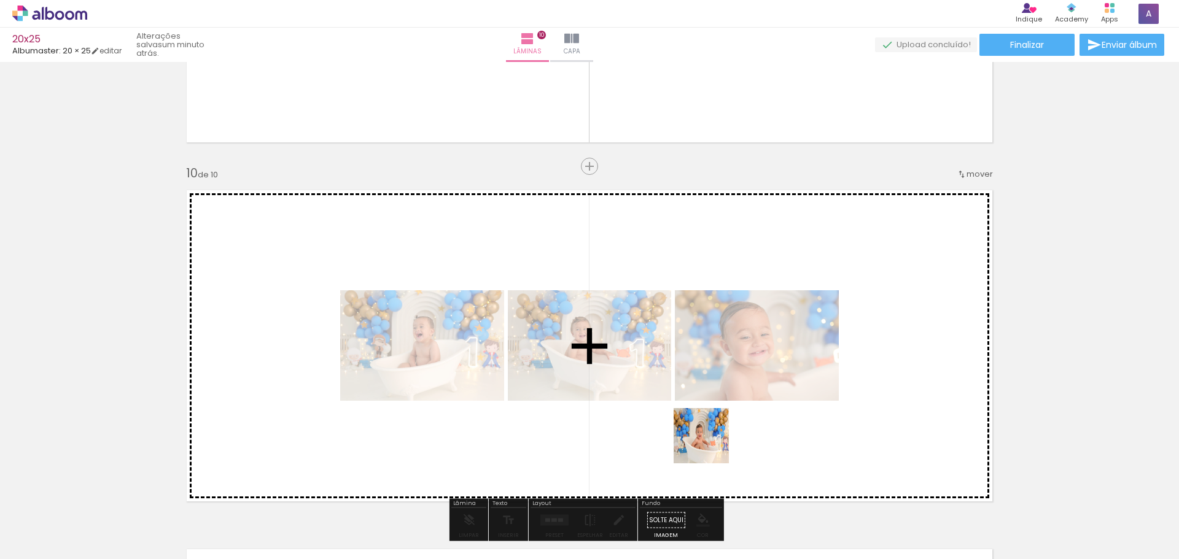
drag, startPoint x: 710, startPoint y: 445, endPoint x: 744, endPoint y: 444, distance: 33.8
click at [697, 415] on quentale-workspace at bounding box center [589, 279] width 1179 height 559
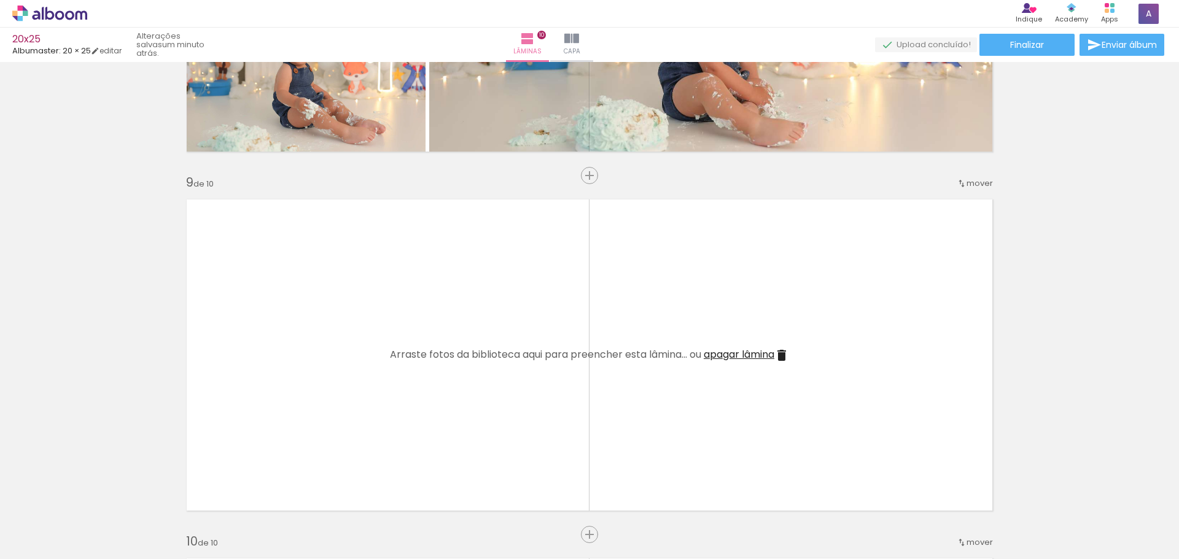
scroll to position [2754, 0]
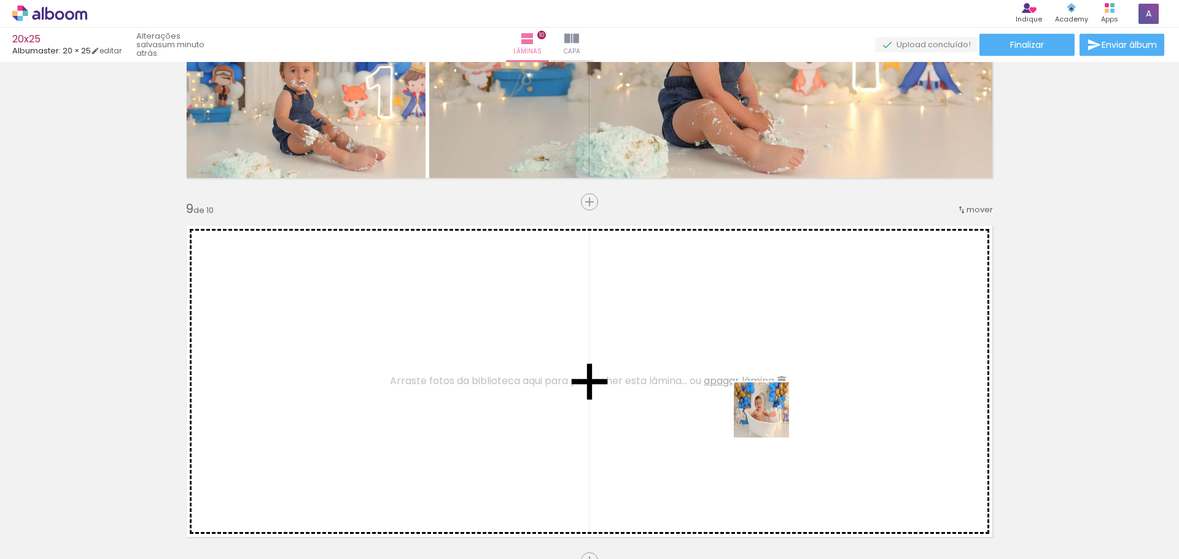
drag, startPoint x: 783, startPoint y: 449, endPoint x: 764, endPoint y: 403, distance: 49.8
click at [764, 403] on quentale-workspace at bounding box center [589, 279] width 1179 height 559
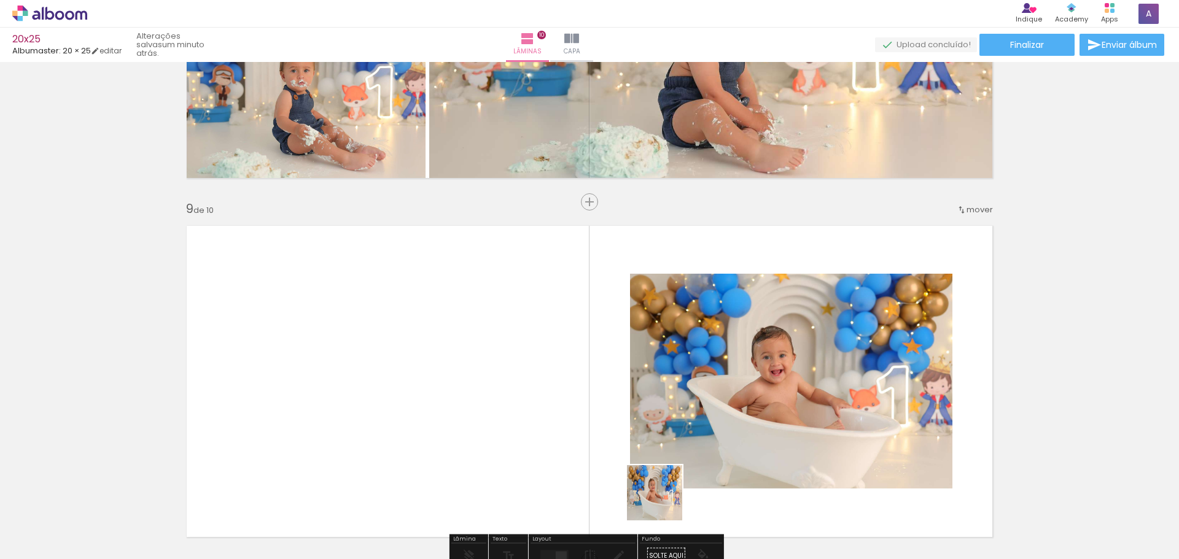
drag, startPoint x: 664, startPoint y: 502, endPoint x: 566, endPoint y: 390, distance: 148.9
click at [566, 390] on quentale-workspace at bounding box center [589, 279] width 1179 height 559
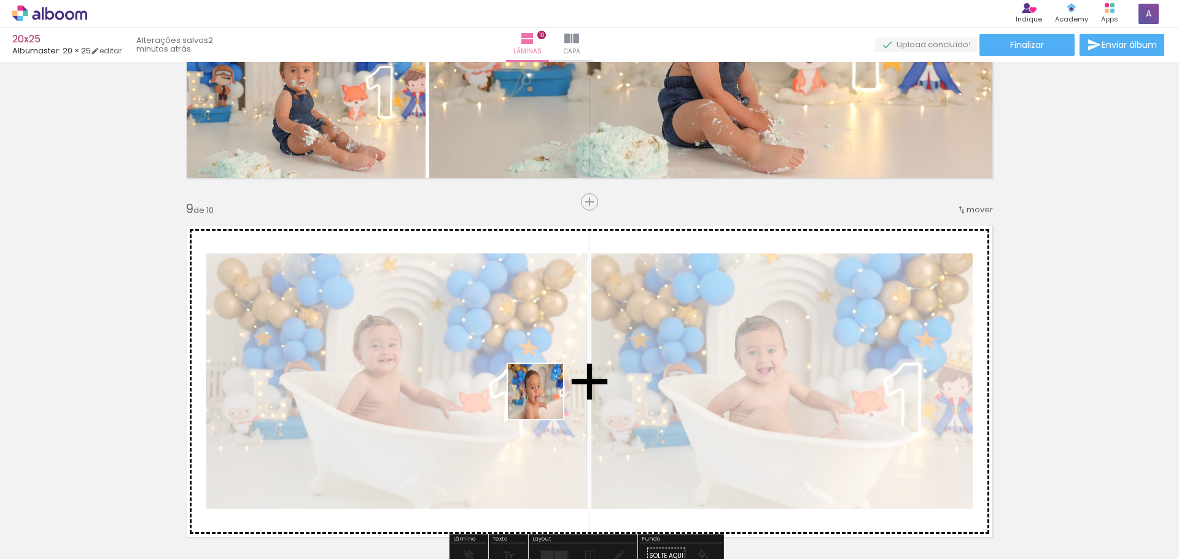
drag, startPoint x: 541, startPoint y: 435, endPoint x: 387, endPoint y: 486, distance: 162.3
click at [543, 399] on quentale-workspace at bounding box center [589, 279] width 1179 height 559
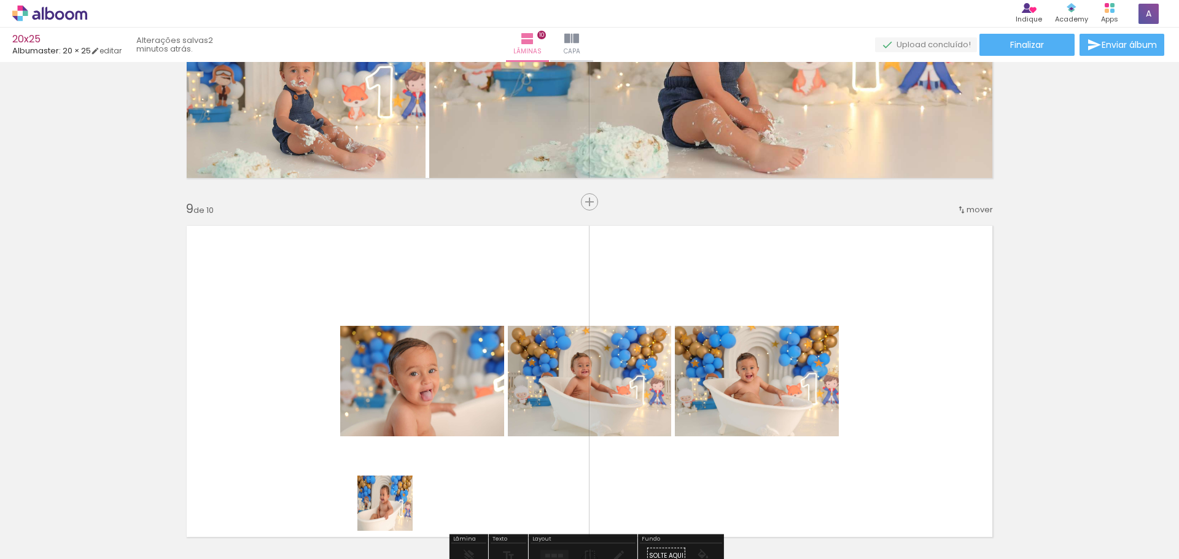
drag, startPoint x: 391, startPoint y: 521, endPoint x: 462, endPoint y: 390, distance: 148.6
click at [462, 390] on quentale-workspace at bounding box center [589, 279] width 1179 height 559
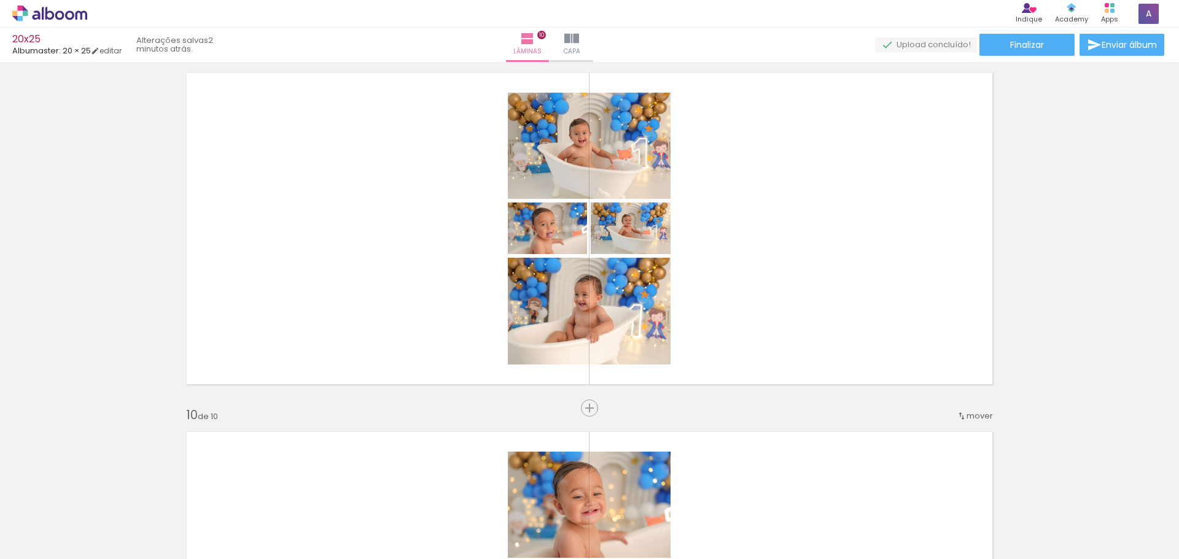
scroll to position [2912, 0]
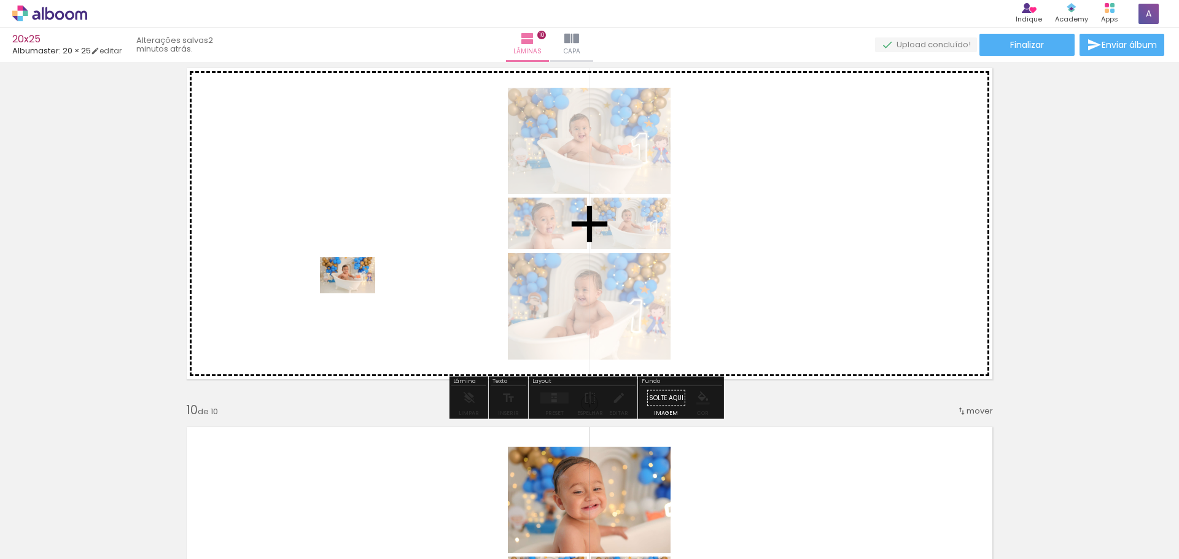
drag, startPoint x: 189, startPoint y: 527, endPoint x: 357, endPoint y: 294, distance: 287.2
click at [357, 294] on quentale-workspace at bounding box center [589, 279] width 1179 height 559
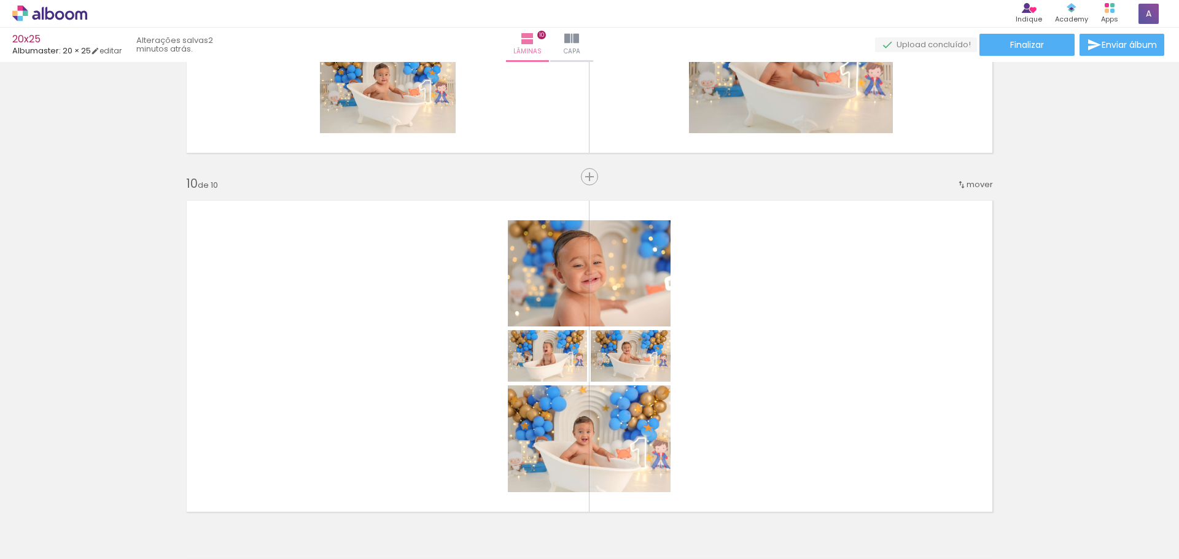
scroll to position [3170, 0]
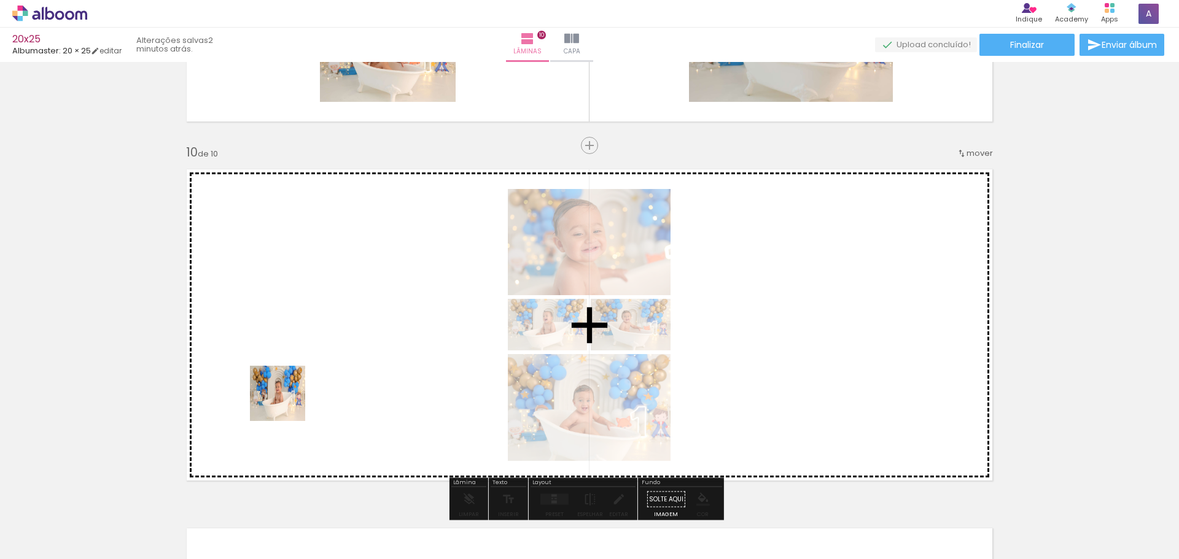
drag, startPoint x: 256, startPoint y: 478, endPoint x: 291, endPoint y: 391, distance: 94.0
click at [291, 391] on quentale-workspace at bounding box center [589, 279] width 1179 height 559
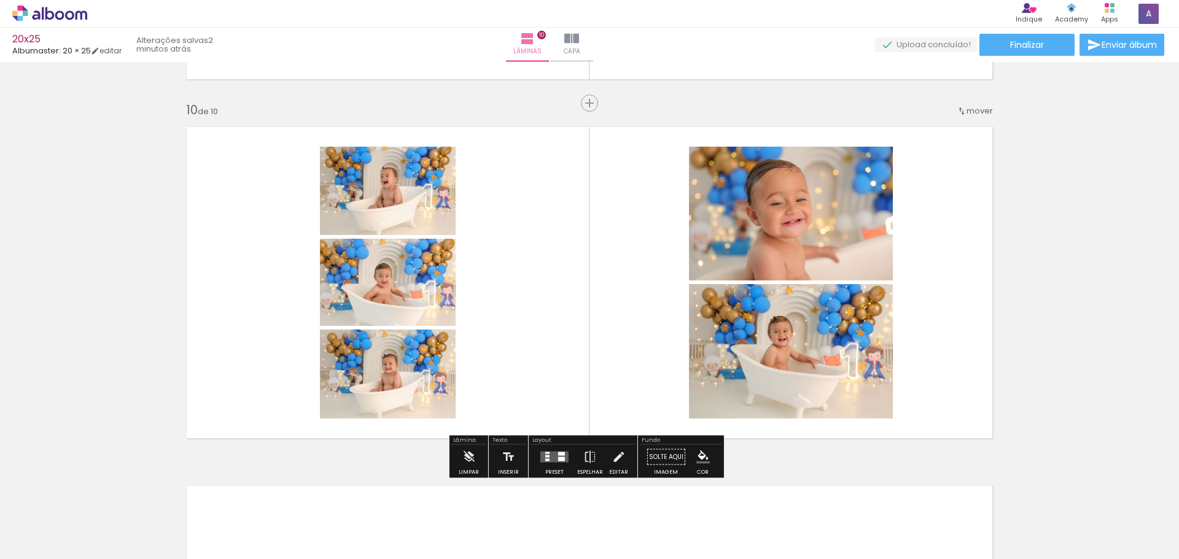
scroll to position [3275, 0]
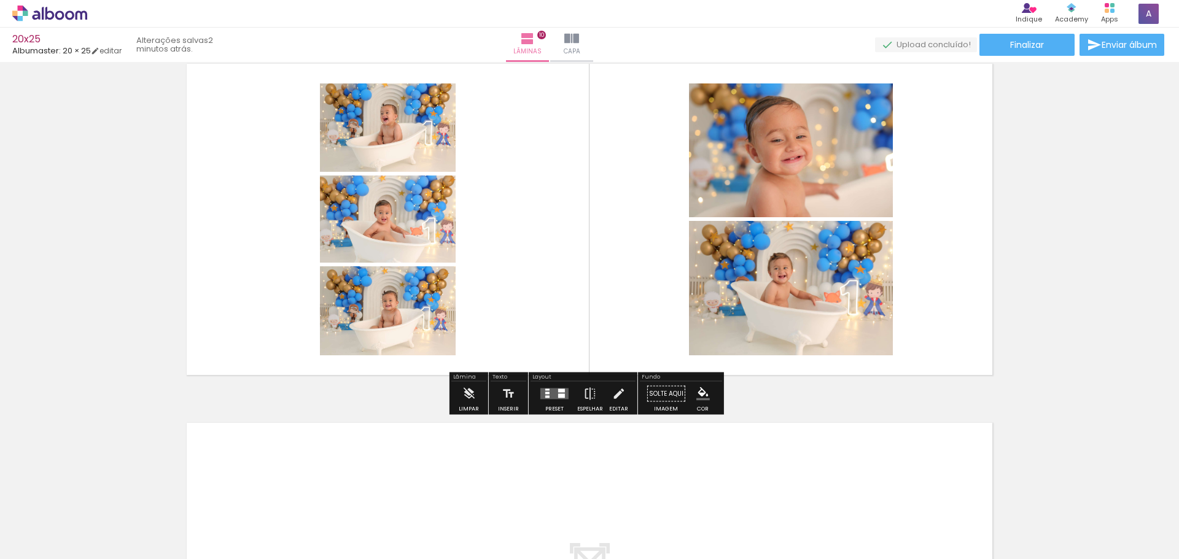
click at [542, 399] on quentale-layouter at bounding box center [554, 394] width 28 height 11
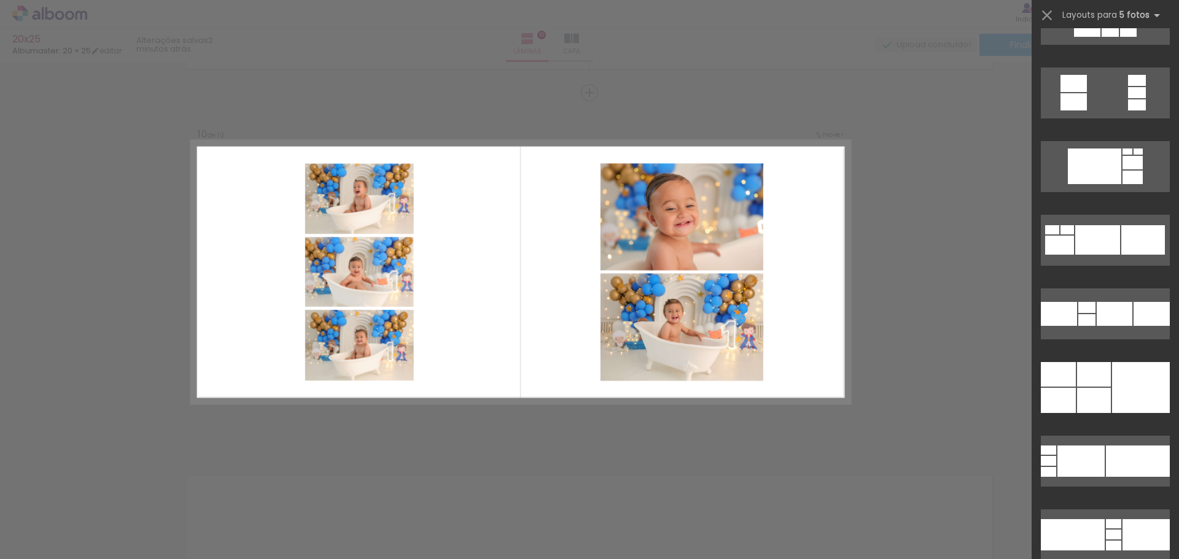
scroll to position [6909, 0]
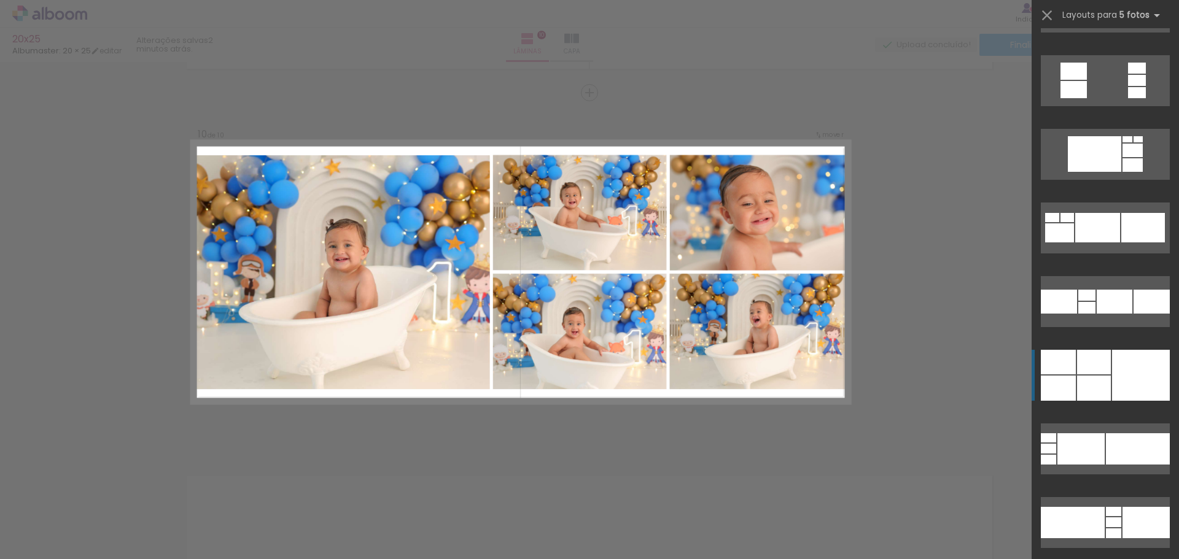
click at [1134, 314] on div at bounding box center [1152, 302] width 36 height 24
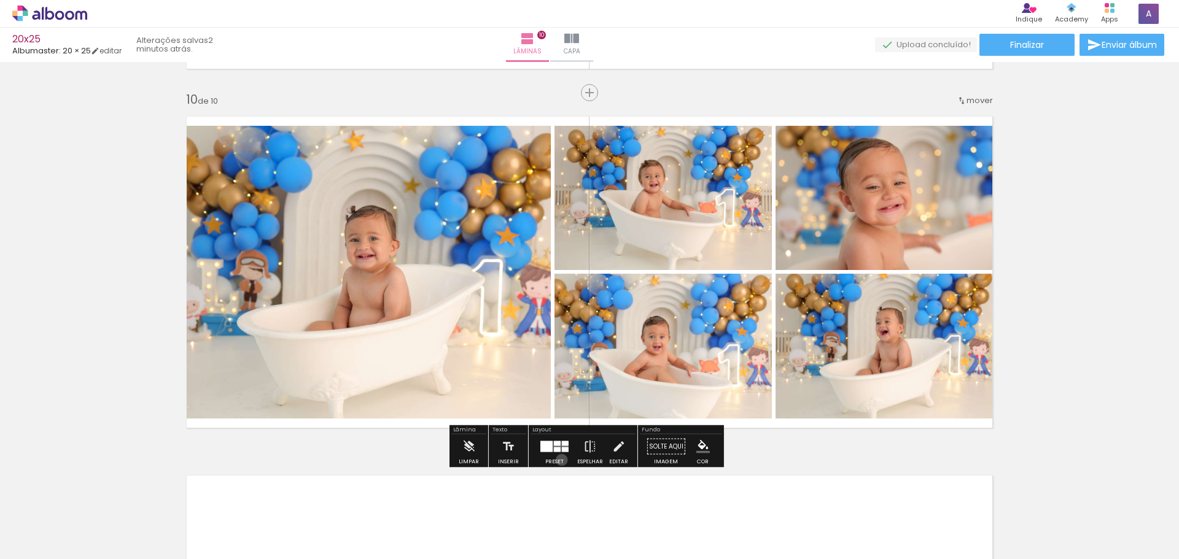
click at [559, 460] on div "Preset" at bounding box center [554, 462] width 18 height 6
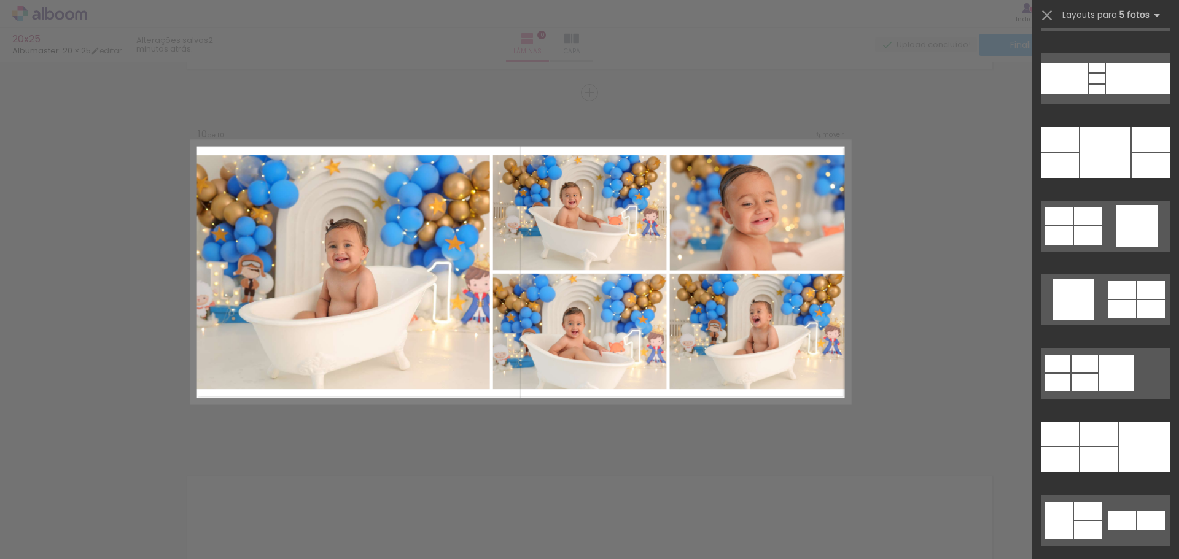
scroll to position [7614, 0]
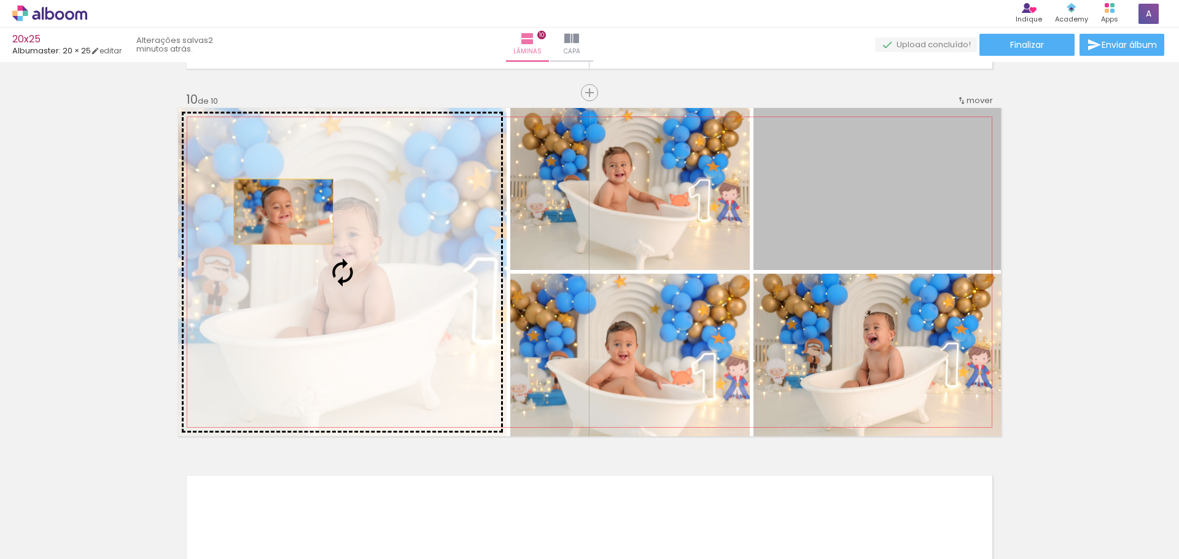
drag, startPoint x: 864, startPoint y: 209, endPoint x: 279, endPoint y: 212, distance: 585.2
click at [0, 0] on slot at bounding box center [0, 0] width 0 height 0
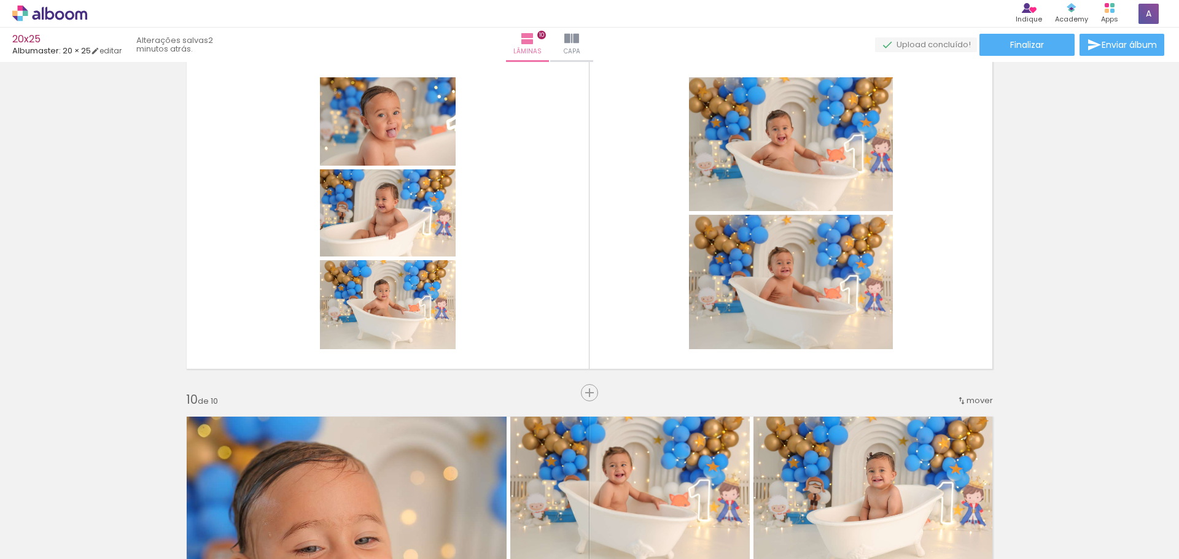
scroll to position [2828, 0]
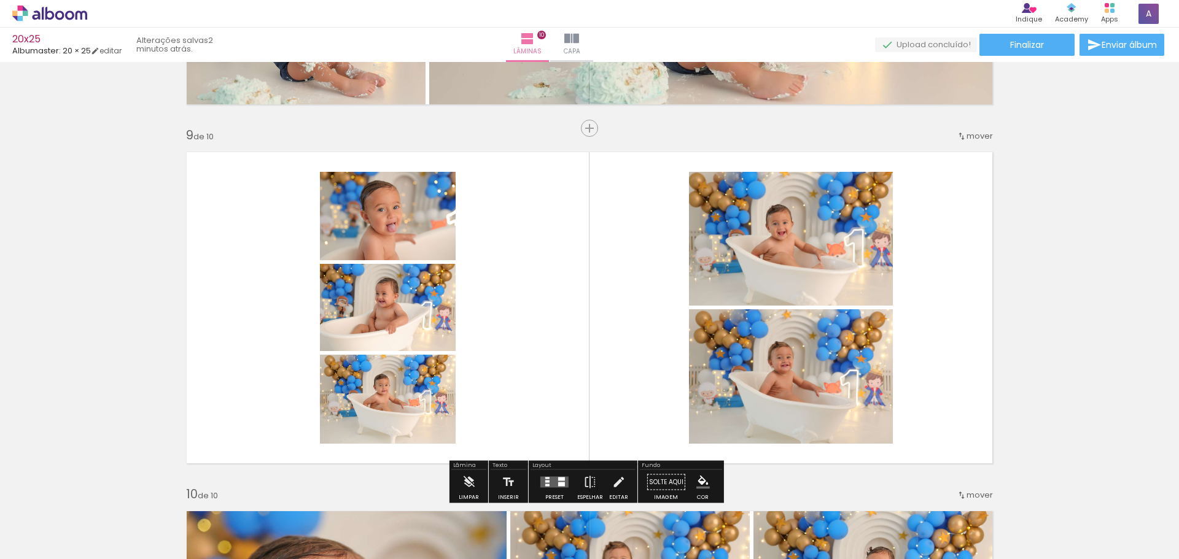
click at [548, 474] on div at bounding box center [554, 482] width 33 height 25
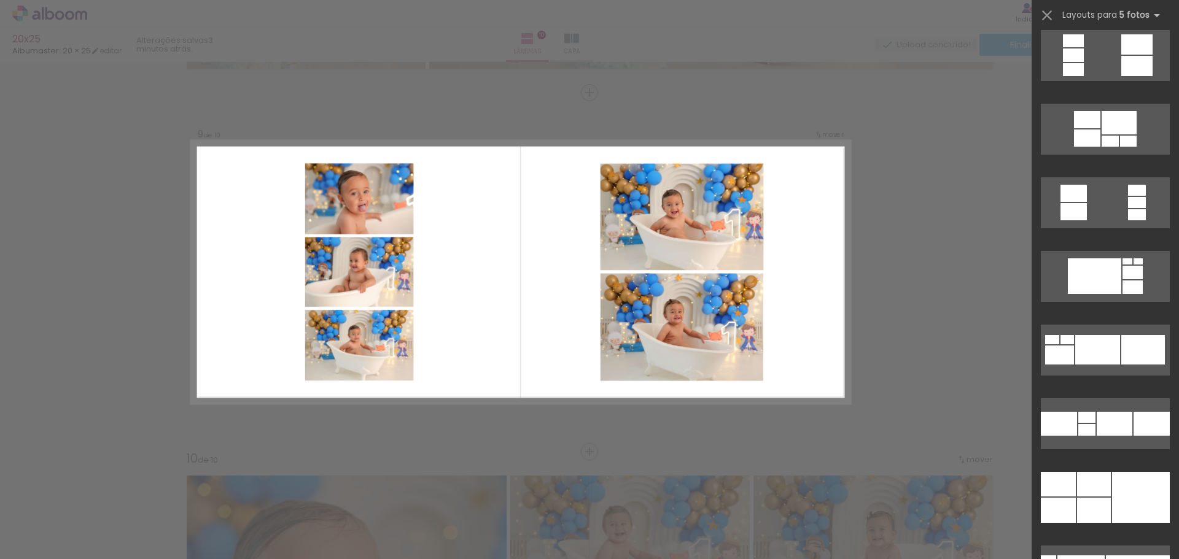
scroll to position [6912, 0]
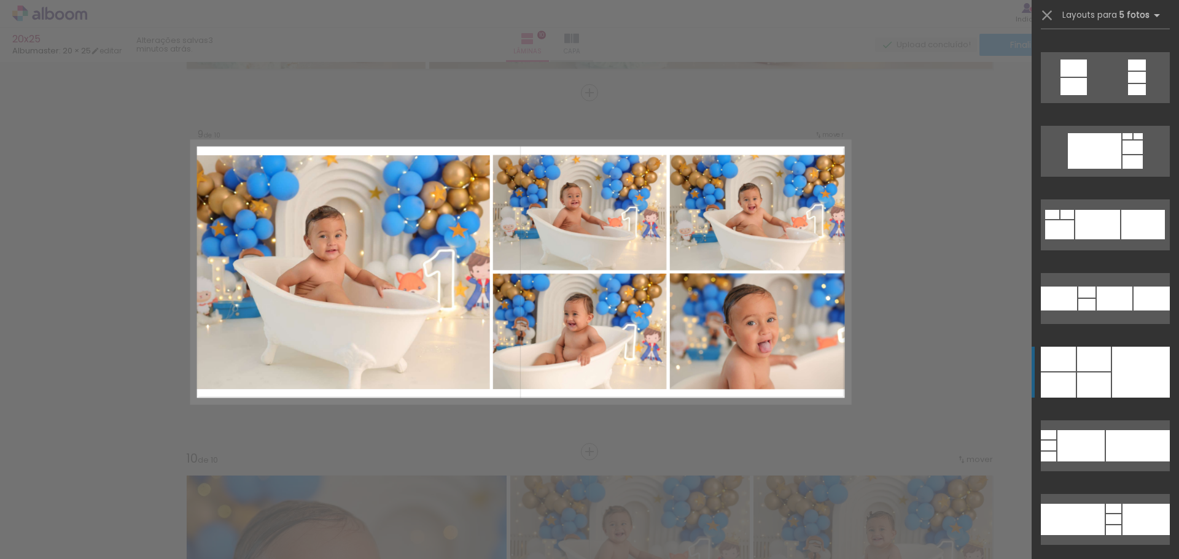
click at [1148, 311] on div at bounding box center [1152, 299] width 36 height 24
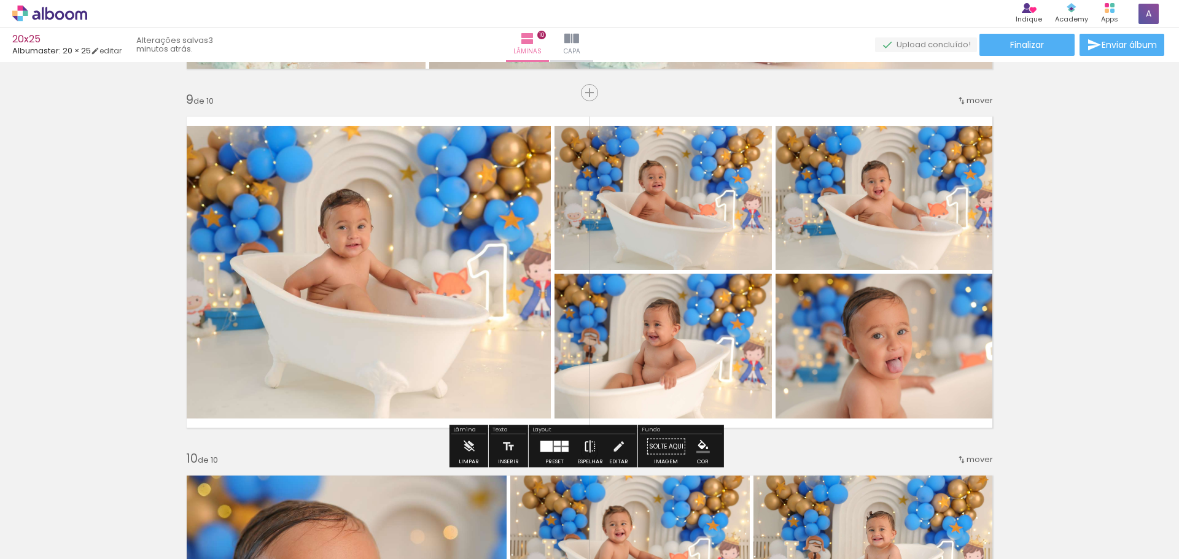
click at [584, 453] on iron-icon at bounding box center [590, 447] width 14 height 25
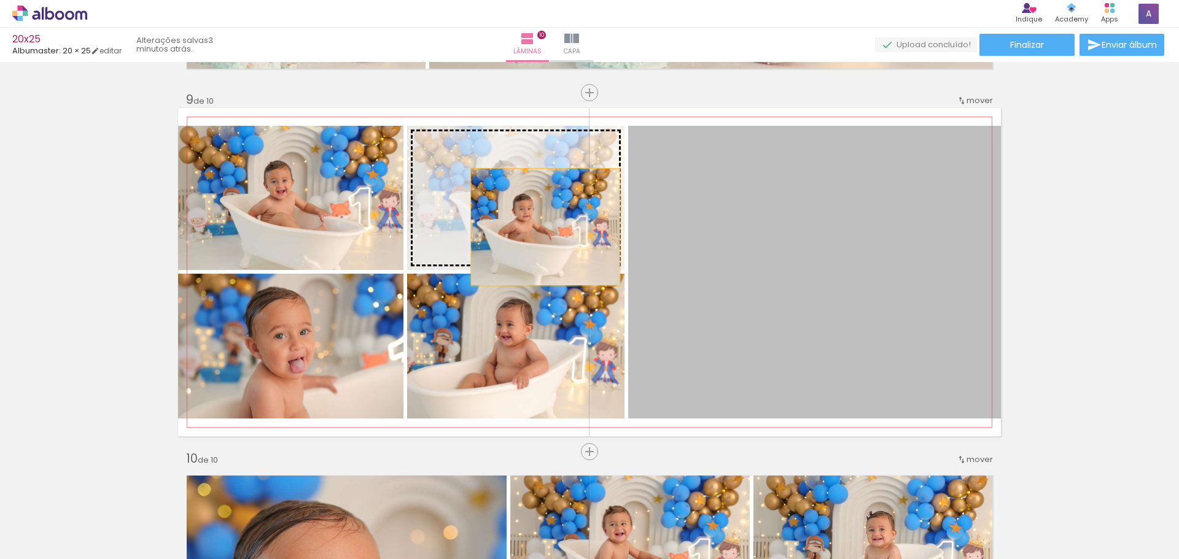
drag, startPoint x: 823, startPoint y: 281, endPoint x: 541, endPoint y: 227, distance: 286.9
click at [0, 0] on slot at bounding box center [0, 0] width 0 height 0
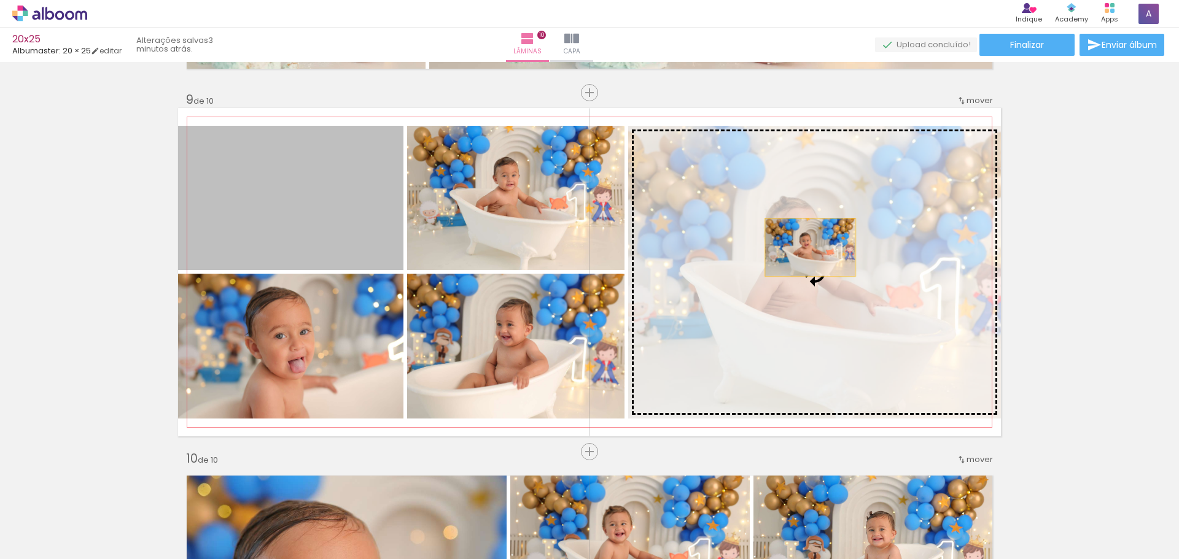
drag, startPoint x: 322, startPoint y: 225, endPoint x: 806, endPoint y: 247, distance: 483.8
click at [0, 0] on slot at bounding box center [0, 0] width 0 height 0
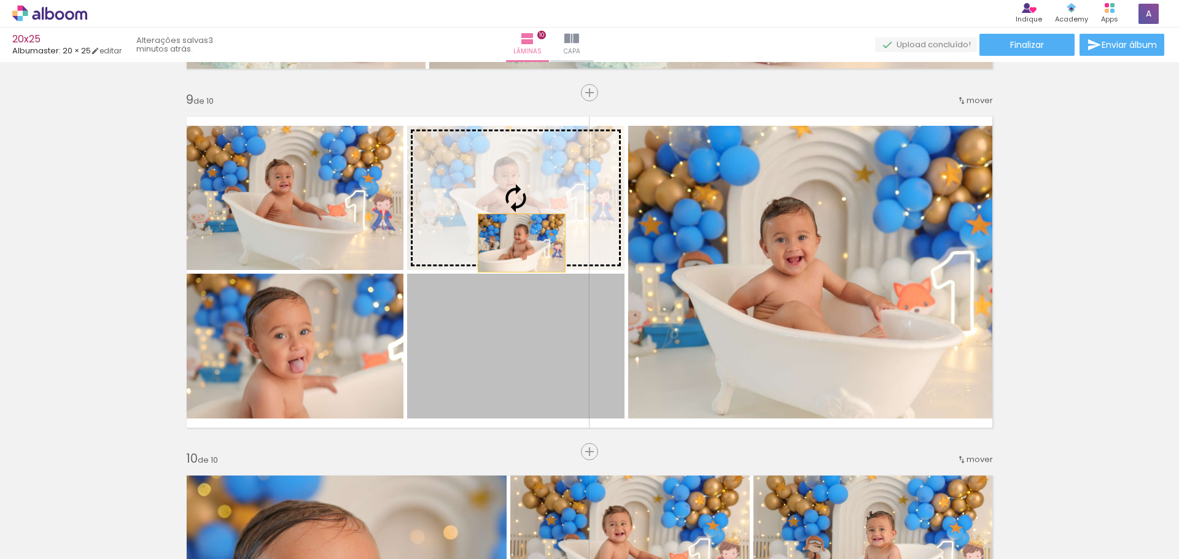
drag, startPoint x: 505, startPoint y: 381, endPoint x: 517, endPoint y: 239, distance: 141.8
click at [0, 0] on slot at bounding box center [0, 0] width 0 height 0
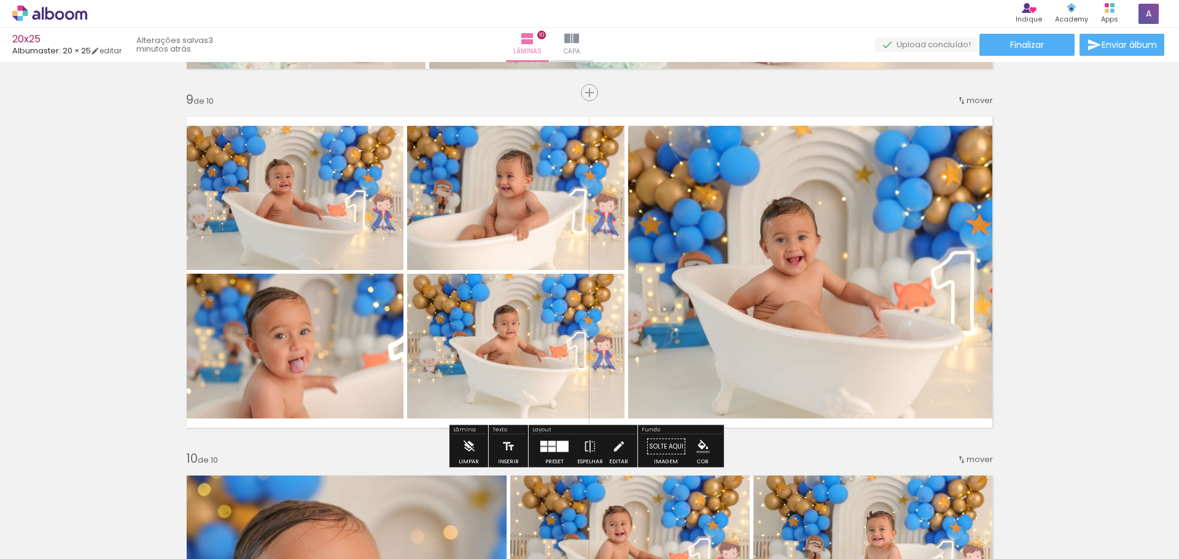
click at [547, 458] on div at bounding box center [554, 447] width 33 height 25
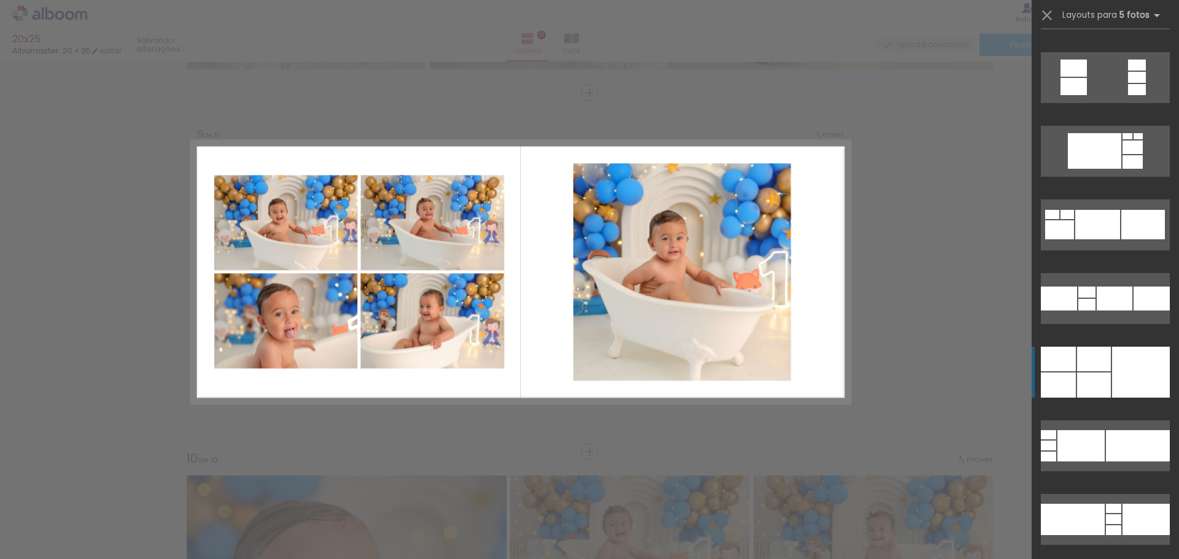
scroll to position [7221, 0]
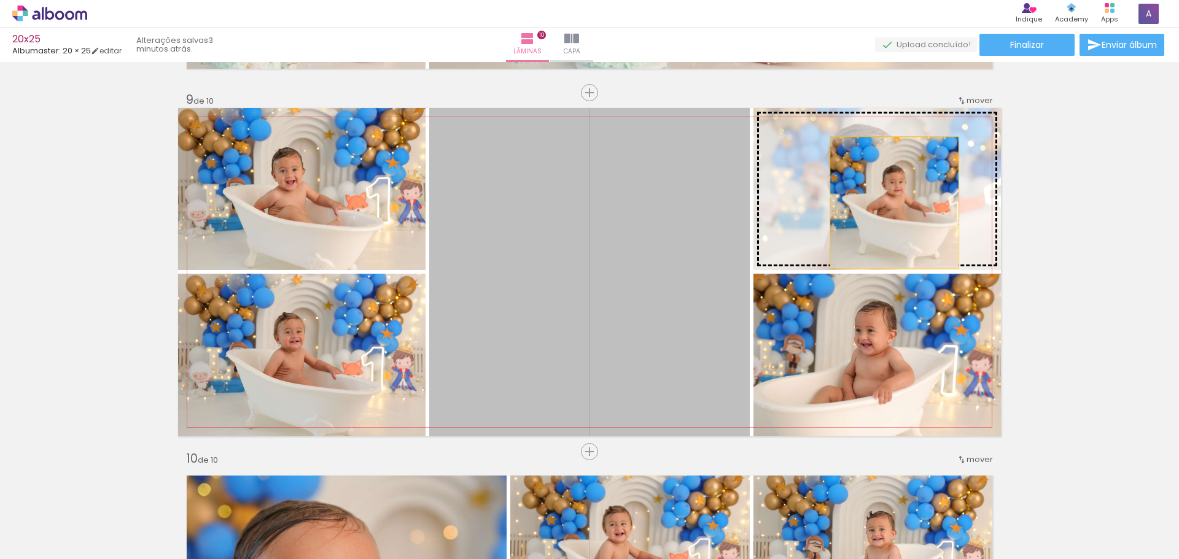
drag, startPoint x: 715, startPoint y: 330, endPoint x: 890, endPoint y: 203, distance: 216.3
click at [0, 0] on slot at bounding box center [0, 0] width 0 height 0
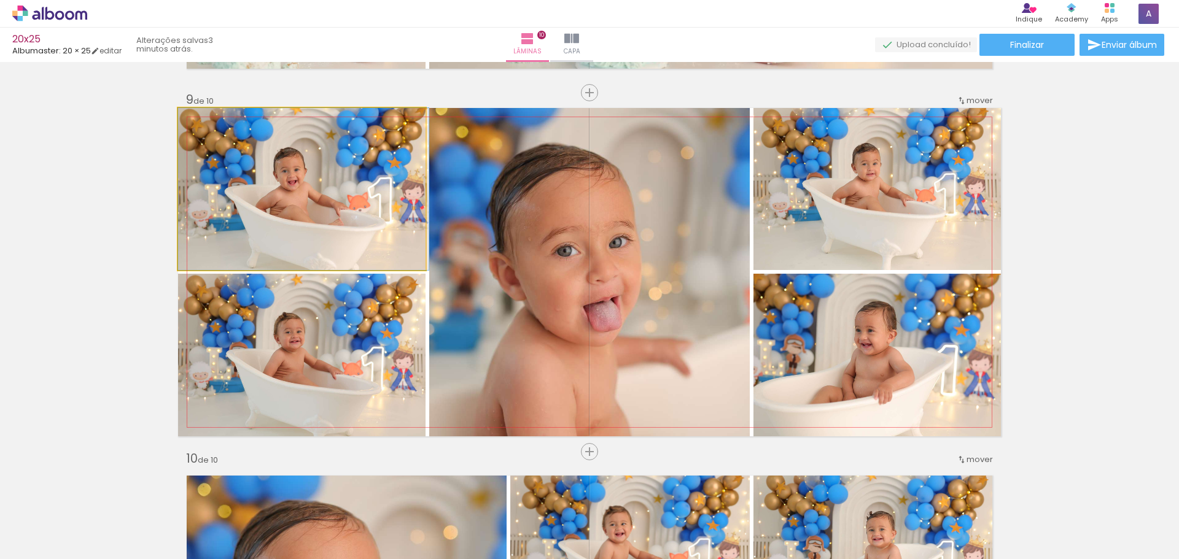
drag, startPoint x: 334, startPoint y: 213, endPoint x: 576, endPoint y: 254, distance: 245.3
click at [0, 0] on slot at bounding box center [0, 0] width 0 height 0
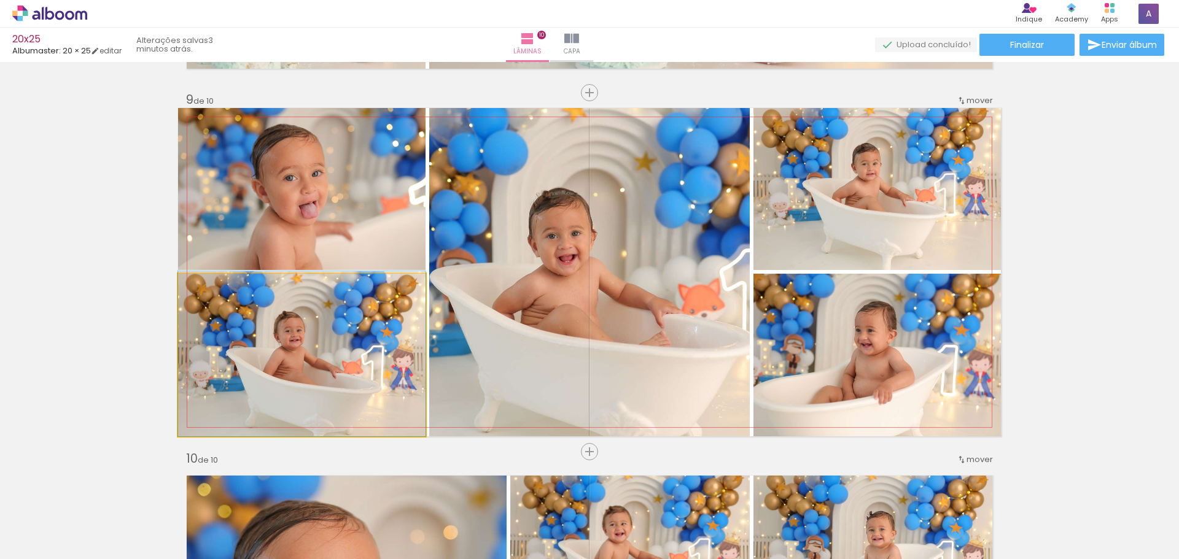
drag, startPoint x: 335, startPoint y: 342, endPoint x: 590, endPoint y: 298, distance: 258.5
click at [0, 0] on slot at bounding box center [0, 0] width 0 height 0
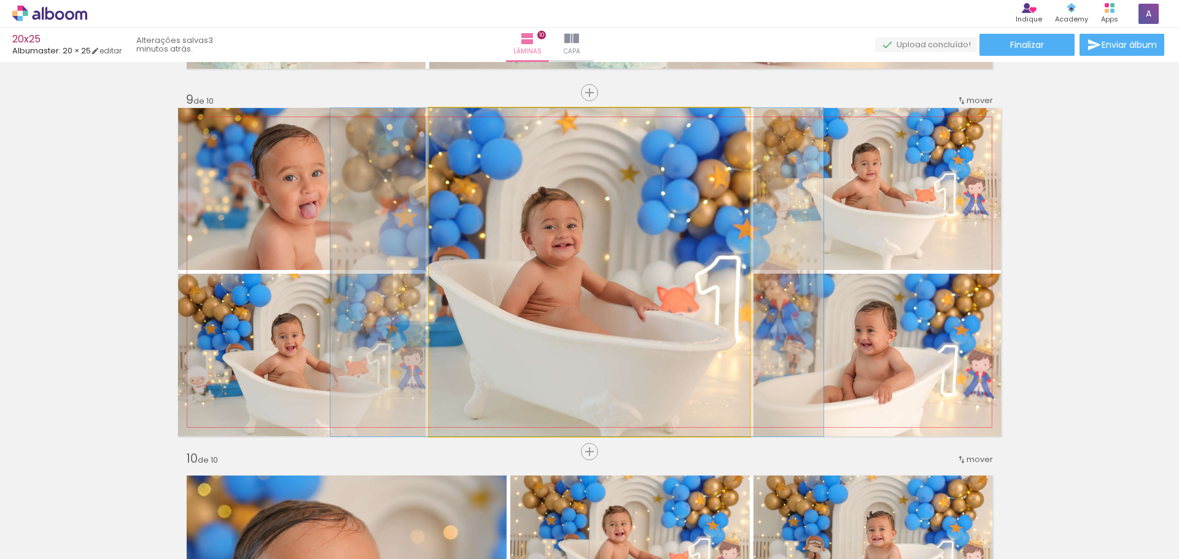
drag, startPoint x: 655, startPoint y: 321, endPoint x: 643, endPoint y: 319, distance: 12.4
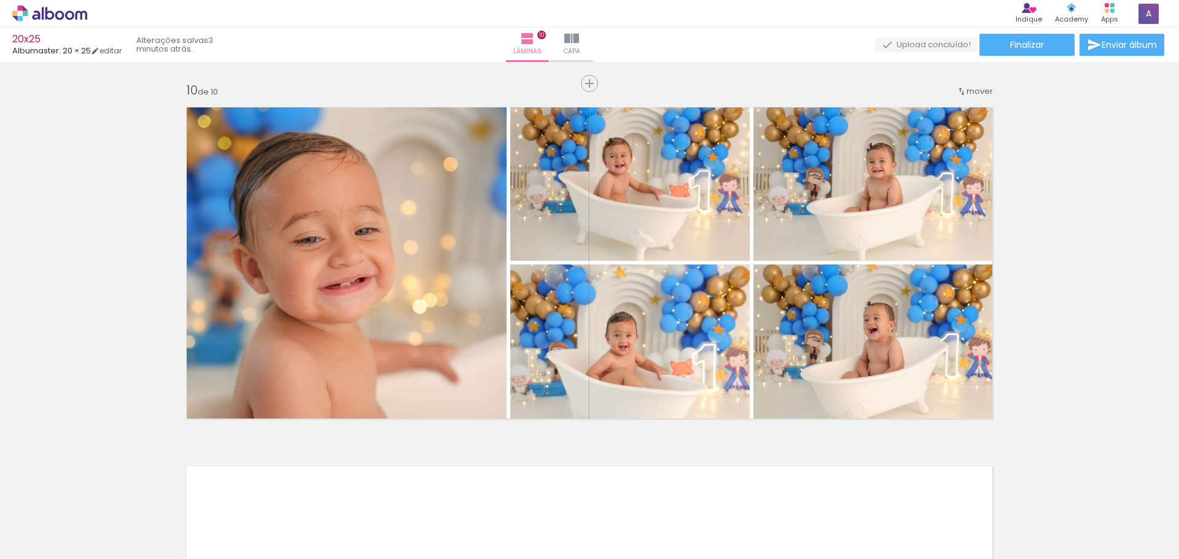
scroll to position [3221, 0]
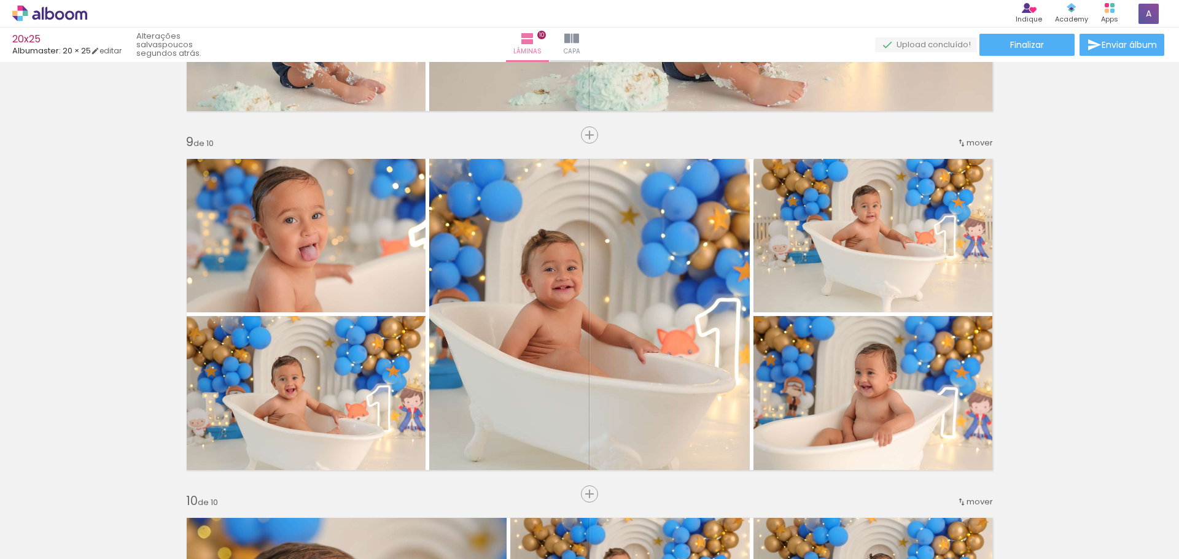
scroll to position [2874, 0]
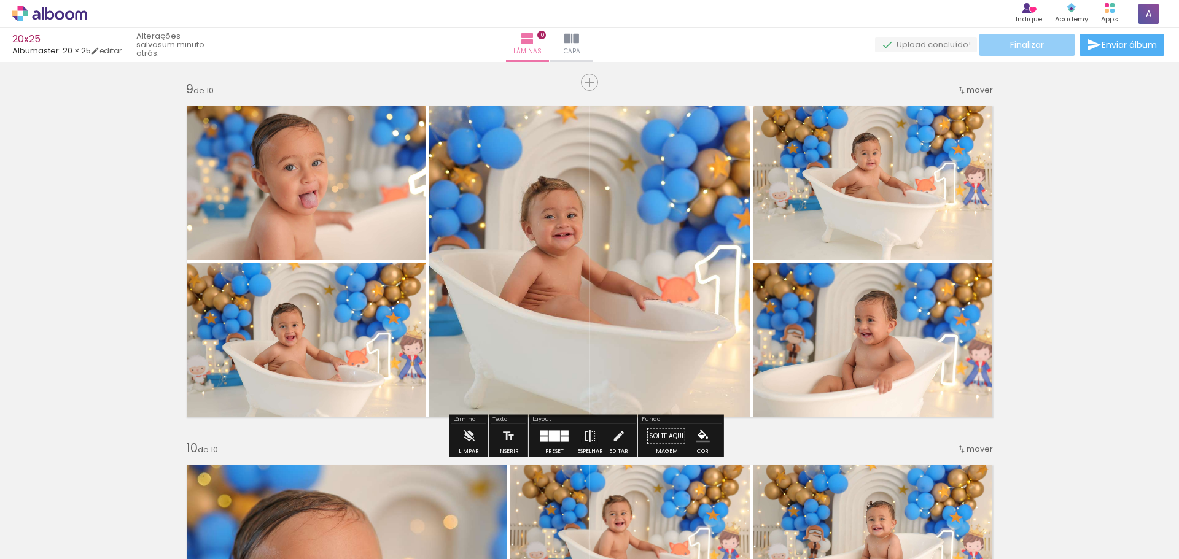
click at [1030, 47] on span "Finalizar" at bounding box center [1027, 45] width 34 height 9
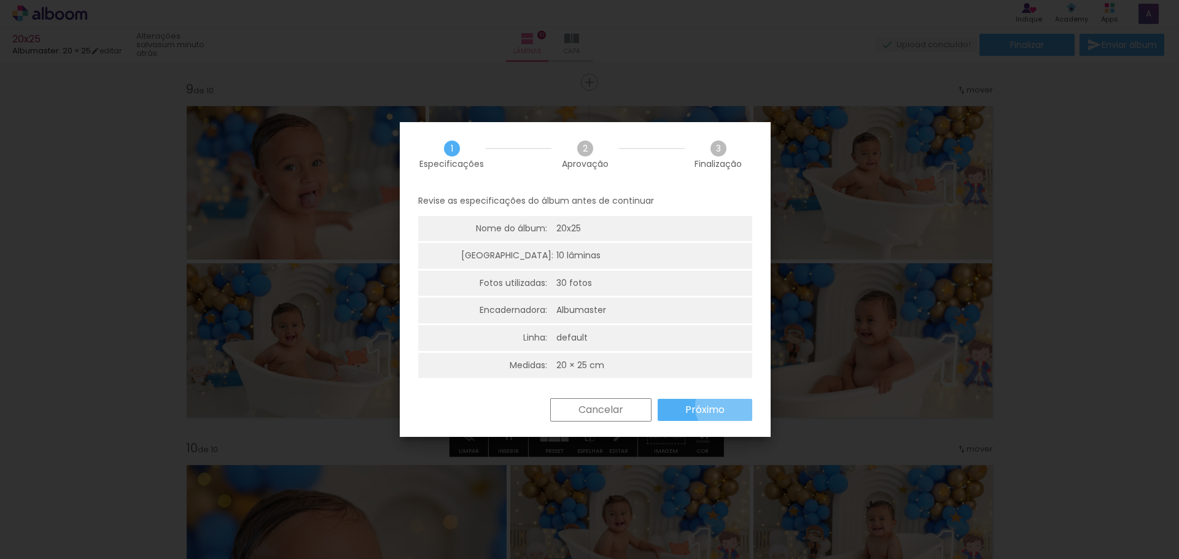
click at [726, 407] on paper-button "Próximo" at bounding box center [705, 410] width 95 height 22
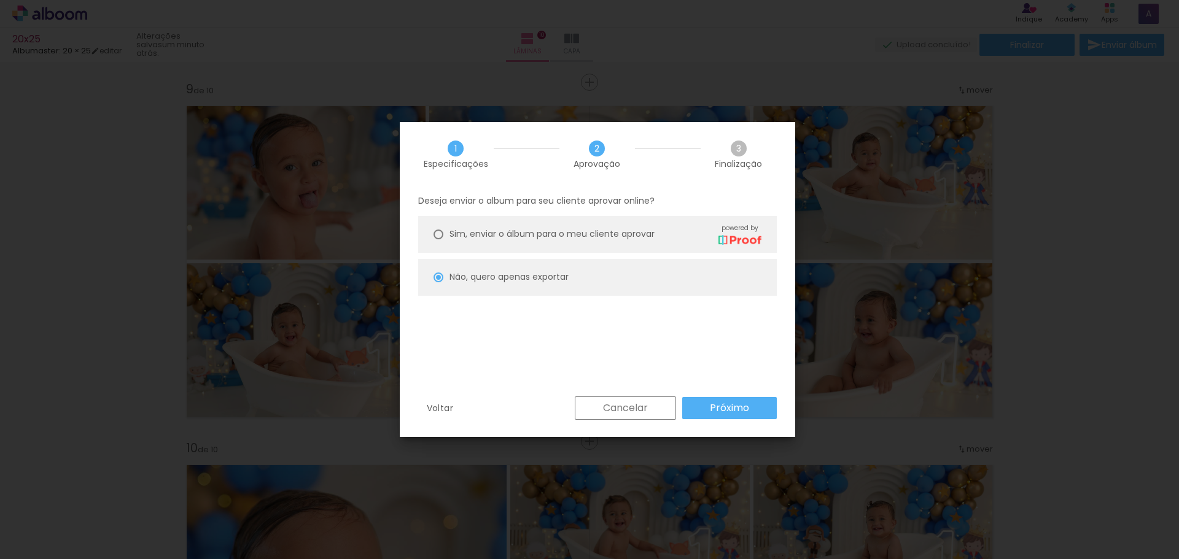
click at [0, 0] on slot "Próximo" at bounding box center [0, 0] width 0 height 0
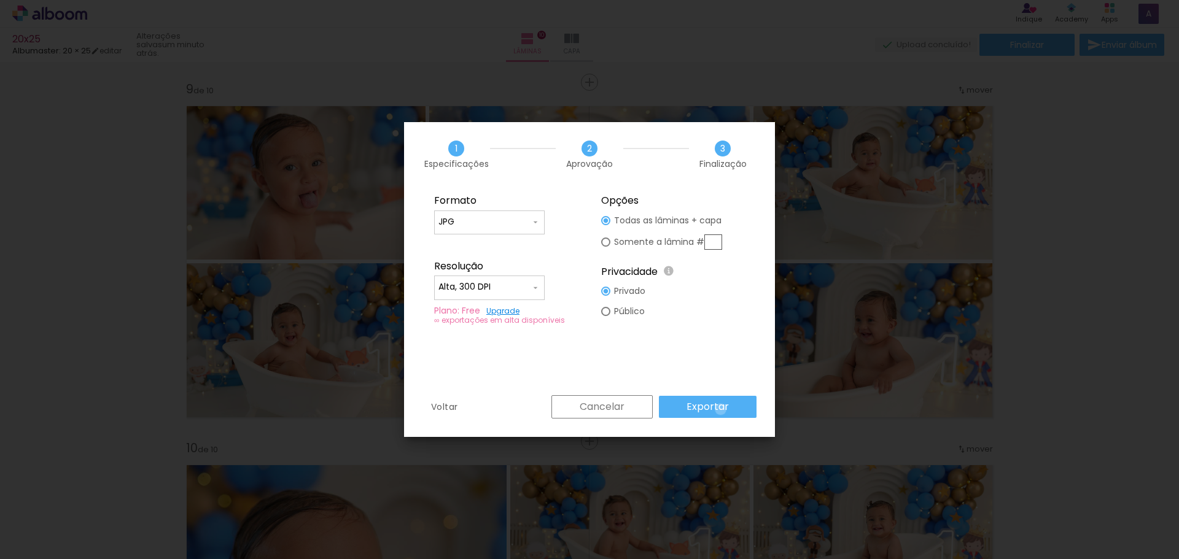
click at [0, 0] on slot "Exportar" at bounding box center [0, 0] width 0 height 0
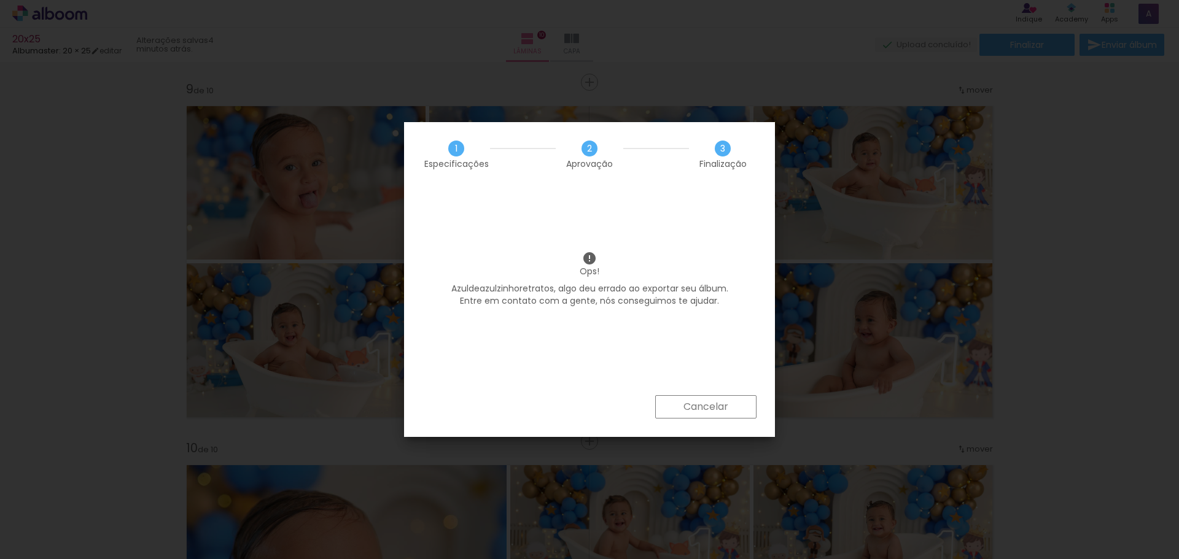
click at [0, 0] on slot "Cancelar" at bounding box center [0, 0] width 0 height 0
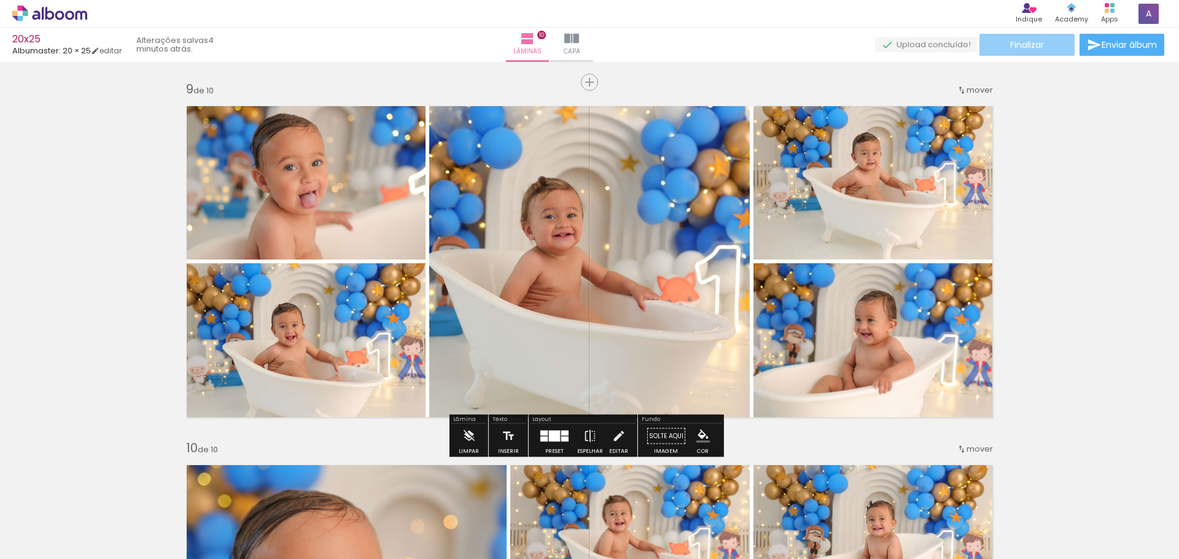
click at [1056, 47] on paper-button "Finalizar" at bounding box center [1026, 45] width 95 height 22
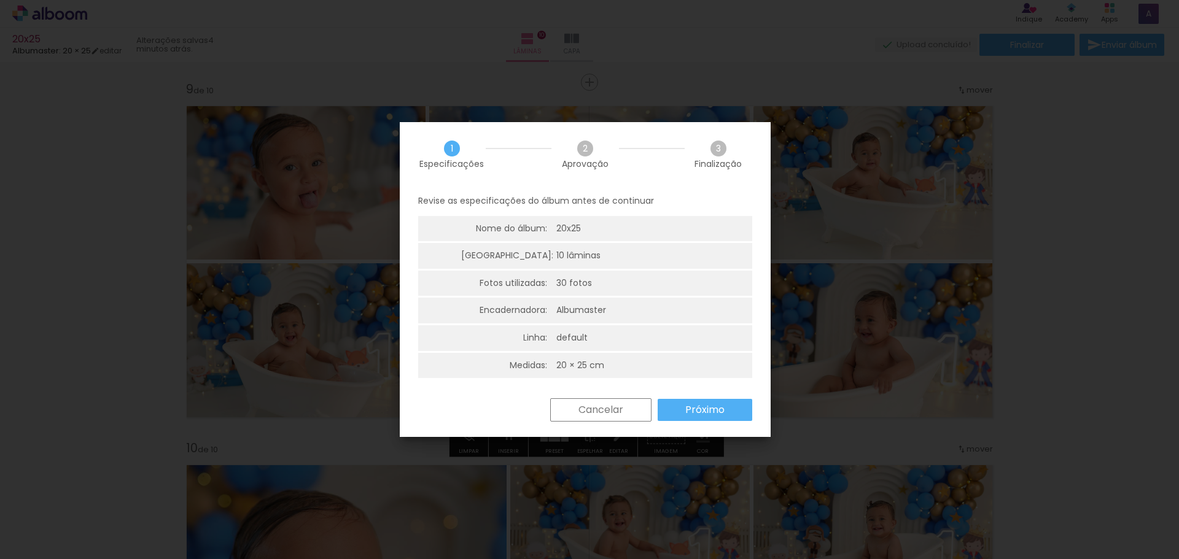
drag, startPoint x: 711, startPoint y: 405, endPoint x: 750, endPoint y: 418, distance: 41.2
click at [0, 0] on slot "Próximo" at bounding box center [0, 0] width 0 height 0
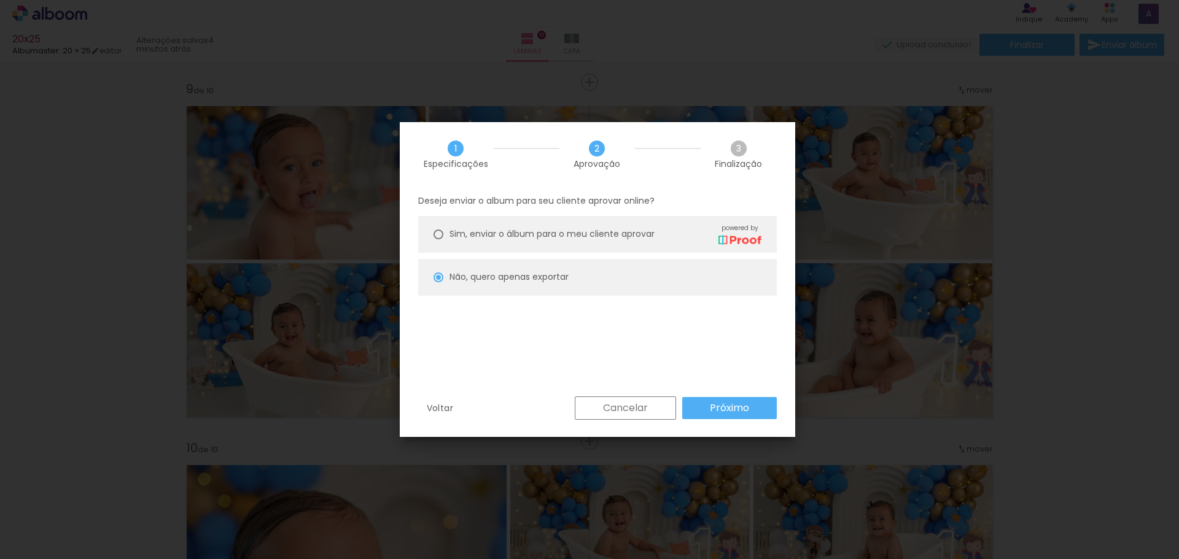
click at [0, 0] on slot "Próximo" at bounding box center [0, 0] width 0 height 0
type input "Alta, 300 DPI"
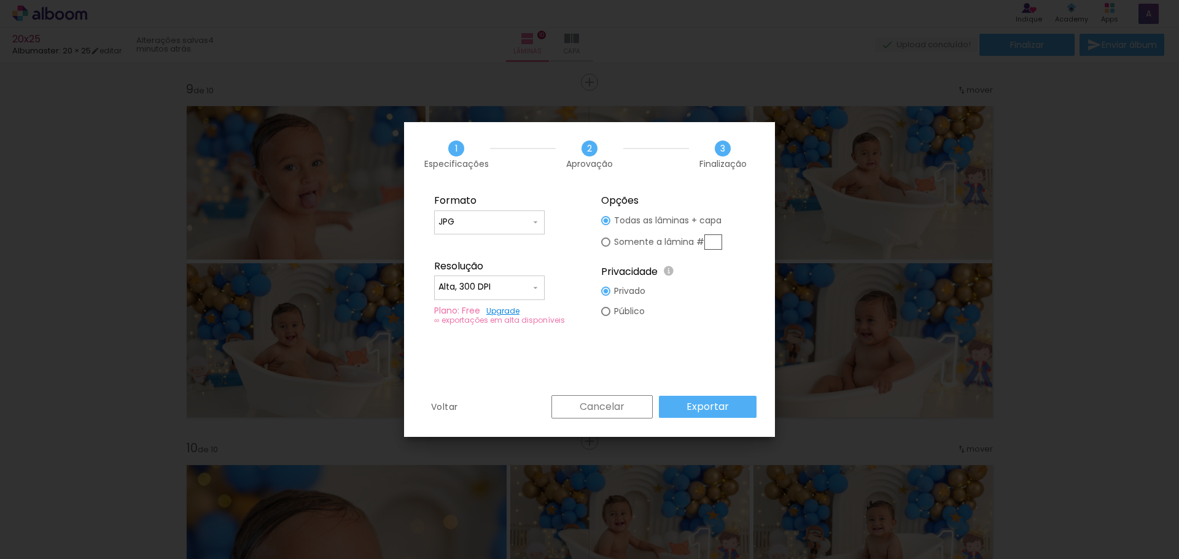
click at [730, 418] on div "Cancelar Exportar" at bounding box center [650, 406] width 211 height 23
click at [0, 0] on slot "Exportar" at bounding box center [0, 0] width 0 height 0
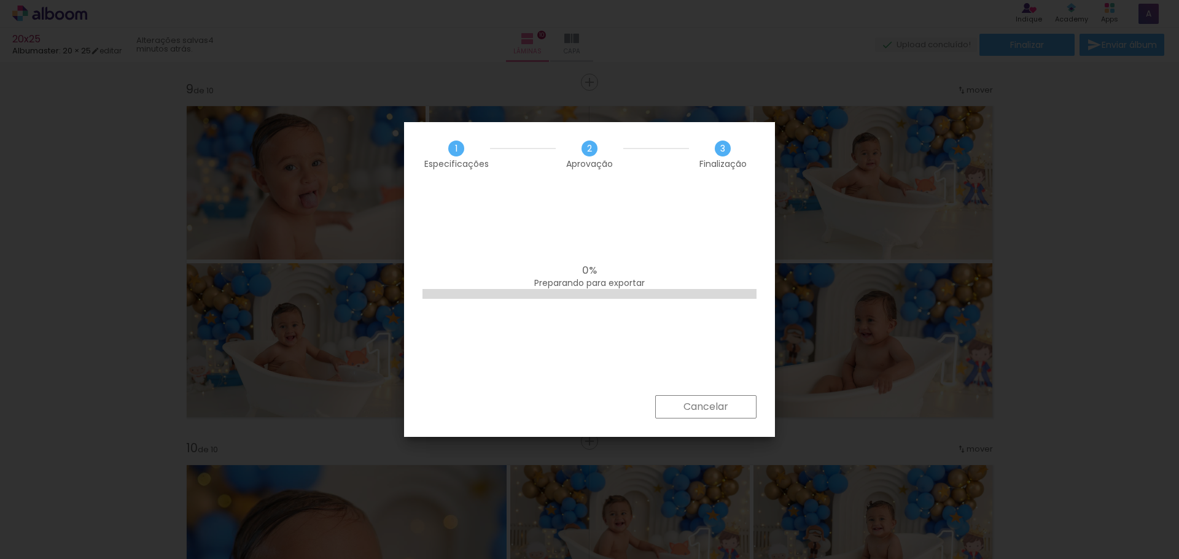
scroll to position [0, 509]
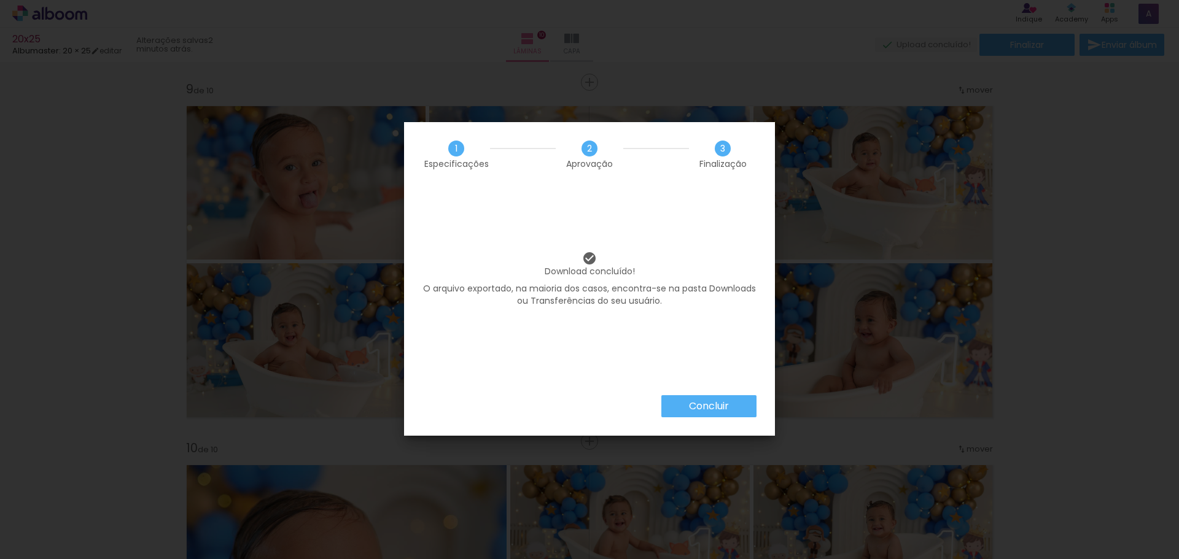
click at [0, 0] on slot "Concluir" at bounding box center [0, 0] width 0 height 0
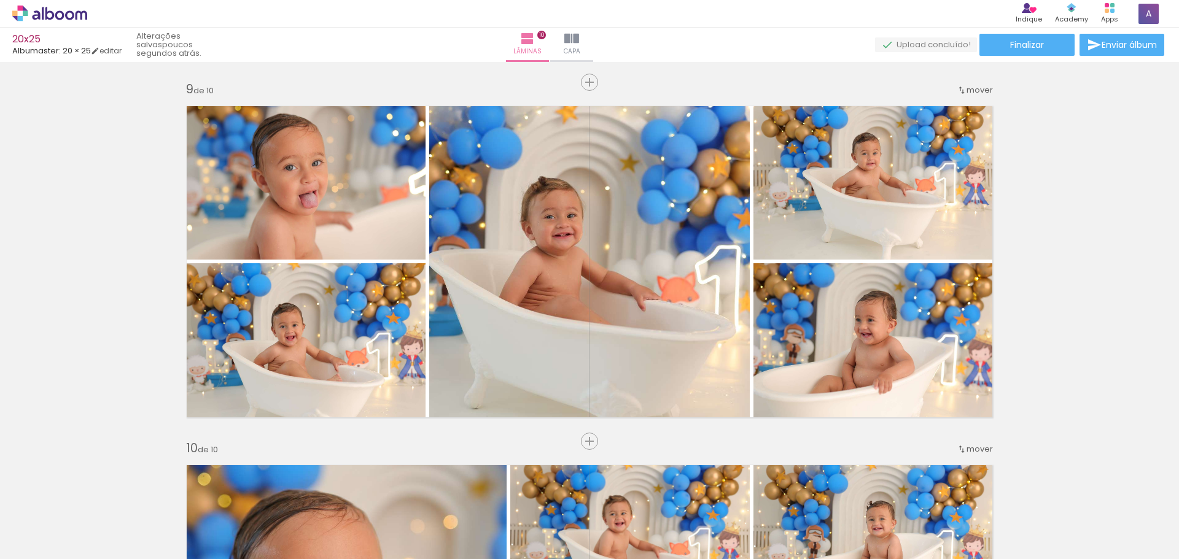
scroll to position [0, 509]
